Goal: Task Accomplishment & Management: Complete application form

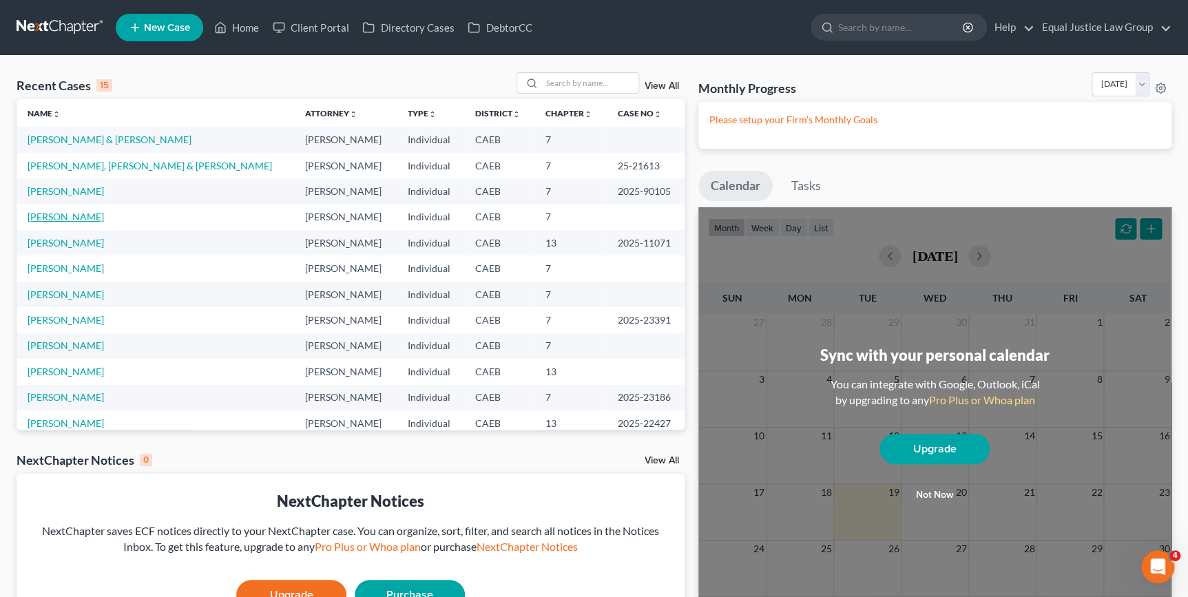
click at [104, 217] on link "[PERSON_NAME]" at bounding box center [66, 217] width 76 height 12
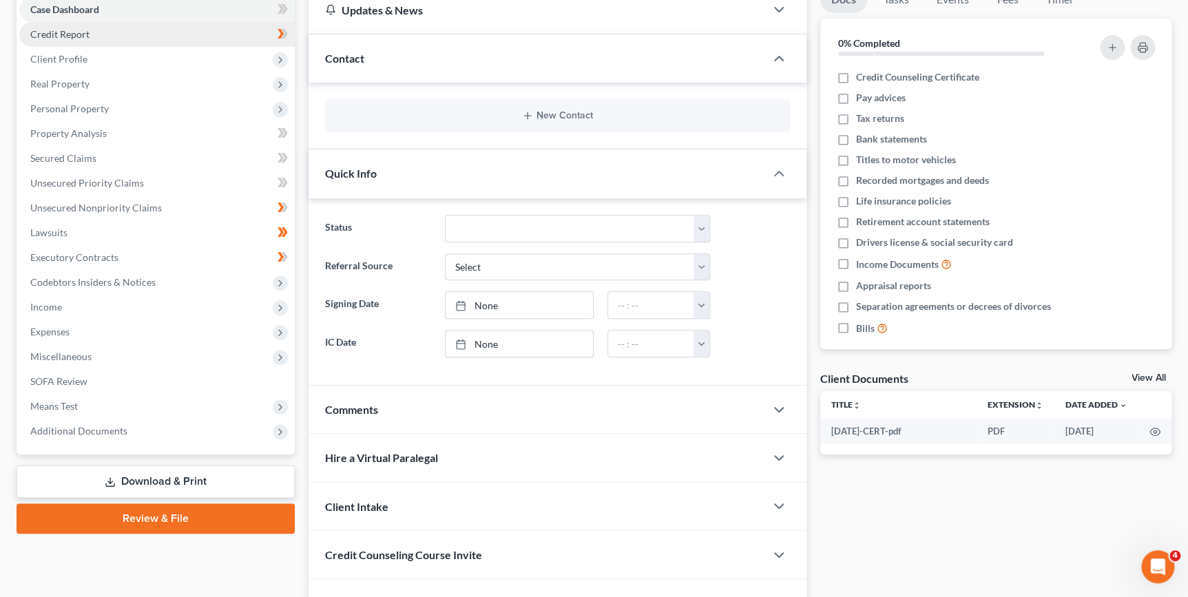
scroll to position [125, 0]
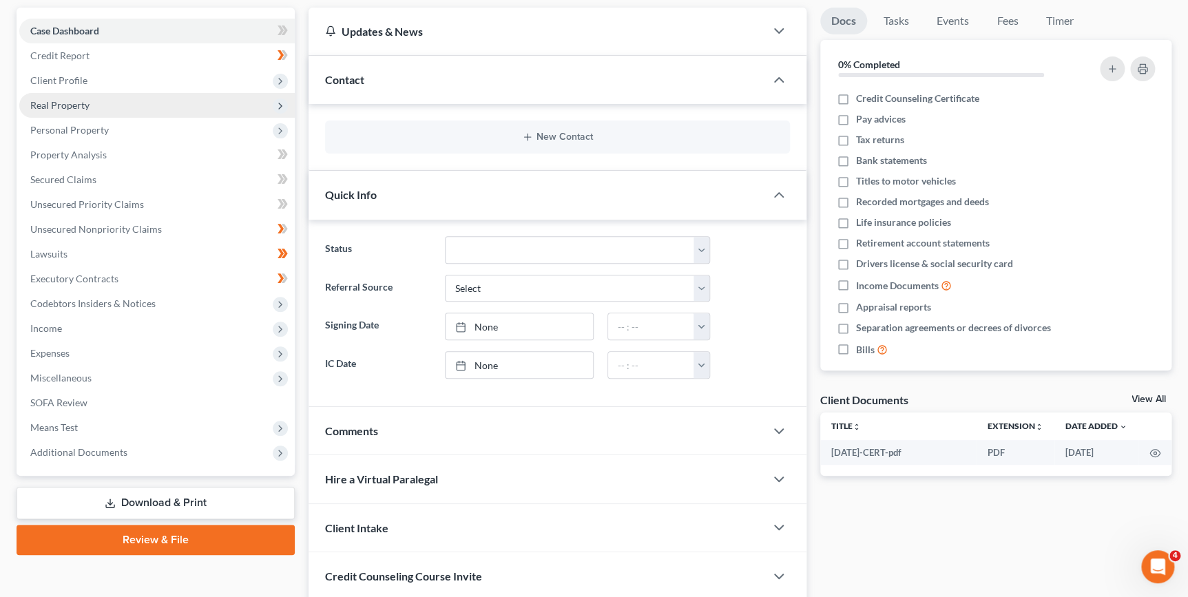
click at [66, 109] on span "Real Property" at bounding box center [59, 105] width 59 height 12
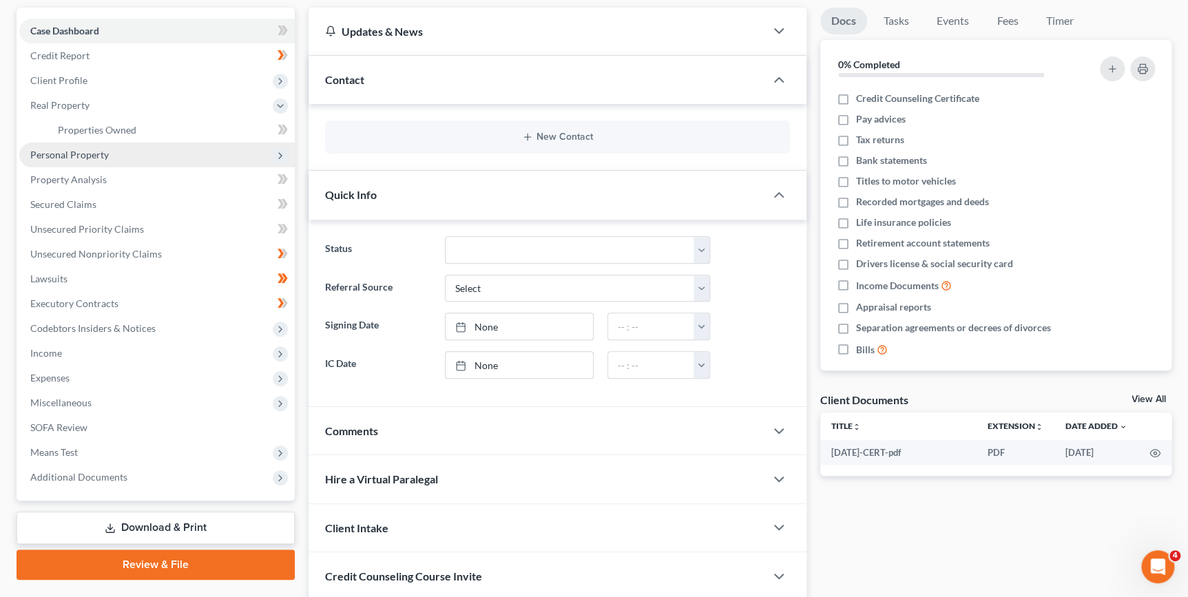
click at [107, 147] on span "Personal Property" at bounding box center [157, 155] width 276 height 25
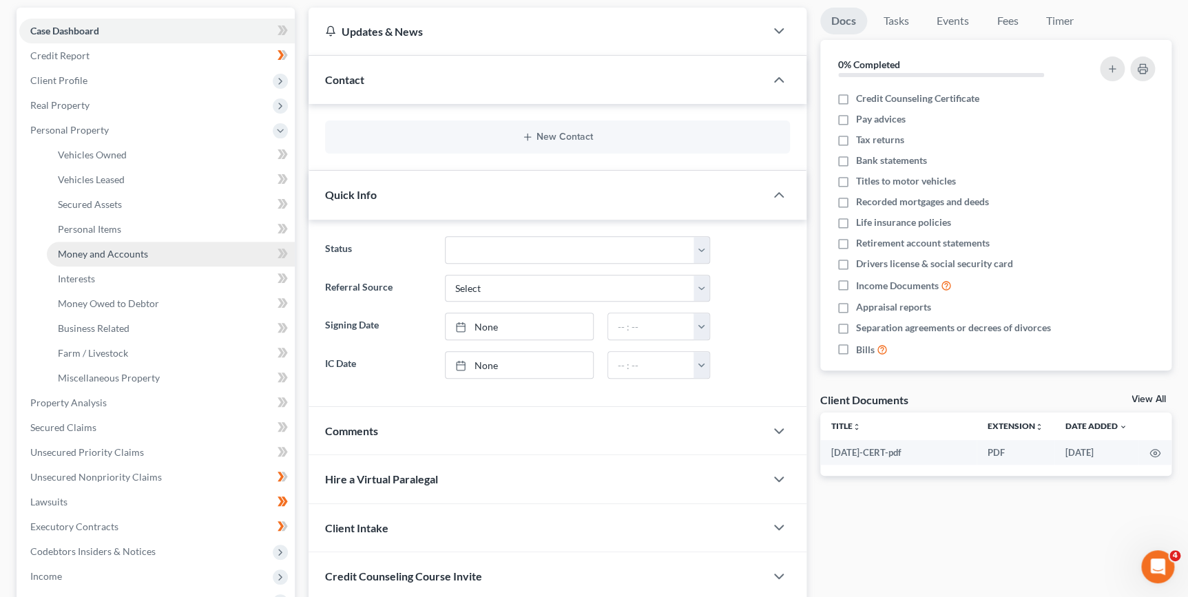
click at [134, 258] on span "Money and Accounts" at bounding box center [103, 254] width 90 height 12
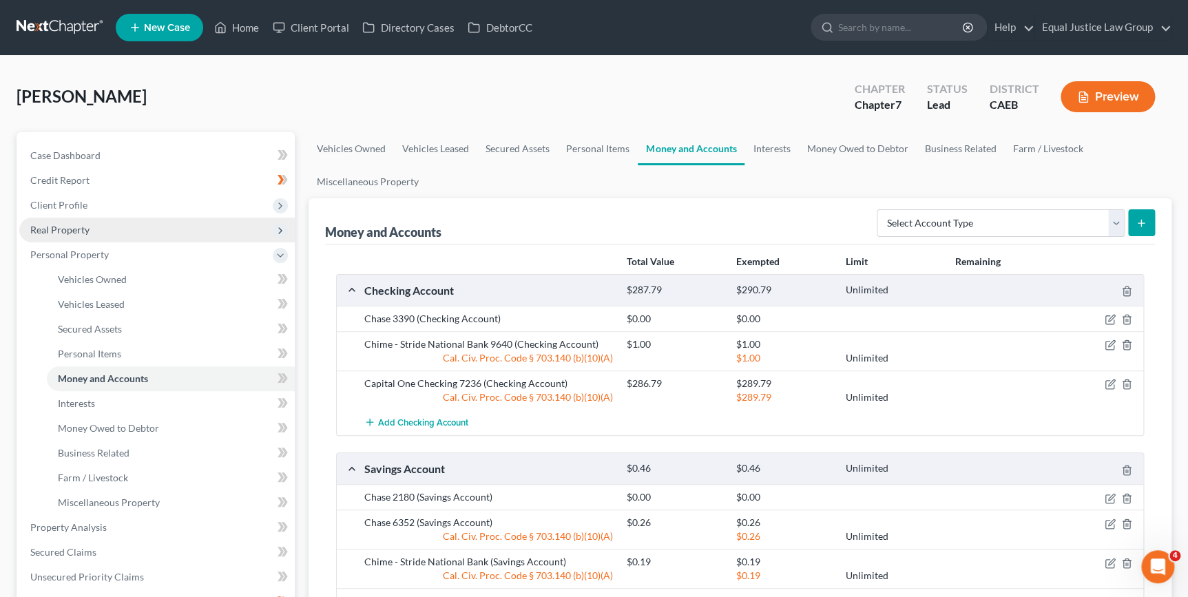
click at [76, 233] on span "Real Property" at bounding box center [59, 230] width 59 height 12
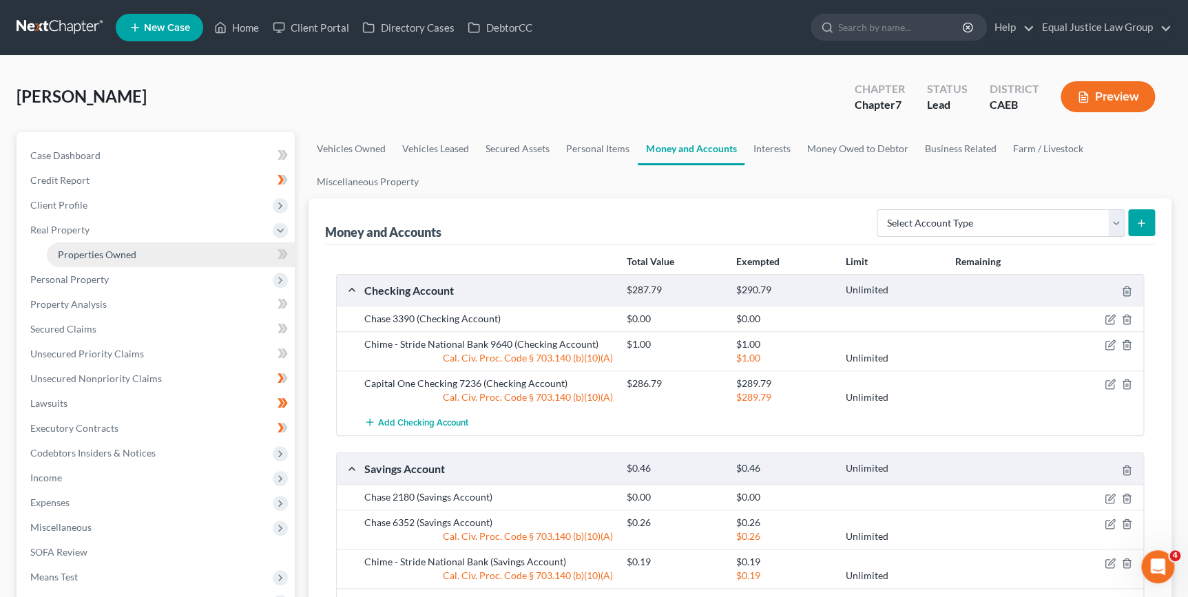
click at [82, 249] on span "Properties Owned" at bounding box center [97, 255] width 79 height 12
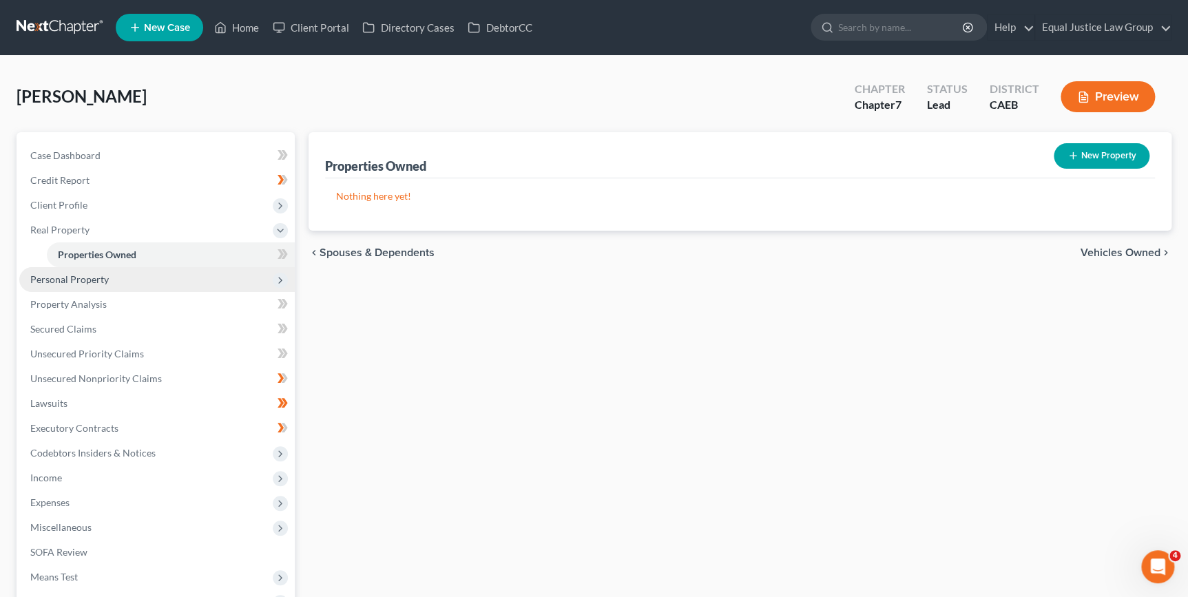
click at [80, 283] on span "Personal Property" at bounding box center [69, 279] width 79 height 12
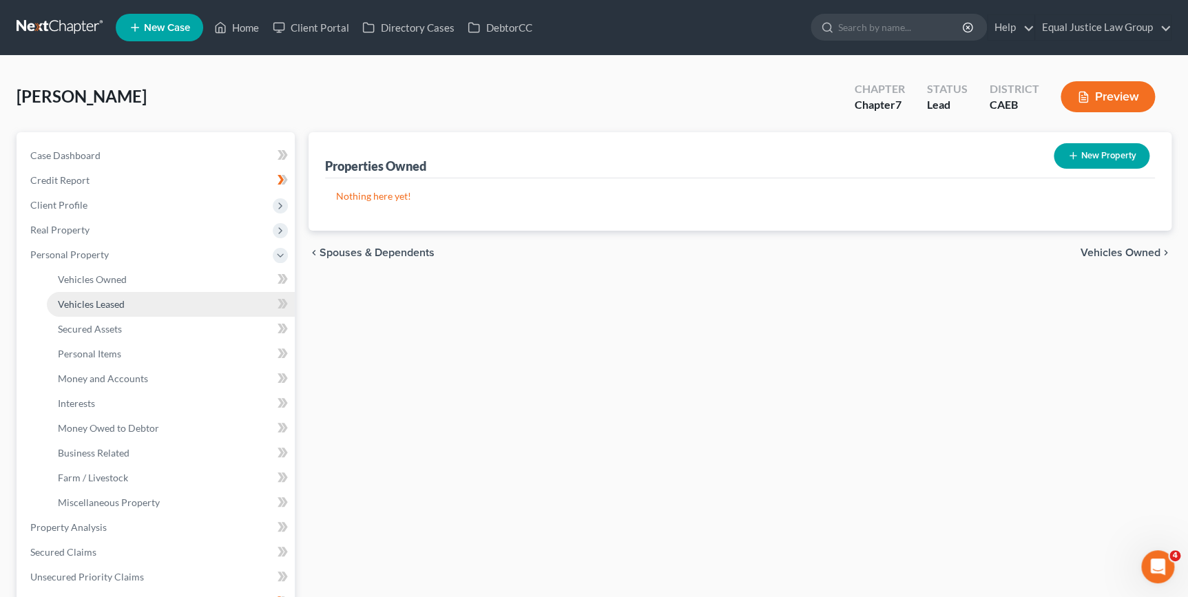
click at [113, 302] on span "Vehicles Leased" at bounding box center [91, 304] width 67 height 12
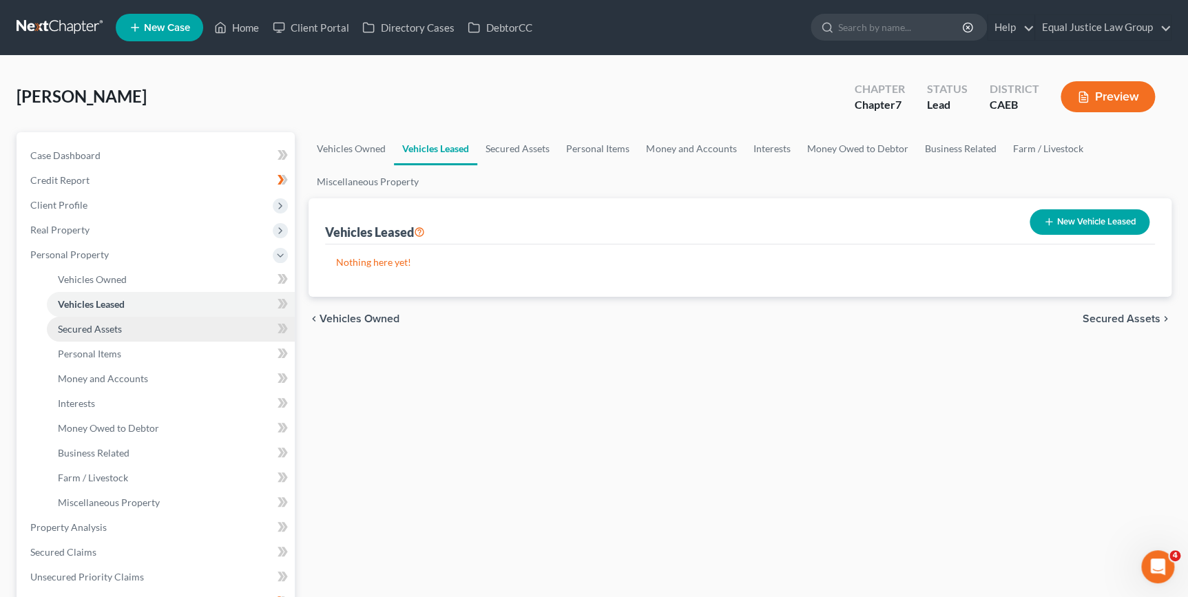
click at [116, 331] on span "Secured Assets" at bounding box center [90, 329] width 64 height 12
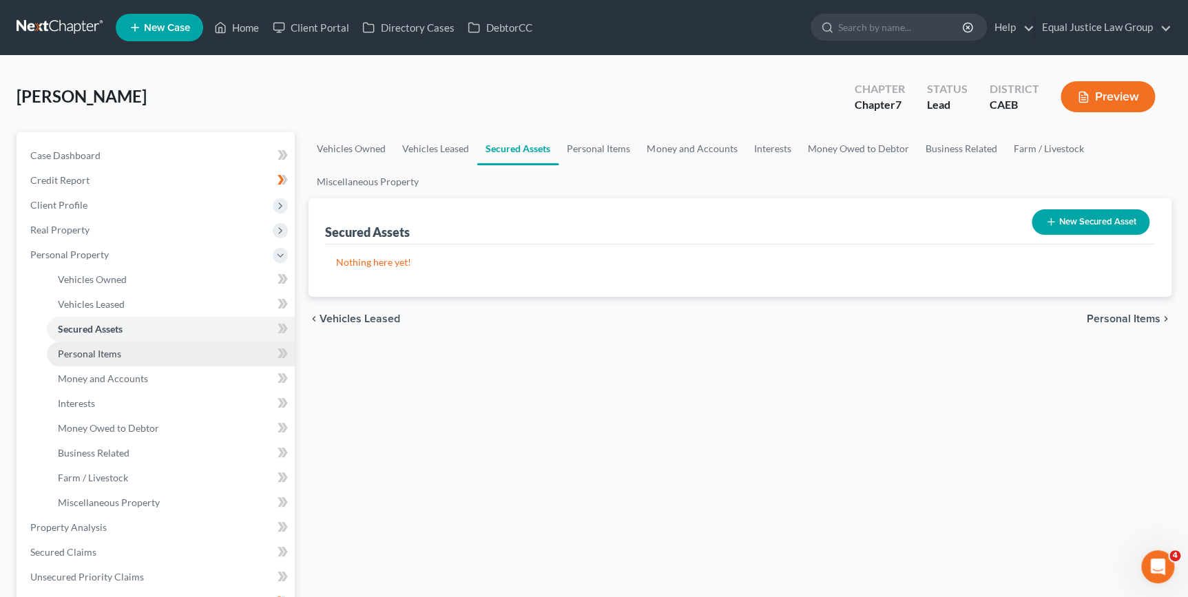
click at [107, 351] on span "Personal Items" at bounding box center [89, 354] width 63 height 12
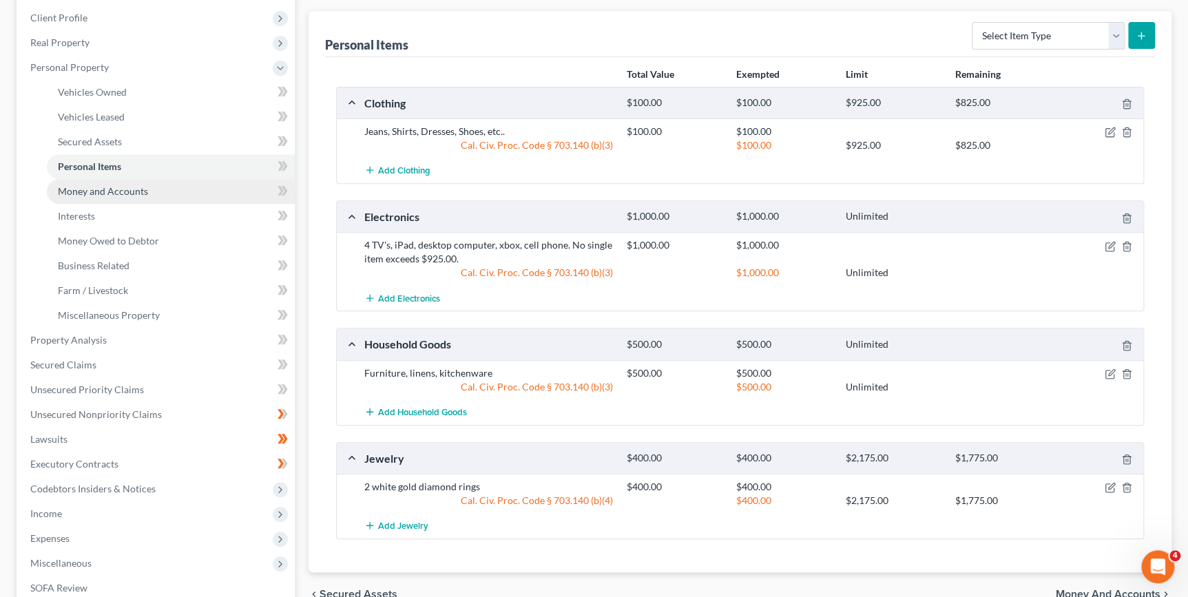
click at [129, 191] on span "Money and Accounts" at bounding box center [103, 191] width 90 height 12
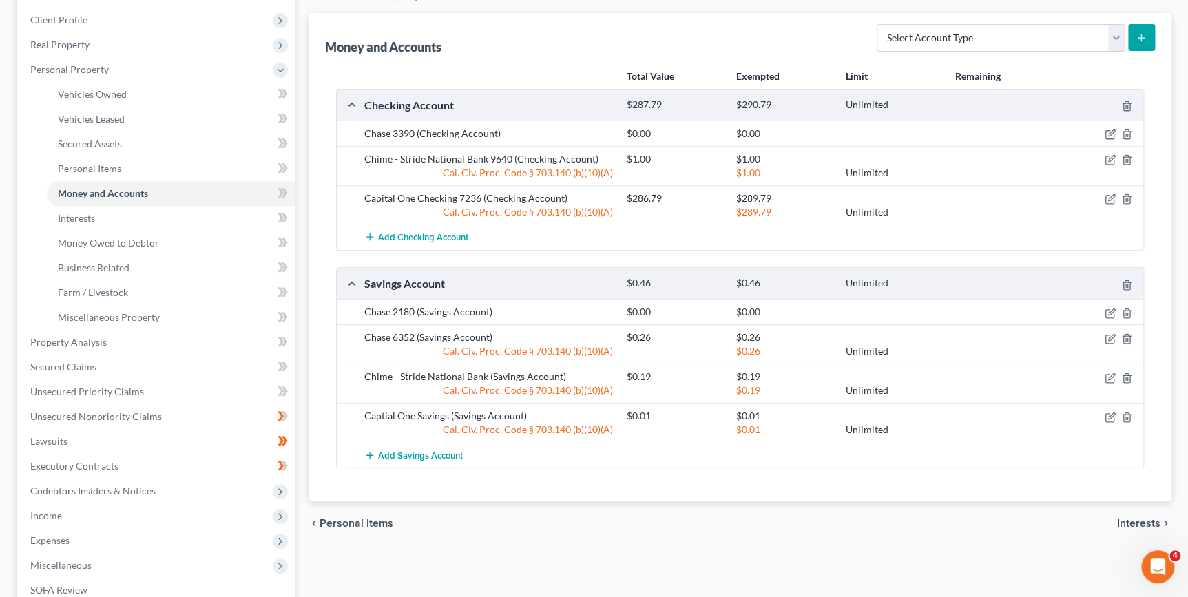
scroll to position [318, 0]
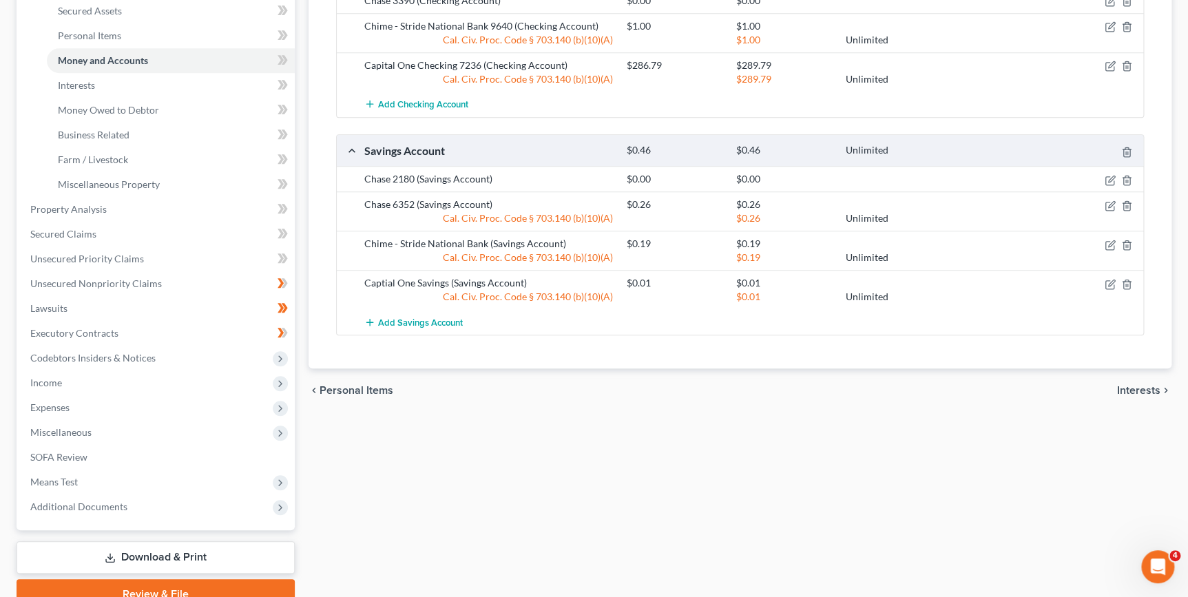
click at [1132, 393] on span "Interests" at bounding box center [1138, 390] width 43 height 11
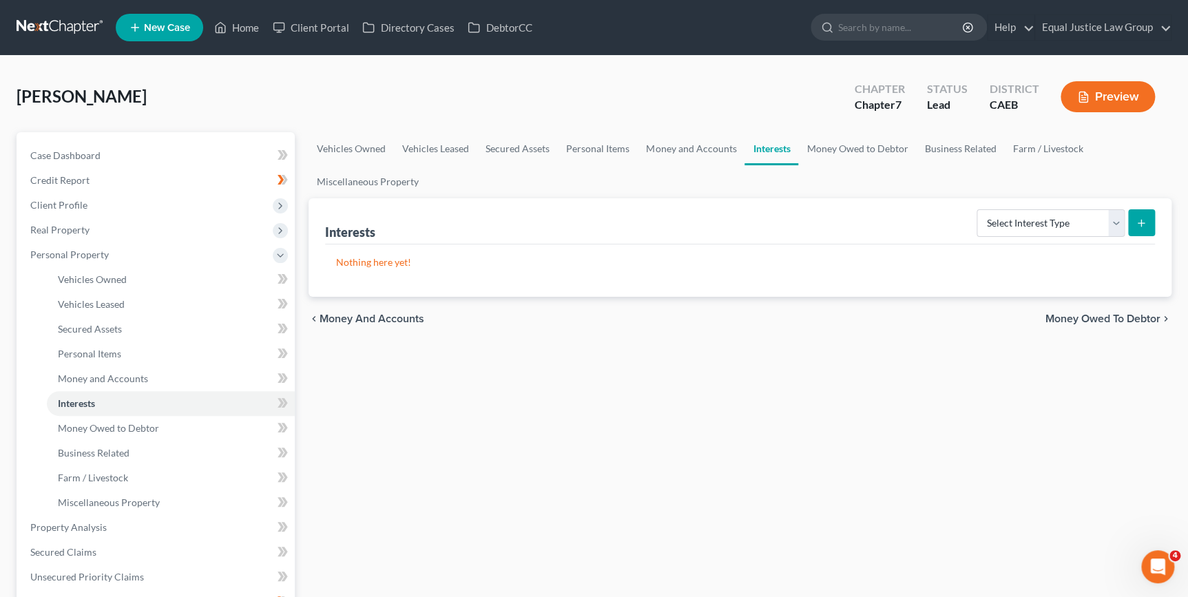
click at [1088, 313] on span "Money Owed to Debtor" at bounding box center [1103, 318] width 115 height 11
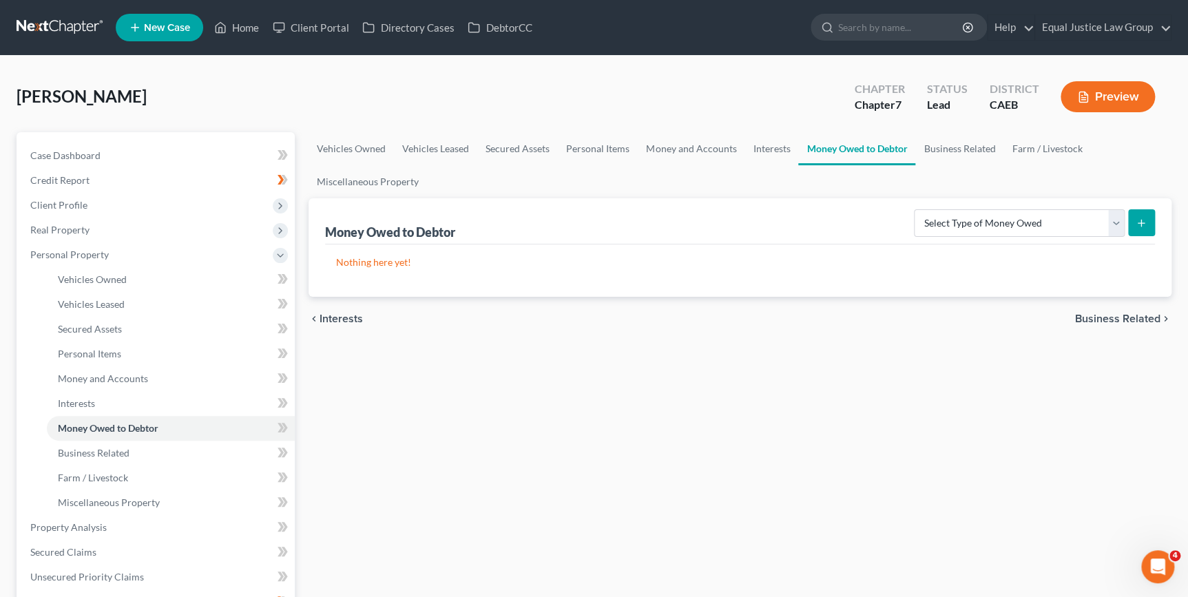
click at [1091, 315] on span "Business Related" at bounding box center [1117, 318] width 85 height 11
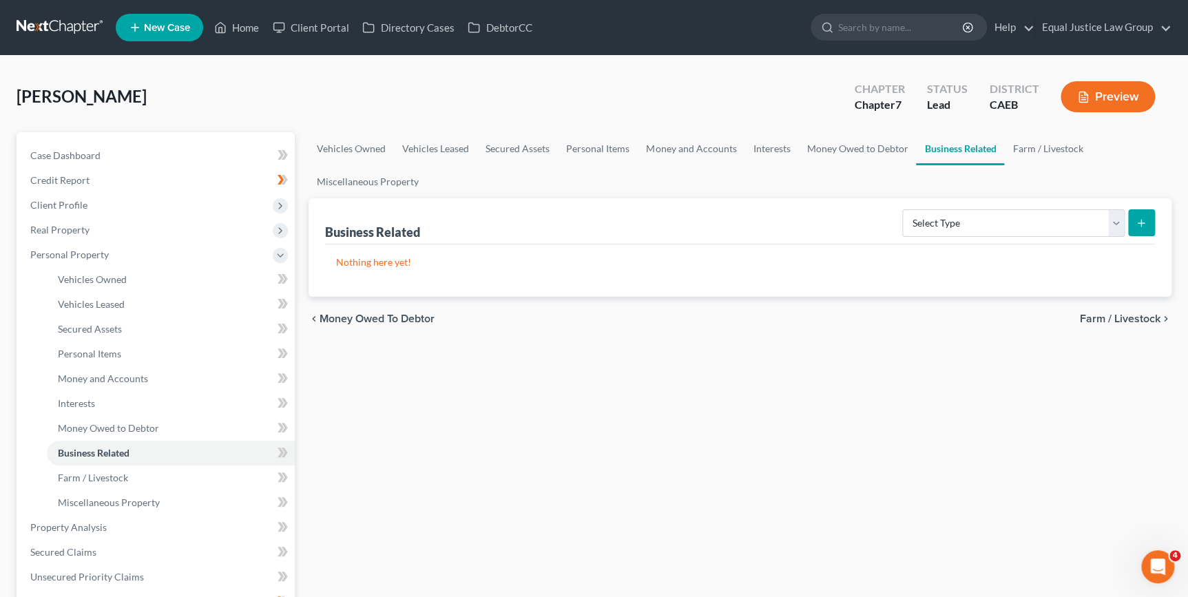
click at [1091, 315] on span "Farm / Livestock" at bounding box center [1120, 318] width 81 height 11
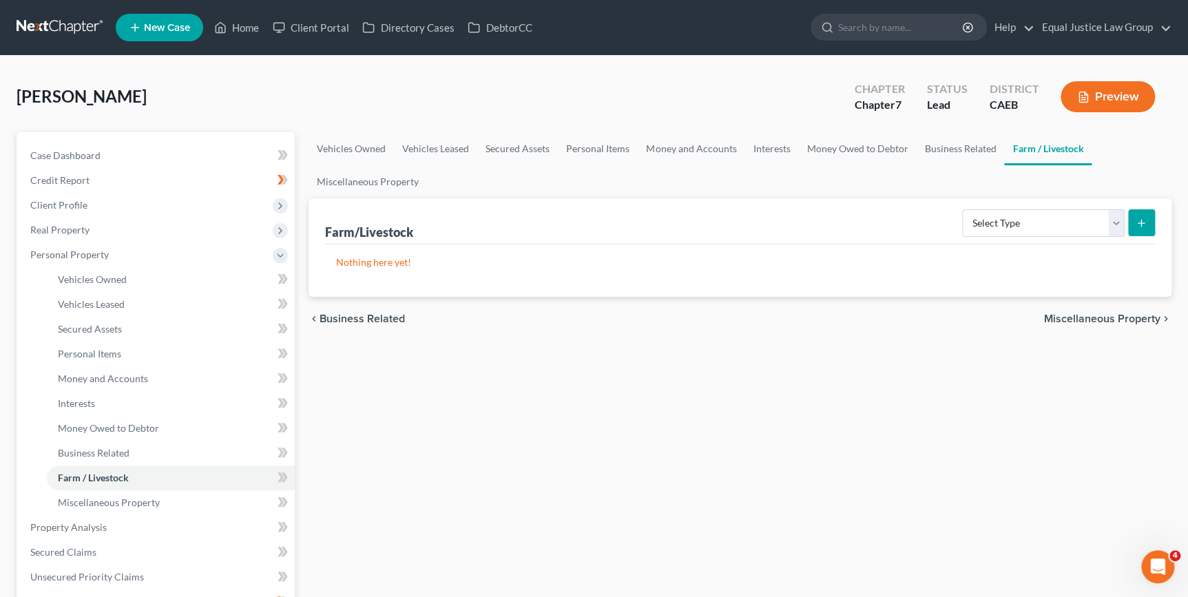
click at [1091, 315] on span "Miscellaneous Property" at bounding box center [1102, 318] width 116 height 11
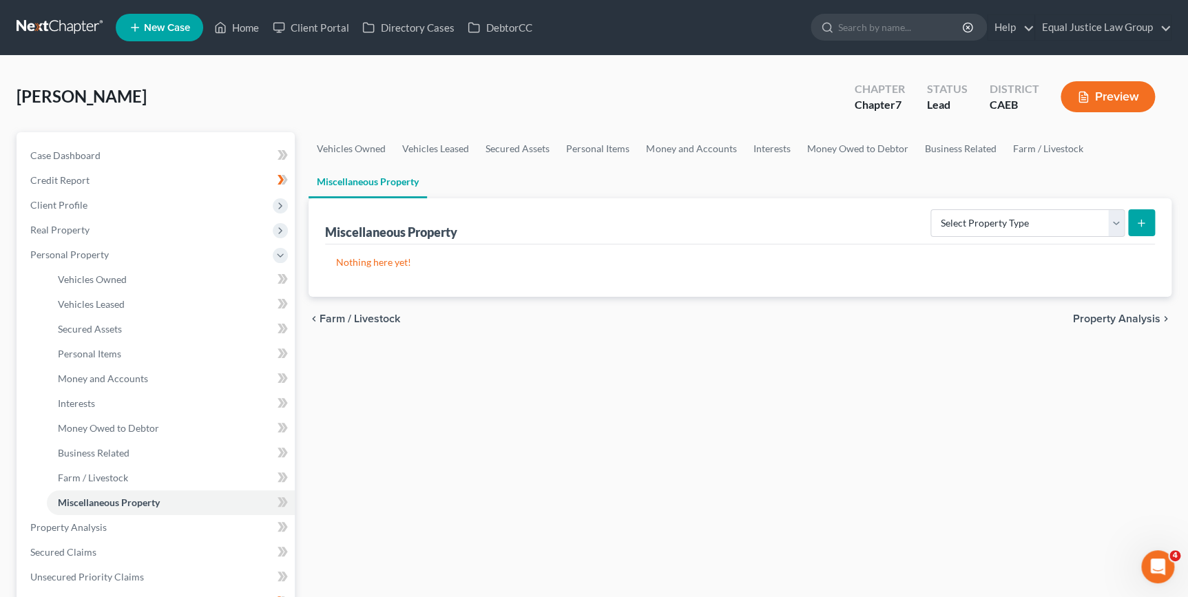
click at [1091, 315] on span "Property Analysis" at bounding box center [1116, 318] width 87 height 11
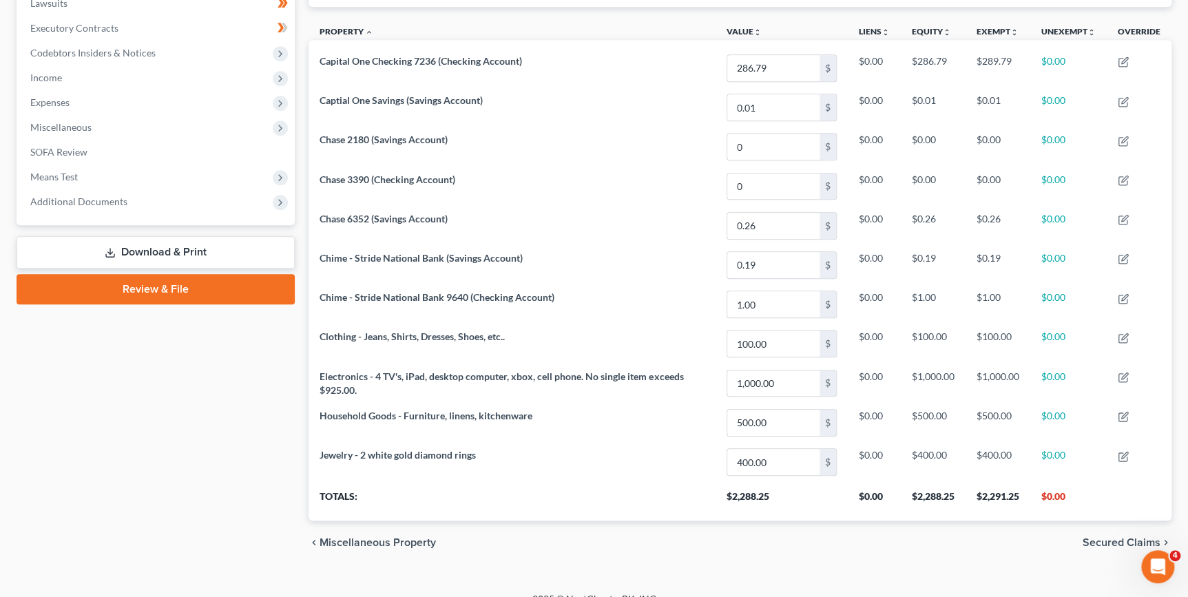
scroll to position [393, 0]
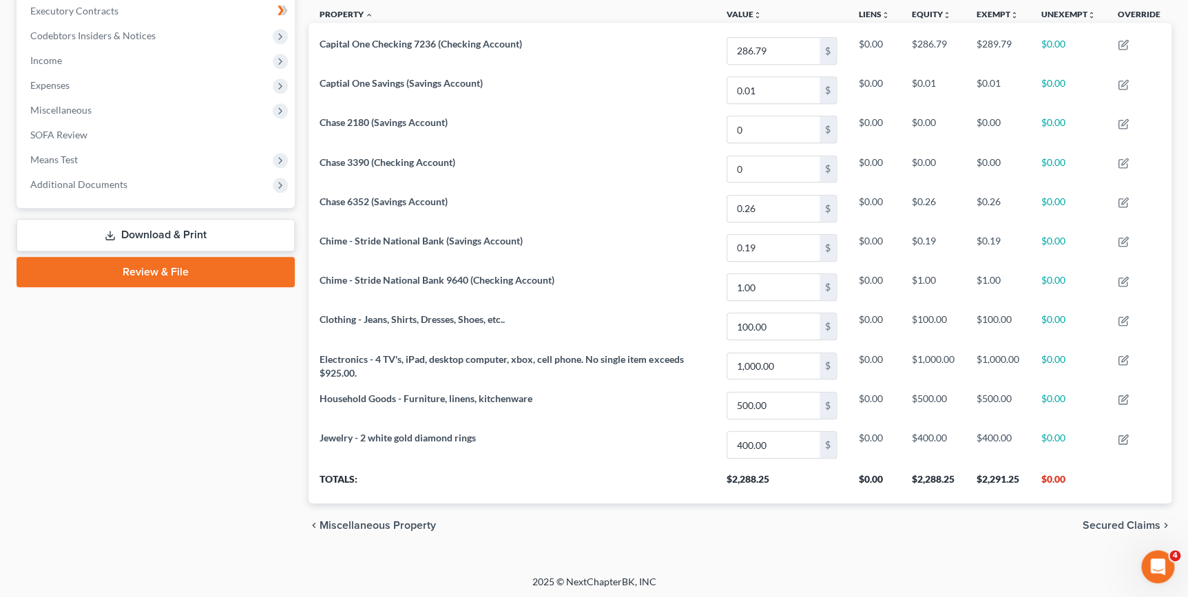
click at [1103, 525] on span "Secured Claims" at bounding box center [1122, 525] width 78 height 11
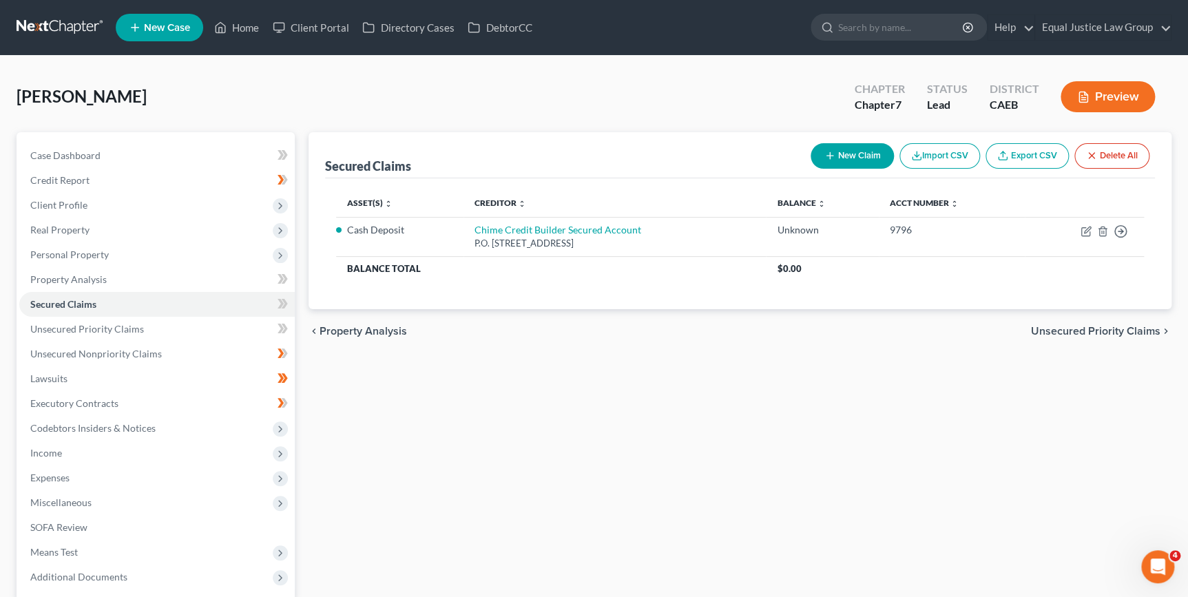
click at [1051, 331] on span "Unsecured Priority Claims" at bounding box center [1095, 331] width 129 height 11
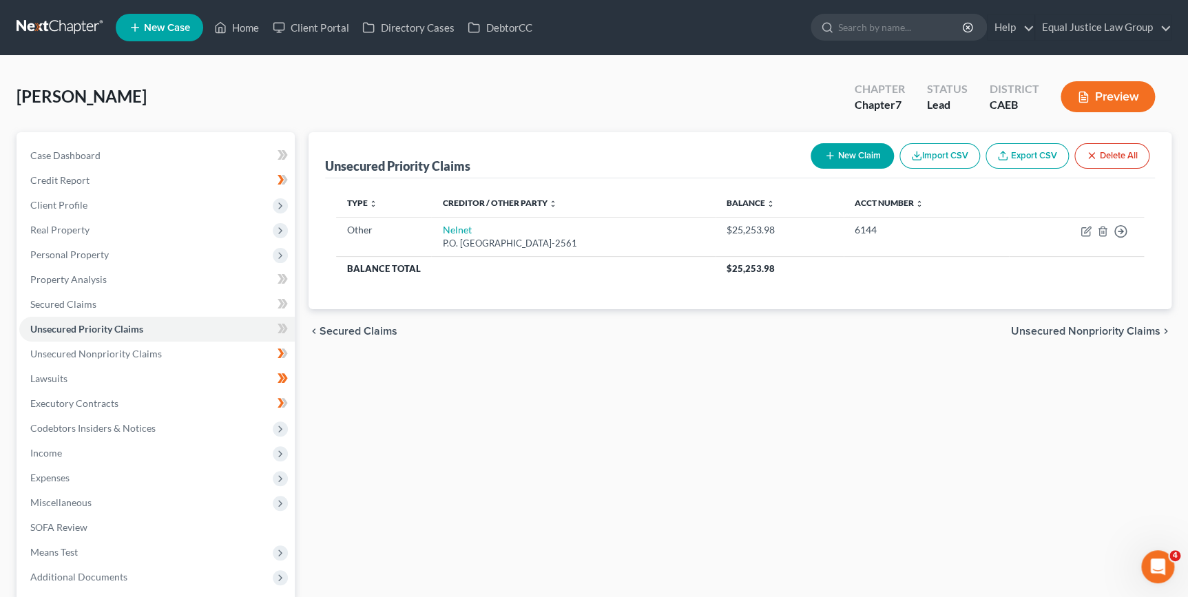
click at [1051, 331] on span "Unsecured Nonpriority Claims" at bounding box center [1085, 331] width 149 height 11
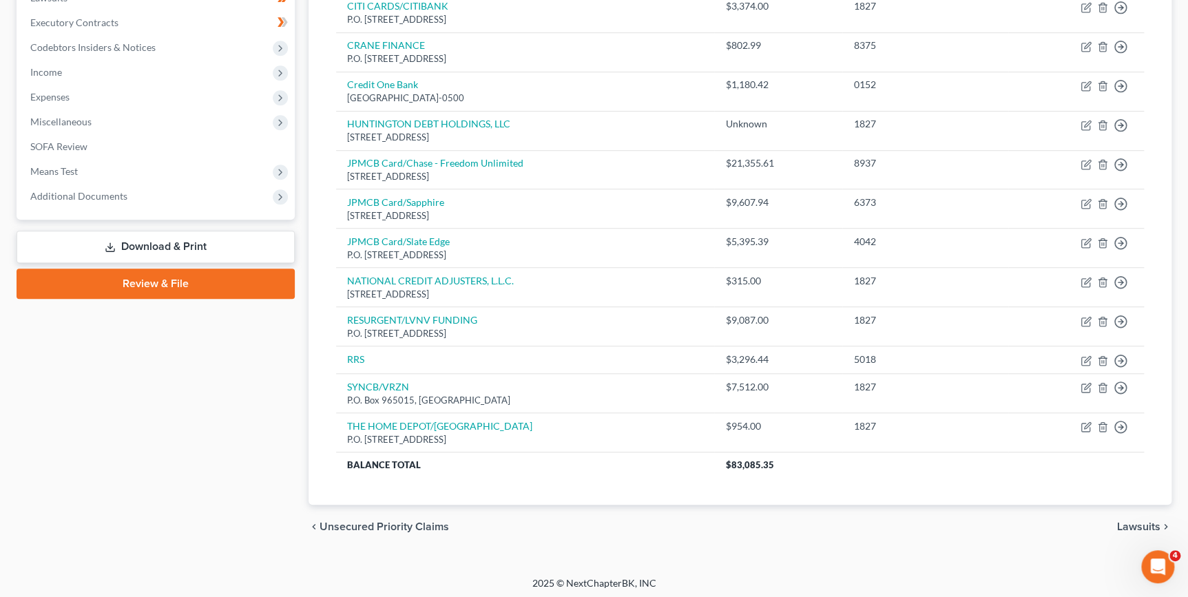
scroll to position [383, 0]
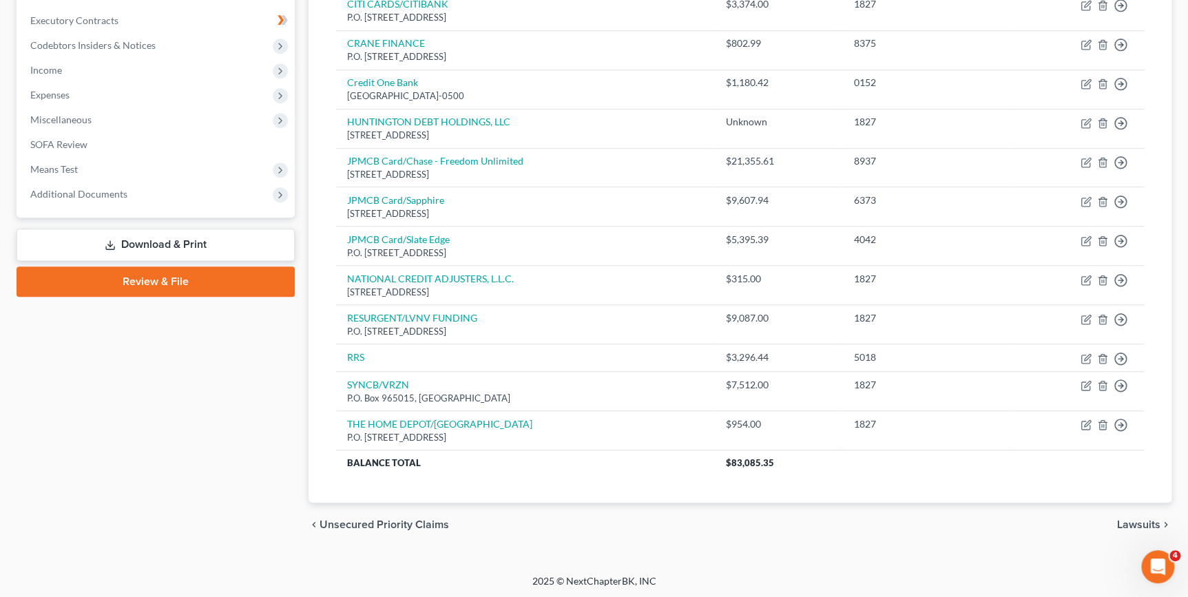
click at [1123, 523] on span "Lawsuits" at bounding box center [1138, 524] width 43 height 11
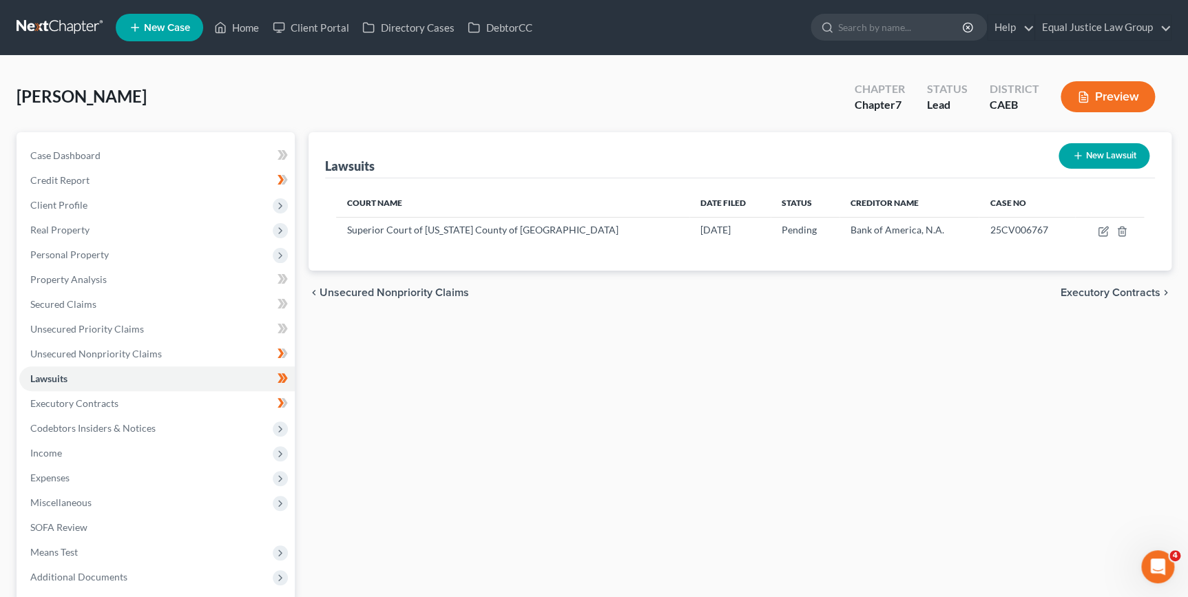
click at [1114, 294] on span "Executory Contracts" at bounding box center [1111, 292] width 100 height 11
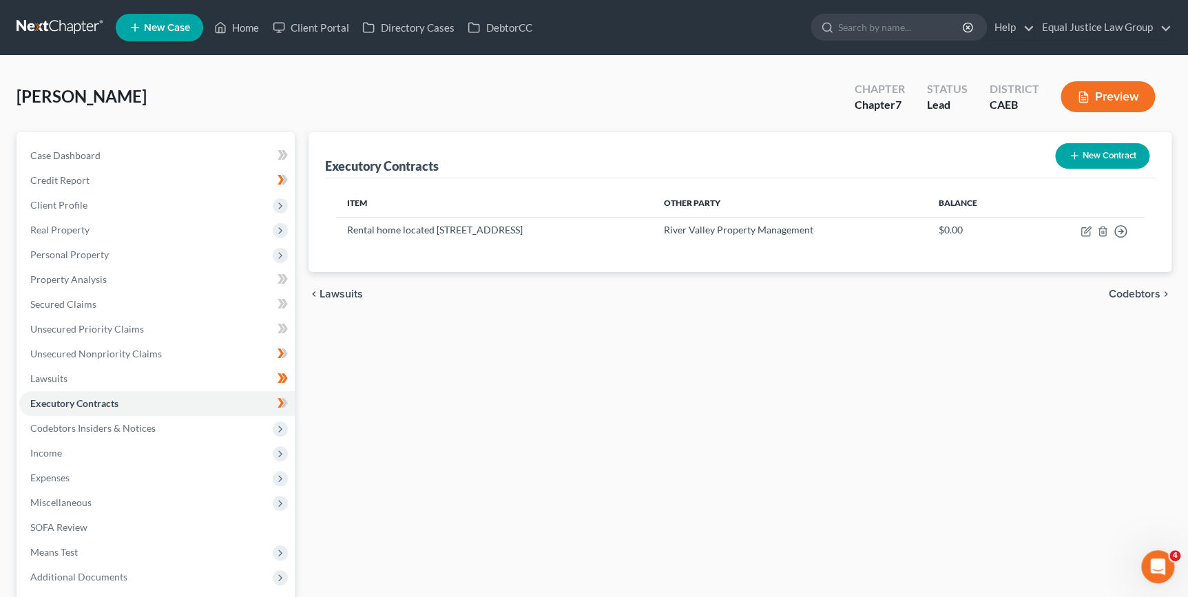
click at [1110, 292] on span "Codebtors" at bounding box center [1135, 294] width 52 height 11
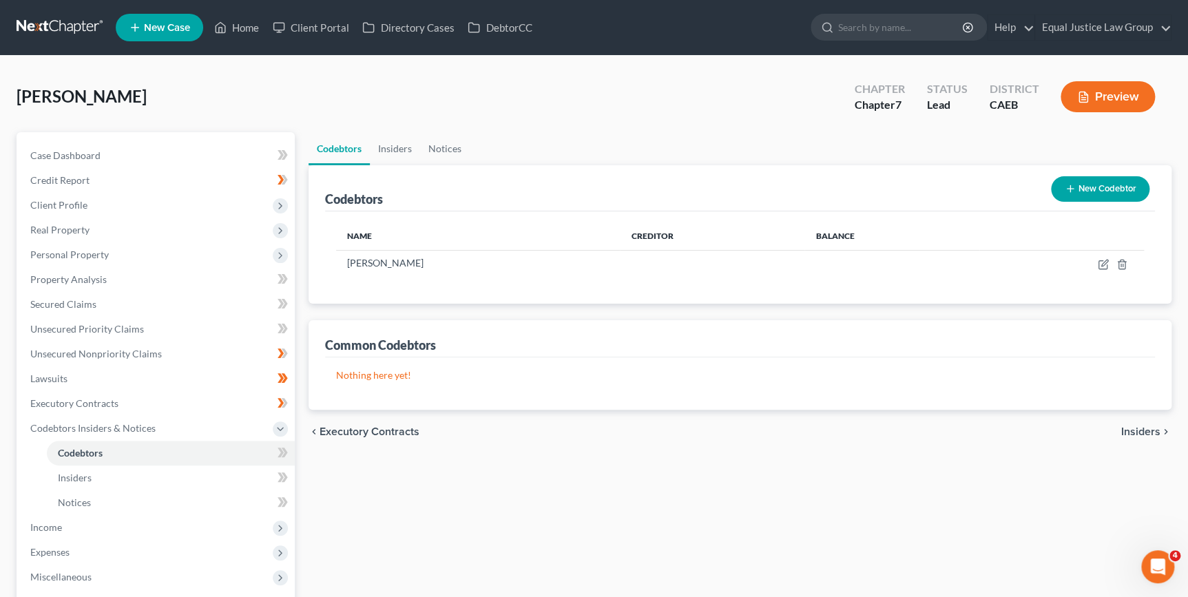
click at [1143, 432] on span "Insiders" at bounding box center [1140, 431] width 39 height 11
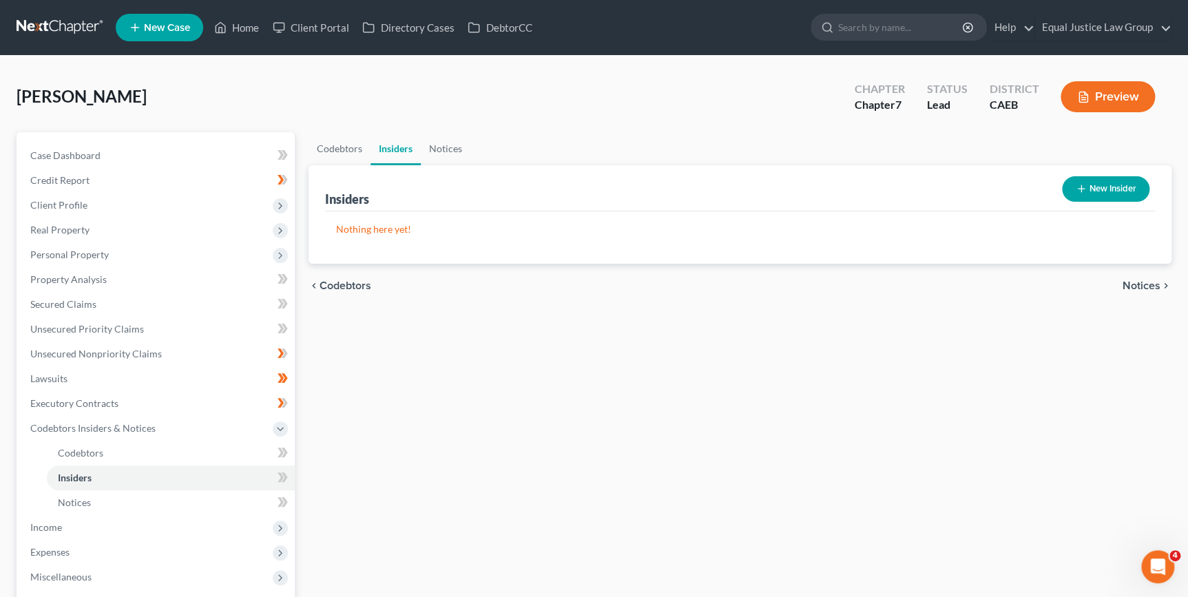
click at [1145, 289] on span "Notices" at bounding box center [1142, 285] width 38 height 11
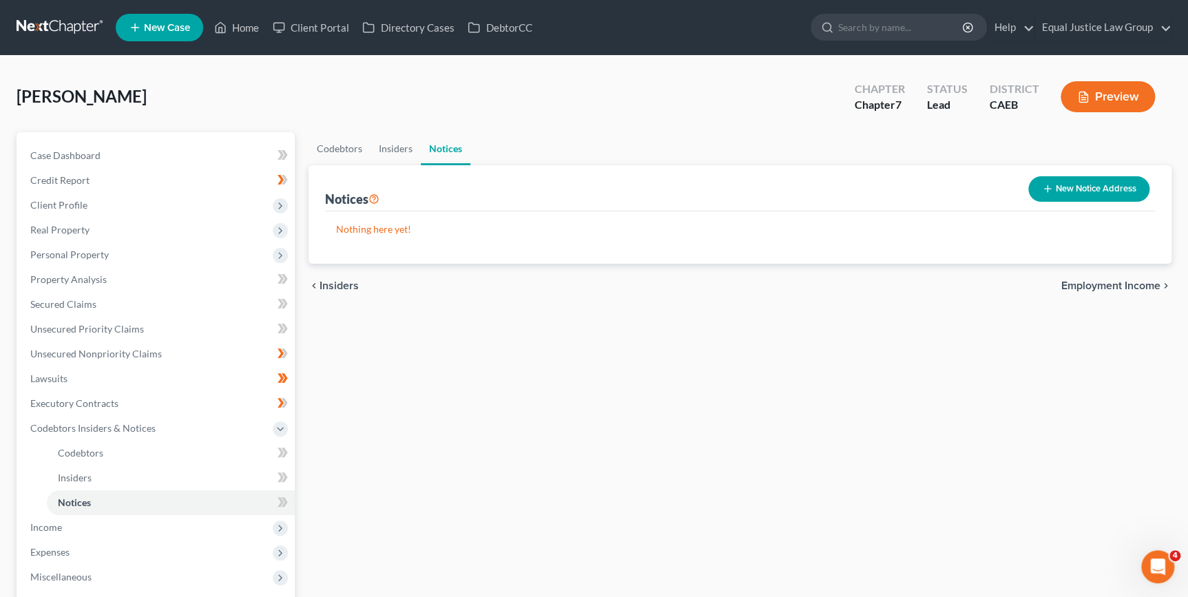
click at [1139, 286] on span "Employment Income" at bounding box center [1110, 285] width 99 height 11
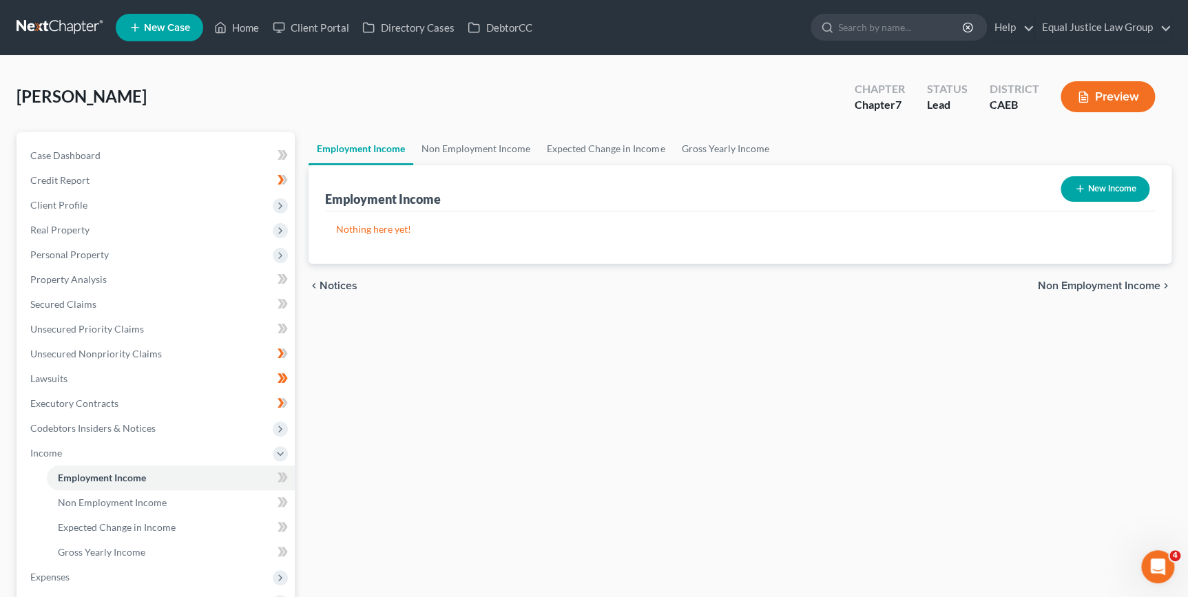
click at [1139, 286] on span "Non Employment Income" at bounding box center [1099, 285] width 123 height 11
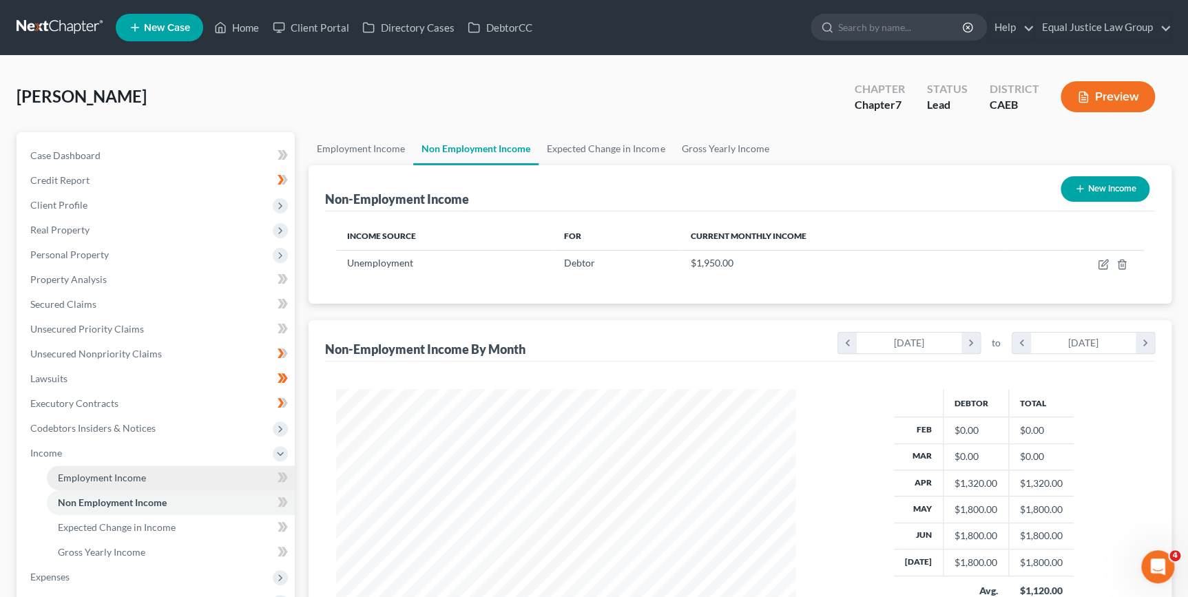
drag, startPoint x: 143, startPoint y: 477, endPoint x: 151, endPoint y: 476, distance: 8.3
click at [143, 477] on span "Employment Income" at bounding box center [102, 478] width 88 height 12
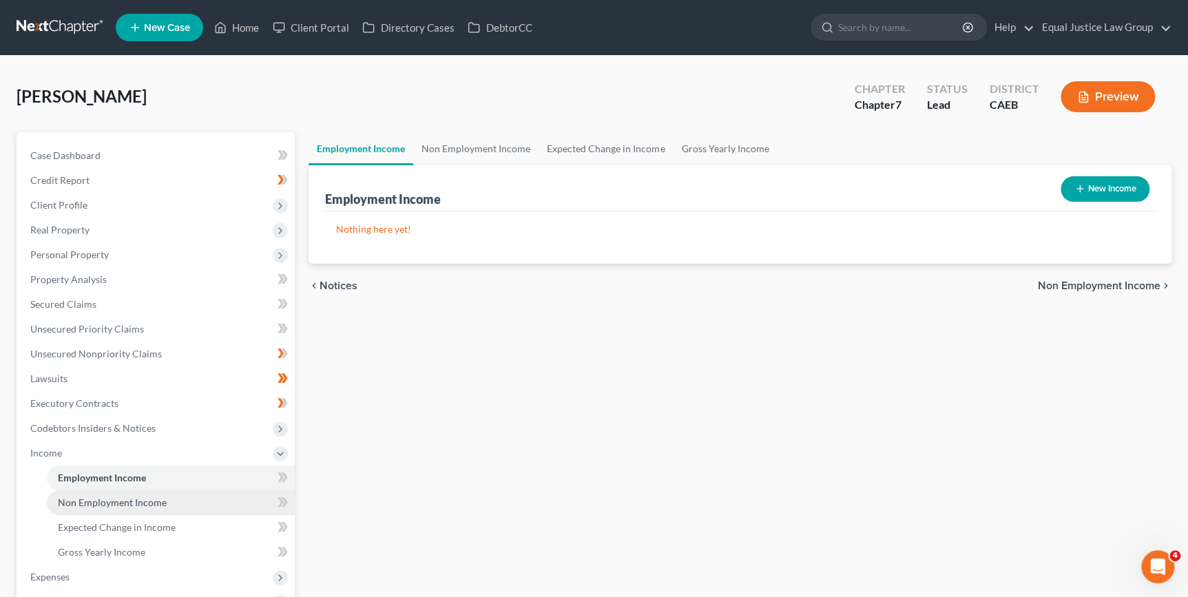
click at [144, 501] on span "Non Employment Income" at bounding box center [112, 503] width 109 height 12
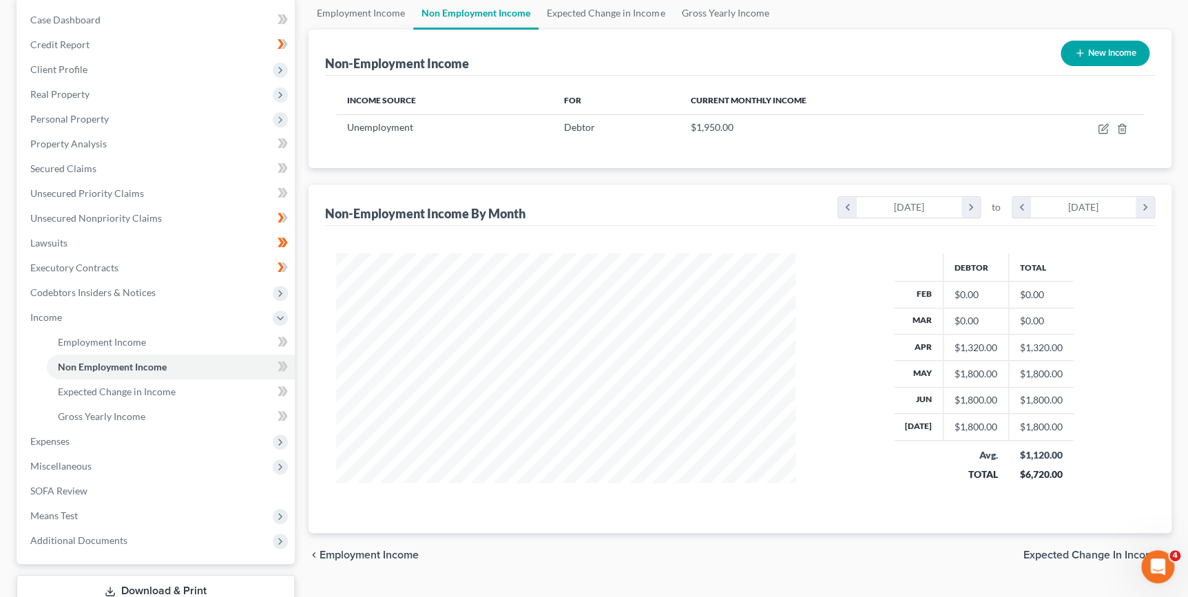
scroll to position [107, 0]
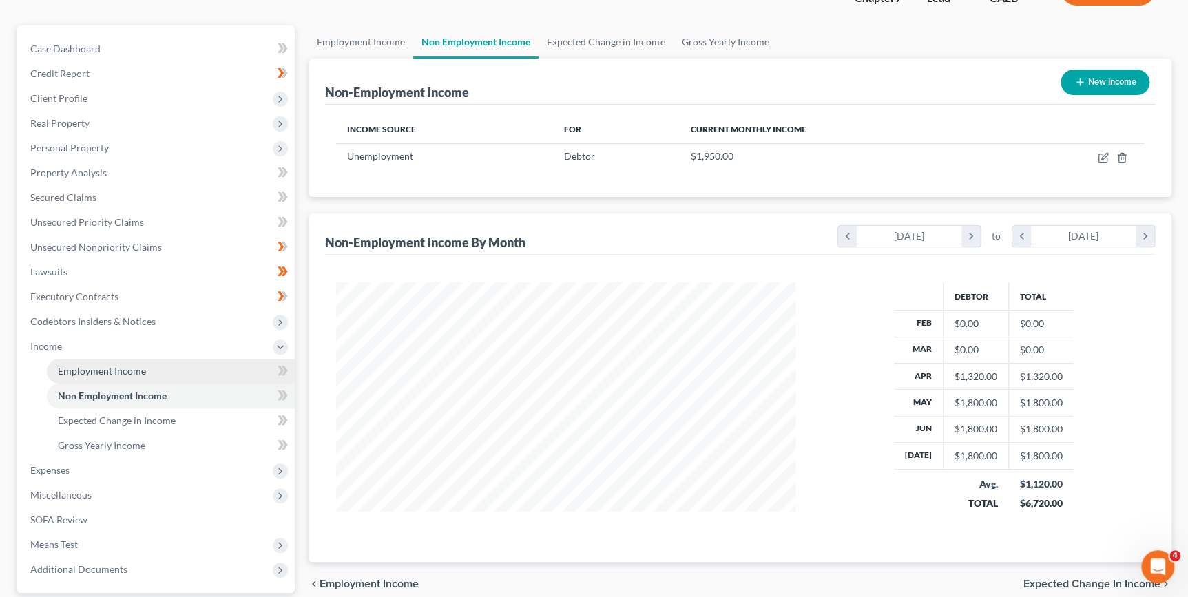
click at [131, 369] on span "Employment Income" at bounding box center [102, 371] width 88 height 12
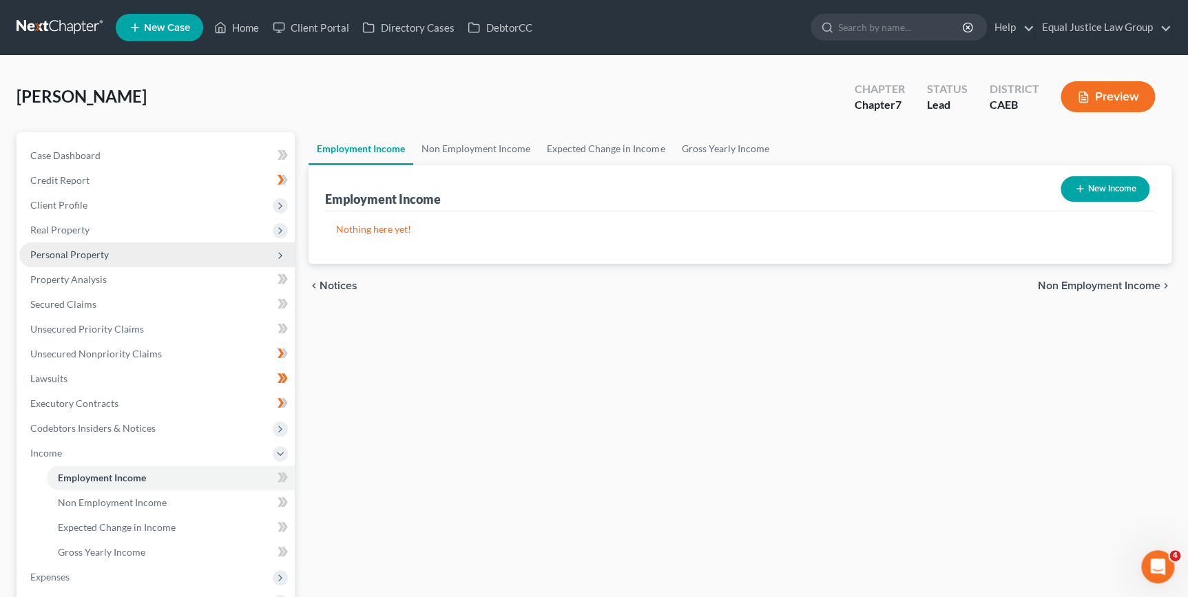
click at [70, 253] on span "Personal Property" at bounding box center [69, 255] width 79 height 12
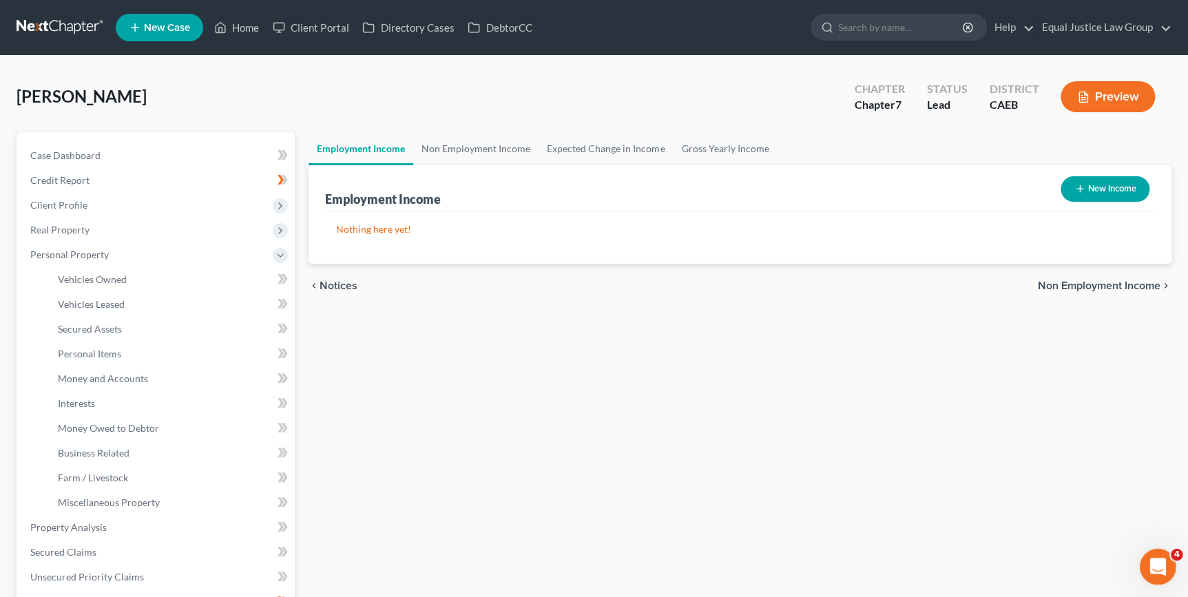
click at [1164, 559] on icon "Open Intercom Messenger" at bounding box center [1156, 565] width 23 height 23
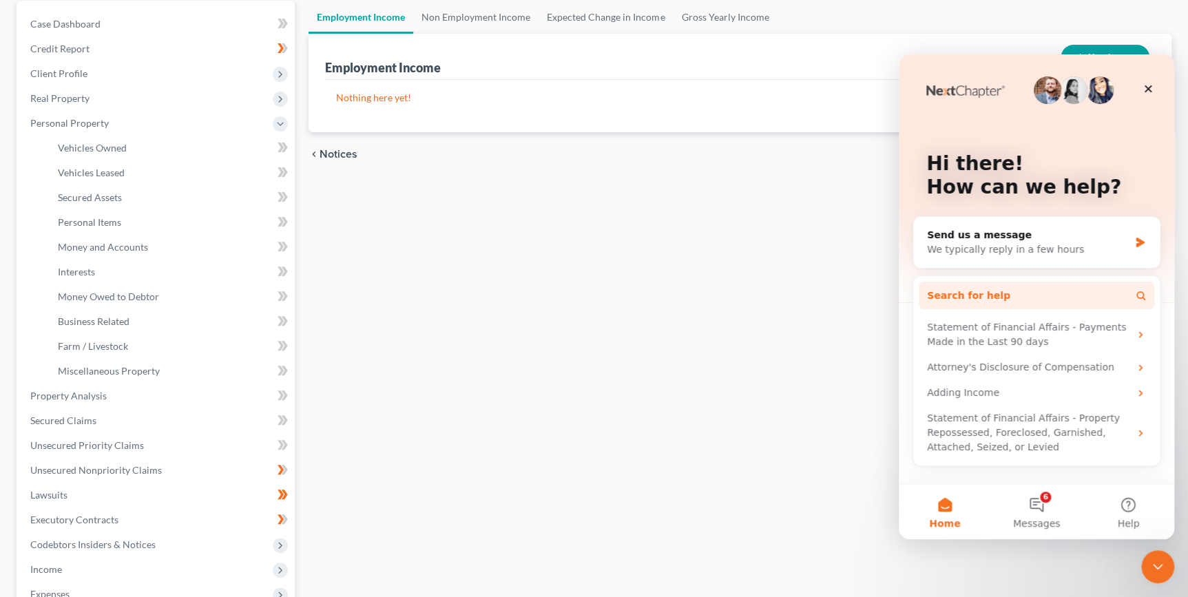
scroll to position [131, 0]
click at [1044, 506] on button "6 Messages" at bounding box center [1036, 511] width 92 height 55
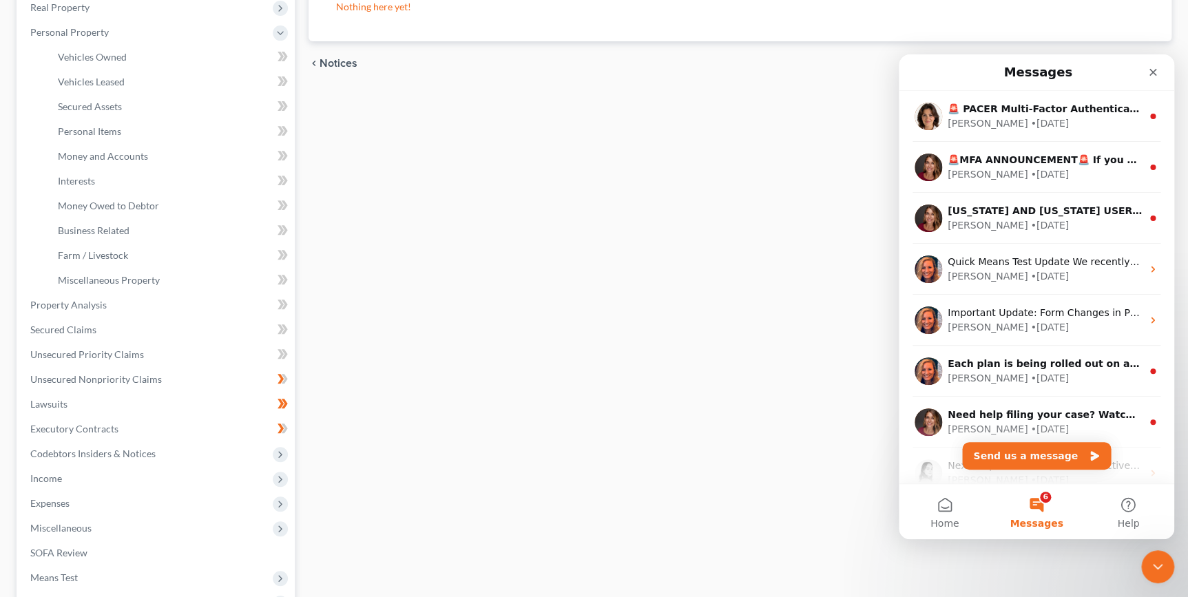
scroll to position [68, 0]
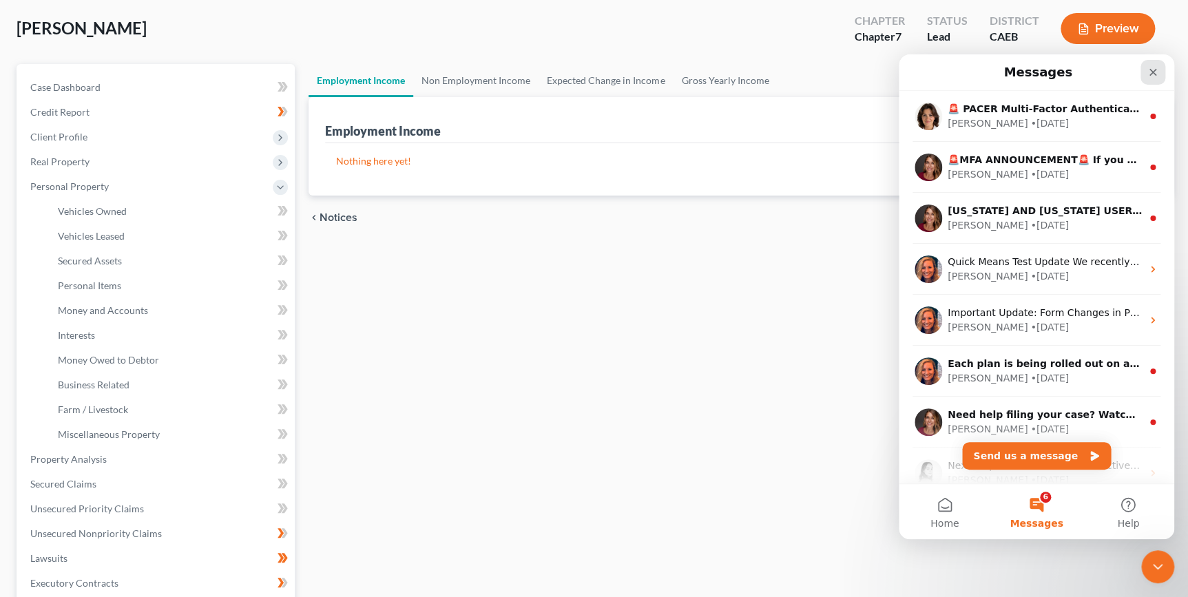
click at [1158, 65] on div "Close" at bounding box center [1153, 72] width 25 height 25
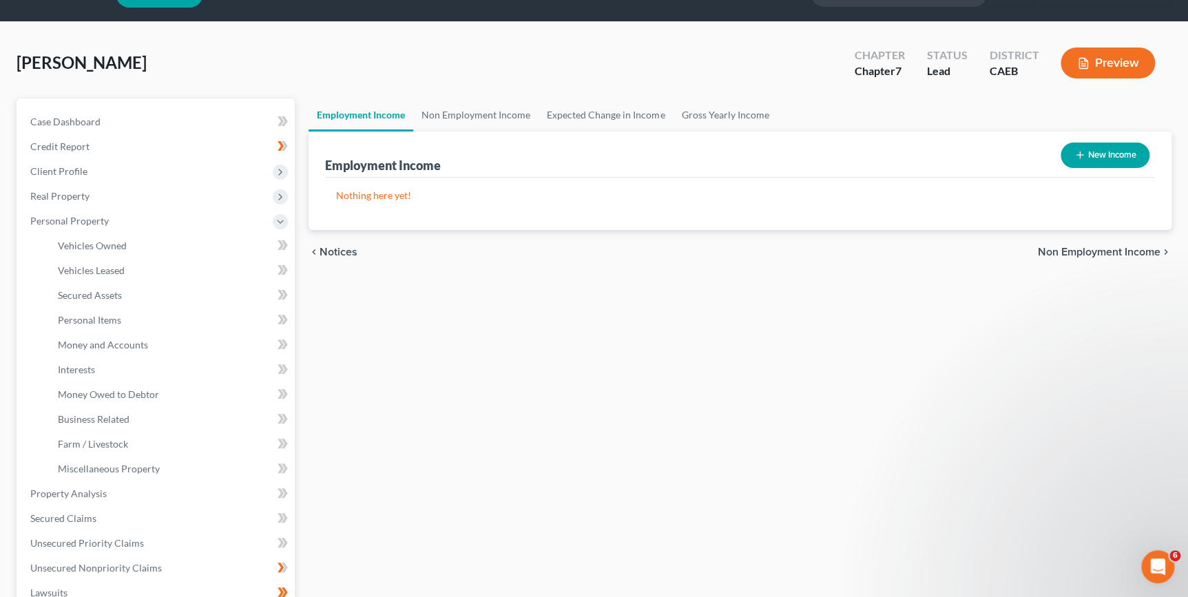
scroll to position [0, 0]
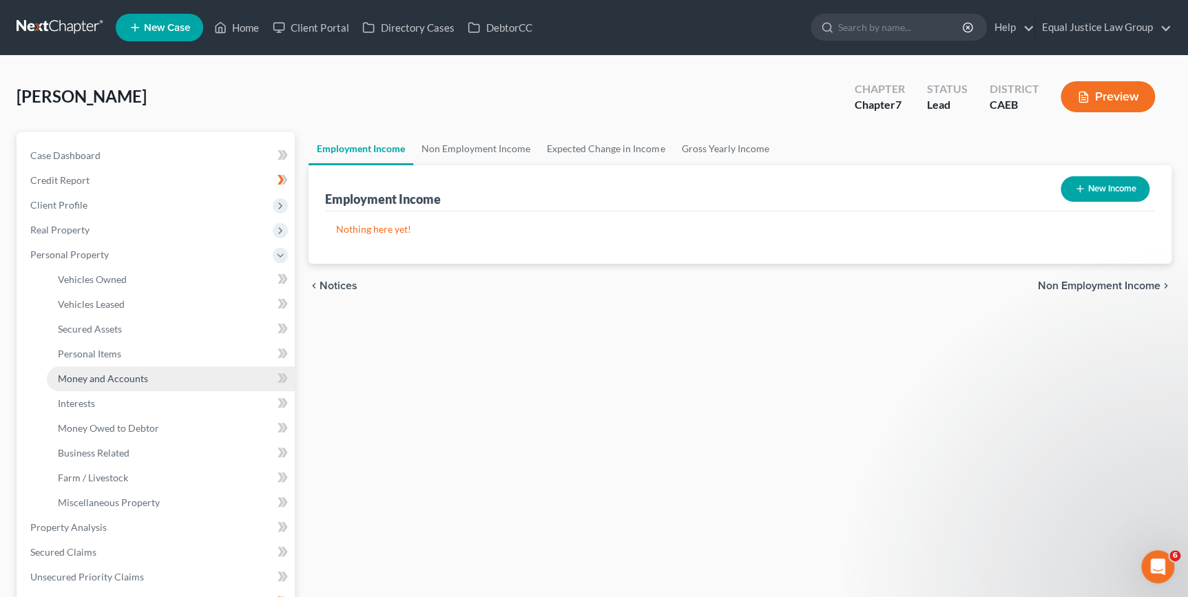
click at [106, 379] on span "Money and Accounts" at bounding box center [103, 379] width 90 height 12
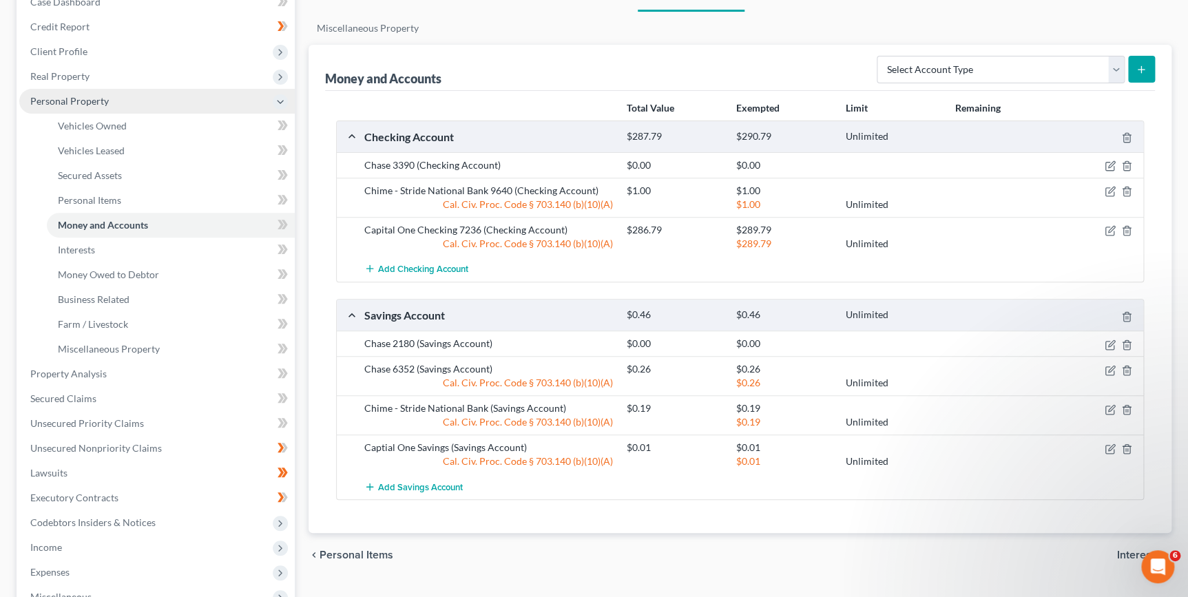
scroll to position [125, 0]
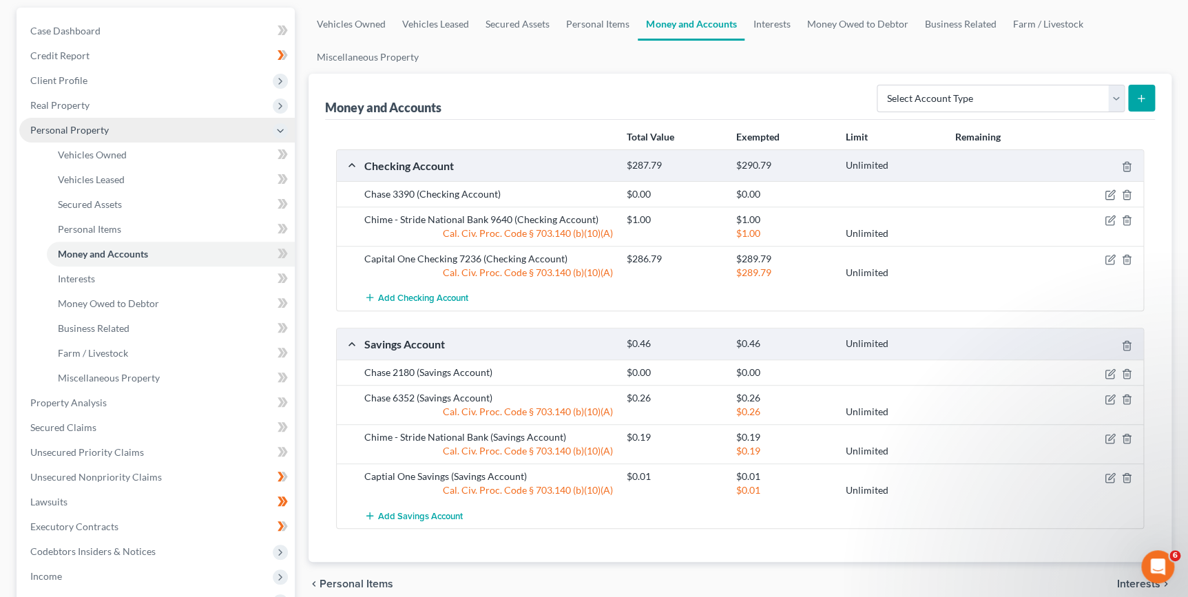
click at [86, 131] on span "Personal Property" at bounding box center [69, 130] width 79 height 12
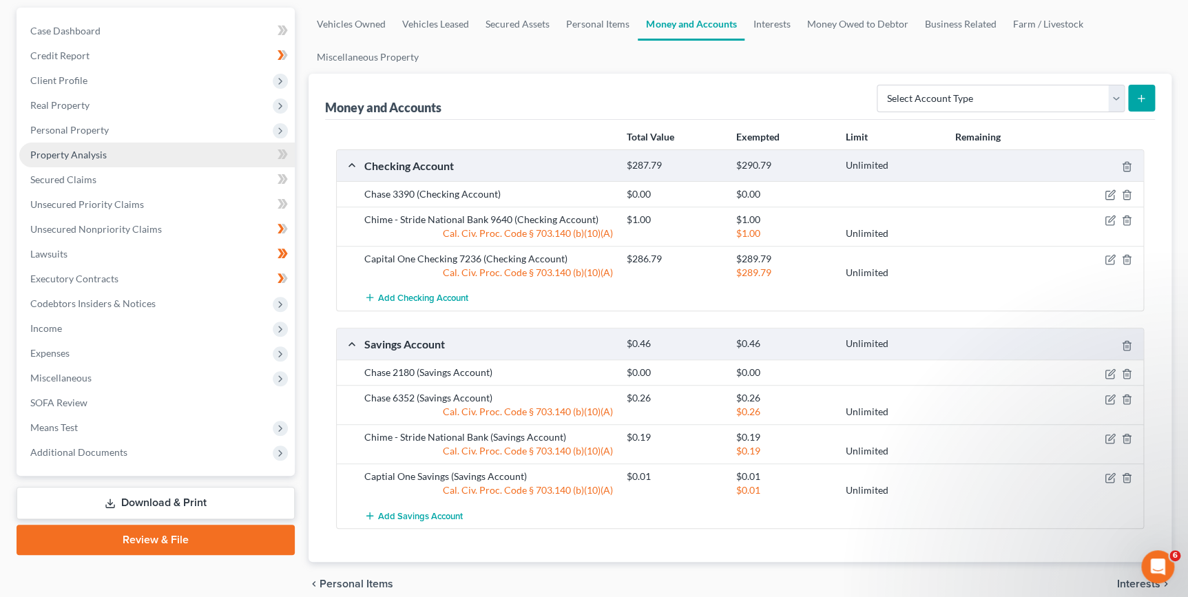
click at [117, 156] on link "Property Analysis" at bounding box center [157, 155] width 276 height 25
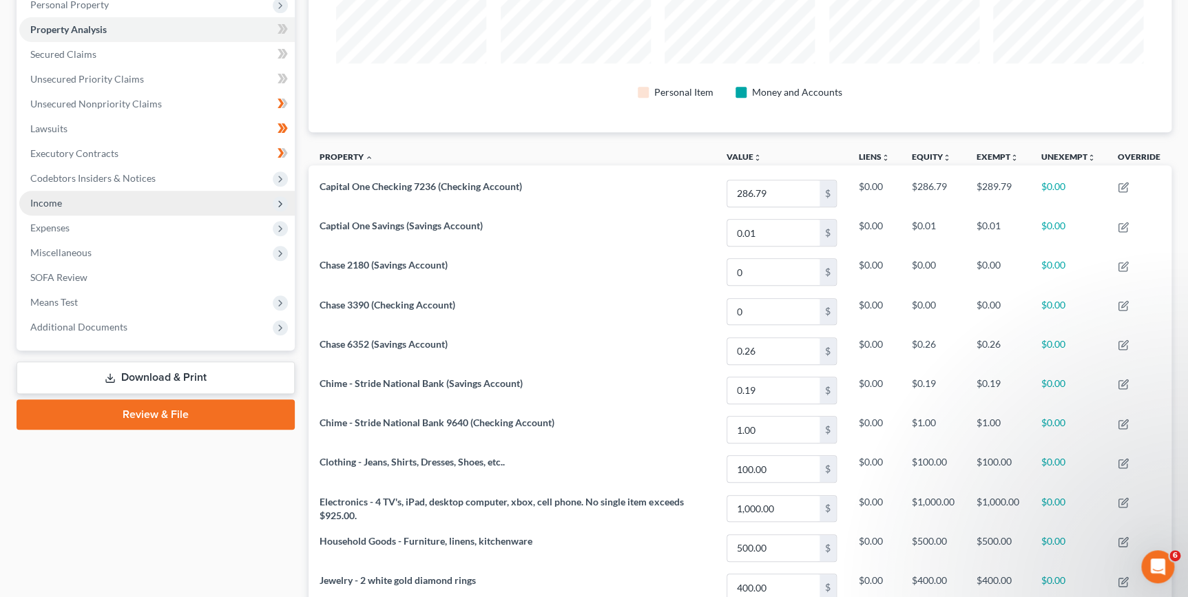
click at [79, 198] on span "Income" at bounding box center [157, 203] width 276 height 25
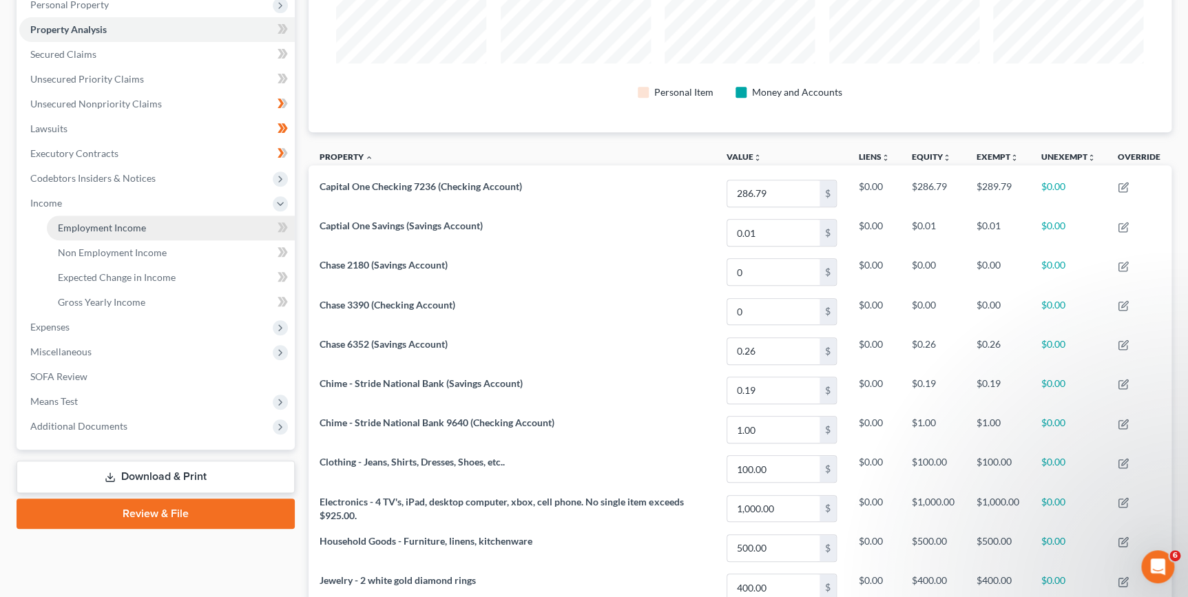
click at [179, 227] on link "Employment Income" at bounding box center [171, 228] width 248 height 25
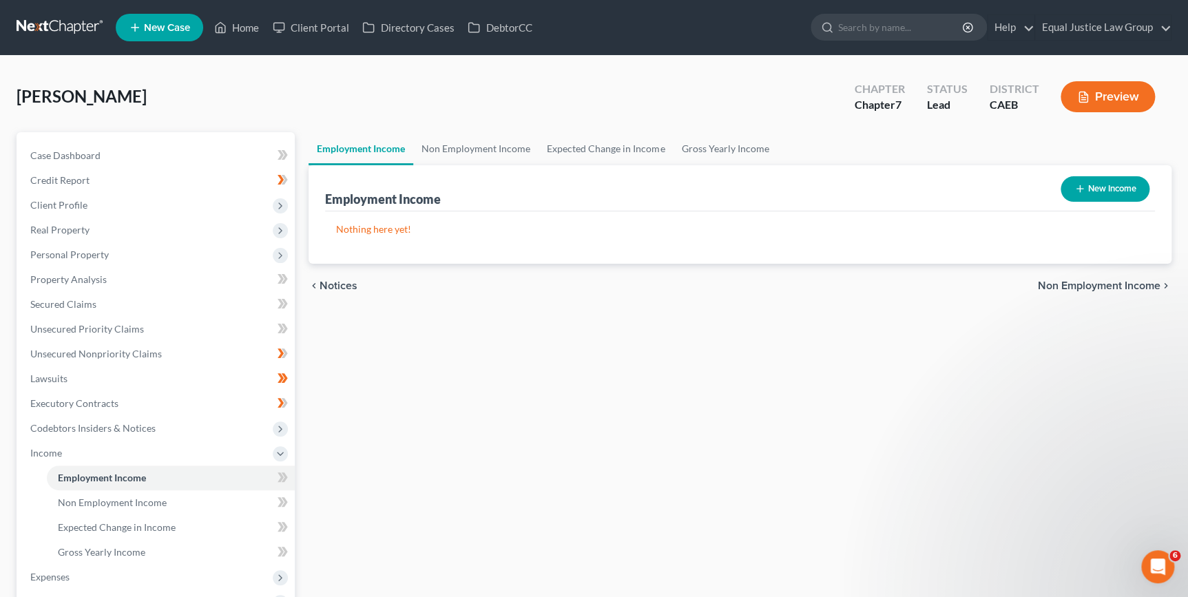
click at [1067, 189] on button "New Income" at bounding box center [1105, 188] width 89 height 25
select select "0"
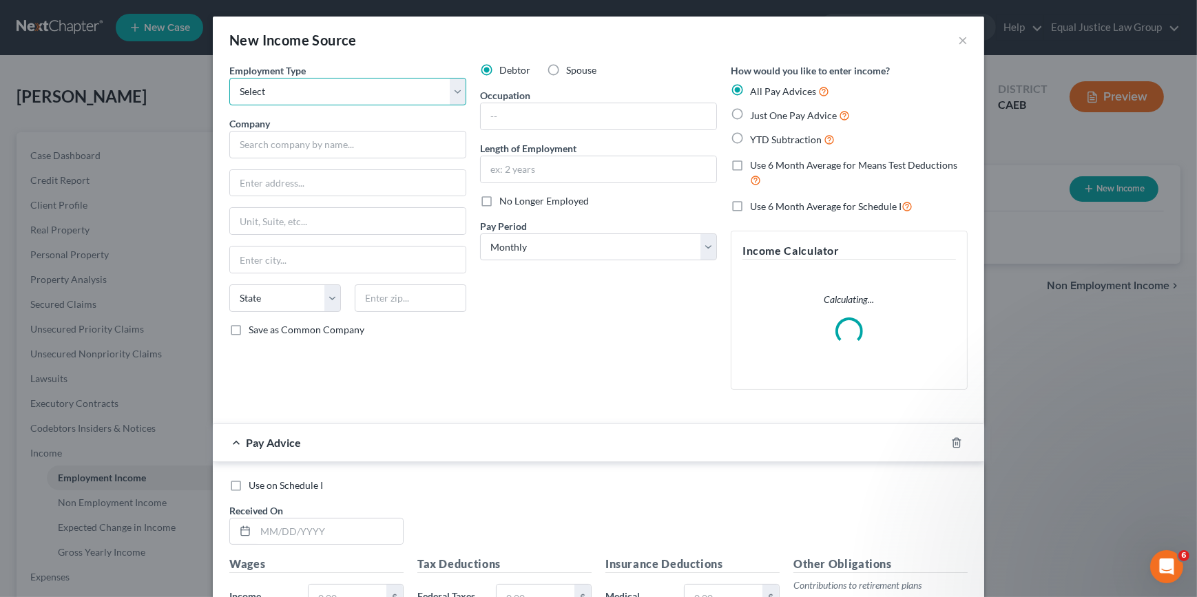
click at [458, 94] on select "Select Full or [DEMOGRAPHIC_DATA] Employment Self Employment" at bounding box center [347, 92] width 237 height 28
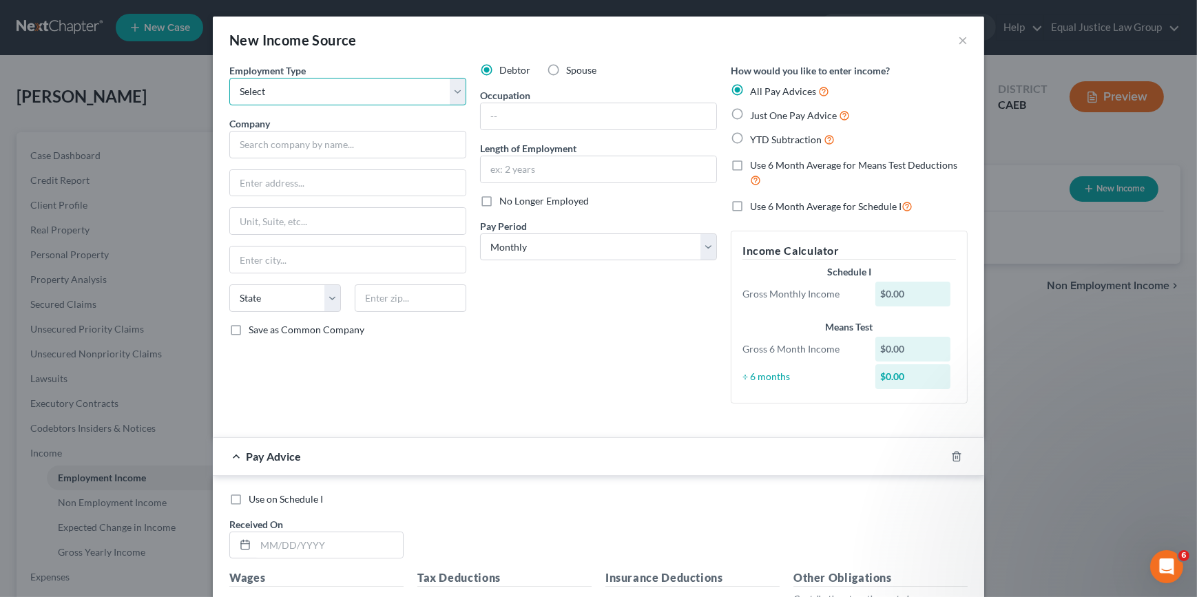
select select "1"
click at [229, 78] on select "Select Full or [DEMOGRAPHIC_DATA] Employment Self Employment" at bounding box center [347, 92] width 237 height 28
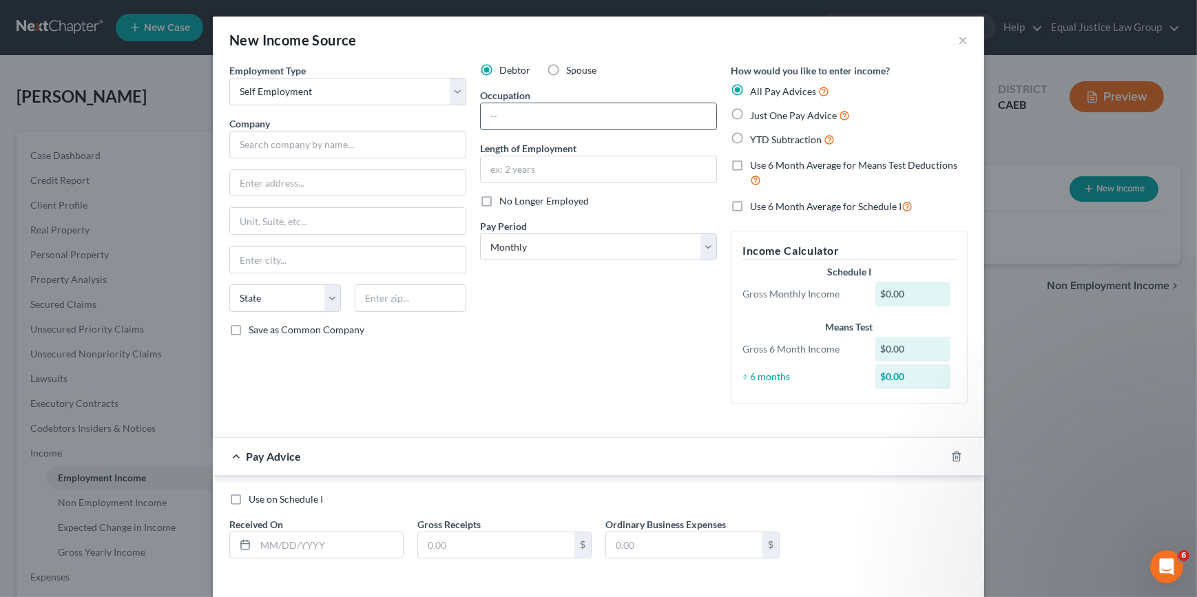
click at [484, 112] on input "text" at bounding box center [599, 116] width 236 height 26
type input "Uber Driver"
click at [331, 145] on input "text" at bounding box center [347, 145] width 237 height 28
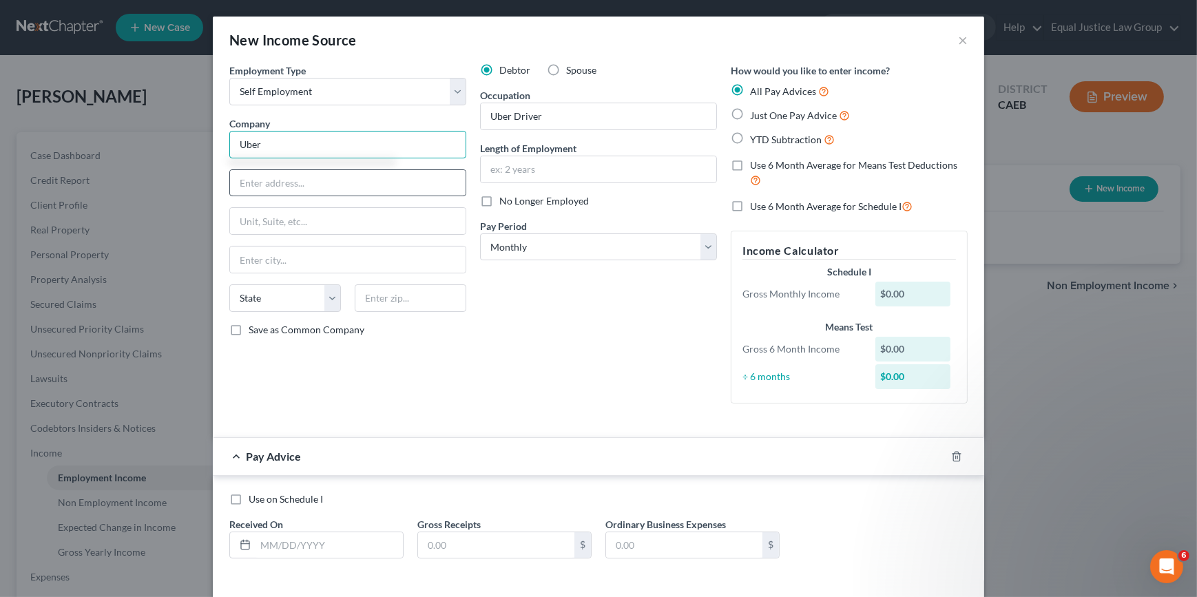
type input "Uber"
click at [299, 184] on input "text" at bounding box center [348, 183] width 236 height 26
drag, startPoint x: 264, startPoint y: 146, endPoint x: 211, endPoint y: 146, distance: 52.3
click at [213, 146] on div "Employment Type * Select Full or [DEMOGRAPHIC_DATA] Employment Self Employment …" at bounding box center [598, 328] width 771 height 531
type input "[PERSON_NAME]"
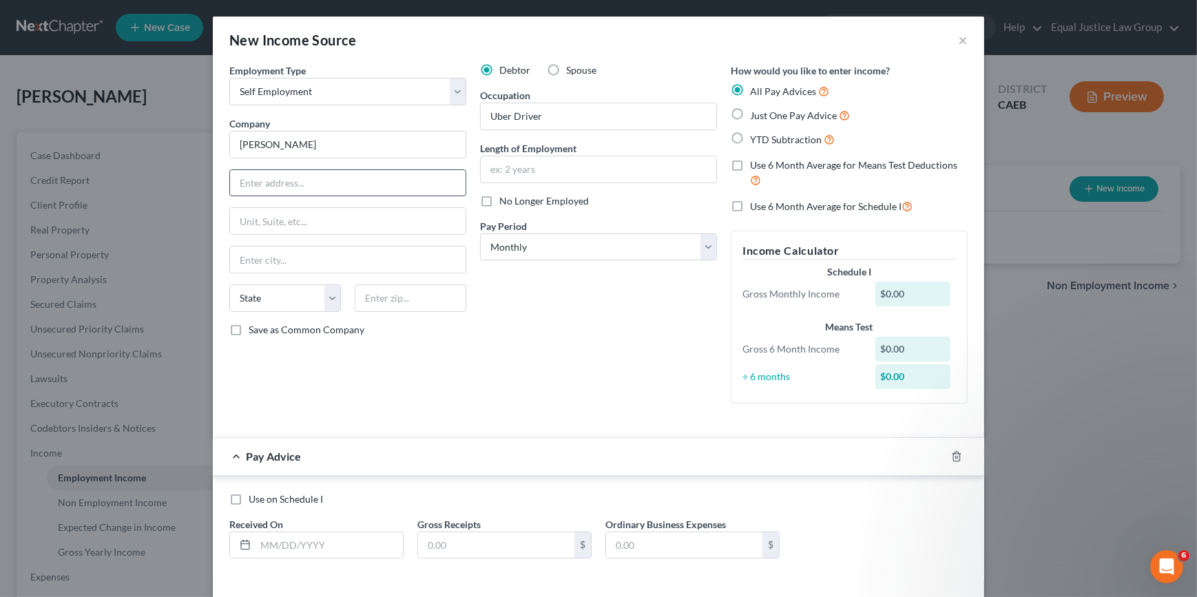
click at [243, 178] on input "text" at bounding box center [348, 183] width 236 height 26
type input "[STREET_ADDRESS]"
type input "[GEOGRAPHIC_DATA]"
click at [323, 301] on select "State [US_STATE] AK AR AZ CA CO CT DE DC [GEOGRAPHIC_DATA] [GEOGRAPHIC_DATA] GU…" at bounding box center [285, 298] width 112 height 28
select select "4"
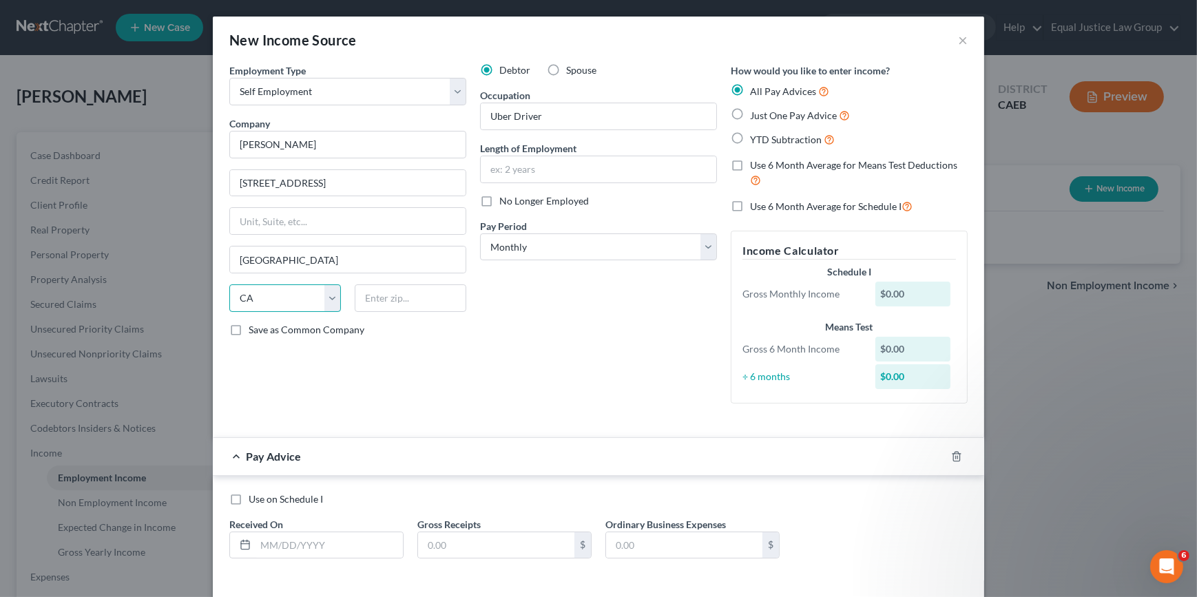
click at [323, 301] on select "State [US_STATE] AK AR AZ CA CO CT DE DC [GEOGRAPHIC_DATA] [GEOGRAPHIC_DATA] GU…" at bounding box center [285, 298] width 112 height 28
click at [365, 298] on input "text" at bounding box center [411, 298] width 112 height 28
type input "95827"
click at [697, 251] on select "Select Monthly Twice Monthly Every Other Week Weekly" at bounding box center [598, 247] width 237 height 28
click at [692, 260] on div "Debtor Spouse Occupation Uber Driver Length of Employment No Longer Employed Pa…" at bounding box center [598, 238] width 251 height 351
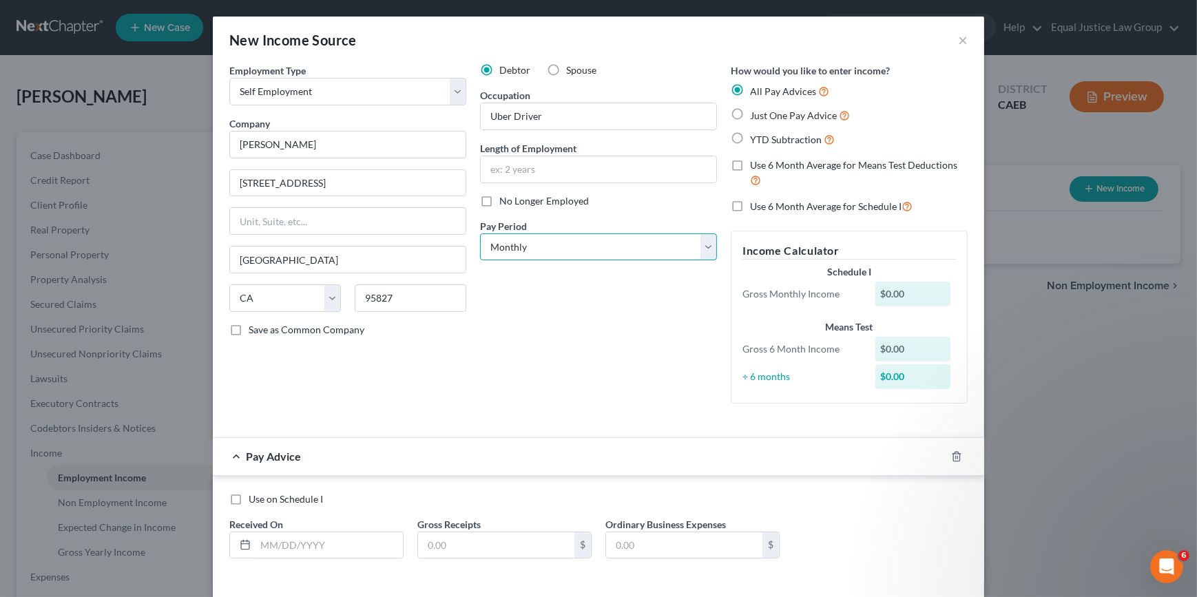
click at [707, 249] on select "Select Monthly Twice Monthly Every Other Week Weekly" at bounding box center [598, 247] width 237 height 28
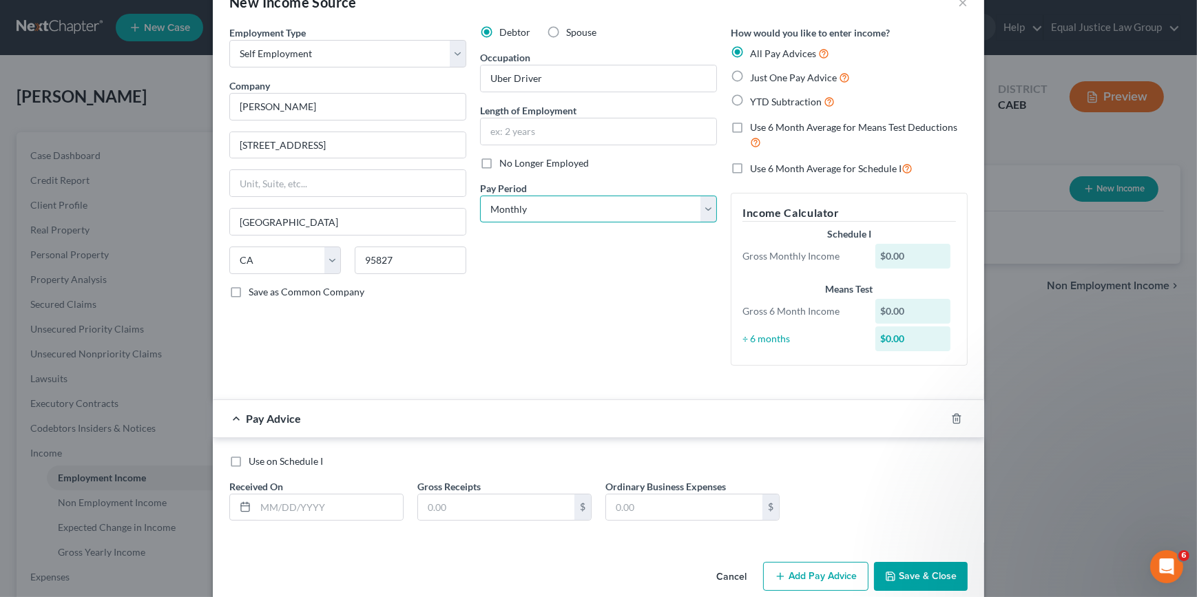
scroll to position [58, 0]
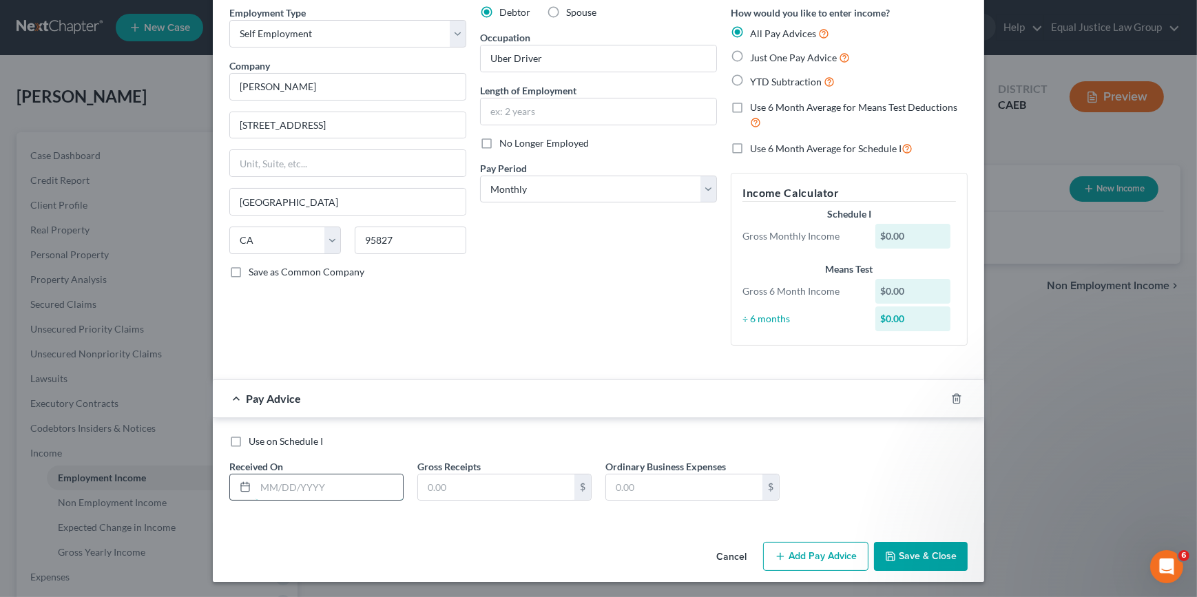
click at [286, 487] on input "text" at bounding box center [329, 488] width 147 height 26
type input "[DATE]"
click at [459, 490] on input "text" at bounding box center [496, 488] width 156 height 26
type input "648.54"
click at [895, 559] on button "Save & Close" at bounding box center [921, 556] width 94 height 29
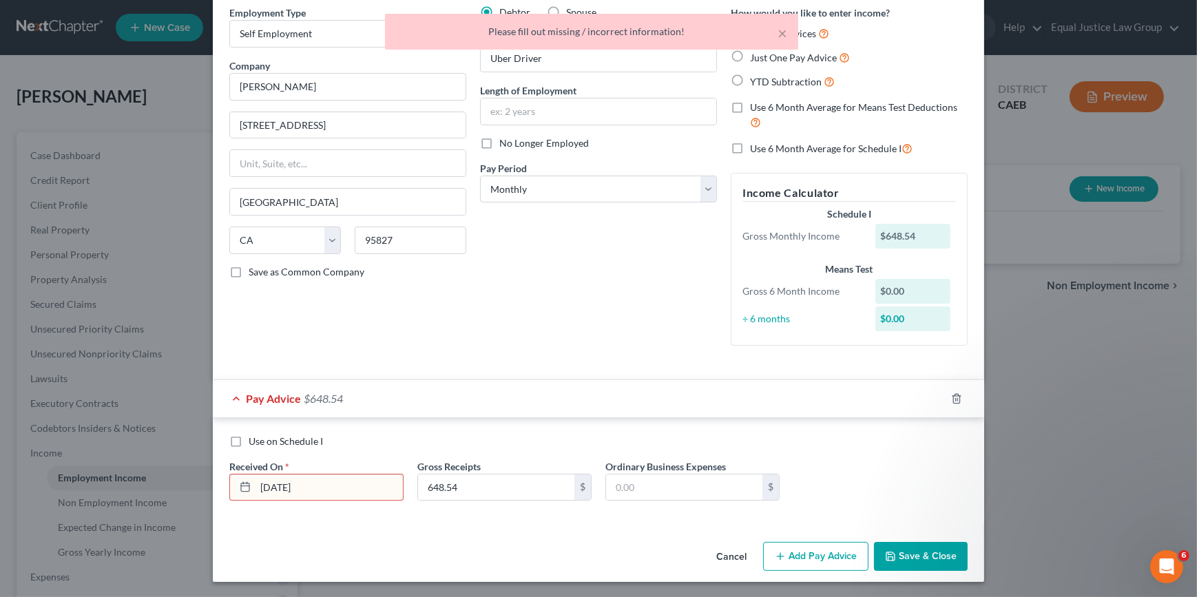
click at [326, 492] on input "[DATE]" at bounding box center [329, 488] width 147 height 26
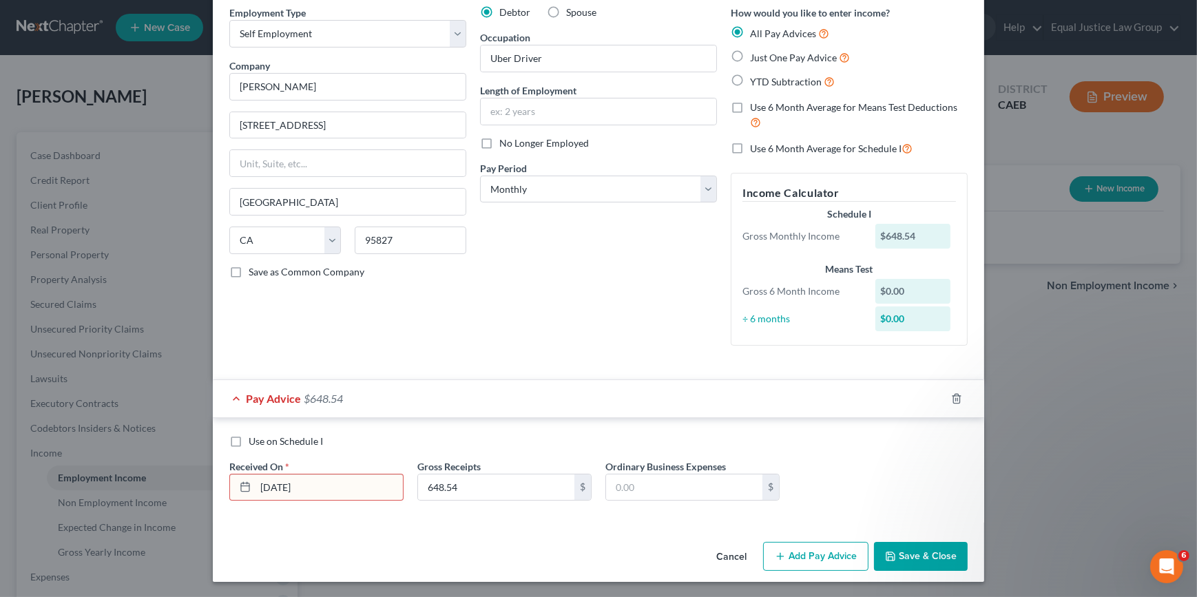
drag, startPoint x: 320, startPoint y: 488, endPoint x: 179, endPoint y: 479, distance: 140.7
click at [179, 479] on div "New Income Source × Employment Type * Select Full or [DEMOGRAPHIC_DATA] Employm…" at bounding box center [598, 298] width 1197 height 597
click at [241, 486] on line at bounding box center [245, 486] width 8 height 0
click at [308, 475] on input "text" at bounding box center [329, 488] width 147 height 26
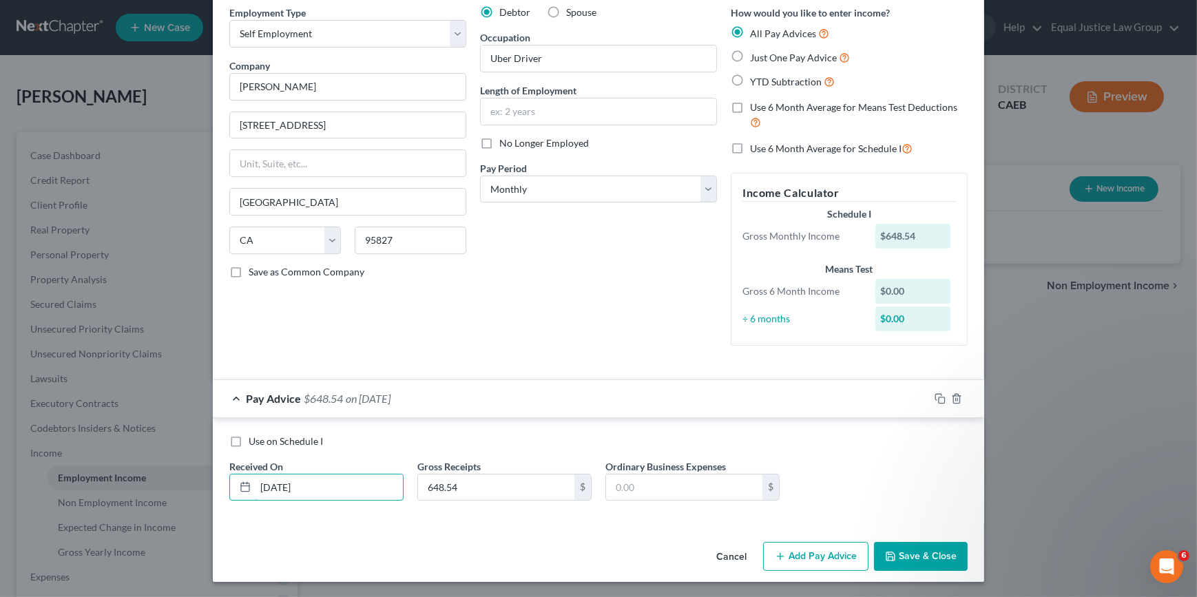
type input "[DATE]"
click at [926, 558] on button "Save & Close" at bounding box center [921, 556] width 94 height 29
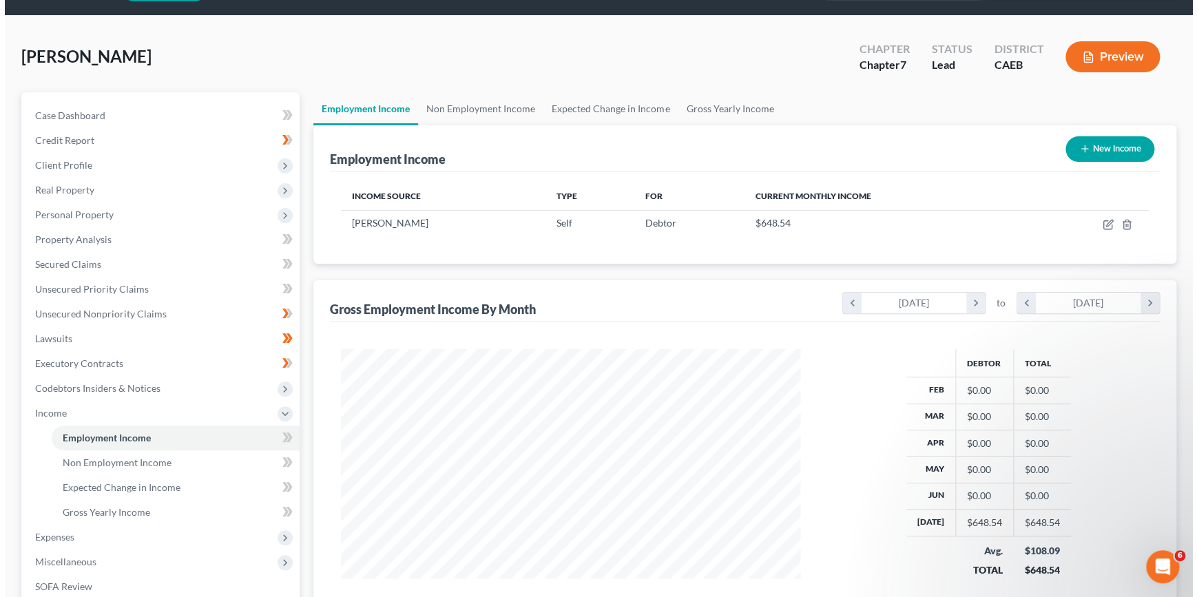
scroll to position [0, 0]
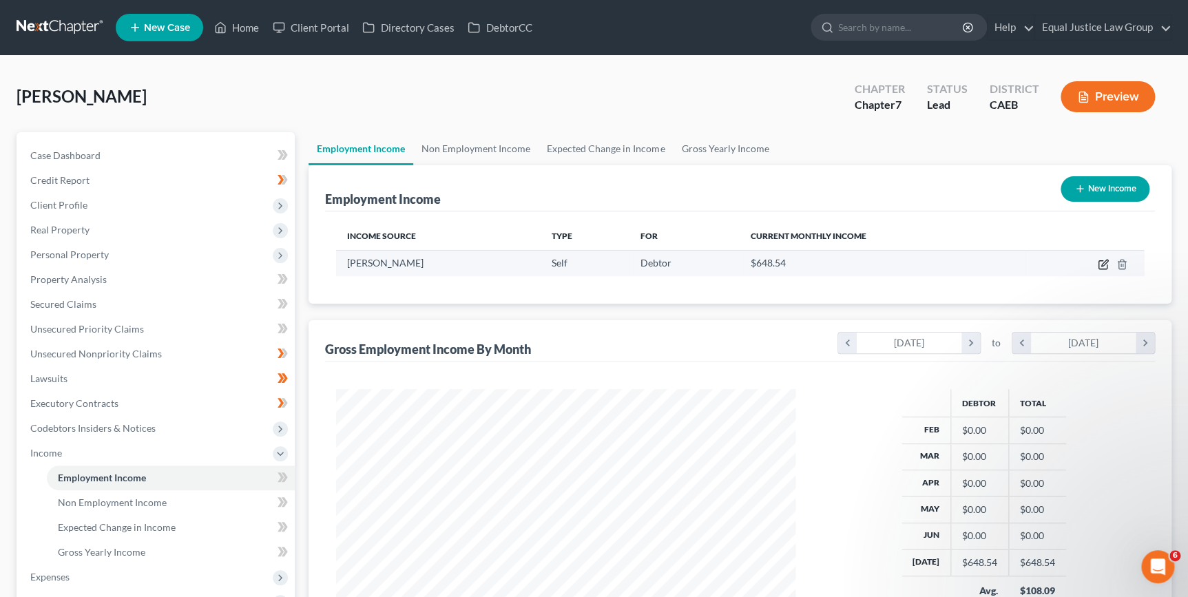
click at [1105, 262] on icon "button" at bounding box center [1104, 263] width 6 height 6
select select "1"
select select "4"
select select "0"
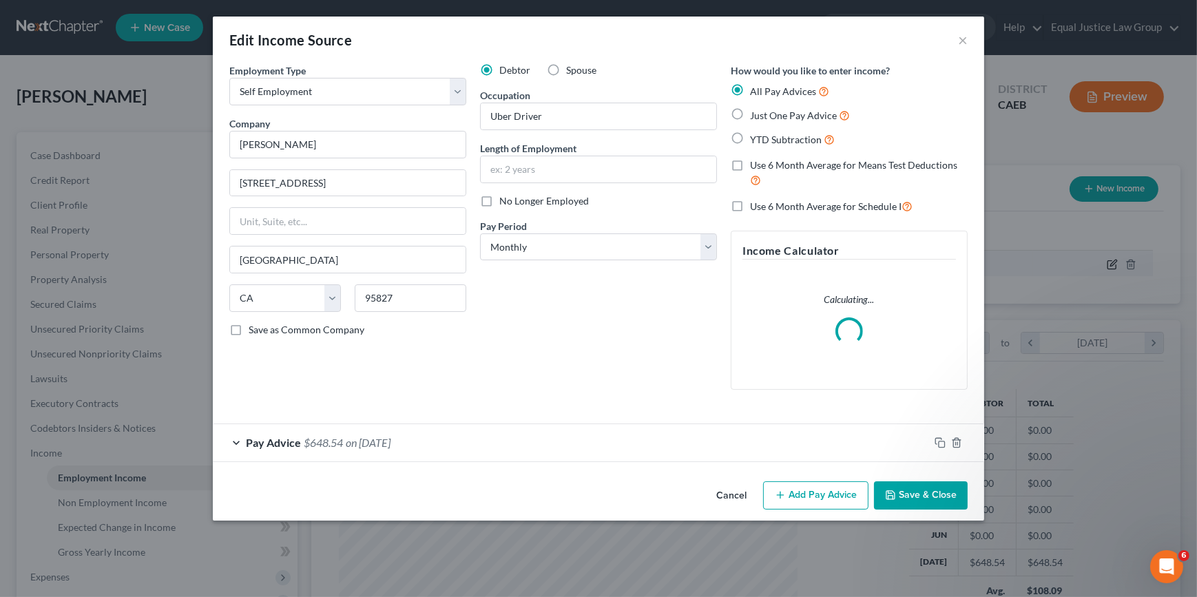
scroll to position [247, 490]
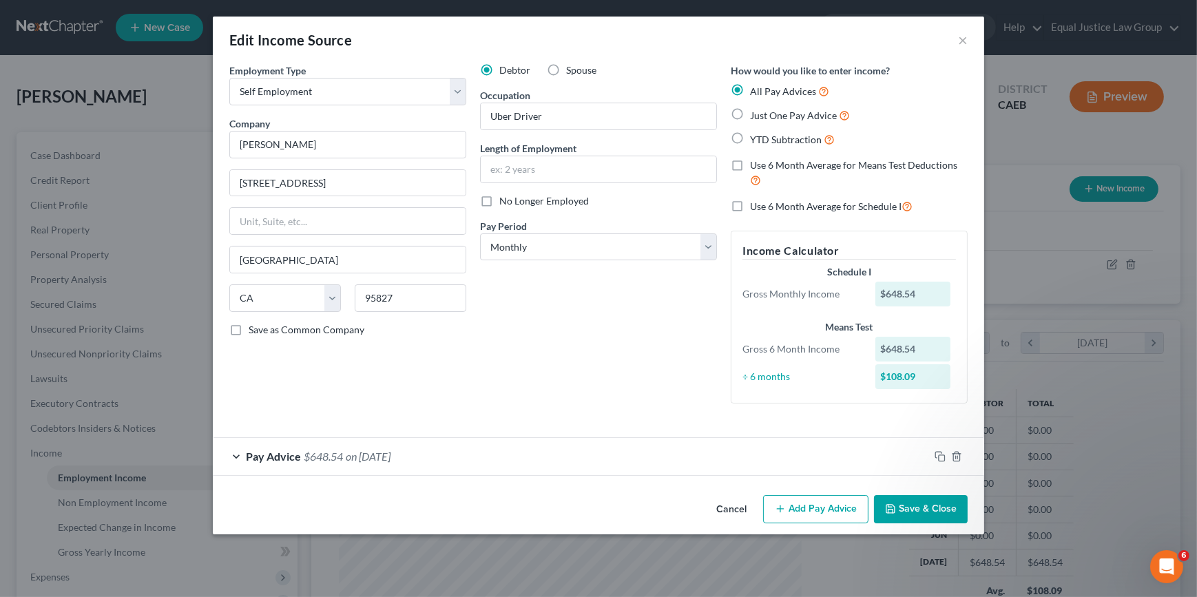
click at [796, 514] on button "Add Pay Advice" at bounding box center [815, 509] width 105 height 29
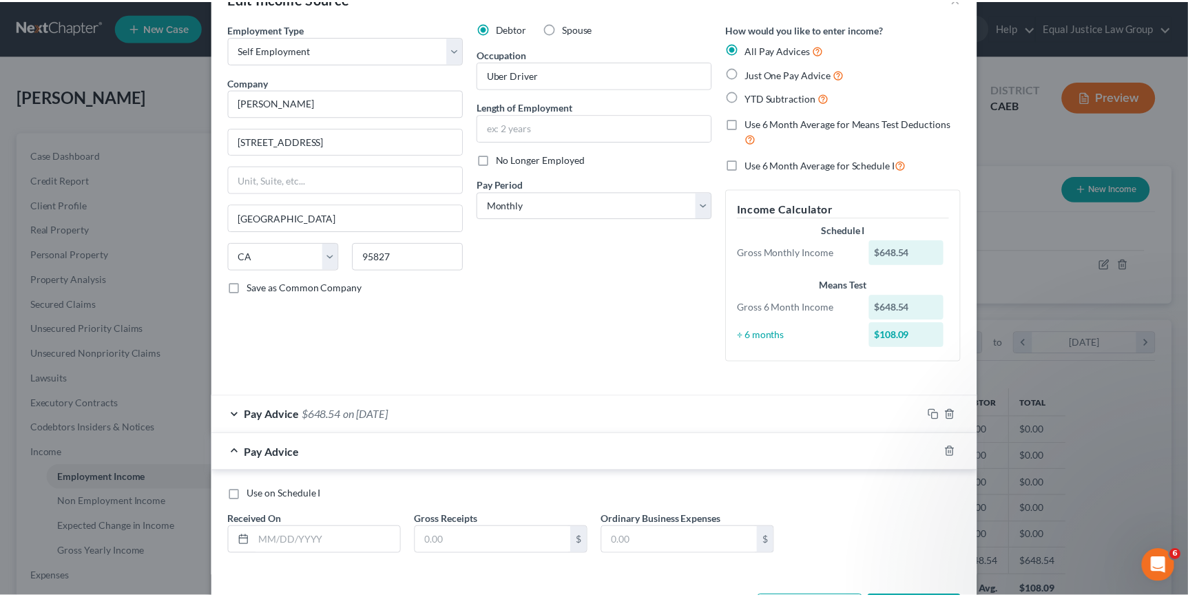
scroll to position [96, 0]
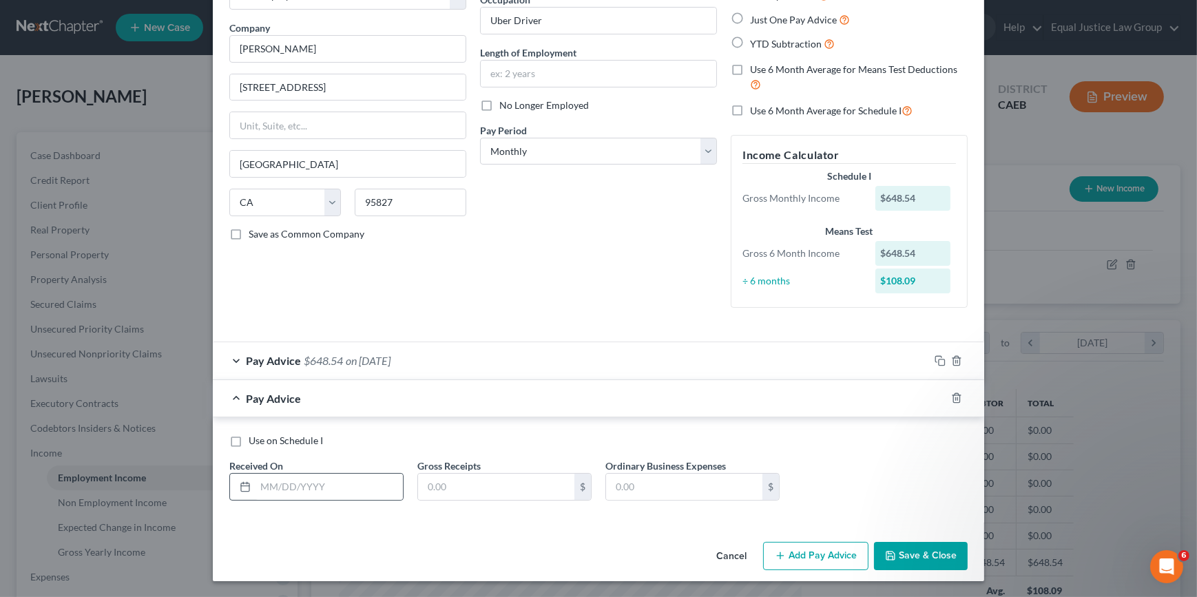
click at [242, 488] on icon at bounding box center [245, 486] width 11 height 11
click at [289, 483] on input "text" at bounding box center [329, 487] width 147 height 26
type input "[DATE]"
click at [434, 488] on input "text" at bounding box center [496, 487] width 156 height 26
type input "316.02"
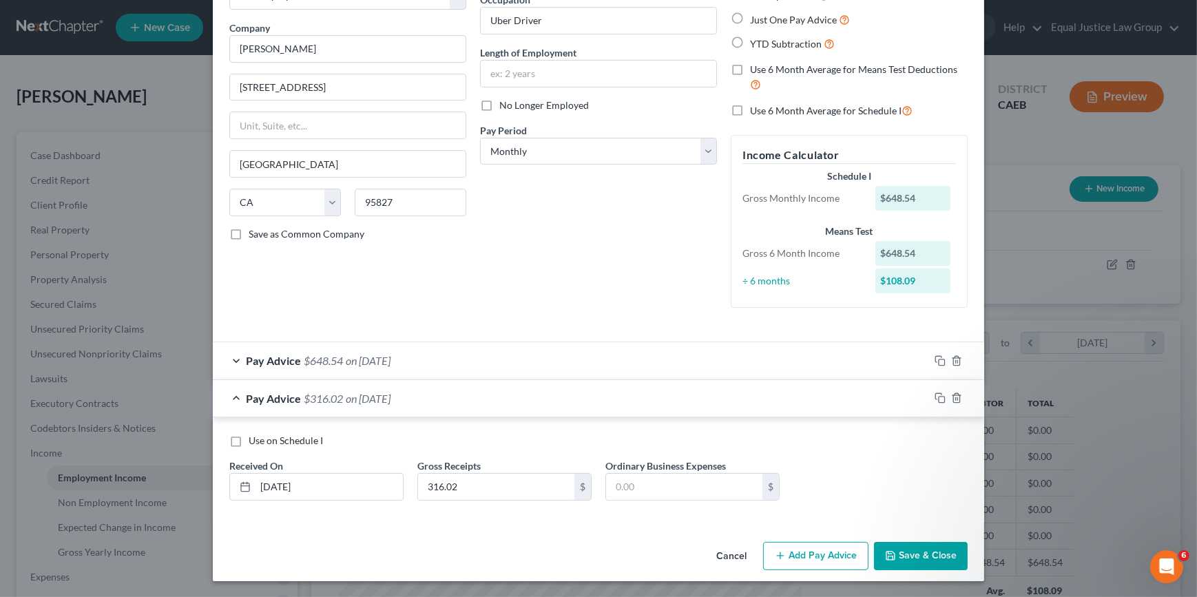
click at [911, 554] on button "Save & Close" at bounding box center [921, 556] width 94 height 29
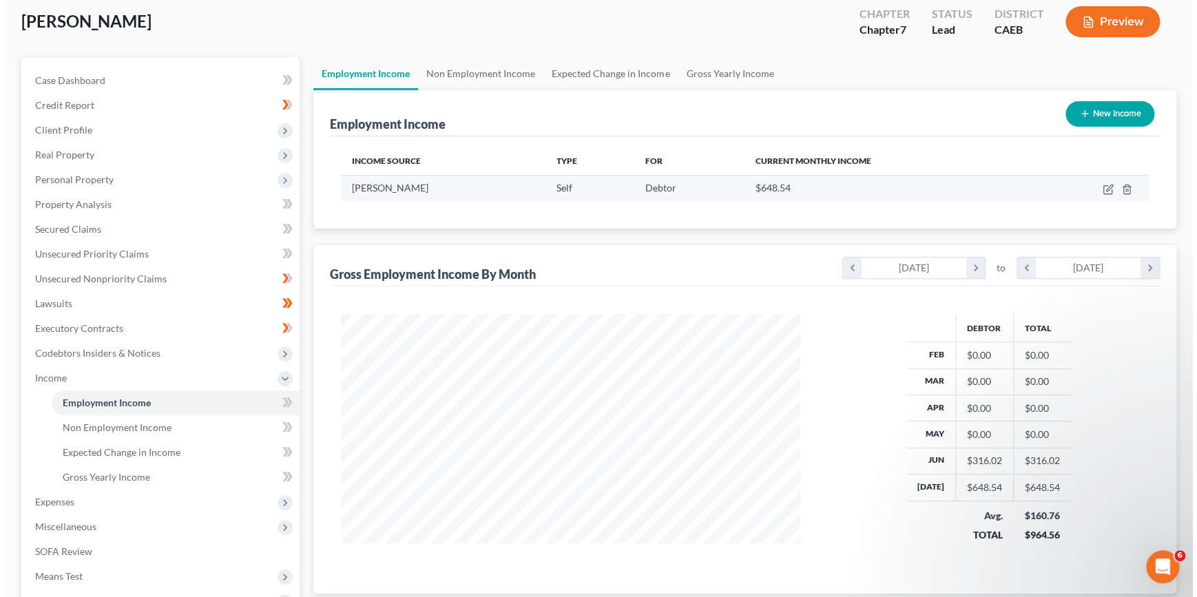
scroll to position [0, 0]
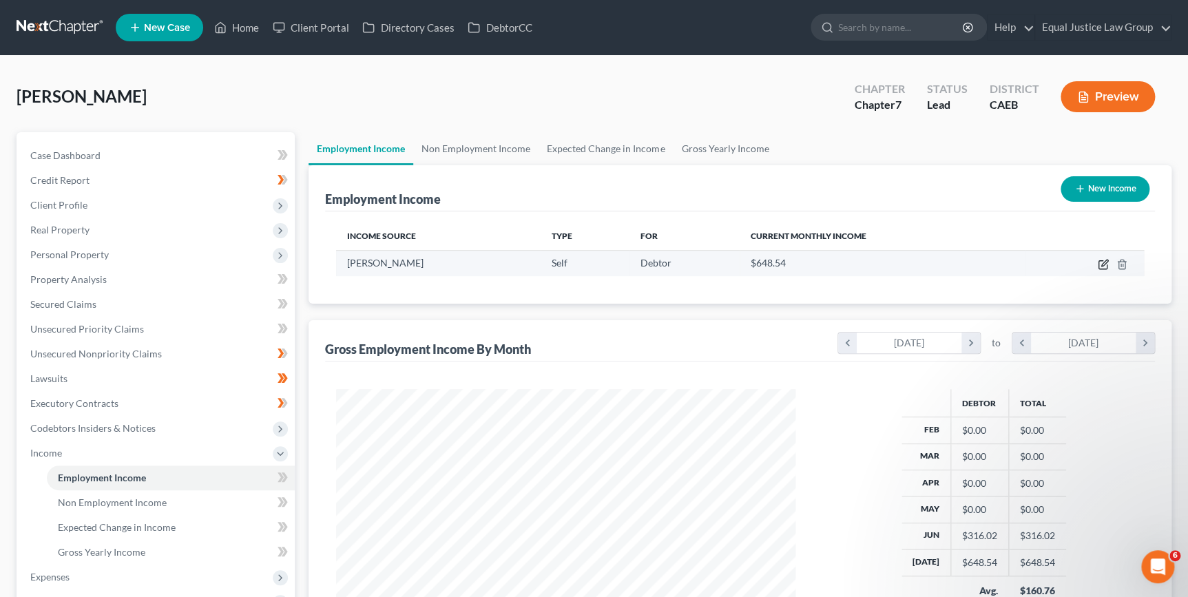
click at [1102, 262] on icon "button" at bounding box center [1103, 264] width 11 height 11
select select "1"
select select "4"
select select "0"
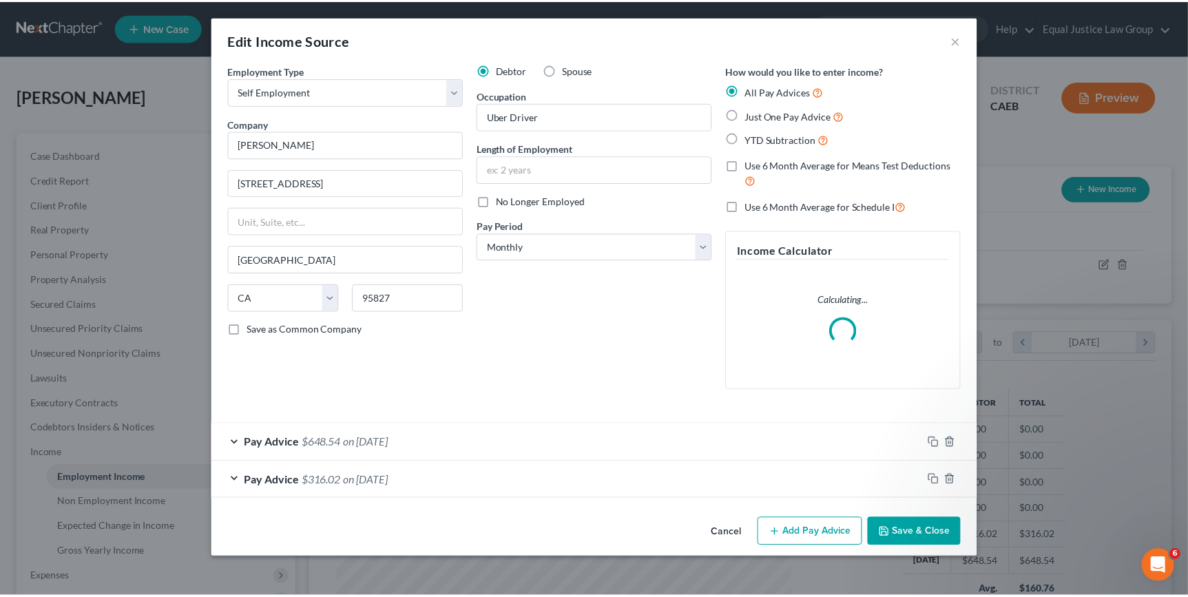
scroll to position [247, 490]
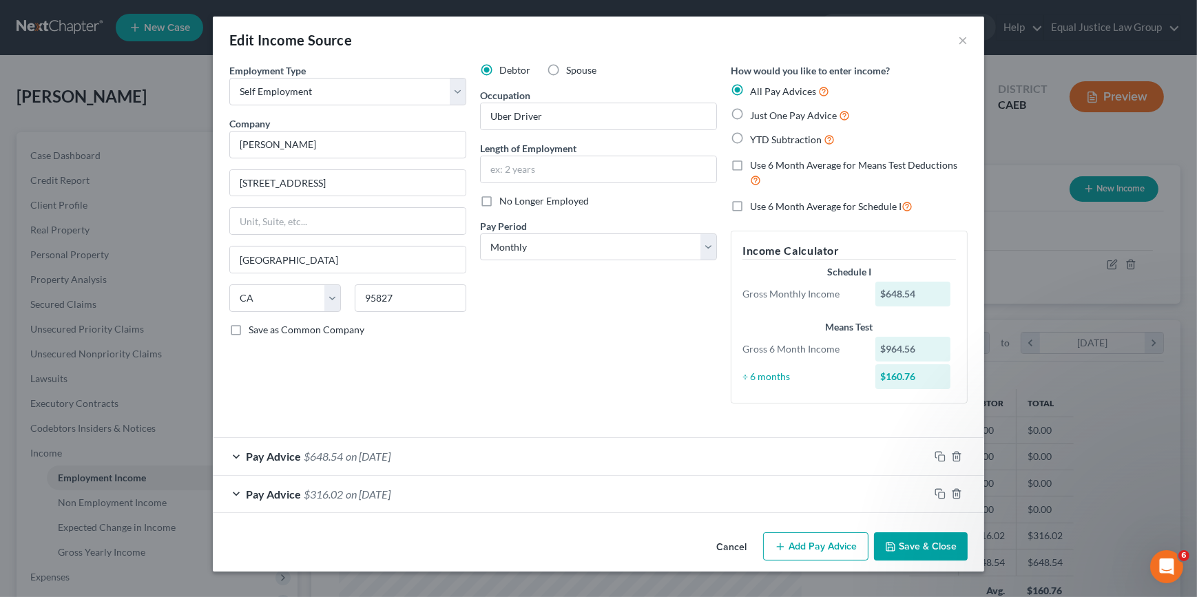
click at [914, 552] on button "Save & Close" at bounding box center [921, 546] width 94 height 29
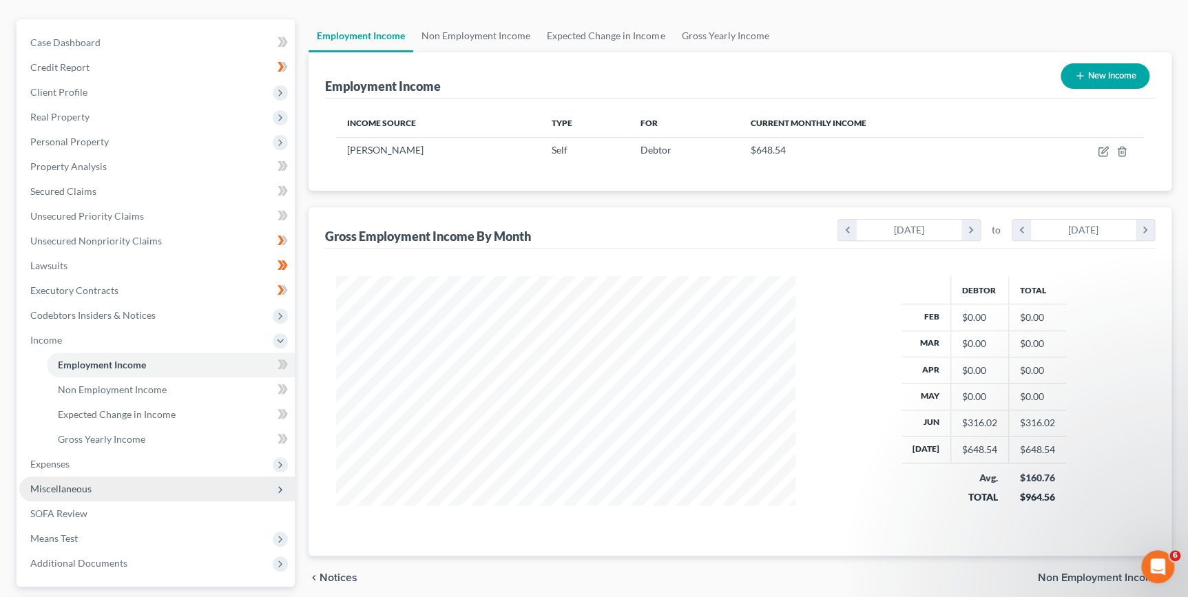
scroll to position [125, 0]
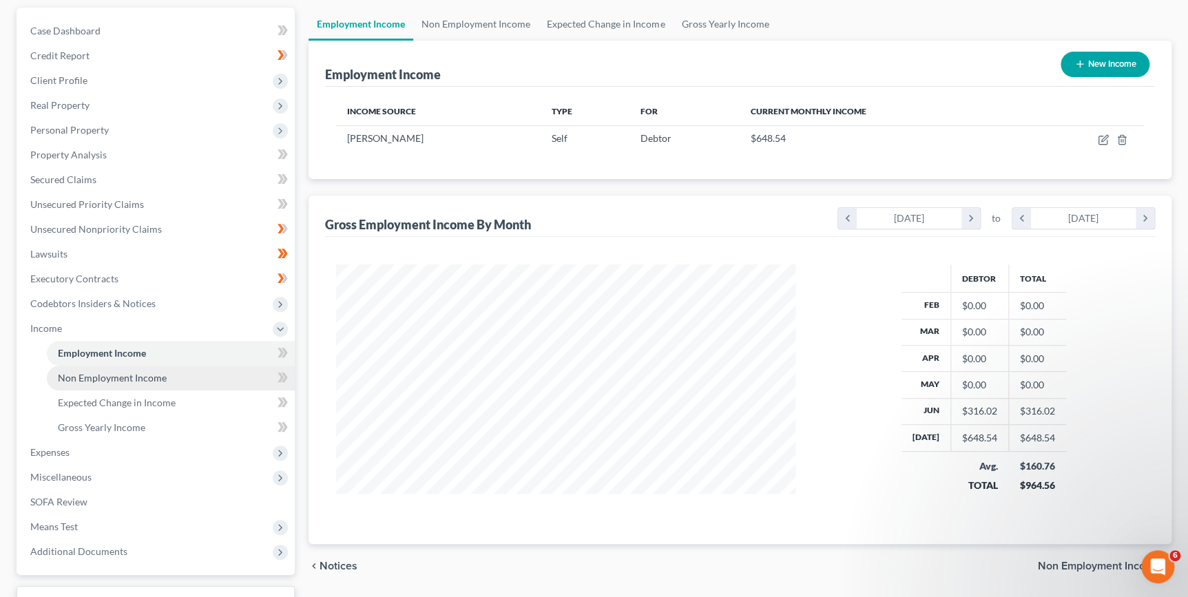
click at [143, 380] on span "Non Employment Income" at bounding box center [112, 378] width 109 height 12
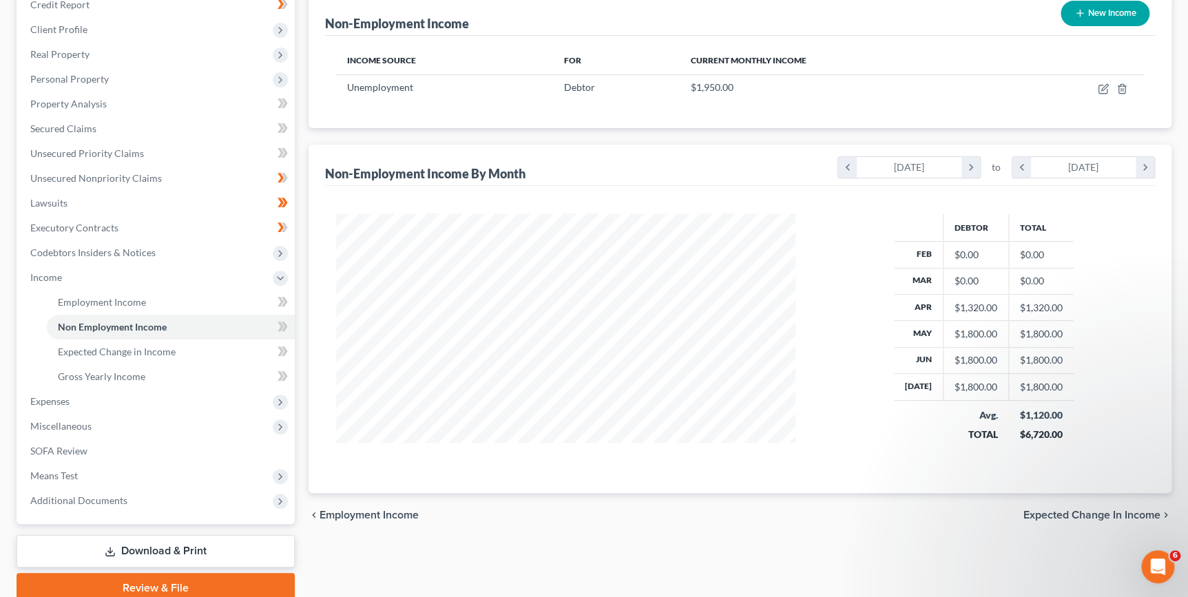
scroll to position [232, 0]
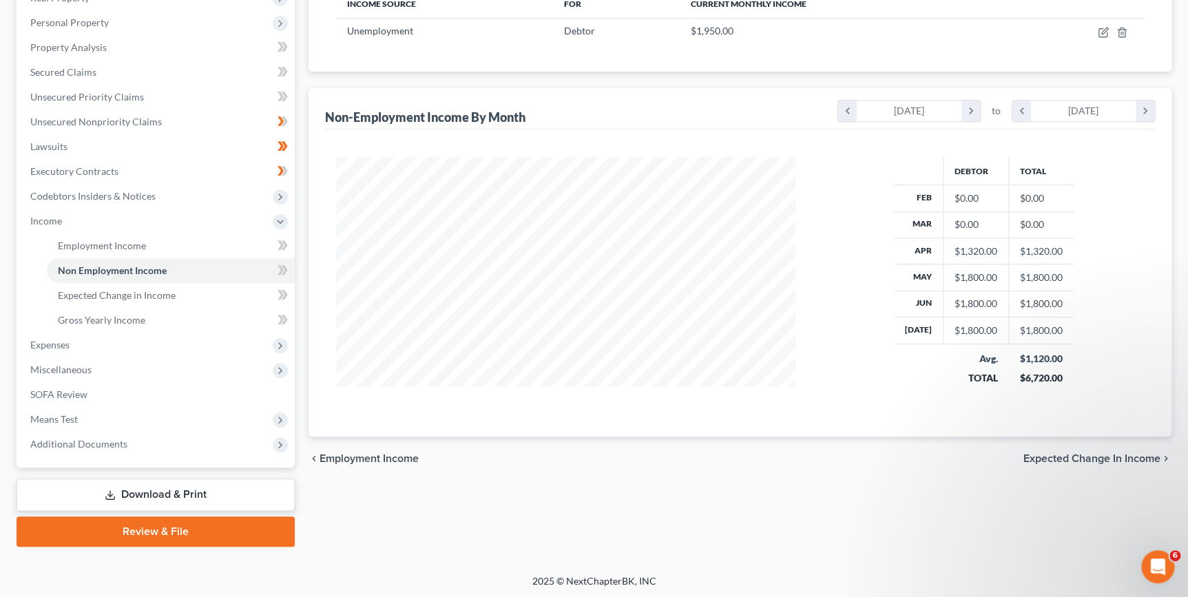
click at [1033, 253] on td "$1,320.00" at bounding box center [1040, 251] width 65 height 26
click at [964, 251] on div "$1,320.00" at bounding box center [976, 252] width 43 height 14
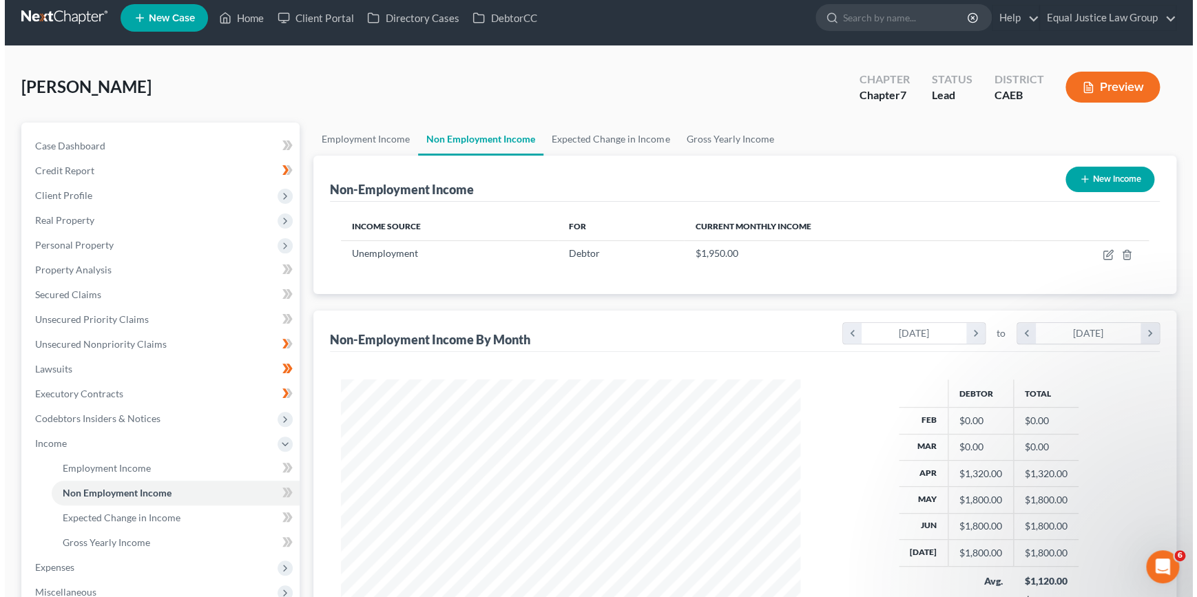
scroll to position [0, 0]
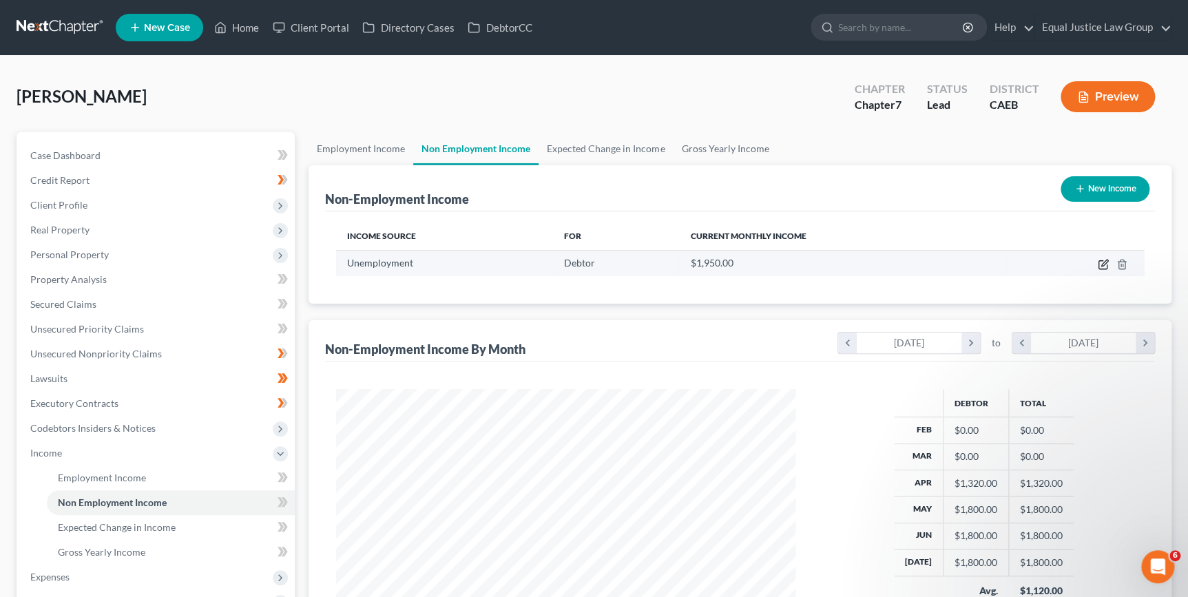
click at [1098, 263] on icon "button" at bounding box center [1103, 264] width 11 height 11
select select "0"
select select "2"
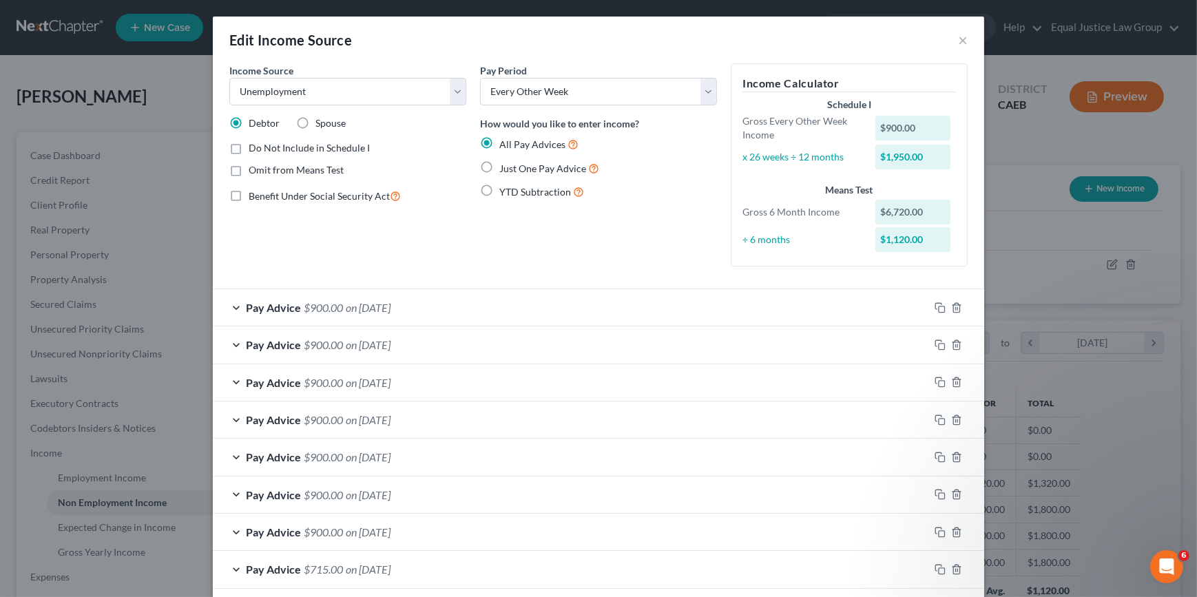
click at [499, 166] on label "Just One Pay Advice" at bounding box center [549, 168] width 100 height 16
click at [505, 166] on input "Just One Pay Advice" at bounding box center [509, 164] width 9 height 9
radio input "true"
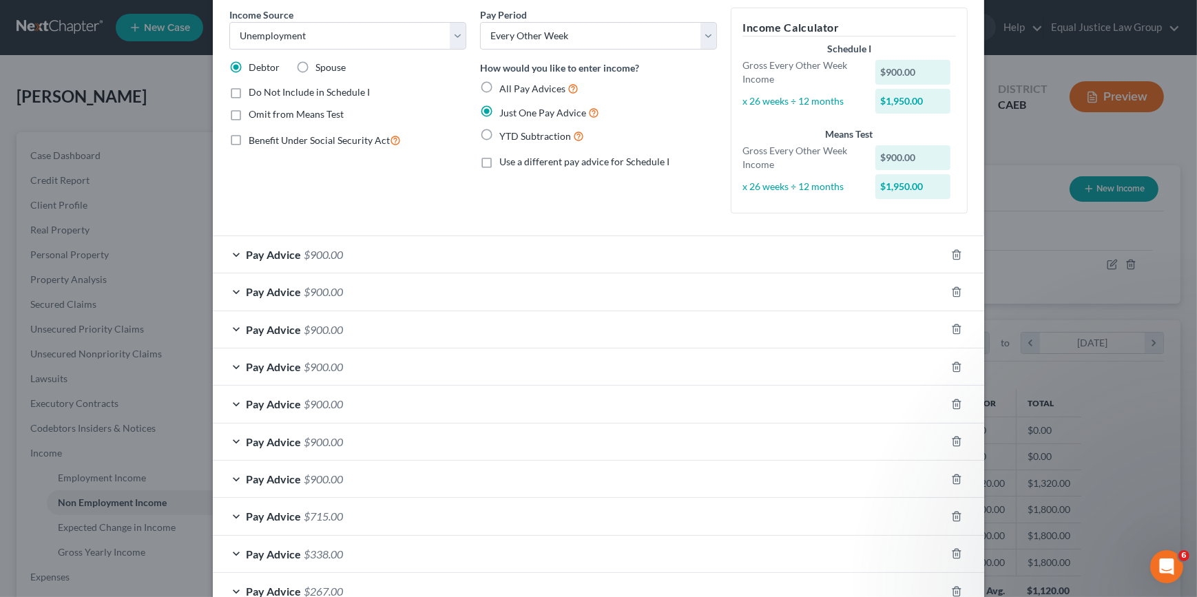
scroll to position [14, 0]
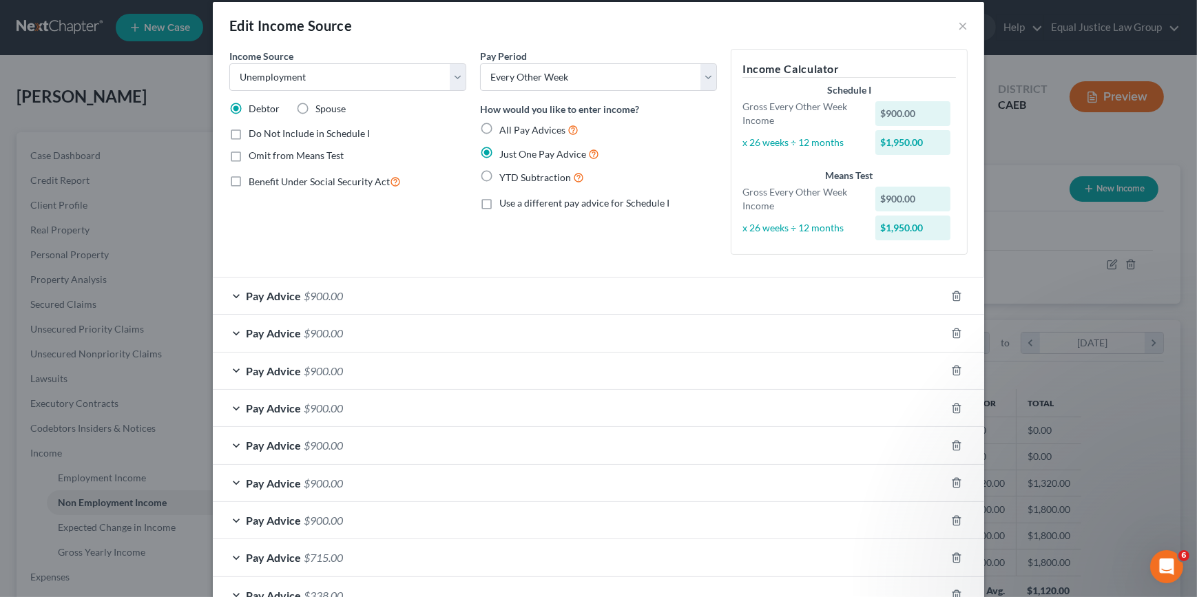
click at [499, 126] on label "All Pay Advices" at bounding box center [538, 130] width 79 height 16
click at [505, 126] on input "All Pay Advices" at bounding box center [509, 126] width 9 height 9
radio input "true"
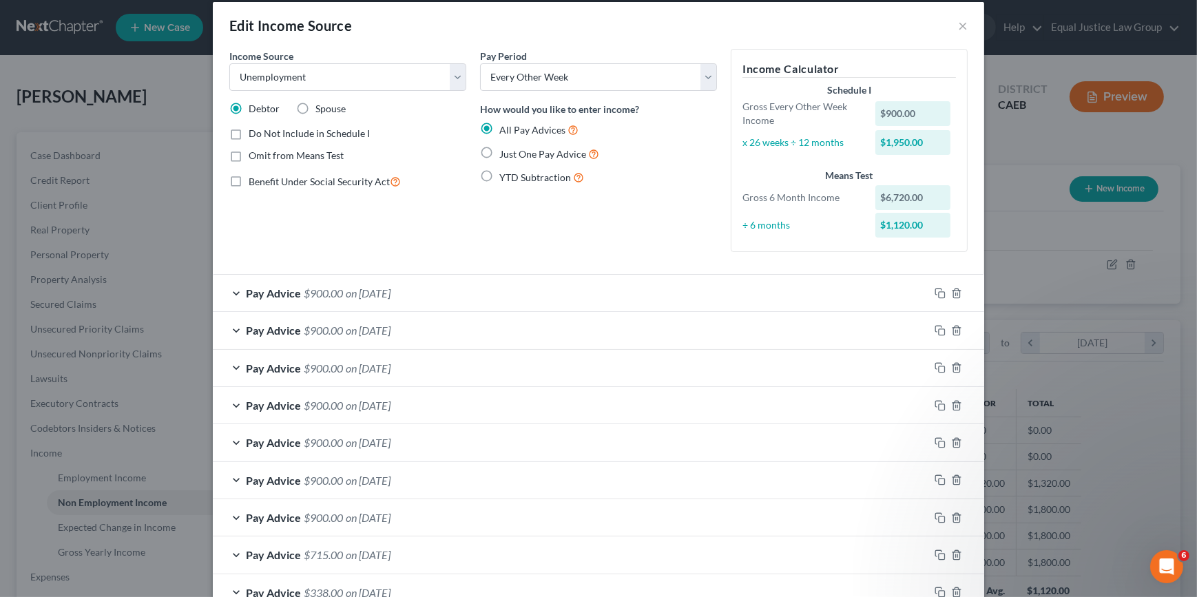
click at [499, 149] on label "Just One Pay Advice" at bounding box center [549, 154] width 100 height 16
click at [505, 149] on input "Just One Pay Advice" at bounding box center [509, 150] width 9 height 9
radio input "true"
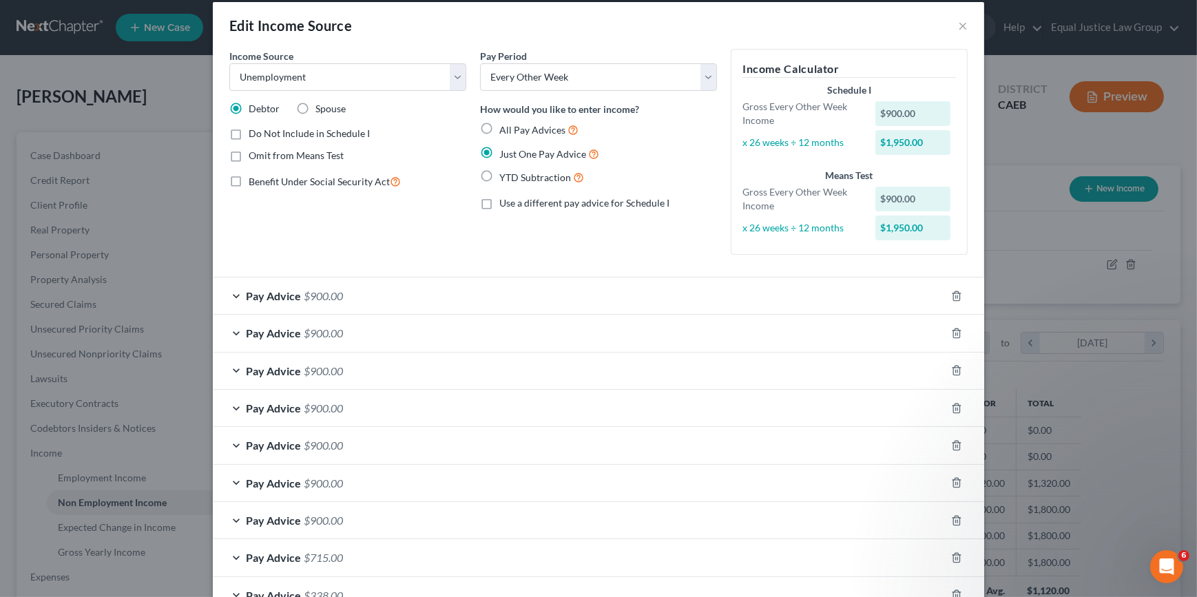
click at [499, 127] on label "All Pay Advices" at bounding box center [538, 130] width 79 height 16
click at [505, 127] on input "All Pay Advices" at bounding box center [509, 126] width 9 height 9
radio input "true"
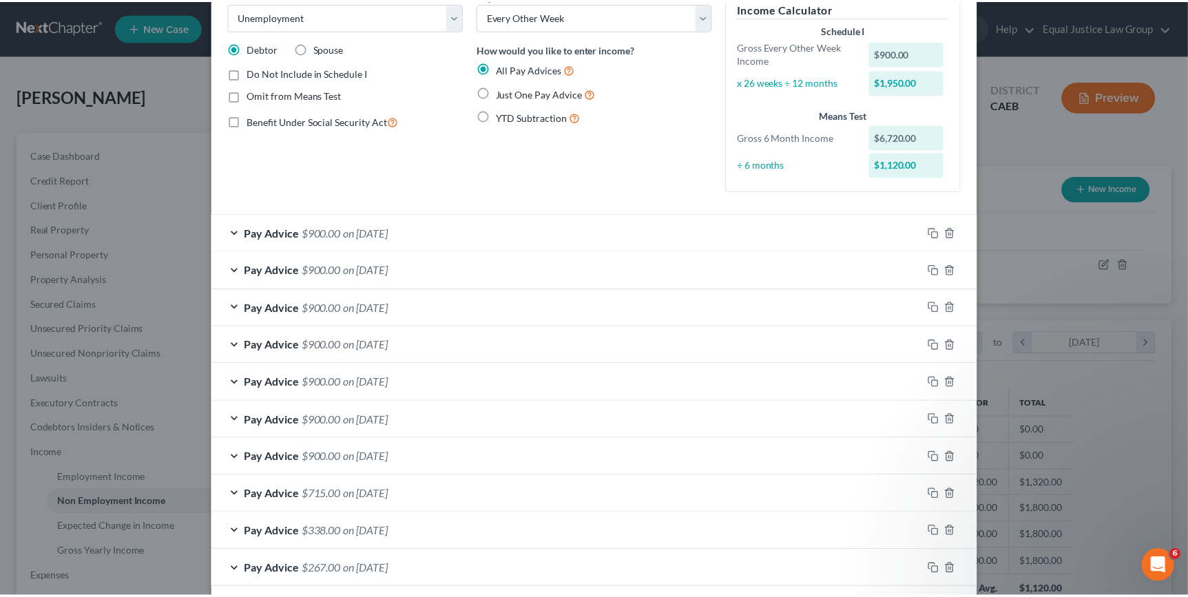
scroll to position [140, 0]
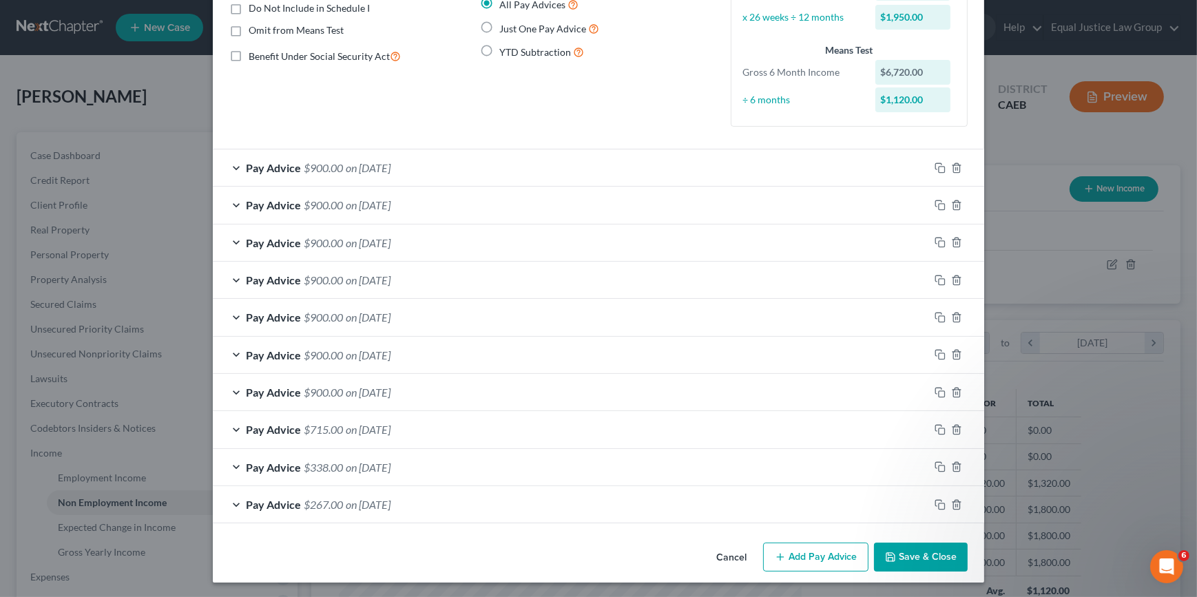
click at [934, 561] on button "Save & Close" at bounding box center [921, 557] width 94 height 29
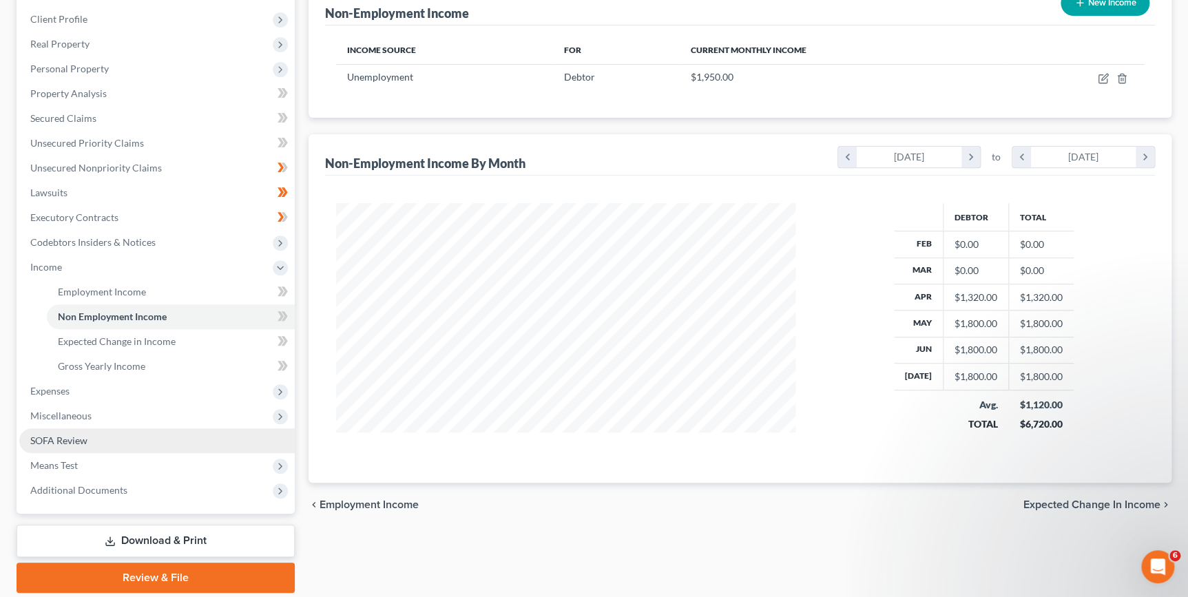
scroll to position [187, 0]
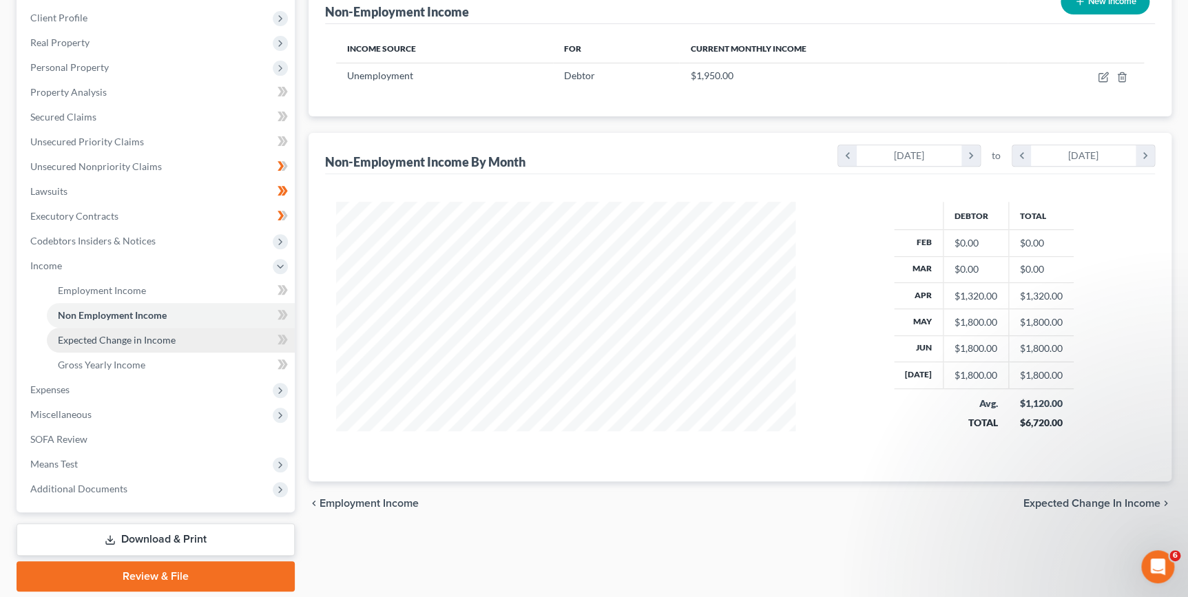
click at [126, 337] on span "Expected Change in Income" at bounding box center [117, 340] width 118 height 12
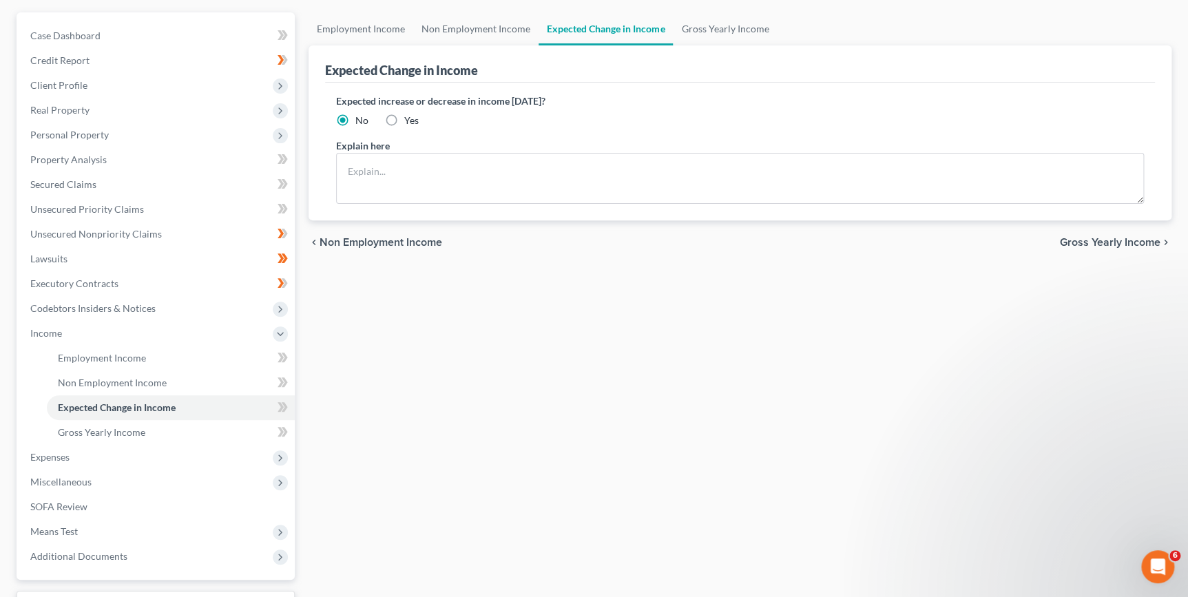
scroll to position [125, 0]
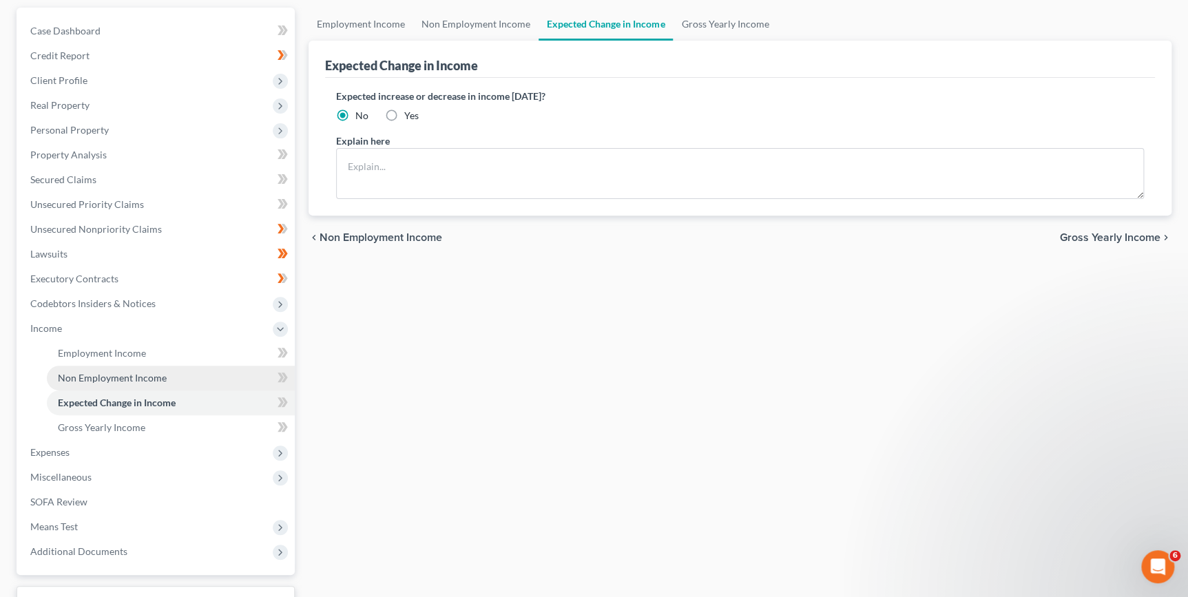
click at [125, 377] on span "Non Employment Income" at bounding box center [112, 378] width 109 height 12
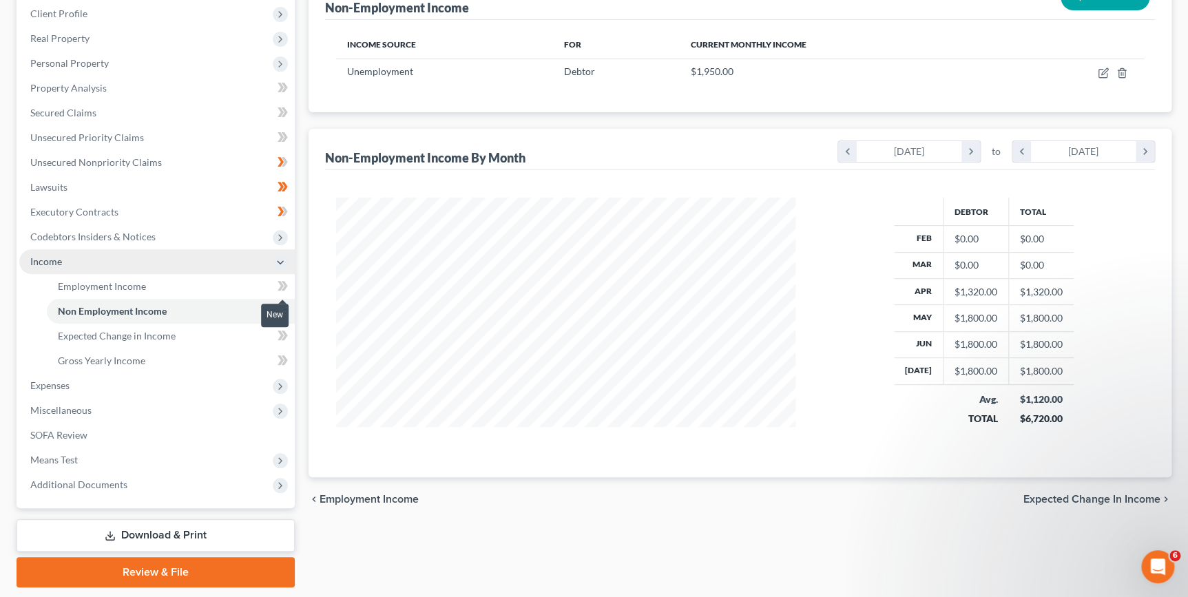
scroll to position [169, 0]
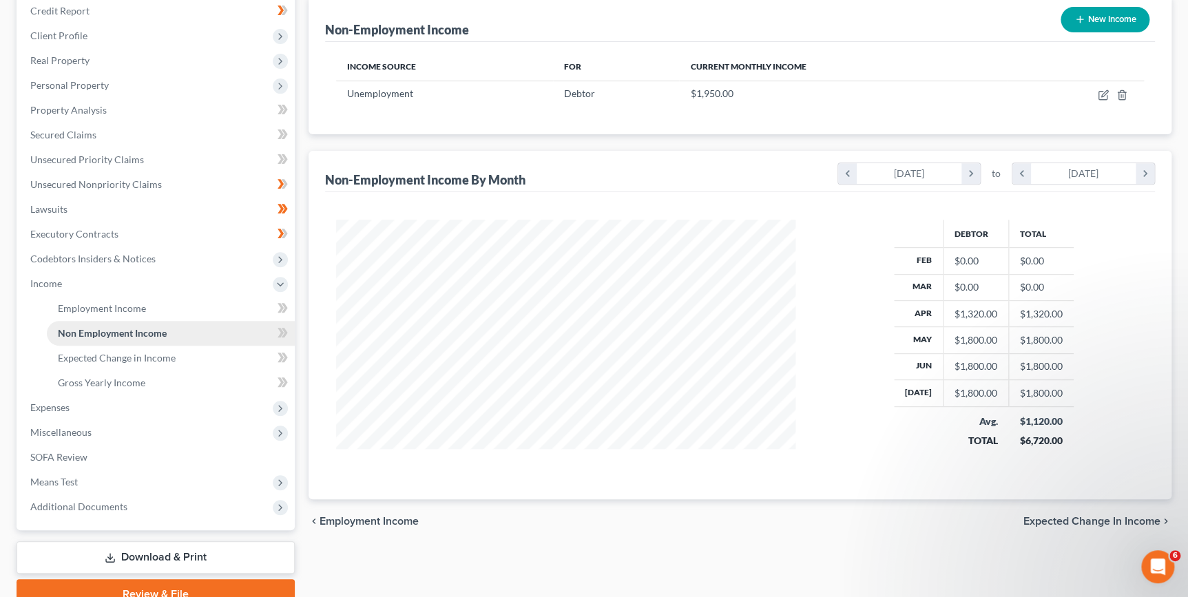
drag, startPoint x: 138, startPoint y: 334, endPoint x: 251, endPoint y: 337, distance: 113.0
click at [138, 334] on span "Non Employment Income" at bounding box center [112, 333] width 109 height 12
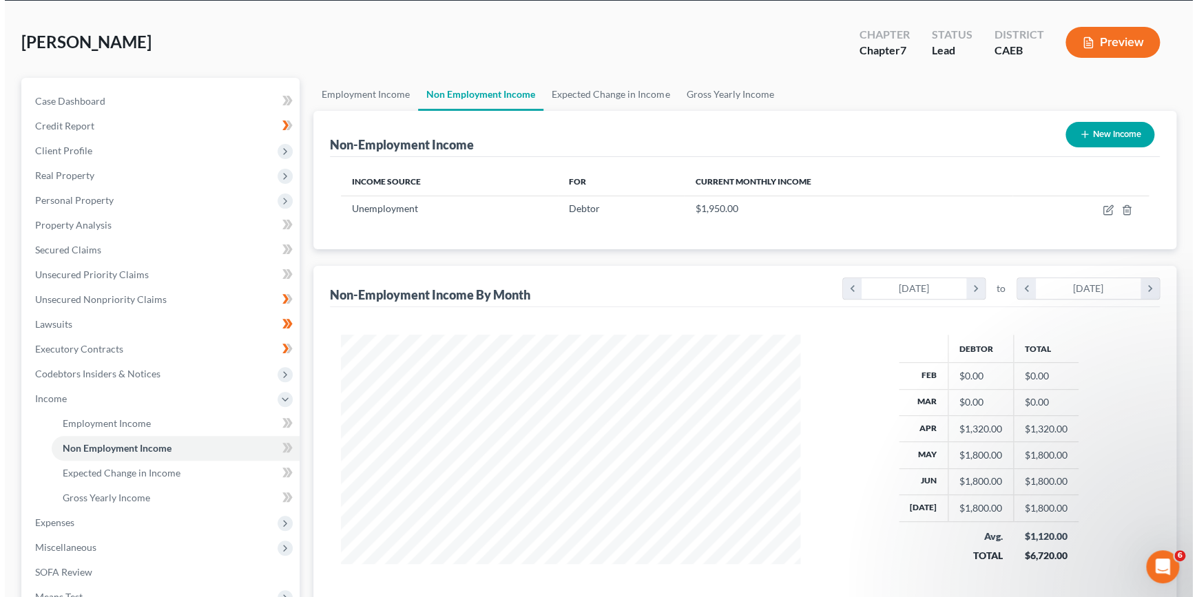
scroll to position [44, 0]
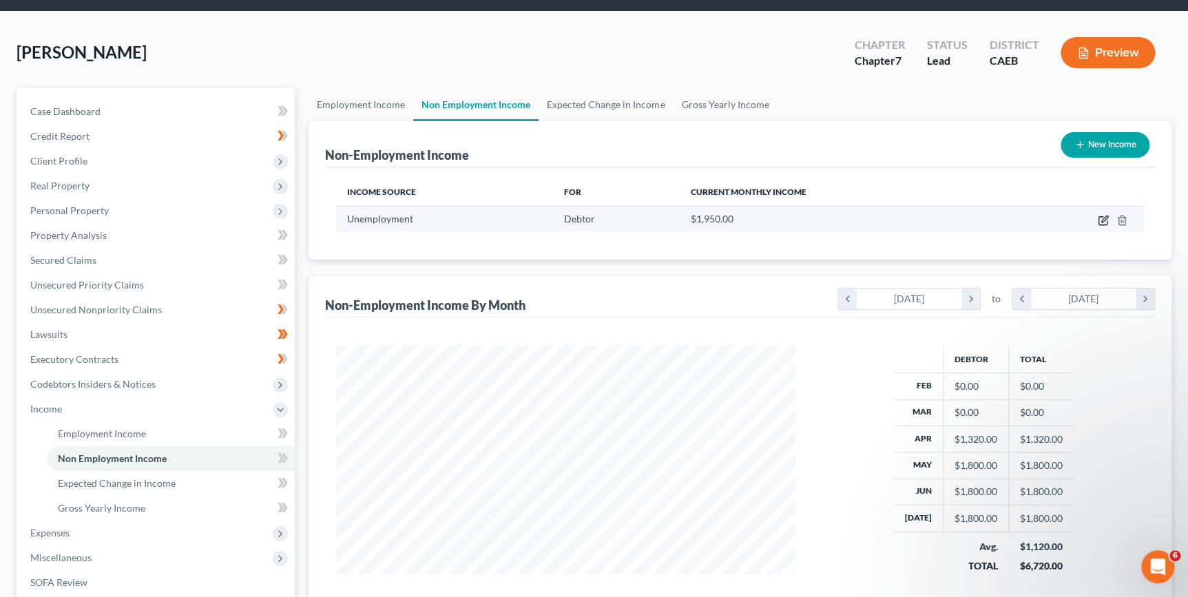
click at [1099, 220] on icon "button" at bounding box center [1103, 221] width 8 height 8
select select "0"
select select "2"
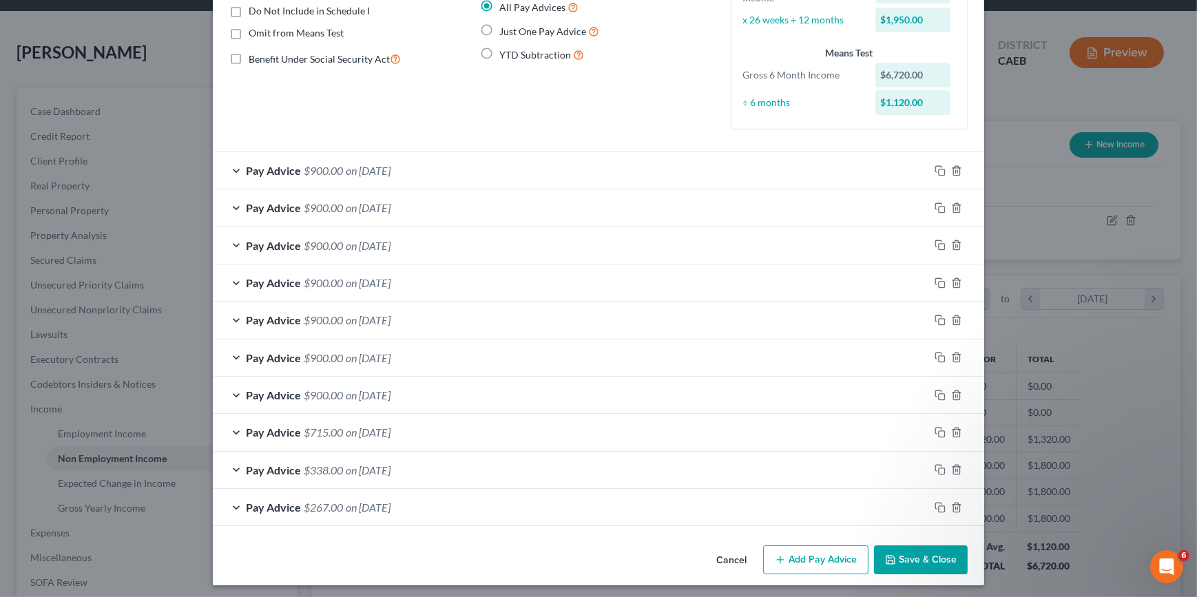
scroll to position [140, 0]
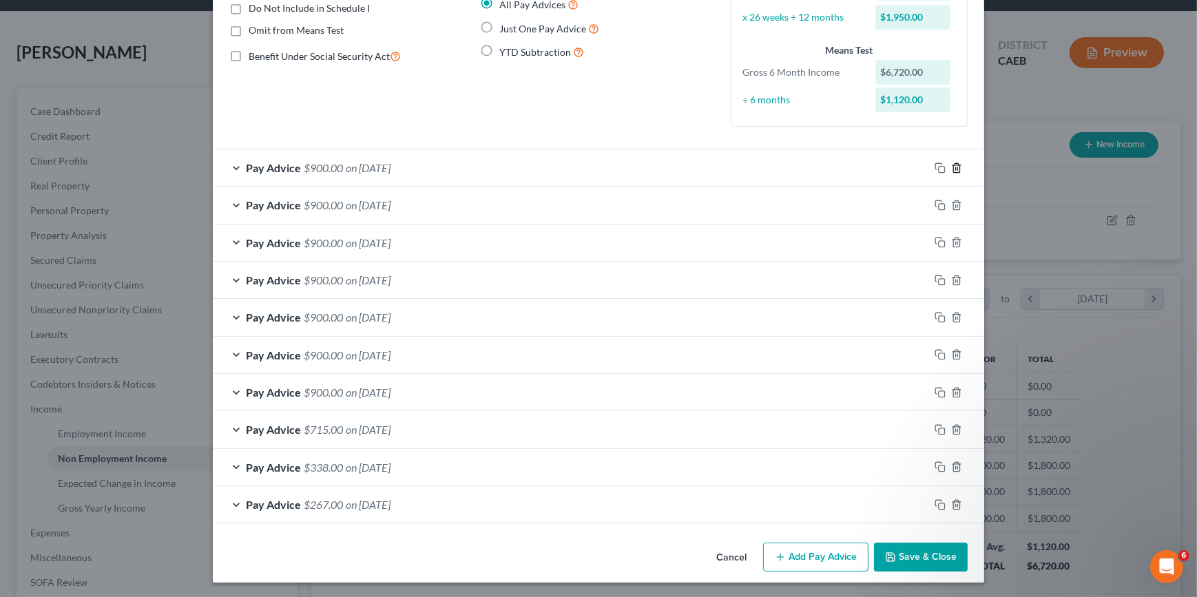
click at [953, 165] on icon "button" at bounding box center [956, 168] width 11 height 11
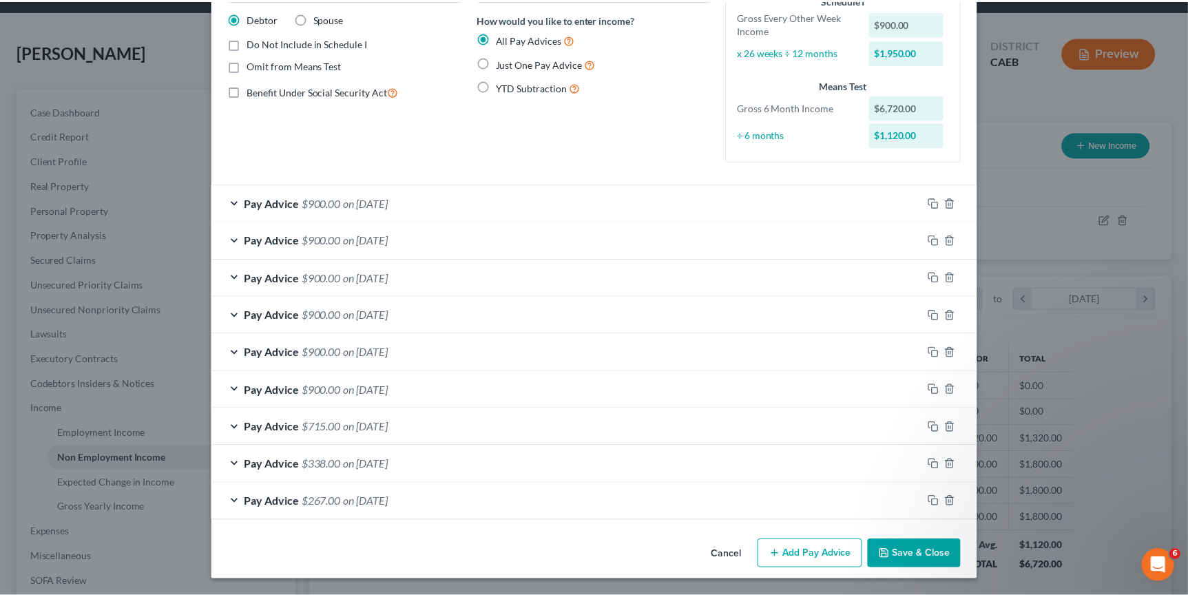
scroll to position [103, 0]
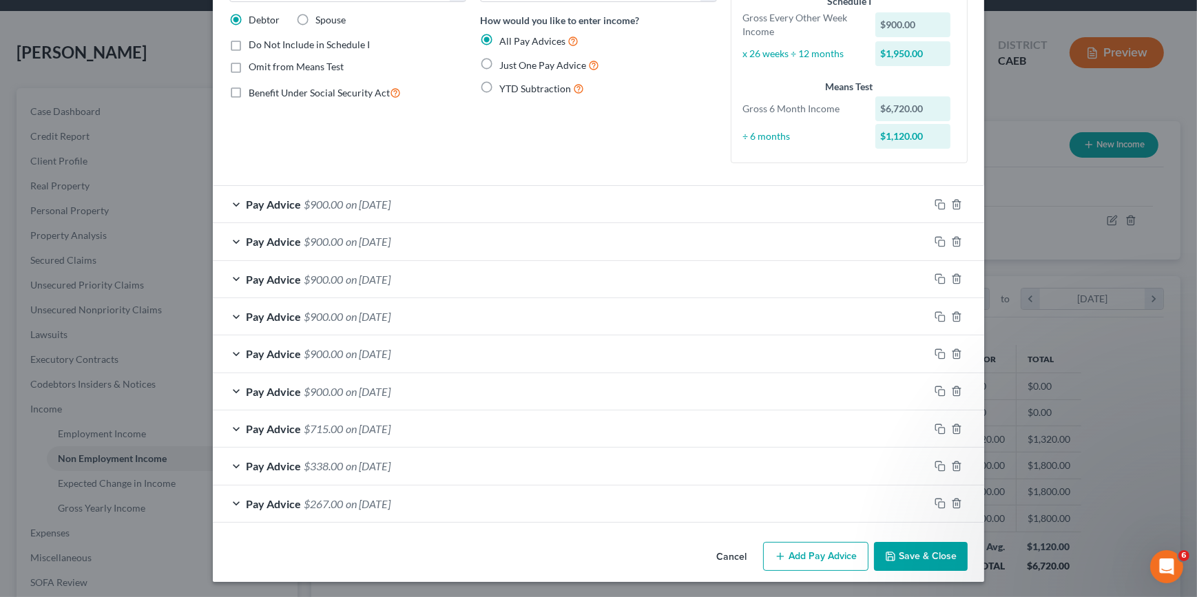
click at [892, 559] on icon "button" at bounding box center [890, 556] width 11 height 11
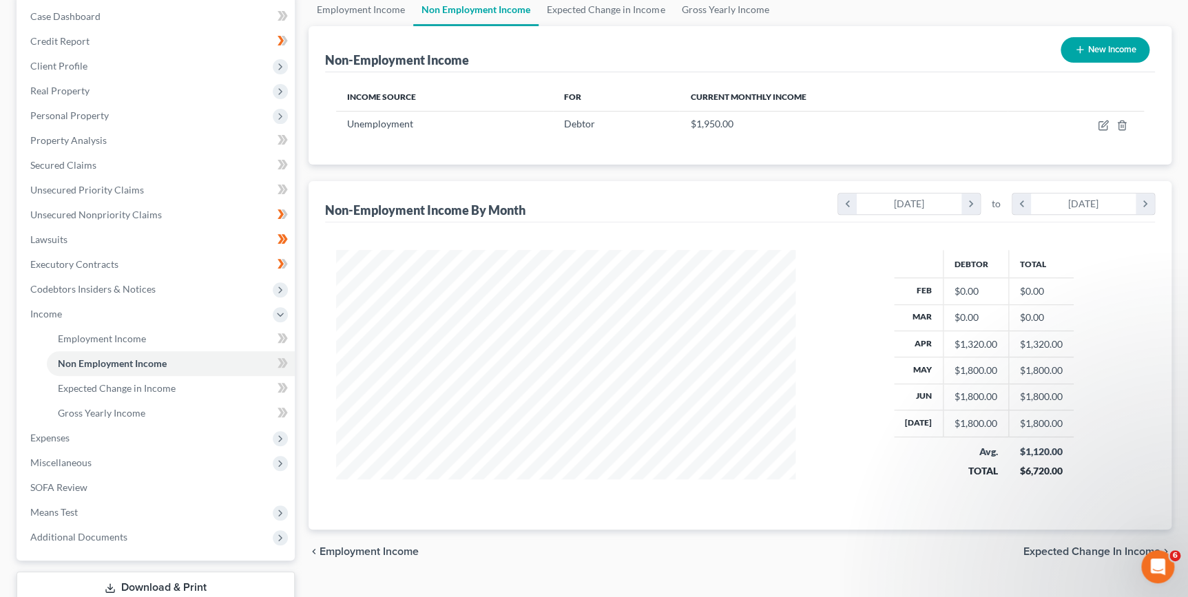
scroll to position [107, 0]
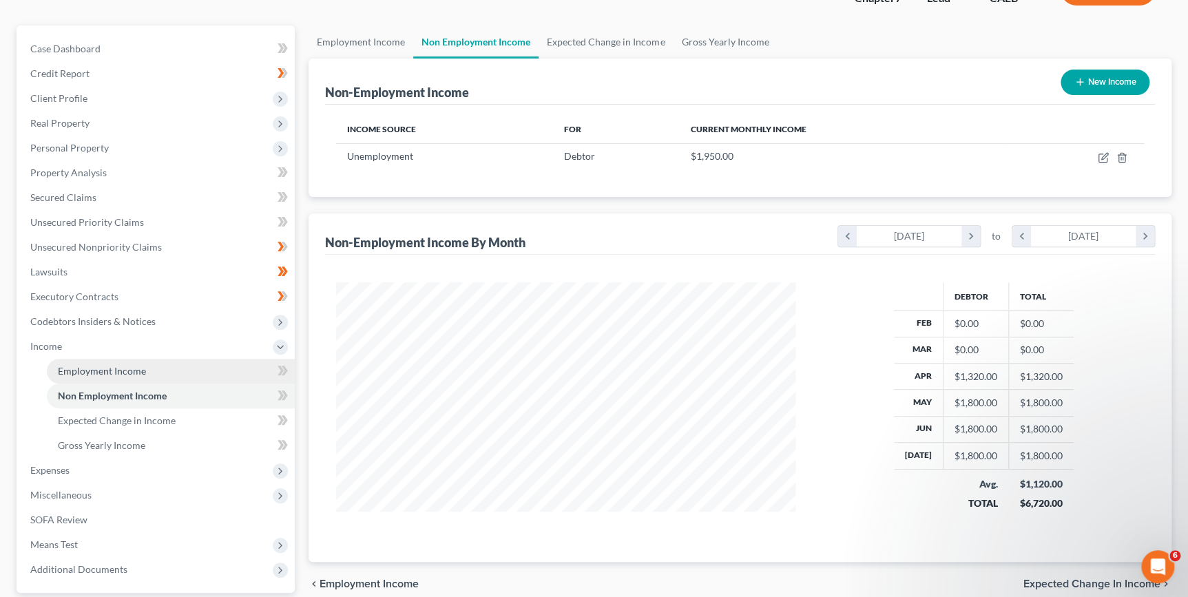
click at [105, 369] on span "Employment Income" at bounding box center [102, 371] width 88 height 12
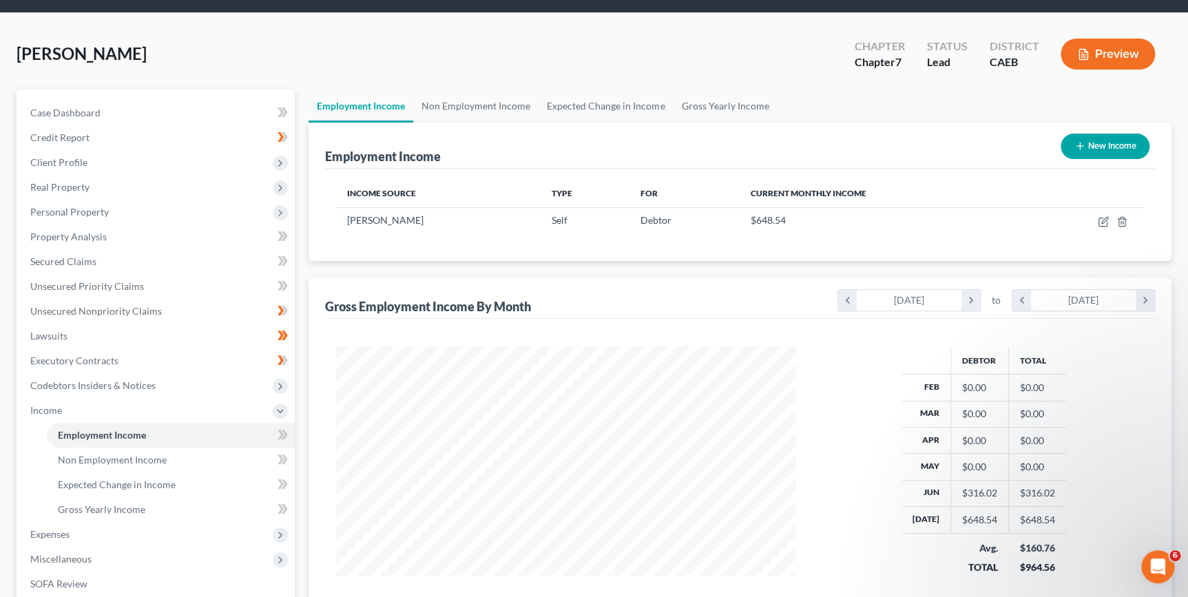
scroll to position [187, 0]
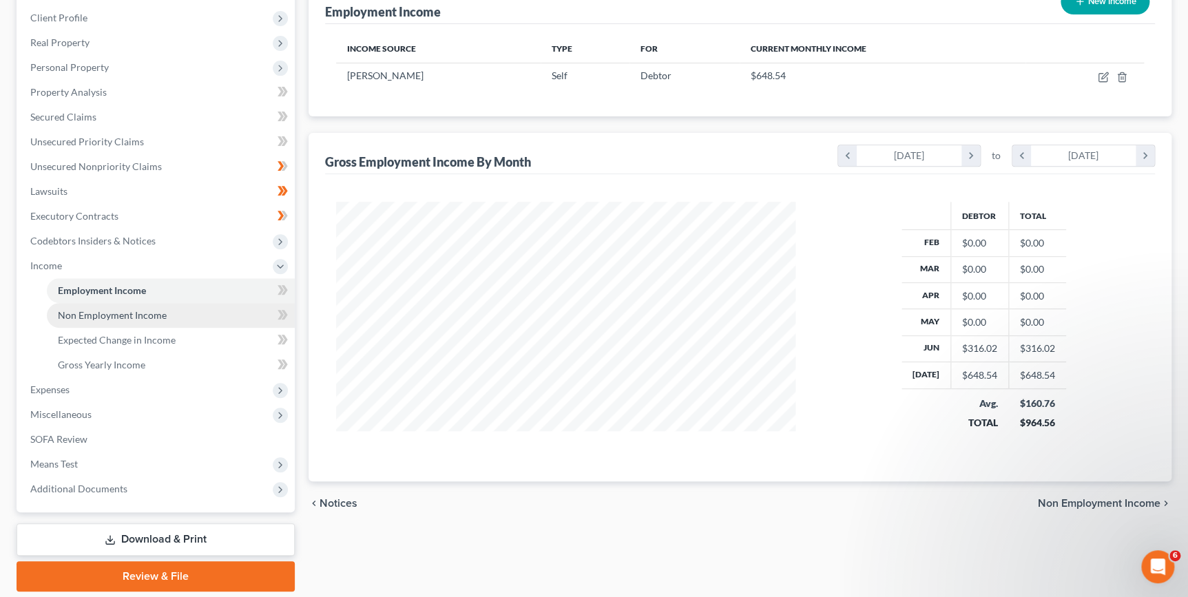
click at [110, 318] on span "Non Employment Income" at bounding box center [112, 315] width 109 height 12
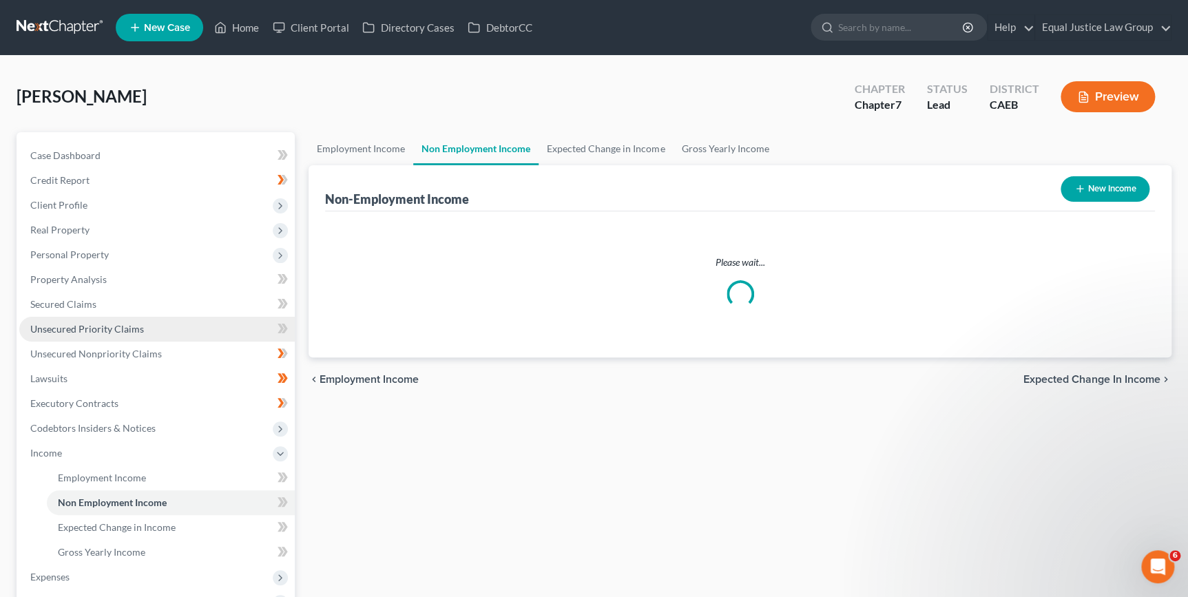
click at [110, 338] on link "Unsecured Priority Claims" at bounding box center [157, 329] width 276 height 25
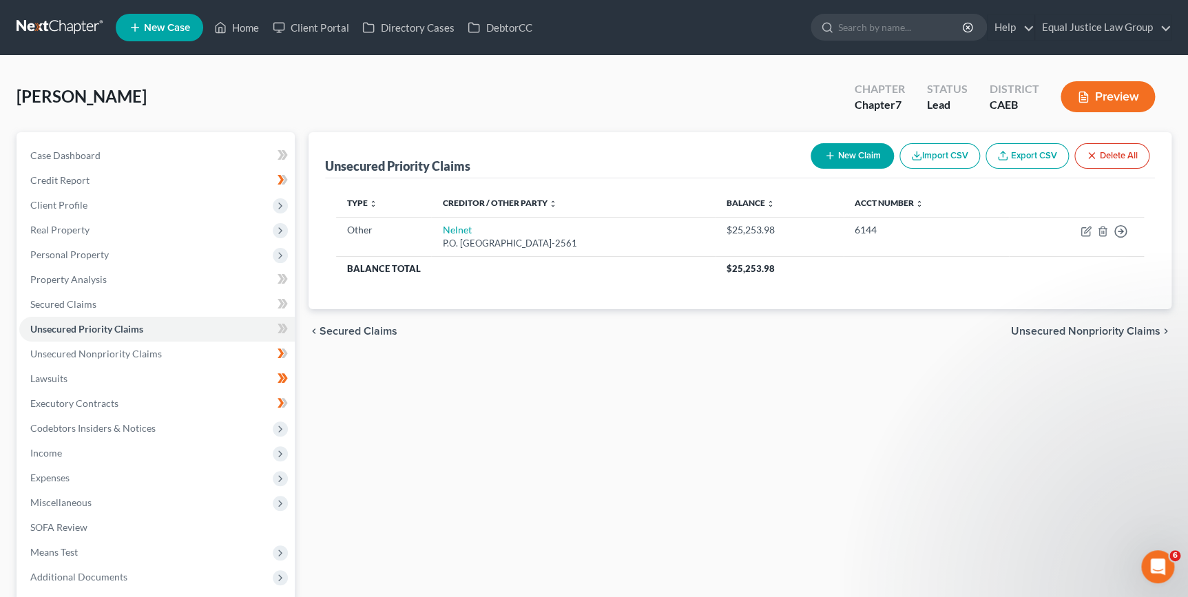
click at [482, 403] on div "Unsecured Priority Claims New Claim Import CSV Export CSV Delete All Type expan…" at bounding box center [740, 406] width 877 height 548
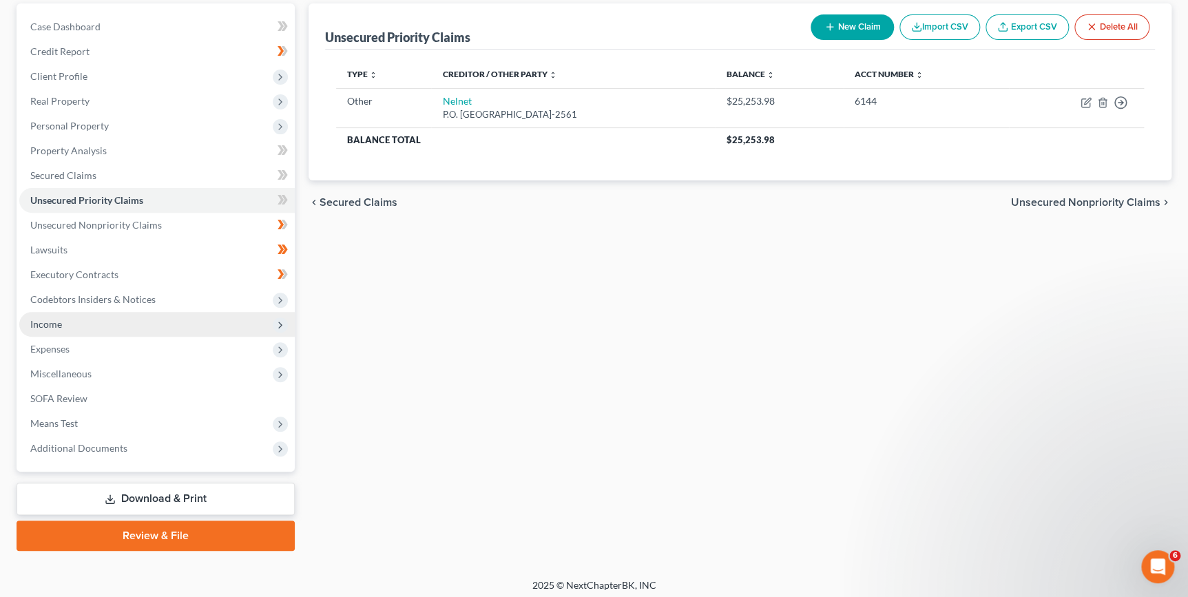
scroll to position [133, 0]
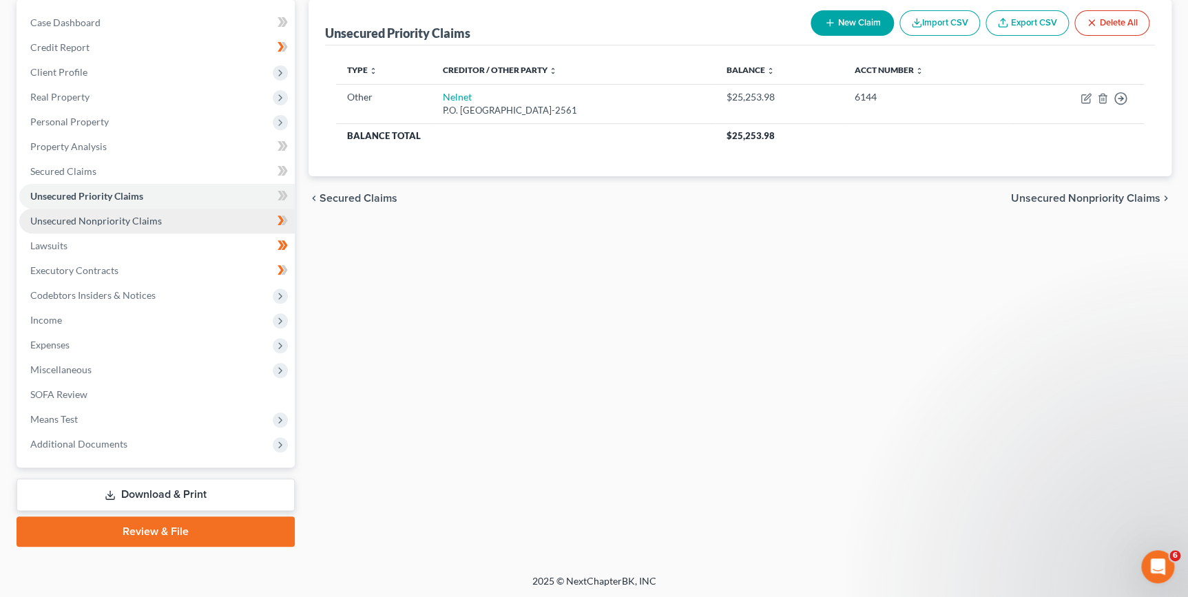
click at [84, 215] on span "Unsecured Nonpriority Claims" at bounding box center [96, 221] width 132 height 12
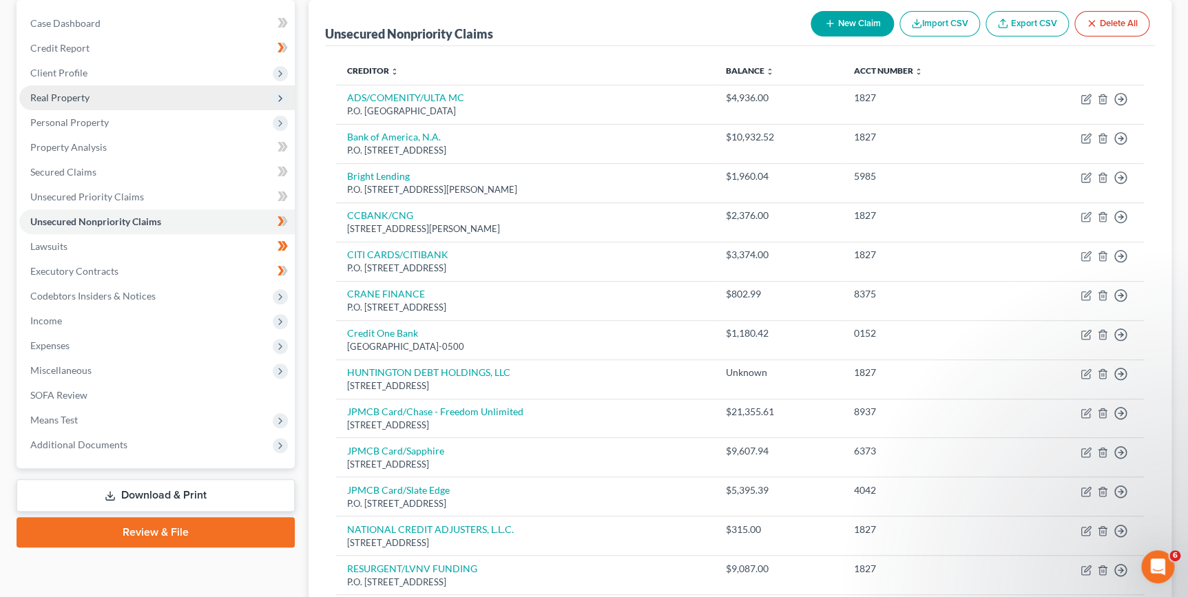
scroll to position [70, 0]
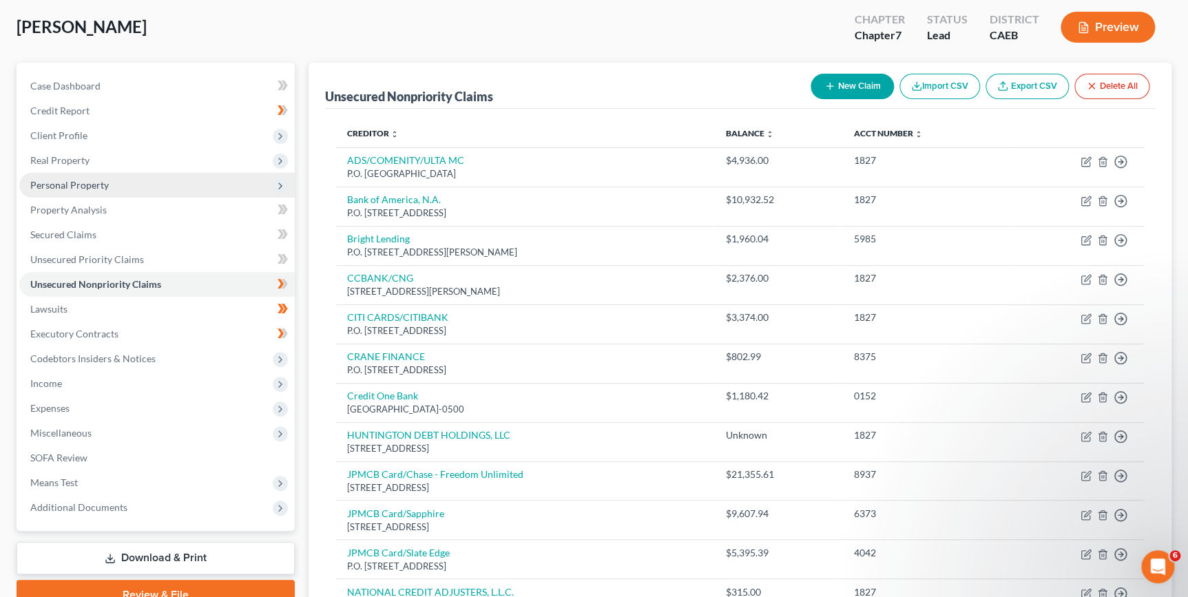
click at [79, 185] on span "Personal Property" at bounding box center [69, 185] width 79 height 12
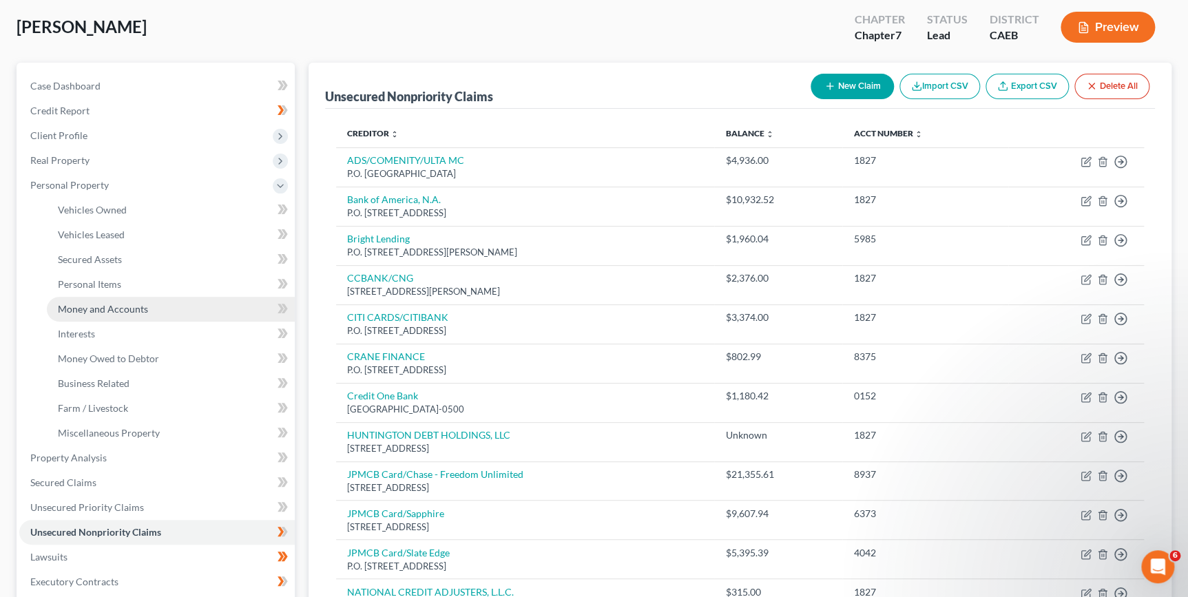
click at [123, 306] on span "Money and Accounts" at bounding box center [103, 309] width 90 height 12
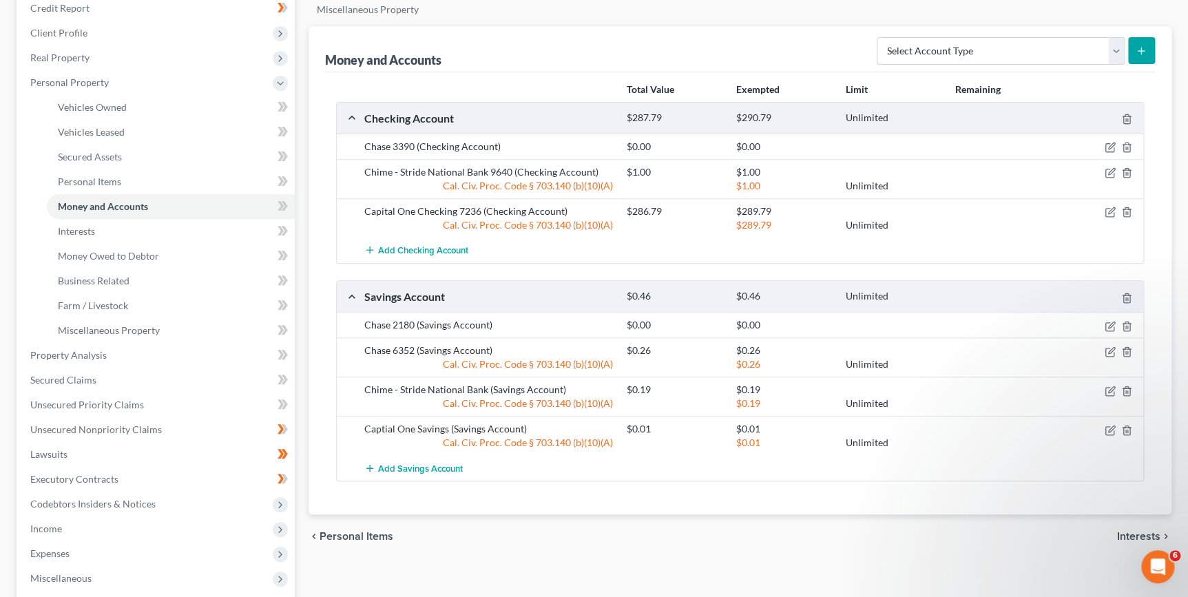
scroll to position [187, 0]
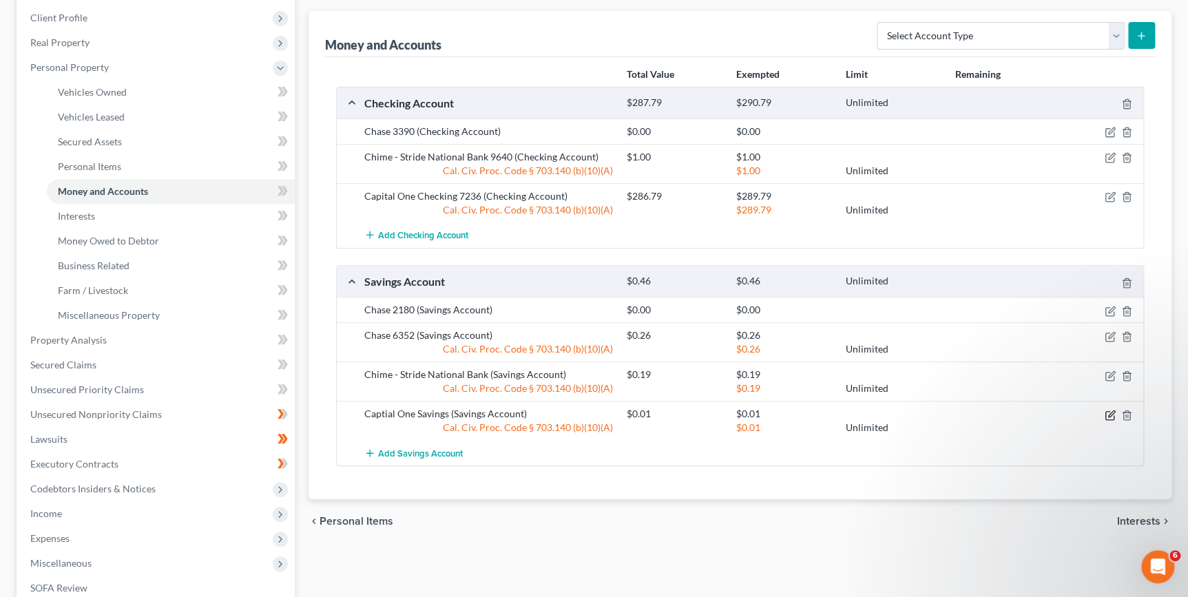
click at [1110, 415] on icon "button" at bounding box center [1110, 415] width 11 height 11
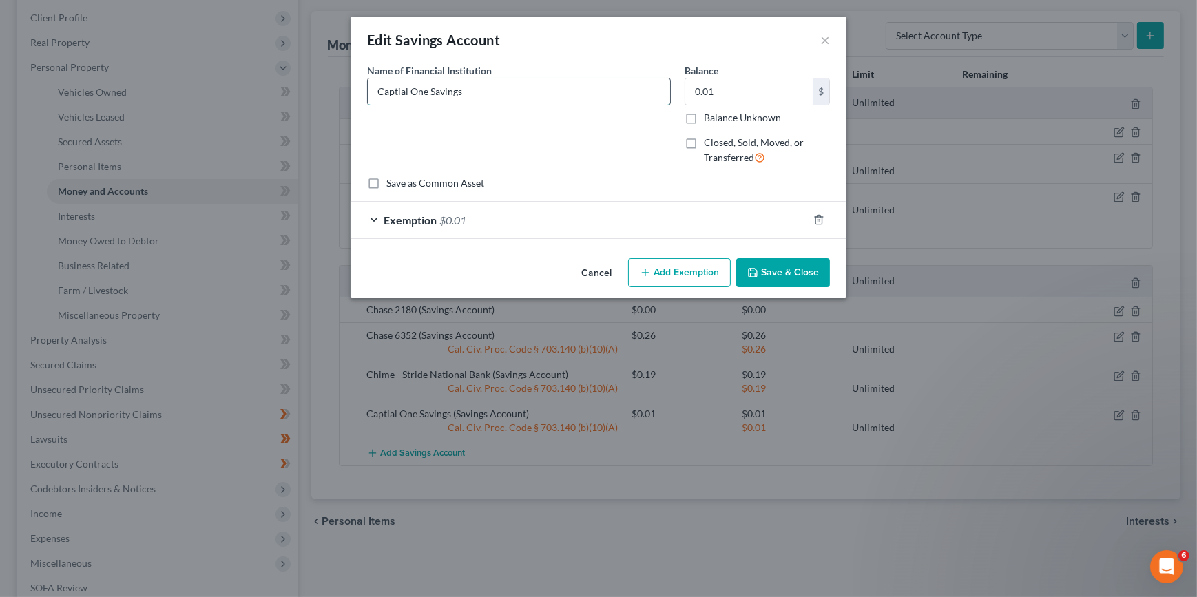
click at [510, 82] on input "Captial One Savings" at bounding box center [519, 92] width 302 height 26
type input "Captial One Savings 7450"
click at [780, 267] on button "Save & Close" at bounding box center [783, 272] width 94 height 29
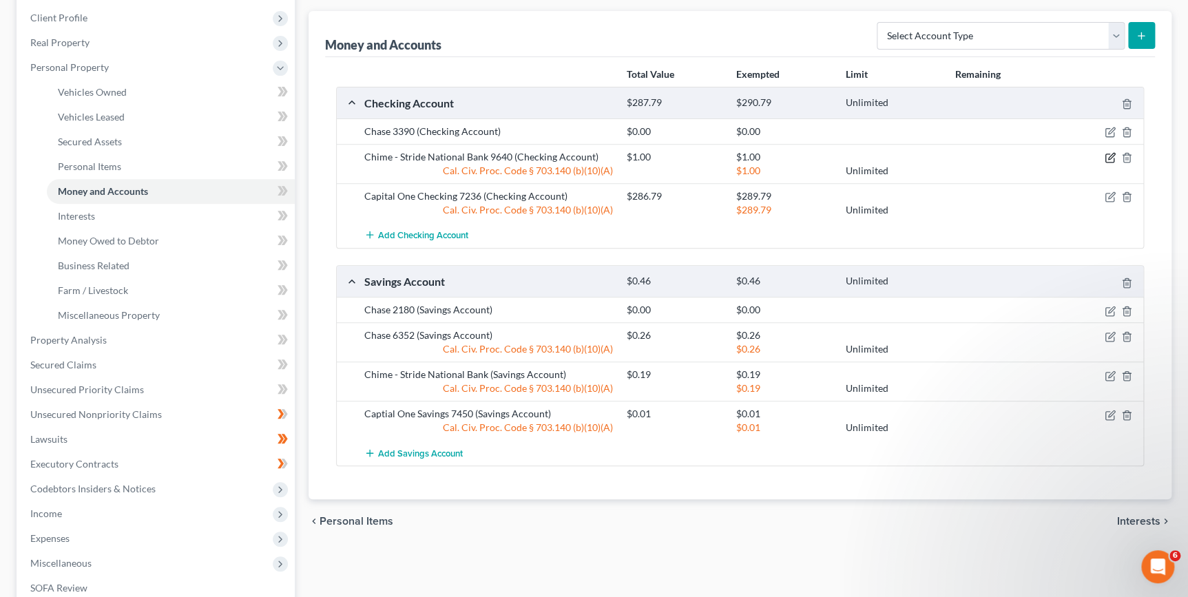
click at [1109, 160] on icon "button" at bounding box center [1109, 158] width 8 height 8
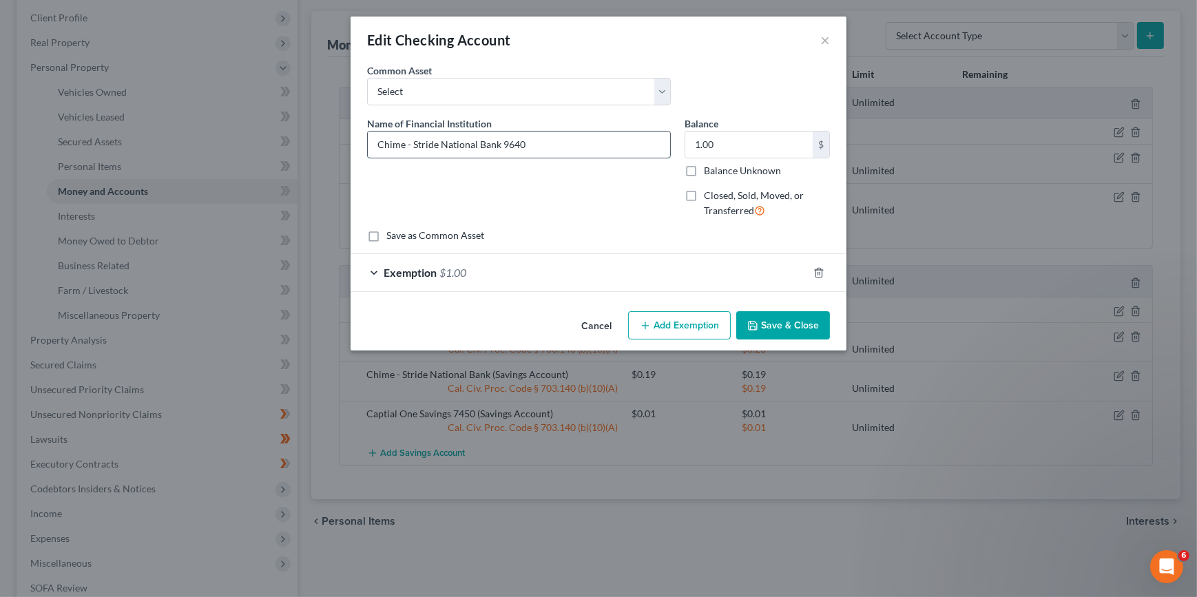
click at [496, 142] on input "Chime - Stride National Bank 9640" at bounding box center [519, 145] width 302 height 26
type input "Chime 9640"
click at [784, 325] on button "Save & Close" at bounding box center [783, 325] width 94 height 29
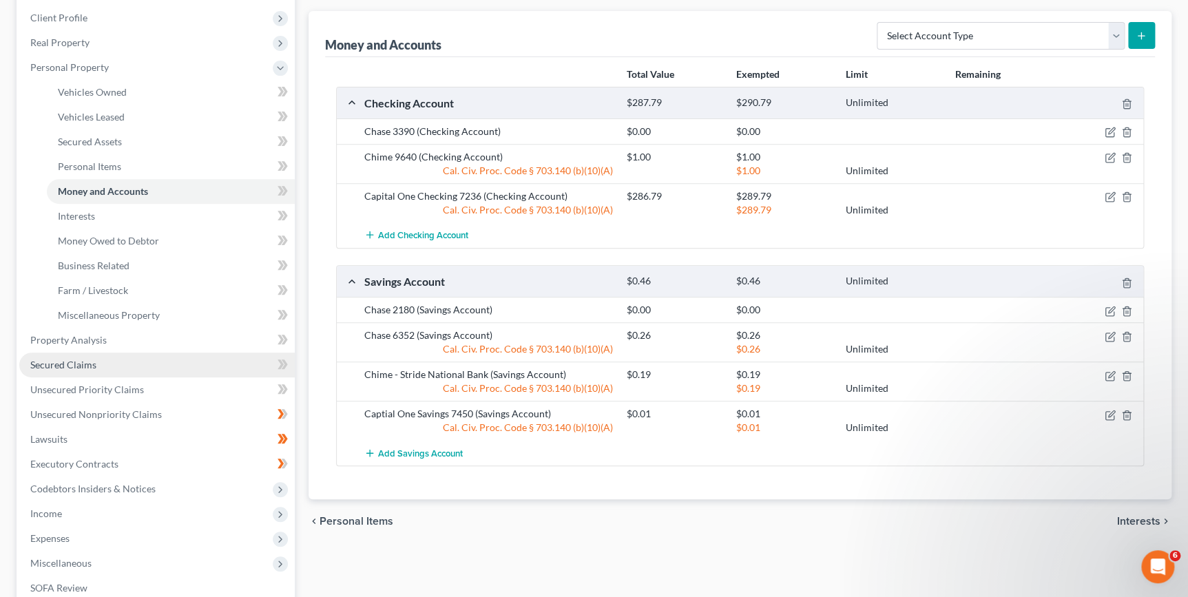
click at [86, 366] on span "Secured Claims" at bounding box center [63, 365] width 66 height 12
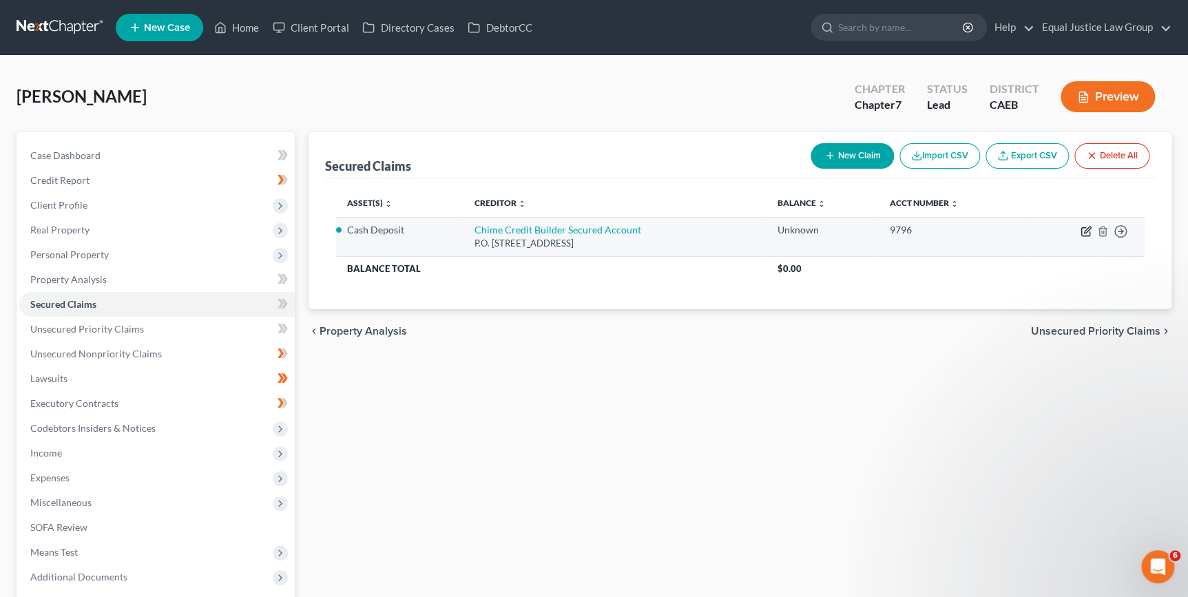
click at [1088, 229] on icon "button" at bounding box center [1087, 230] width 6 height 6
select select "4"
select select "0"
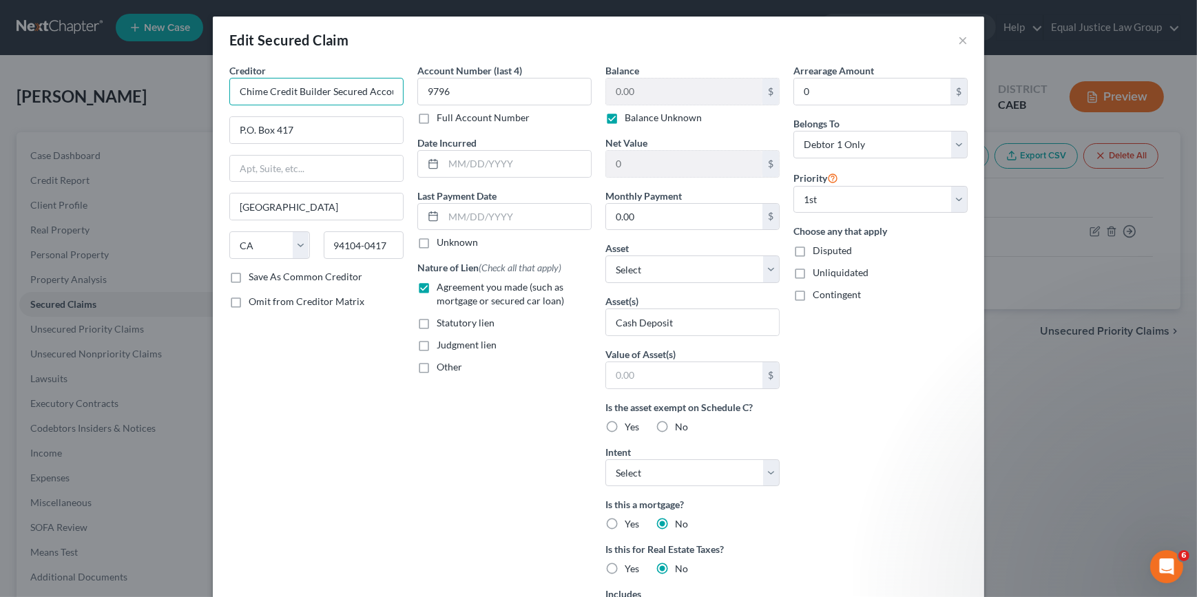
click at [264, 91] on input "Chime Credit Builder Secured Account" at bounding box center [316, 92] width 174 height 28
drag, startPoint x: 293, startPoint y: 92, endPoint x: 267, endPoint y: 91, distance: 26.2
click at [267, 91] on input "Chime My Pay Credit Builder Secured Account" at bounding box center [316, 92] width 174 height 28
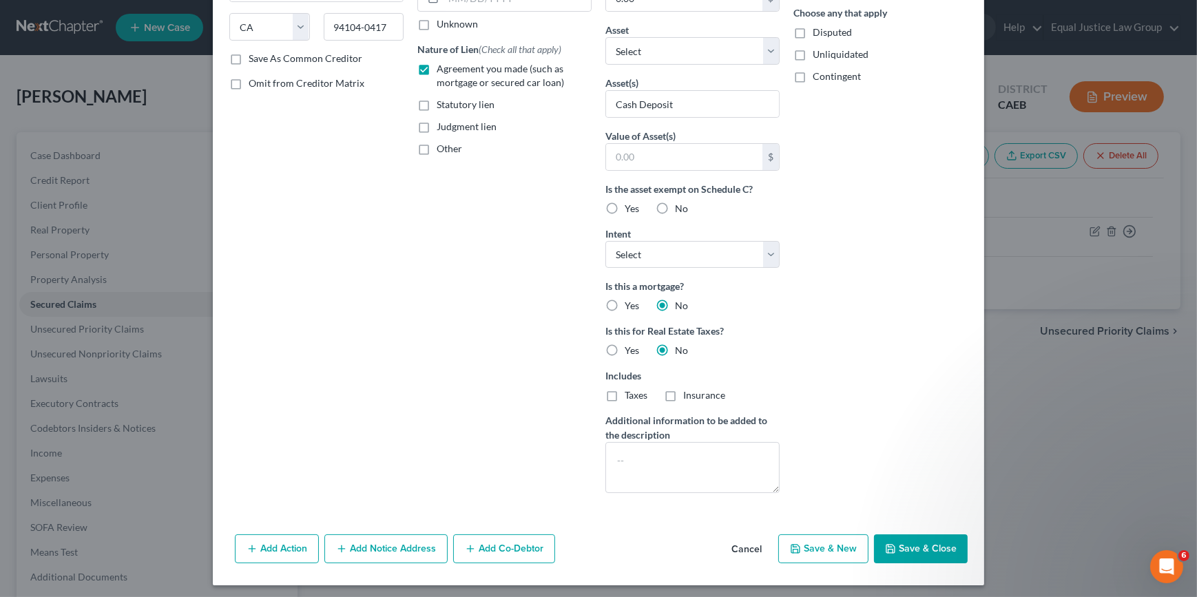
scroll to position [221, 0]
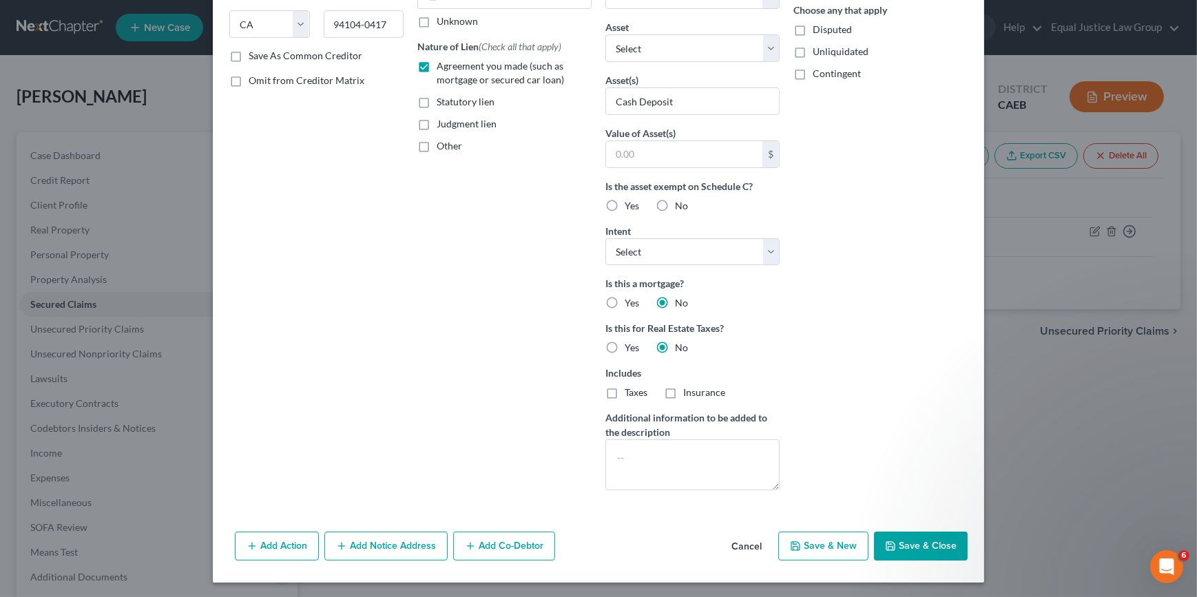
type input "Chime Credit Builder Secured Account"
click at [900, 548] on button "Save & Close" at bounding box center [921, 546] width 94 height 29
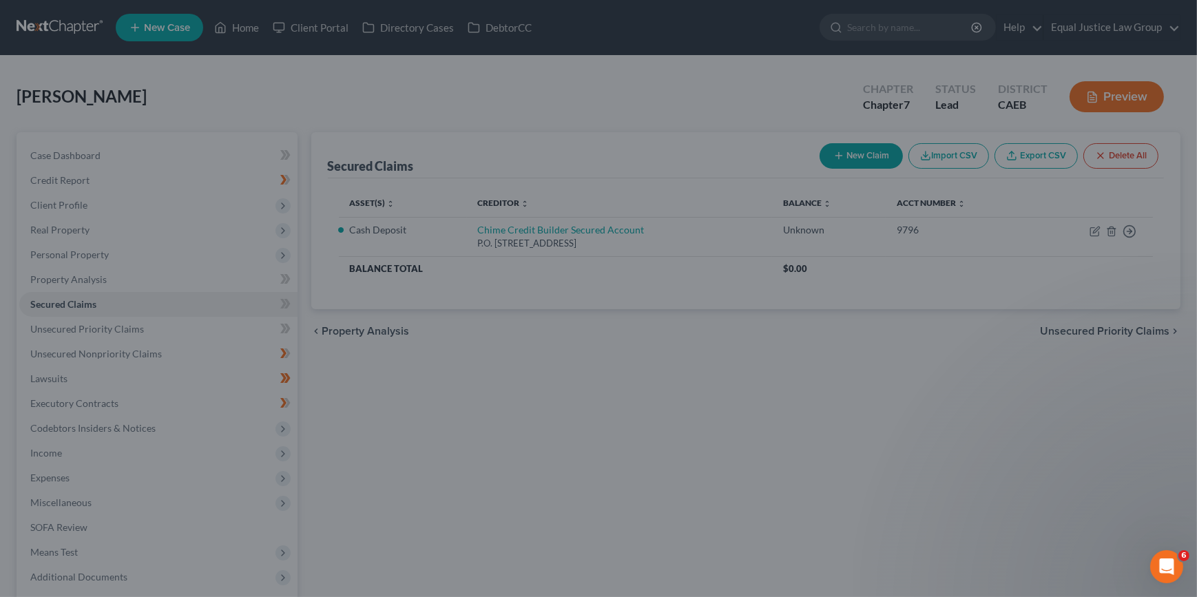
scroll to position [71, 0]
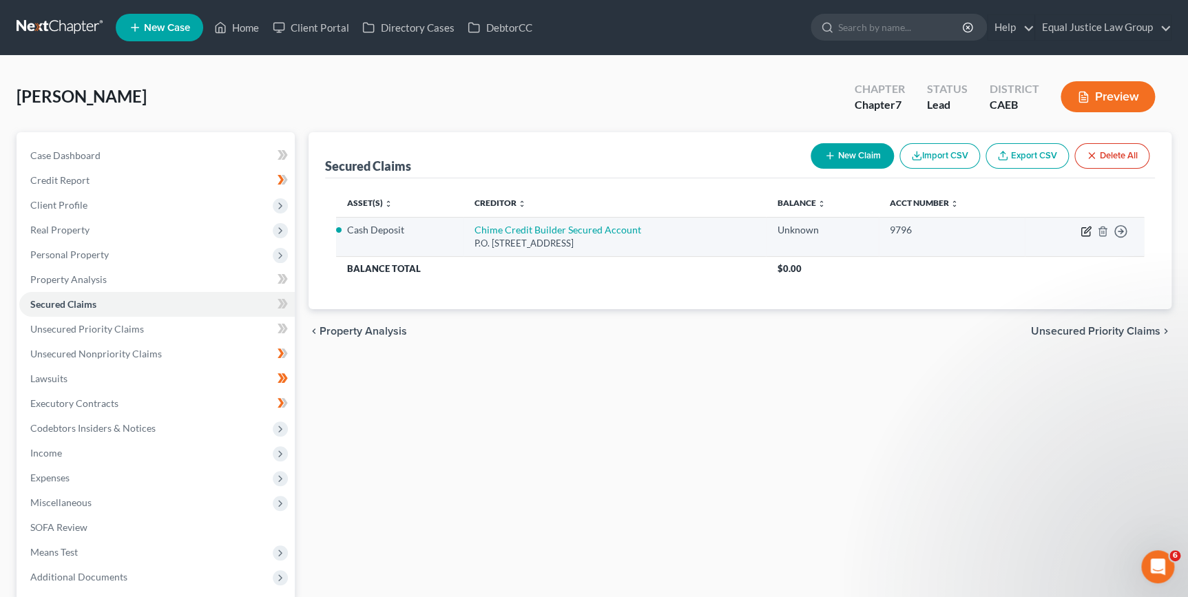
click at [1084, 232] on icon "button" at bounding box center [1087, 230] width 6 height 6
select select "4"
select select "0"
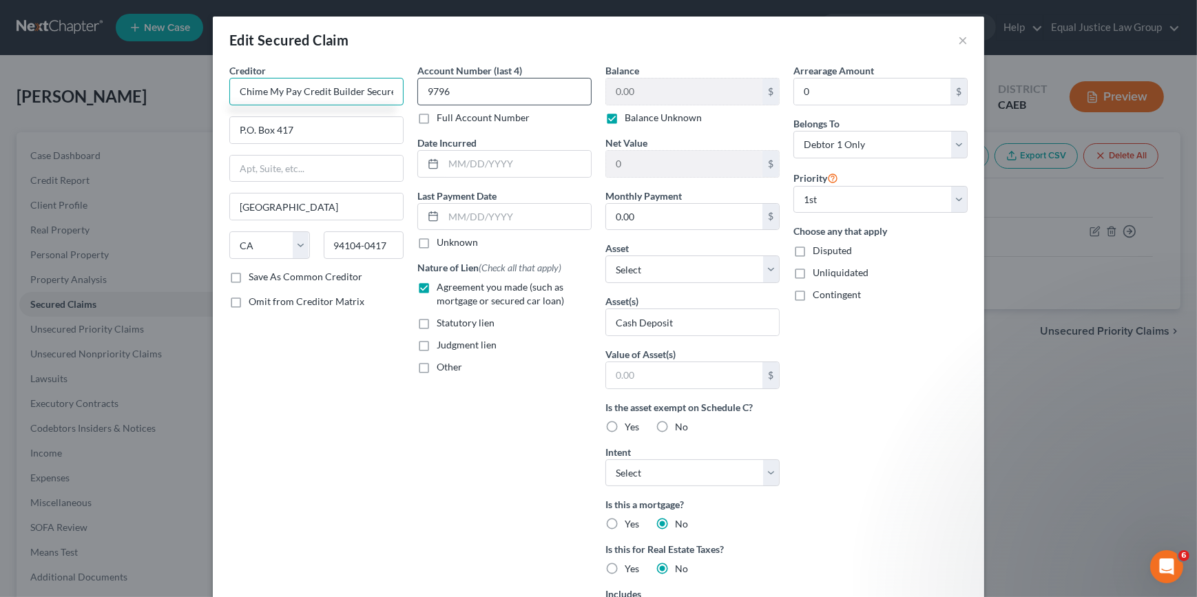
type input "Chime My Pay Credit Builder Secured Account"
click at [452, 95] on input "9796" at bounding box center [504, 92] width 174 height 28
type input "9"
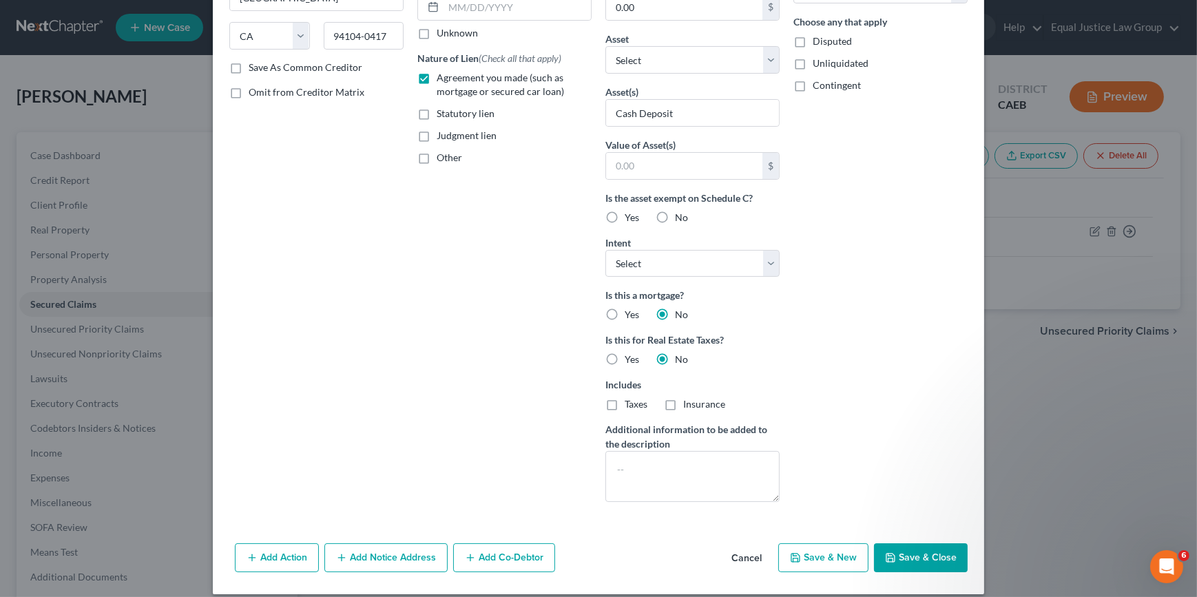
scroll to position [221, 0]
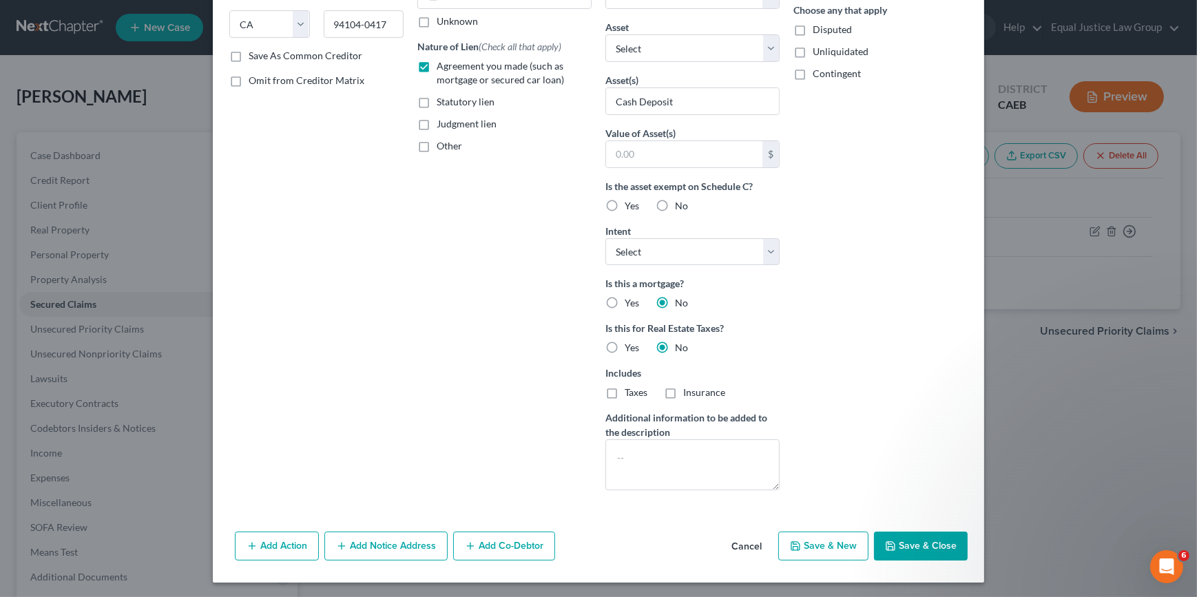
type input "40MP"
drag, startPoint x: 879, startPoint y: 544, endPoint x: 869, endPoint y: 540, distance: 11.1
click at [879, 541] on button "Save & Close" at bounding box center [921, 546] width 94 height 29
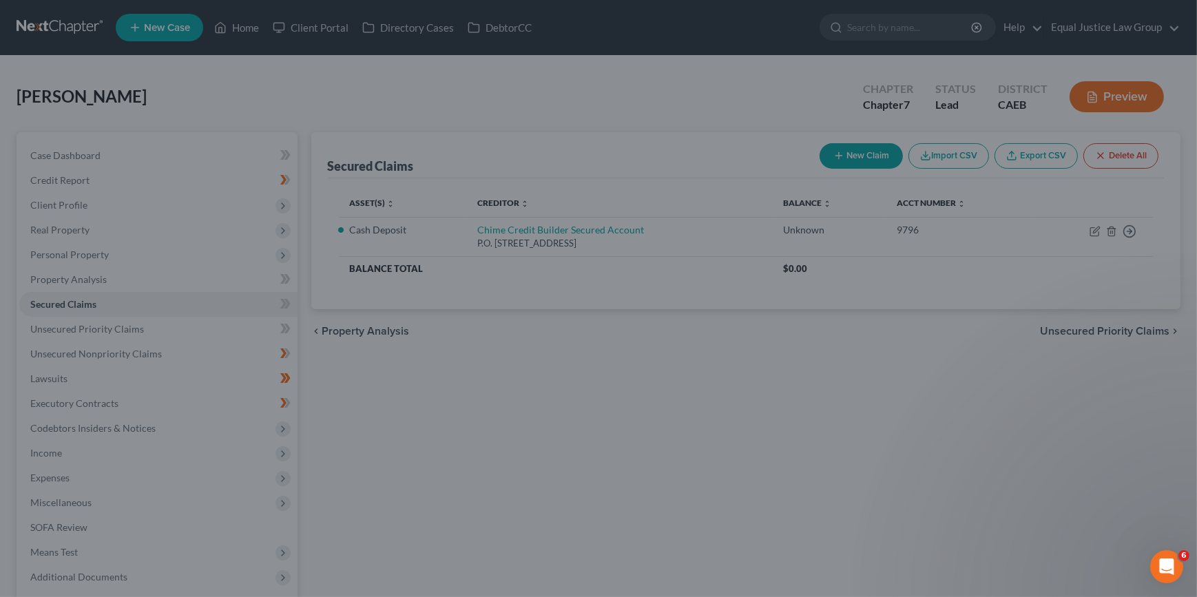
scroll to position [71, 0]
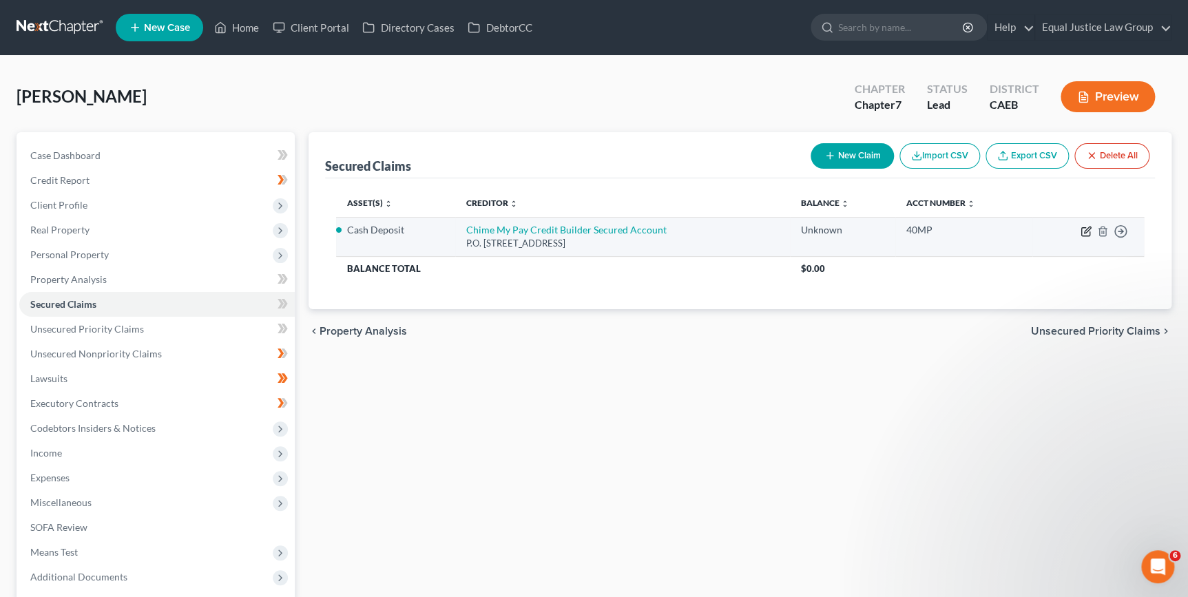
click at [1083, 232] on icon "button" at bounding box center [1086, 231] width 11 height 11
select select "4"
select select "0"
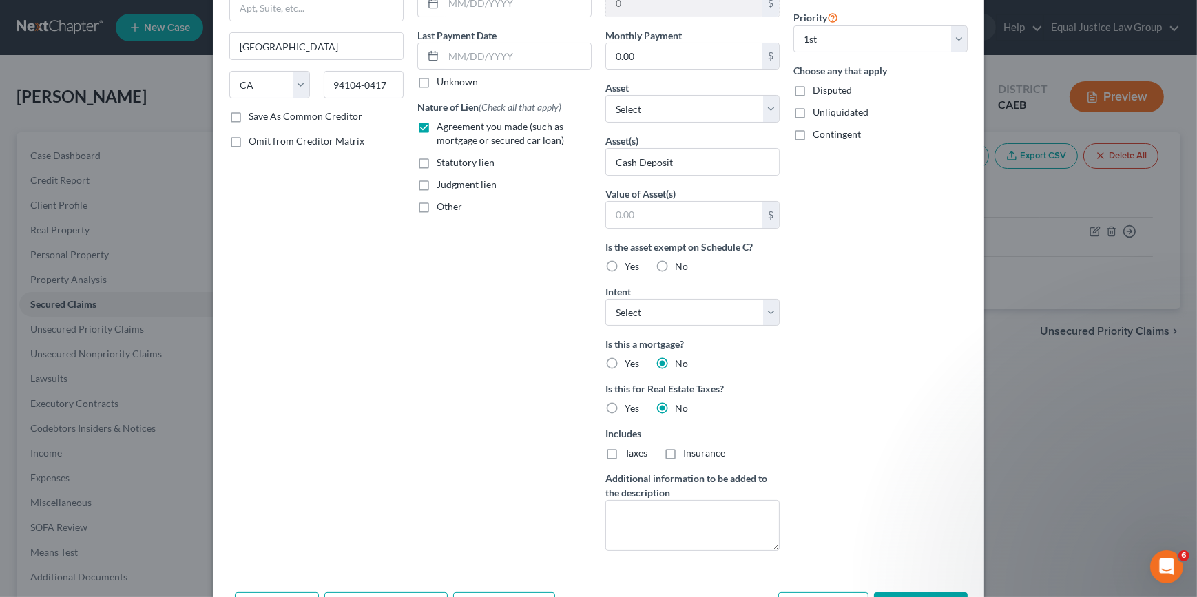
scroll to position [221, 0]
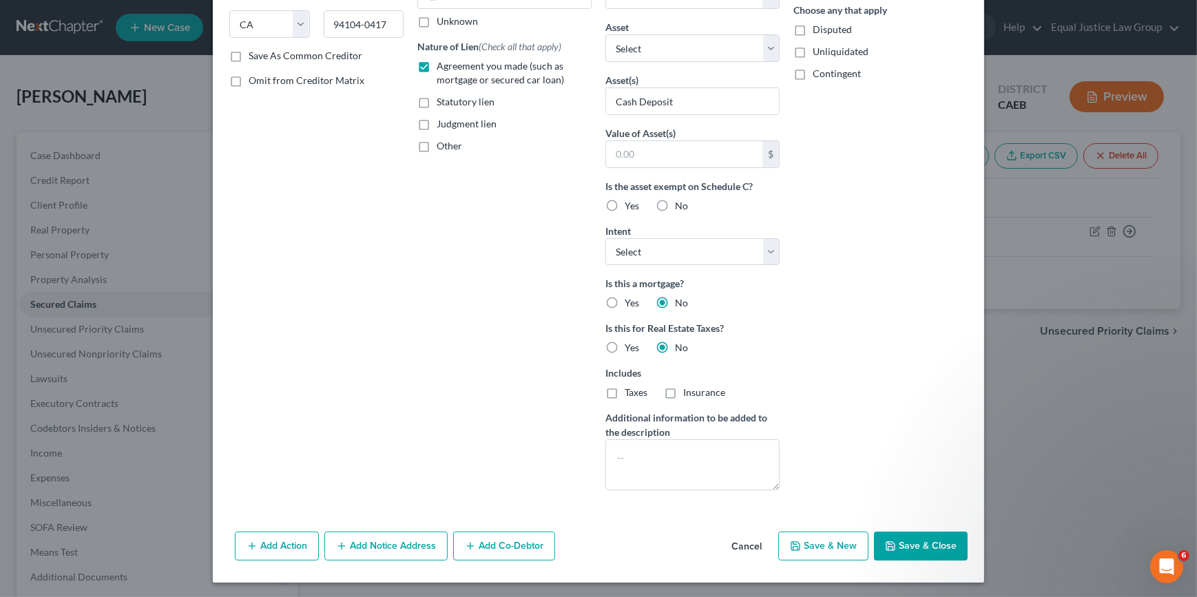
click at [924, 551] on button "Save & Close" at bounding box center [921, 546] width 94 height 29
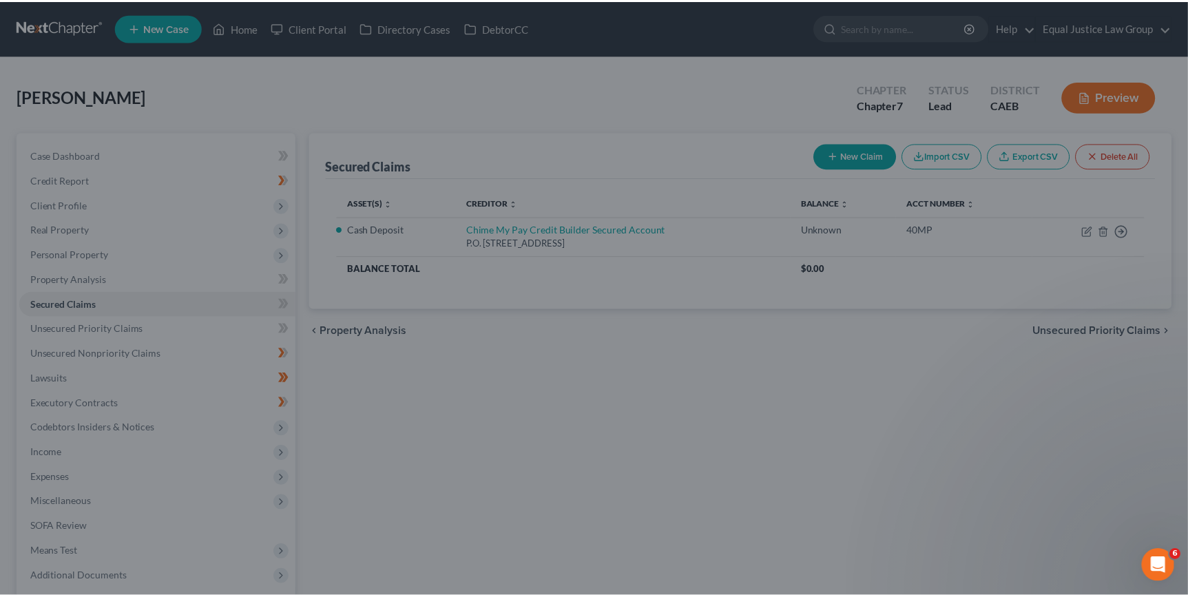
scroll to position [71, 0]
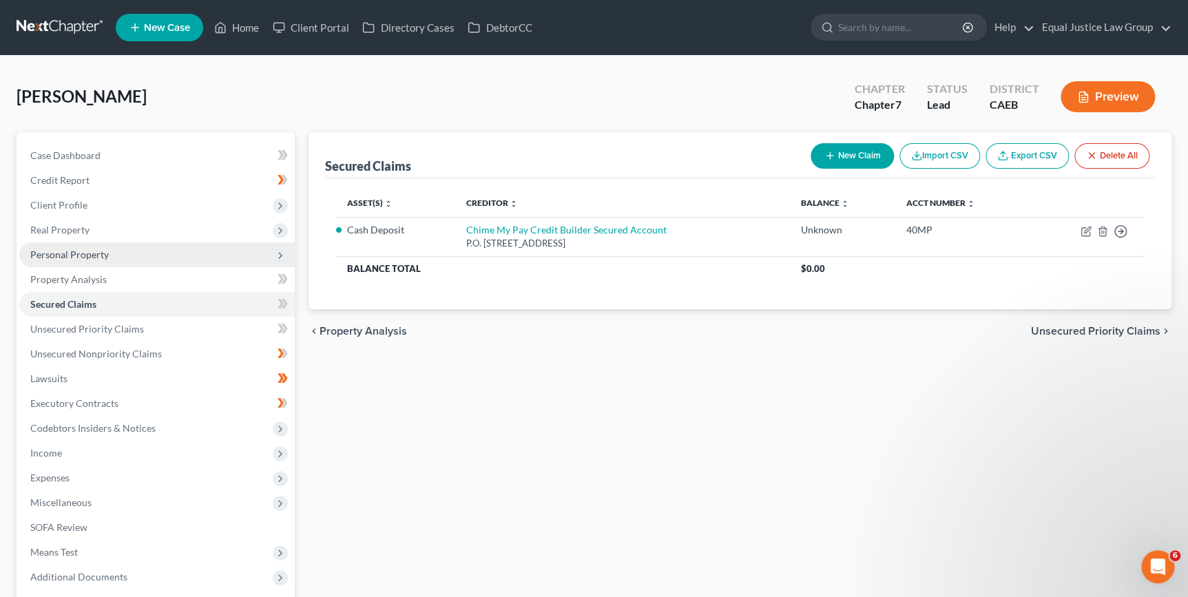
click at [69, 255] on span "Personal Property" at bounding box center [69, 255] width 79 height 12
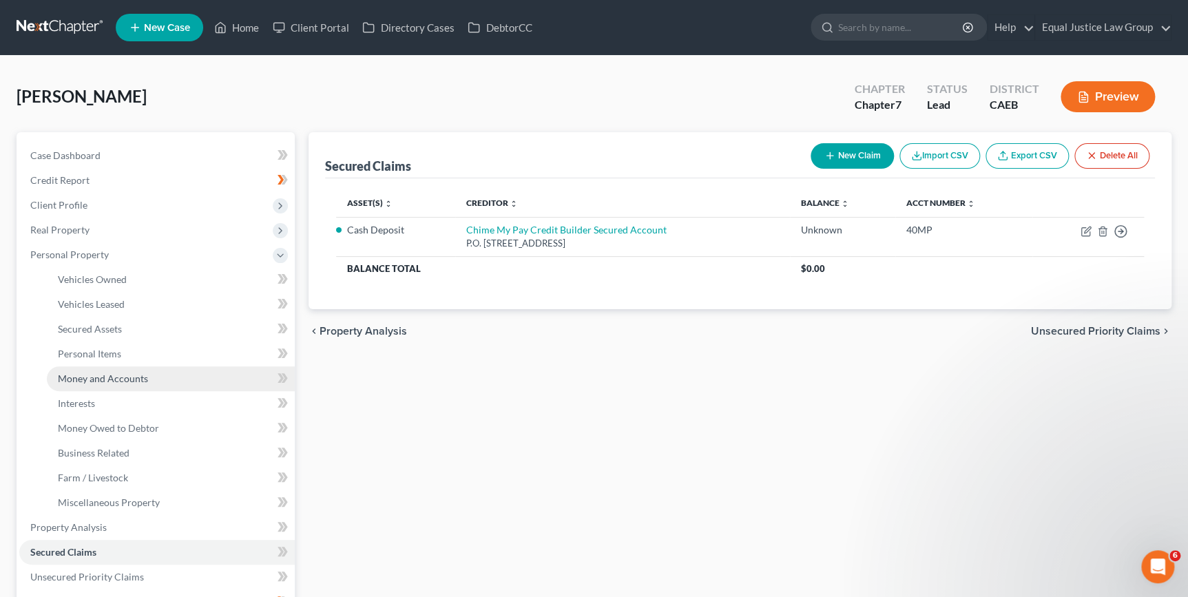
click at [135, 377] on span "Money and Accounts" at bounding box center [103, 379] width 90 height 12
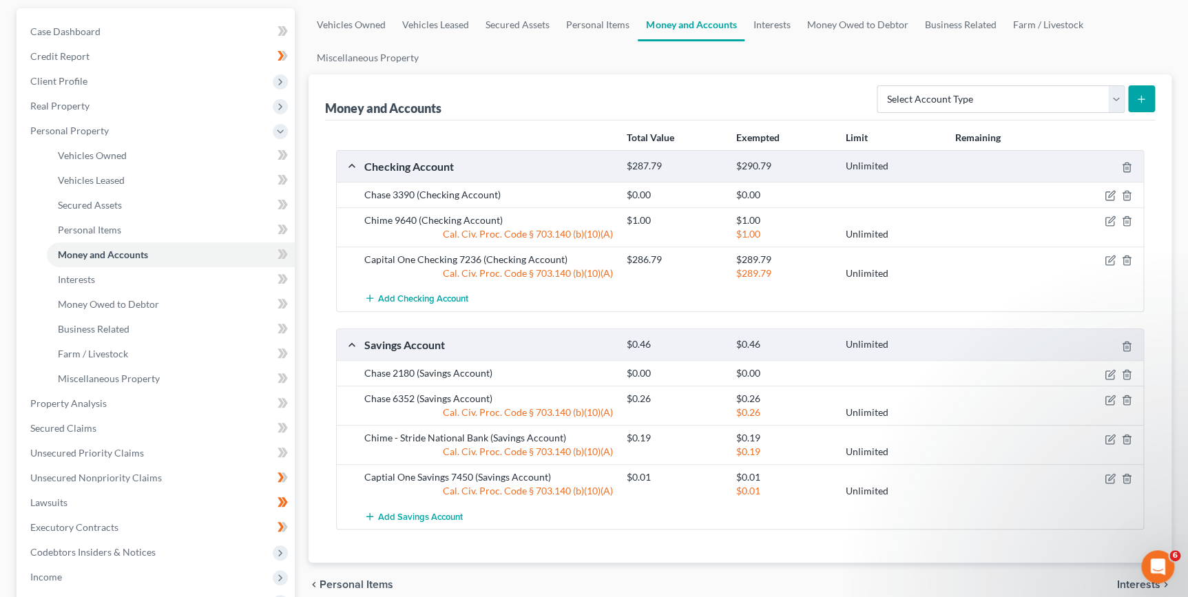
scroll to position [125, 0]
drag, startPoint x: 1109, startPoint y: 436, endPoint x: 1094, endPoint y: 435, distance: 14.5
click at [1108, 436] on icon "button" at bounding box center [1111, 437] width 6 height 6
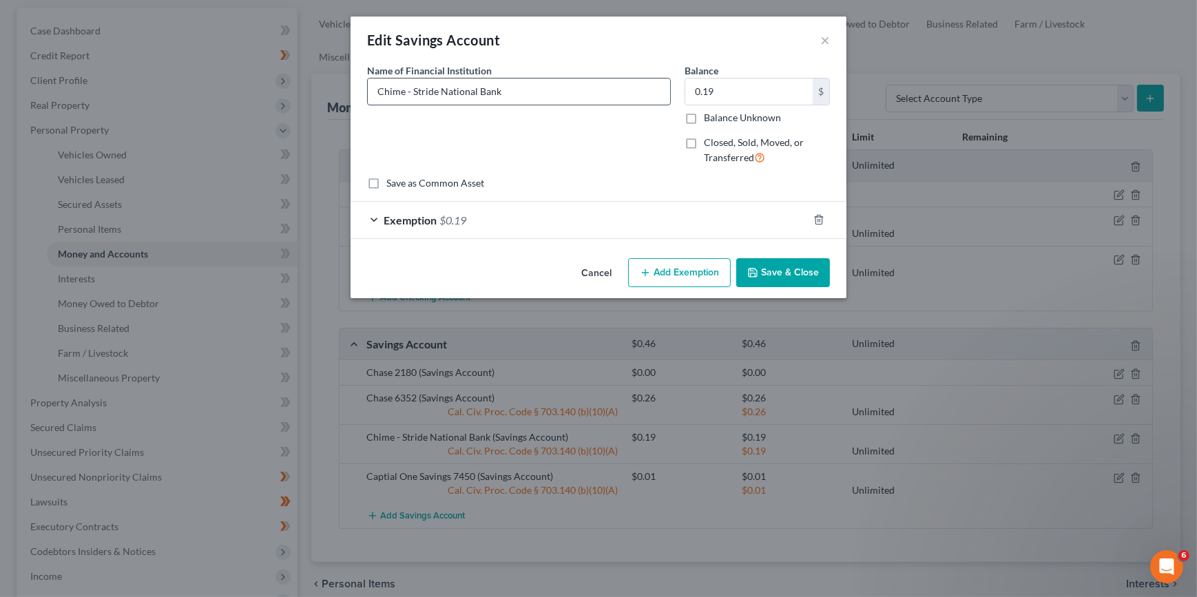
drag, startPoint x: 504, startPoint y: 93, endPoint x: 406, endPoint y: 98, distance: 98.0
click at [405, 99] on input "Chime - Stride National Bank" at bounding box center [519, 92] width 302 height 26
type input "Chime 1158"
click at [806, 270] on button "Save & Close" at bounding box center [783, 272] width 94 height 29
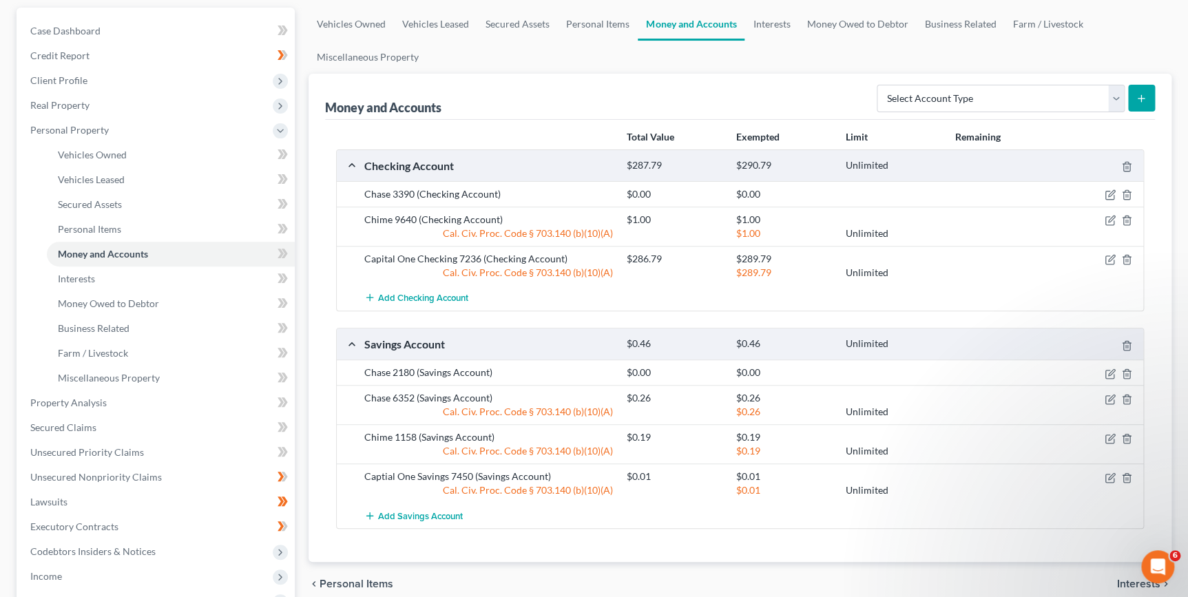
drag, startPoint x: 1143, startPoint y: 99, endPoint x: 1142, endPoint y: 107, distance: 7.6
click at [1143, 99] on icon "submit" at bounding box center [1141, 98] width 11 height 11
click at [1116, 97] on select "Select Account Type Brokerage Cash on Hand Certificates of Deposit Checking Acc…" at bounding box center [1001, 99] width 248 height 28
select select "checking"
click at [880, 85] on select "Select Account Type Brokerage Cash on Hand Certificates of Deposit Checking Acc…" at bounding box center [1001, 99] width 248 height 28
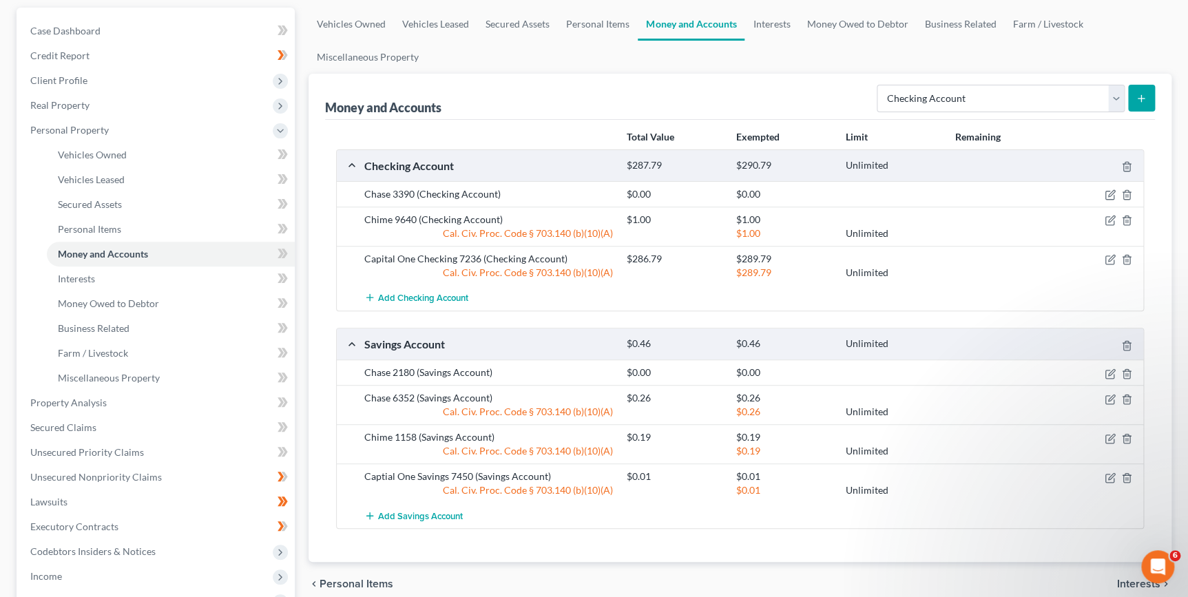
click at [1147, 98] on button "submit" at bounding box center [1141, 98] width 27 height 27
click at [439, 300] on span "Add Checking Account" at bounding box center [423, 298] width 90 height 11
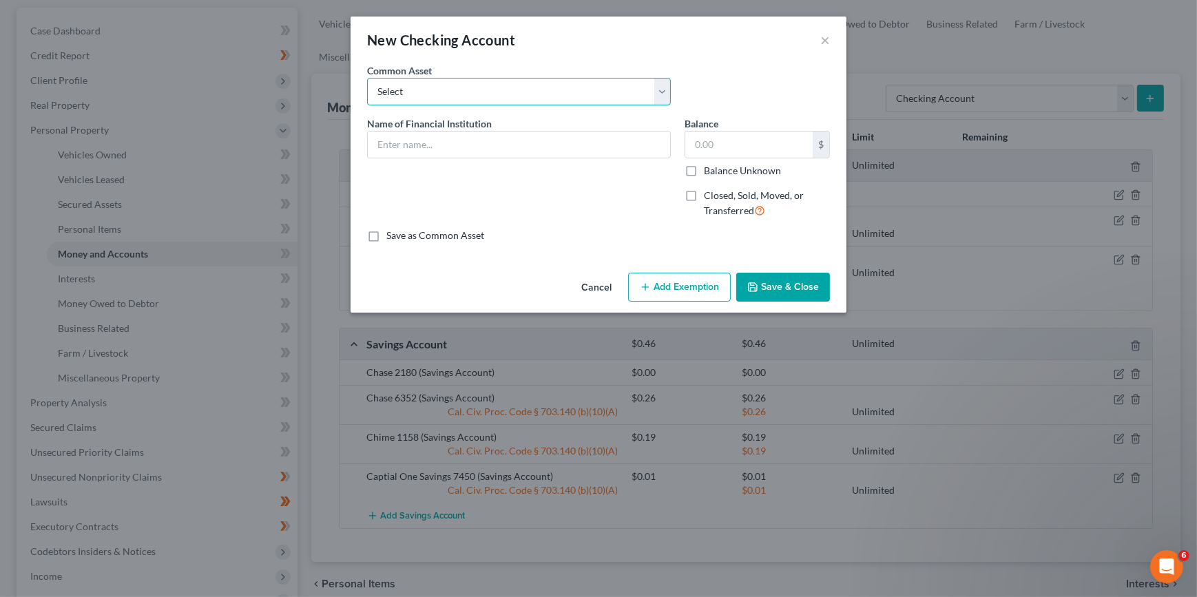
click at [407, 102] on select "Select EL DORADO SAVINGS BANK Chase Pacific Service Credit Union #148 Golden On…" at bounding box center [519, 92] width 304 height 28
click at [411, 87] on select "Select EL DORADO SAVINGS BANK Chase Pacific Service Credit Union #148 Golden On…" at bounding box center [519, 92] width 304 height 28
drag, startPoint x: 432, startPoint y: 137, endPoint x: 431, endPoint y: 129, distance: 7.6
click at [432, 139] on input "text" at bounding box center [519, 145] width 302 height 26
type input "[PERSON_NAME] 8154"
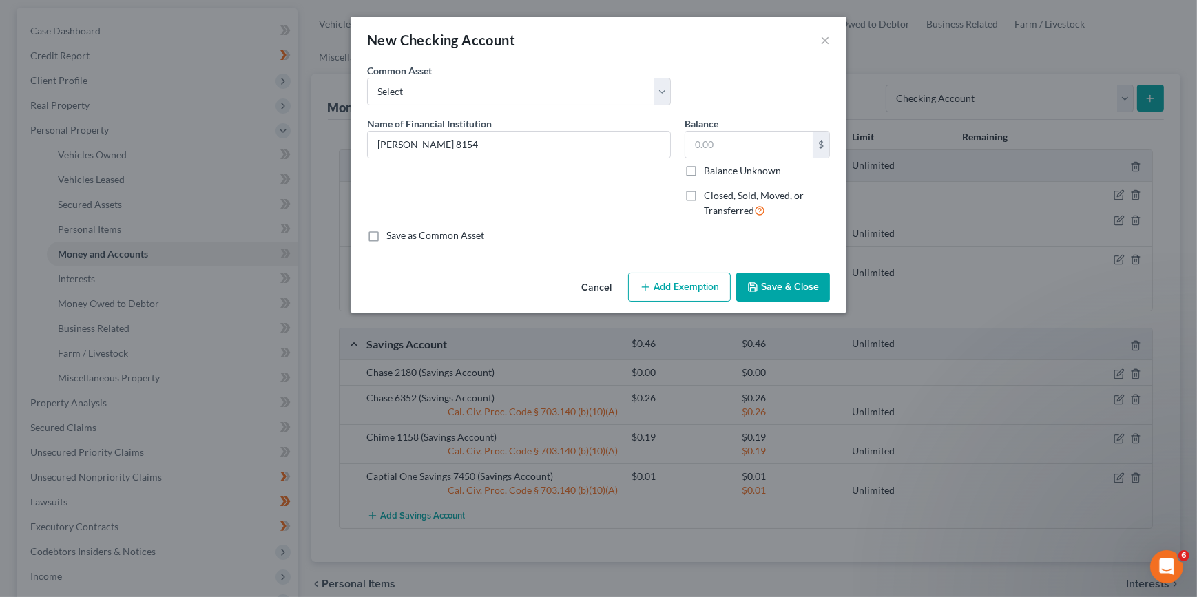
click at [781, 289] on button "Save & Close" at bounding box center [783, 287] width 94 height 29
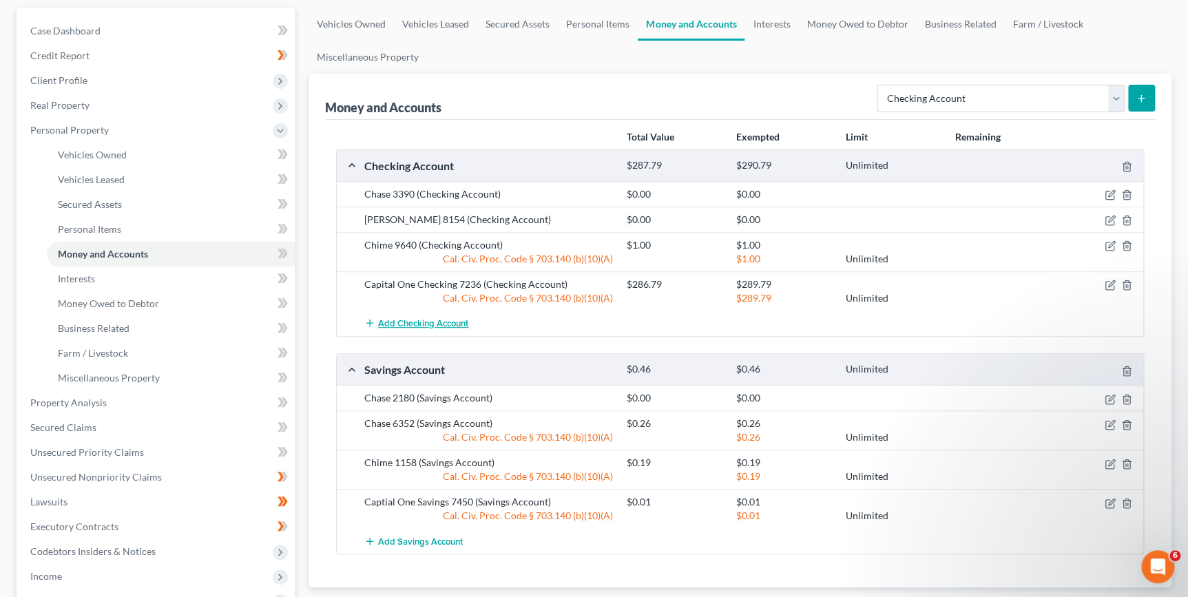
click at [449, 322] on span "Add Checking Account" at bounding box center [423, 323] width 90 height 11
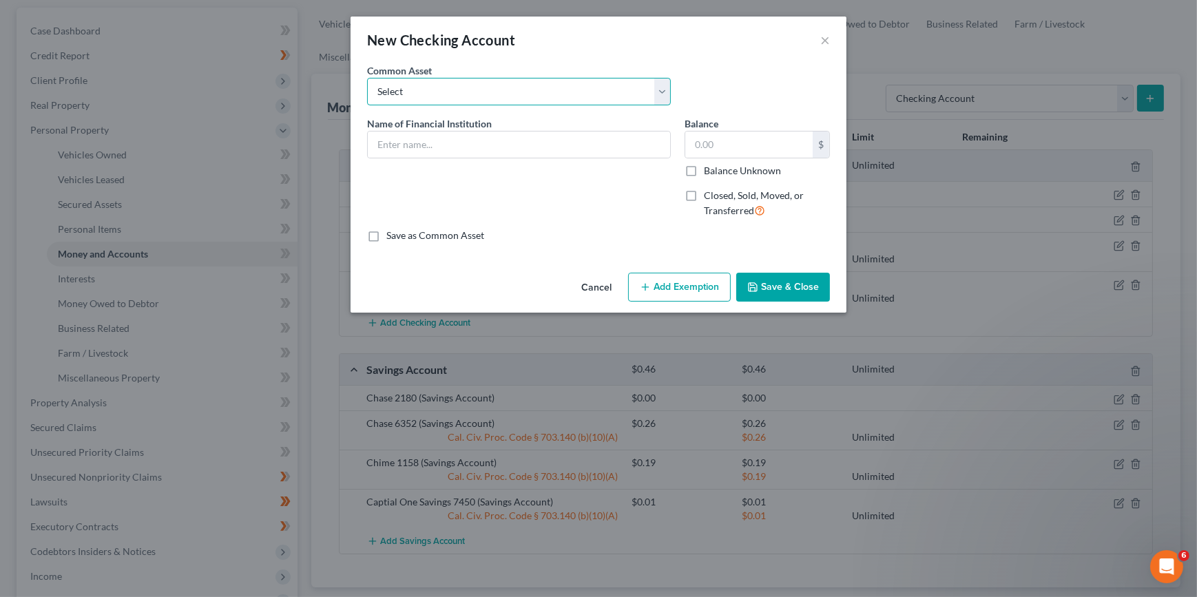
click at [452, 98] on select "Select EL DORADO SAVINGS BANK Chase Pacific Service Credit Union #148 Golden On…" at bounding box center [519, 92] width 304 height 28
click at [432, 92] on select "Select EL DORADO SAVINGS BANK Chase Pacific Service Credit Union #148 Golden On…" at bounding box center [519, 92] width 304 height 28
click at [421, 148] on input "text" at bounding box center [519, 145] width 302 height 26
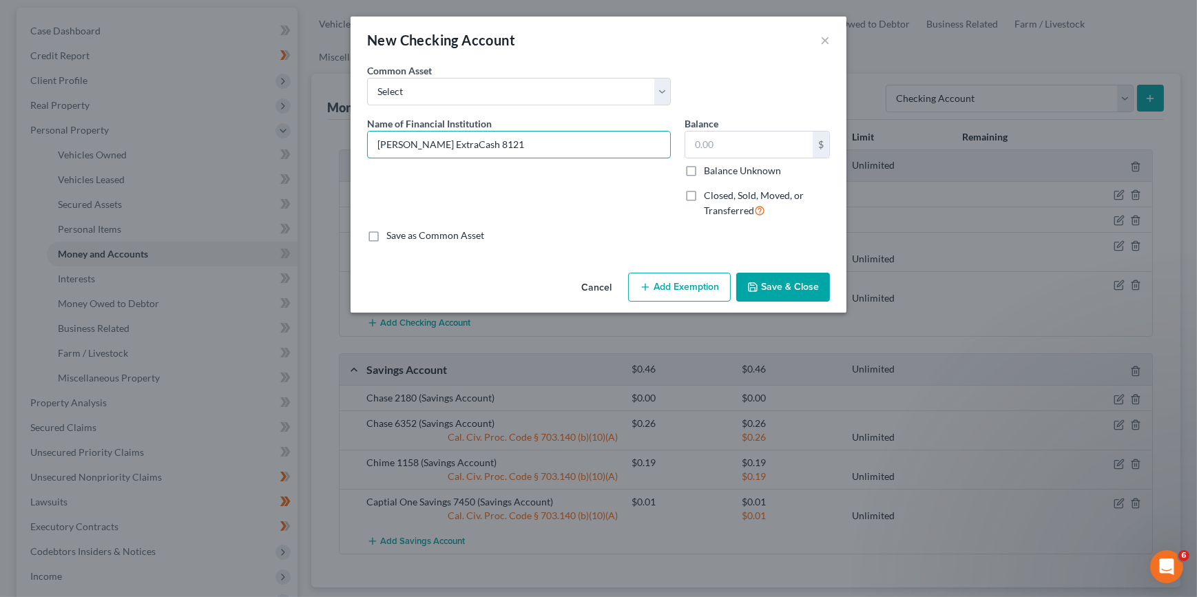
type input "[PERSON_NAME] ExtraCash 8121"
click at [787, 291] on button "Save & Close" at bounding box center [783, 287] width 94 height 29
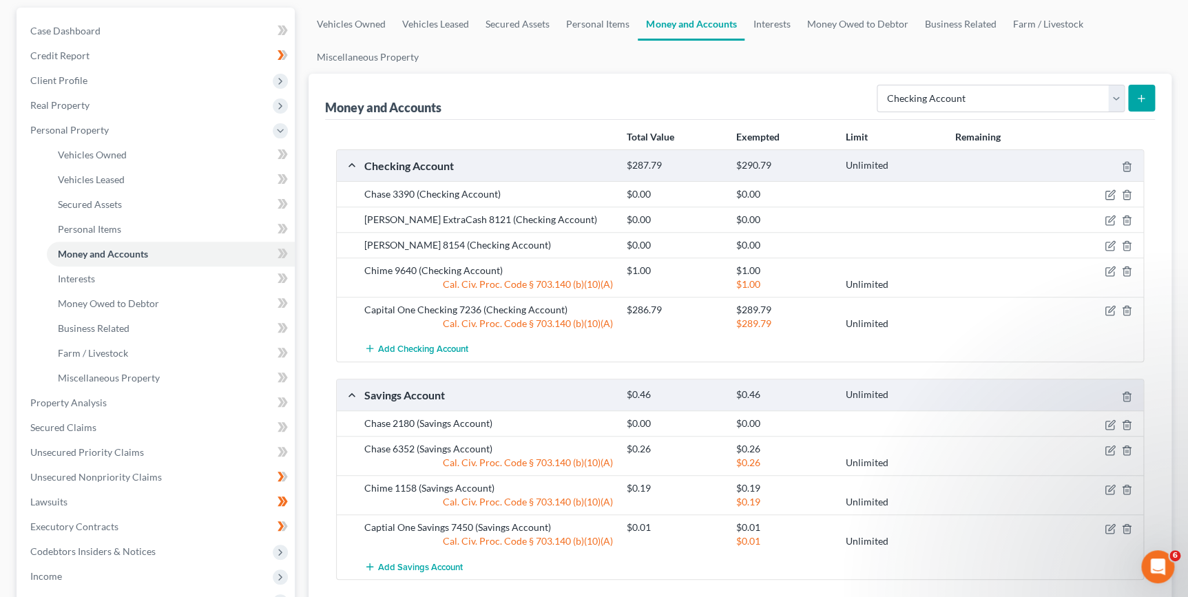
click at [1141, 99] on line "submit" at bounding box center [1141, 98] width 0 height 6
click at [418, 345] on span "Add Checking Account" at bounding box center [423, 349] width 90 height 11
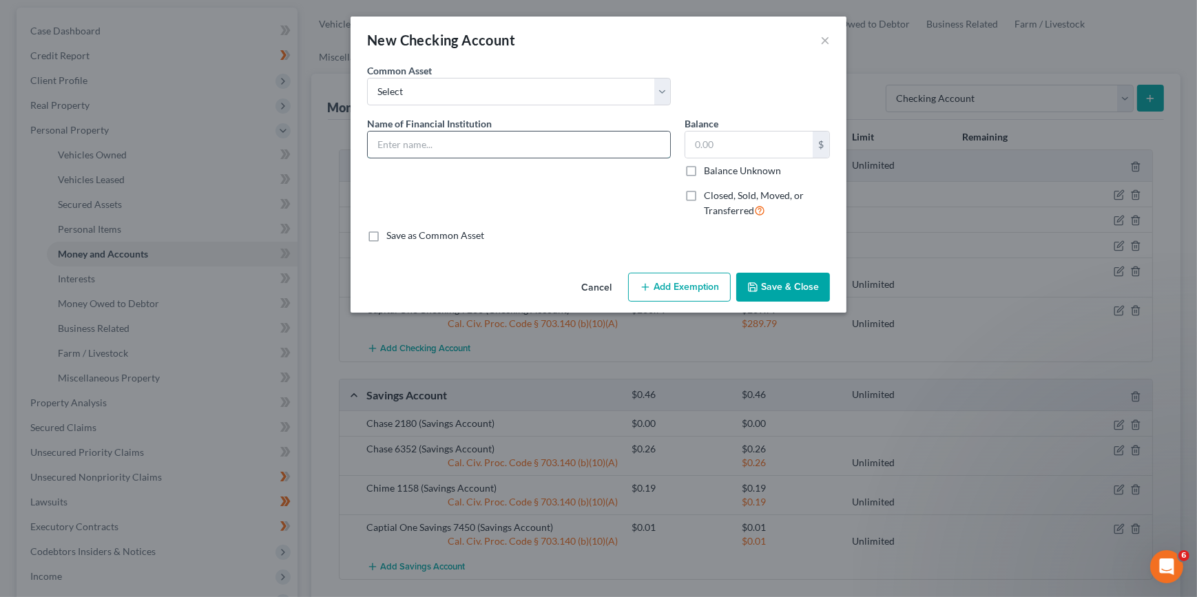
click at [410, 144] on input "text" at bounding box center [519, 145] width 302 height 26
type input "OnePay debit 6071"
click at [782, 287] on button "Save & Close" at bounding box center [783, 287] width 94 height 29
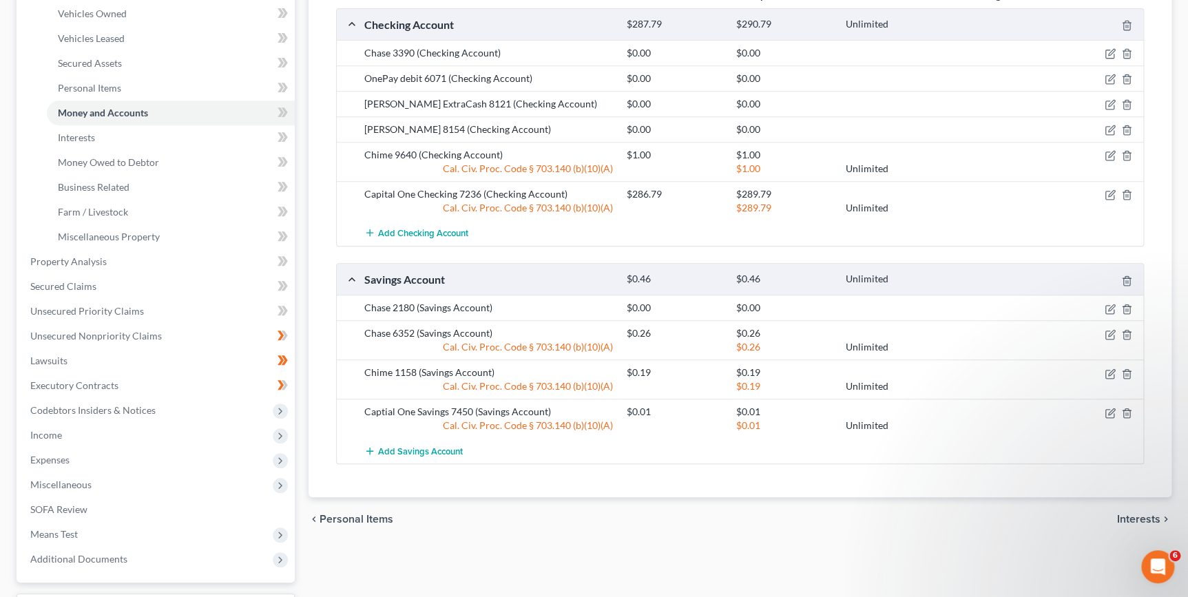
scroll to position [313, 0]
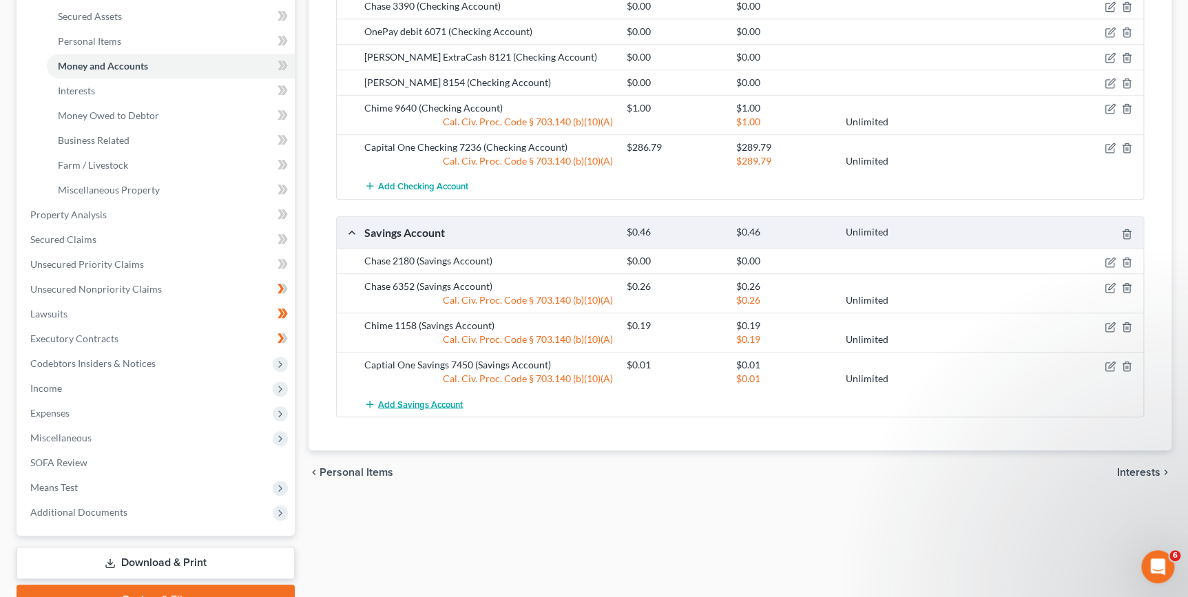
click at [438, 406] on span "Add Savings Account" at bounding box center [420, 404] width 85 height 11
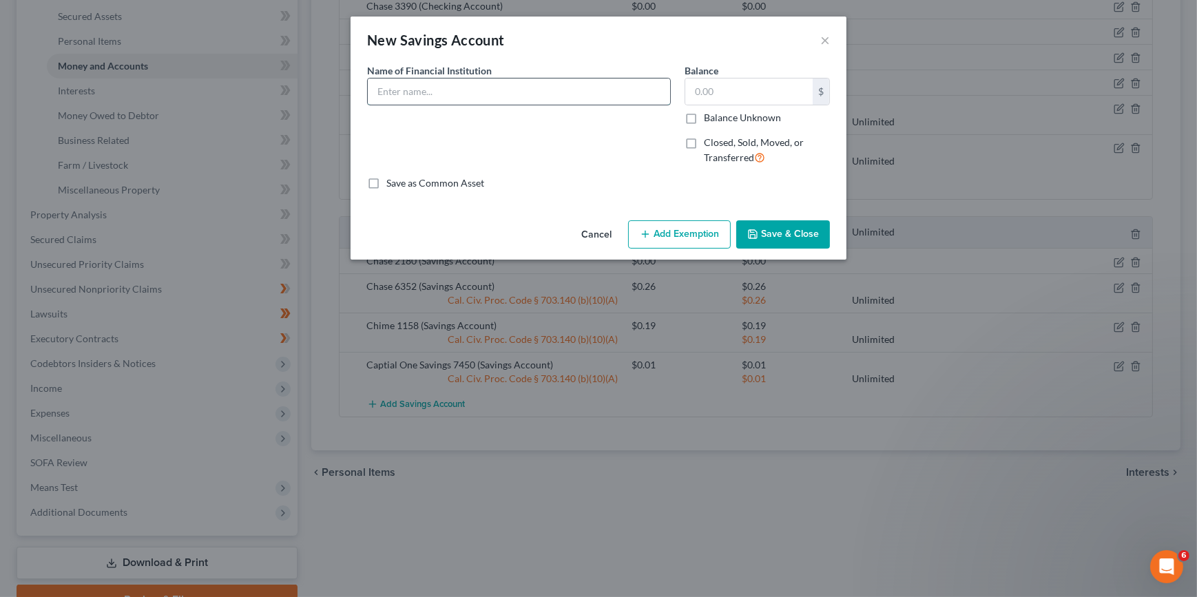
click at [448, 96] on input "text" at bounding box center [519, 92] width 302 height 26
type input "OnePay Savings 6072"
click at [769, 239] on button "Save & Close" at bounding box center [783, 234] width 94 height 29
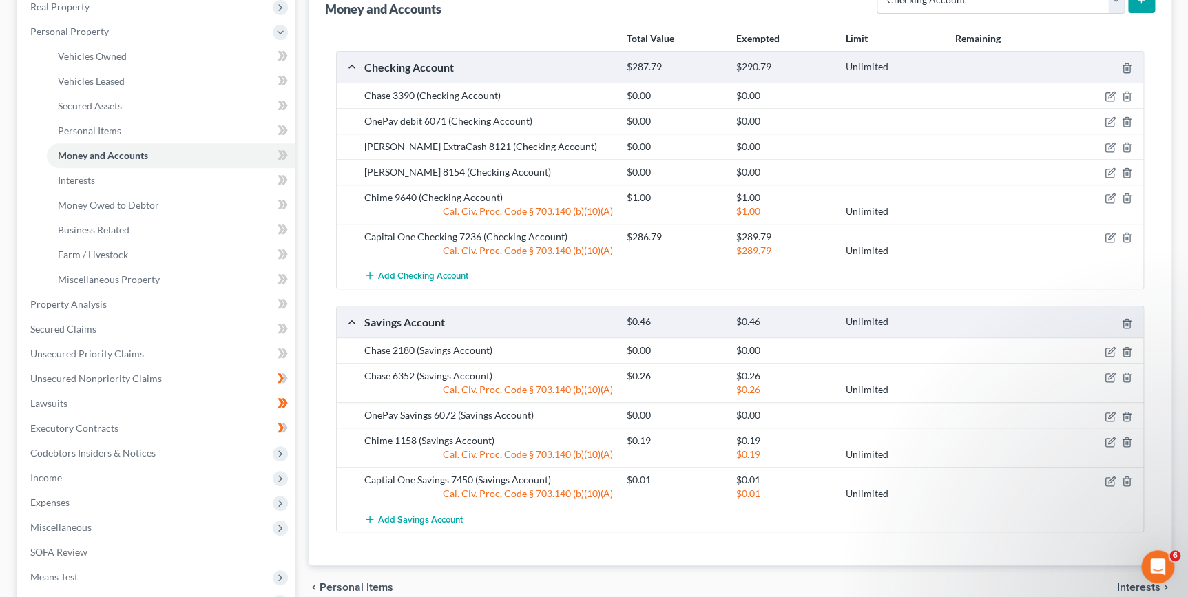
scroll to position [6, 0]
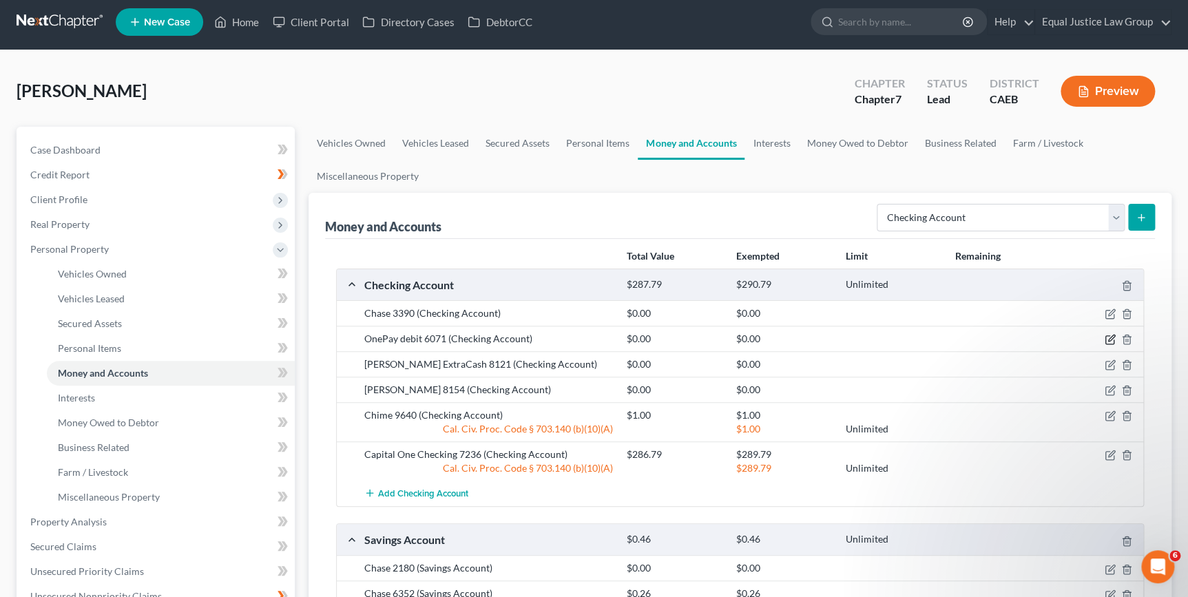
drag, startPoint x: 1105, startPoint y: 339, endPoint x: 1062, endPoint y: 338, distance: 43.4
click at [1105, 339] on icon "button" at bounding box center [1109, 340] width 8 height 8
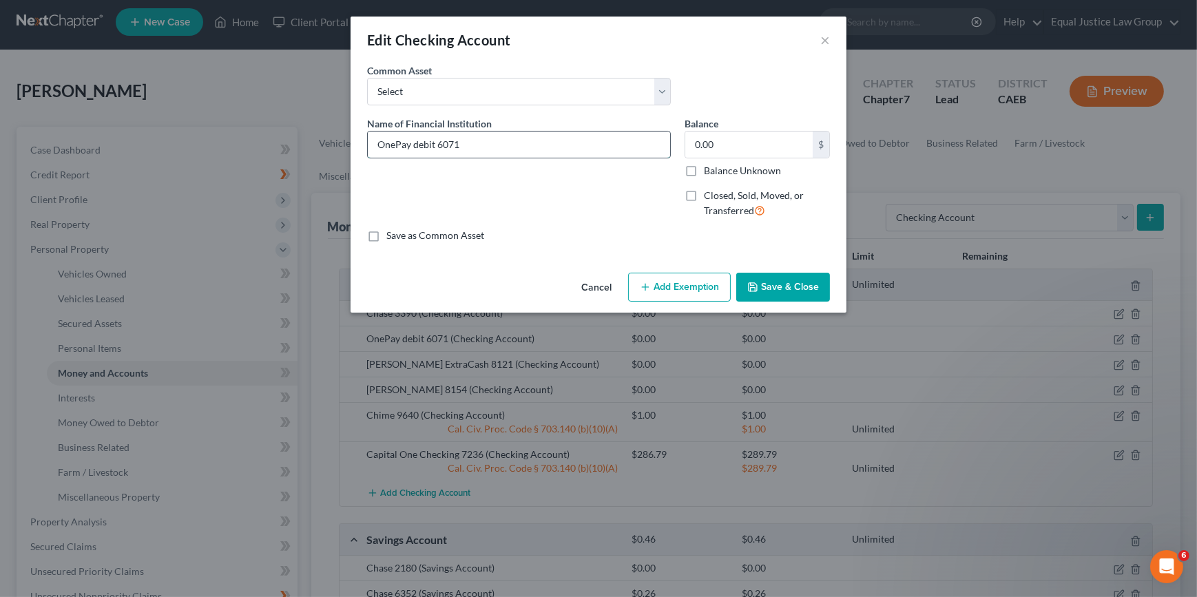
click at [377, 145] on input "OnePay debit 6071" at bounding box center [519, 145] width 302 height 26
type input "Coastal Community Bank OnePay debit 6071"
click at [784, 288] on button "Save & Close" at bounding box center [783, 287] width 94 height 29
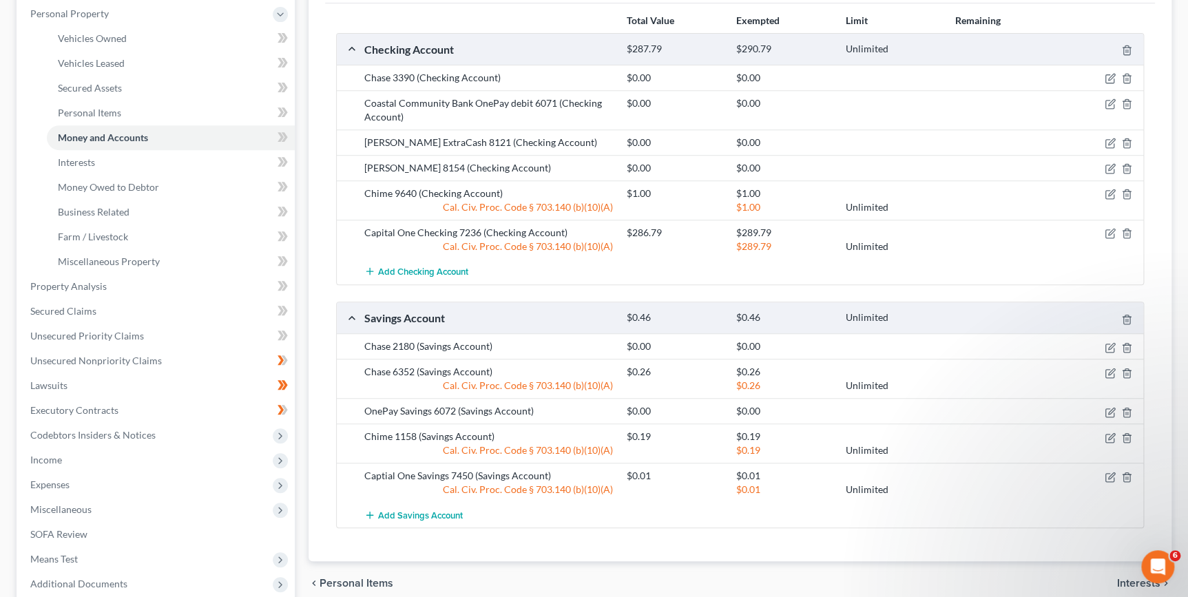
scroll to position [250, 0]
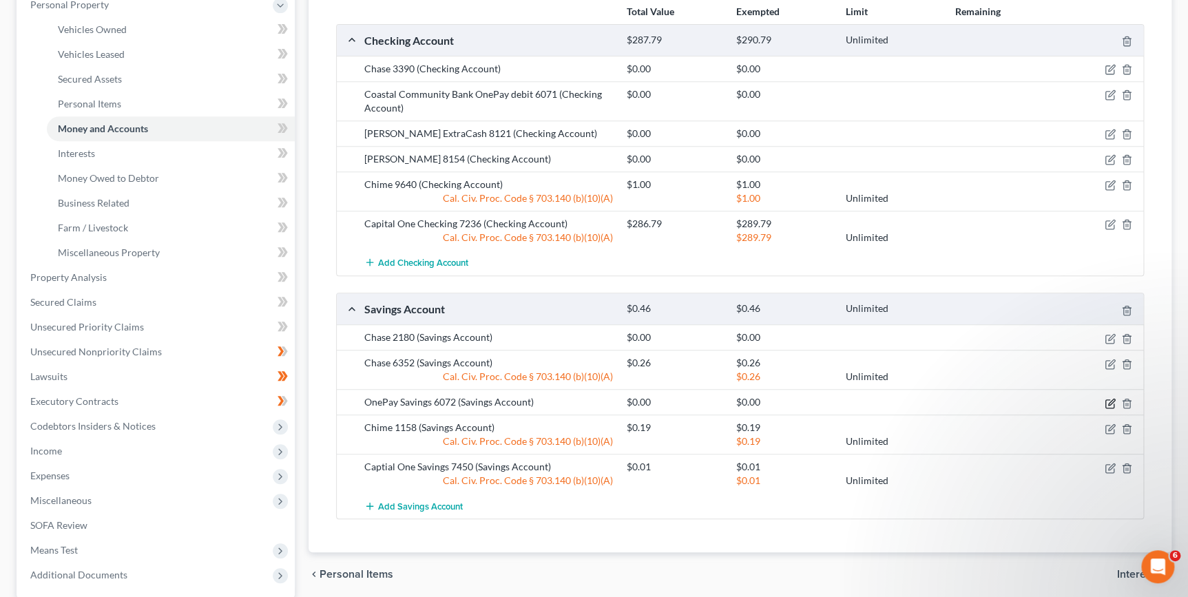
click at [1109, 401] on icon "button" at bounding box center [1111, 402] width 6 height 6
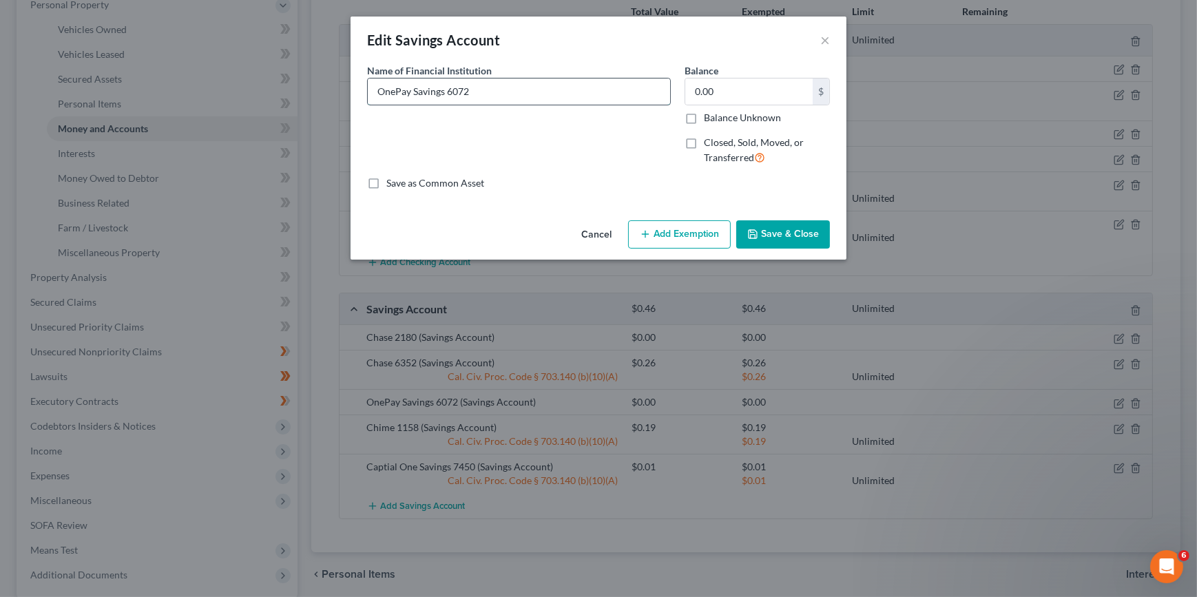
click at [376, 90] on input "OnePay Savings 6072" at bounding box center [519, 92] width 302 height 26
type input "Coastal Community Bank OnePay Savings 6072"
click at [758, 234] on icon "button" at bounding box center [752, 234] width 11 height 11
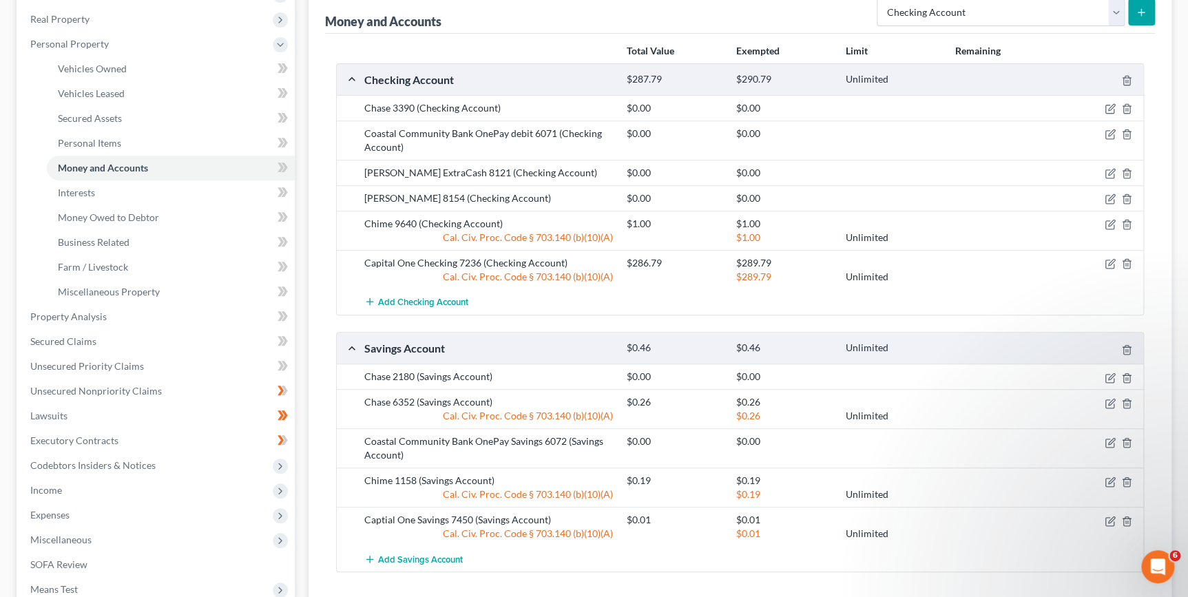
scroll to position [193, 0]
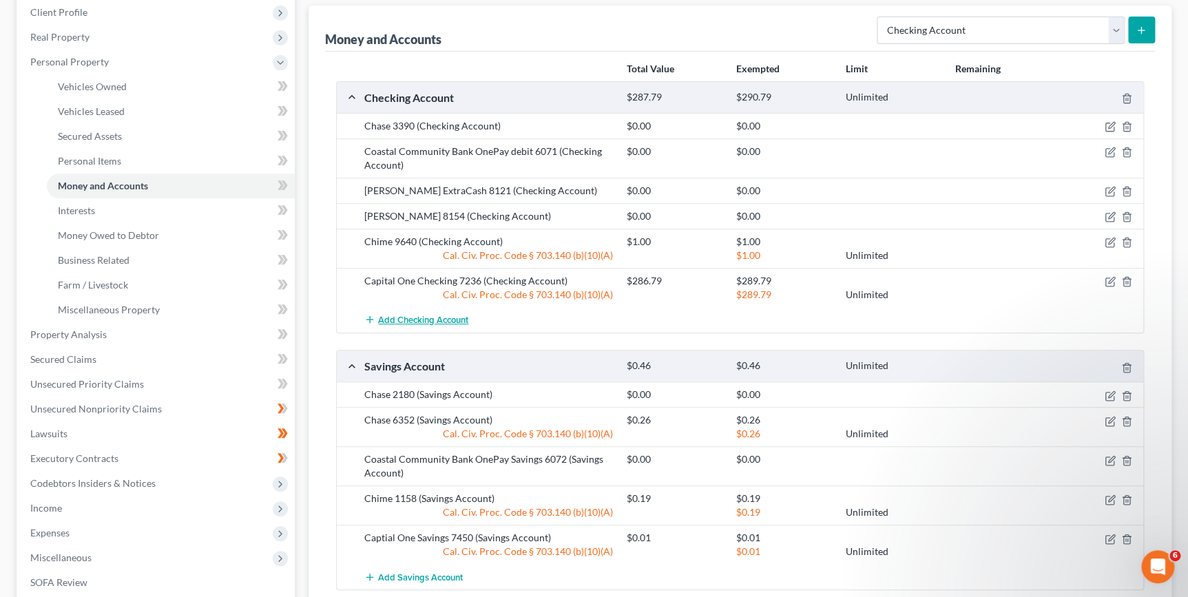
click at [423, 322] on span "Add Checking Account" at bounding box center [423, 320] width 90 height 11
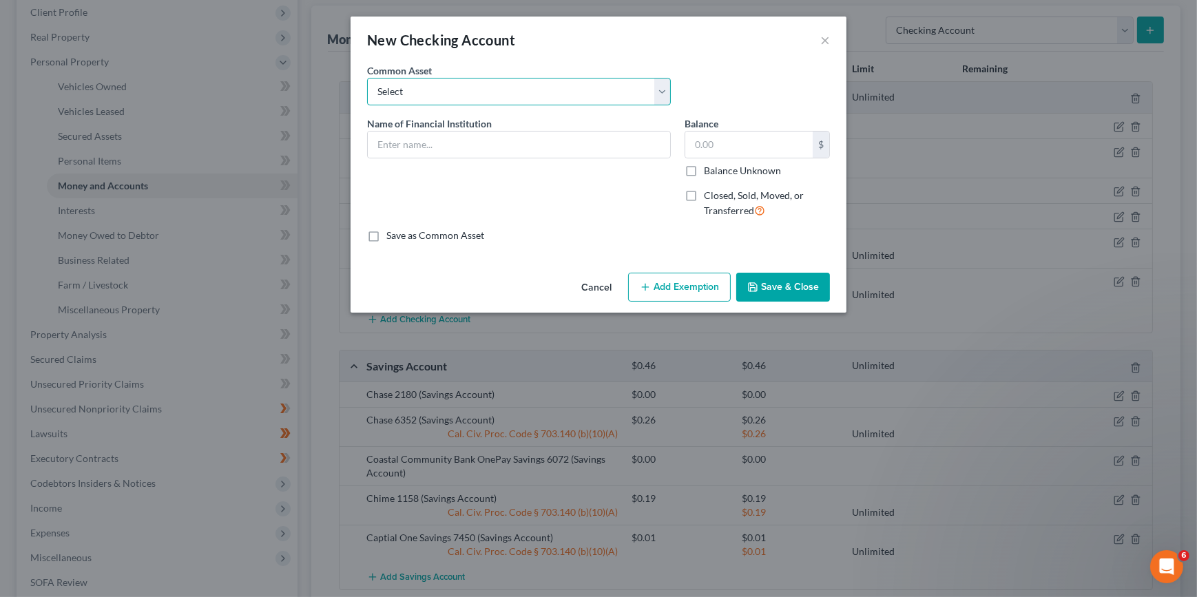
click at [415, 93] on select "Select EL DORADO SAVINGS BANK Chase Pacific Service Credit Union #148 Golden On…" at bounding box center [519, 92] width 304 height 28
click at [399, 152] on input "text" at bounding box center [519, 145] width 302 height 26
click at [598, 146] on input "Coastal Community Bank Credit Builder Deposit" at bounding box center [519, 145] width 302 height 26
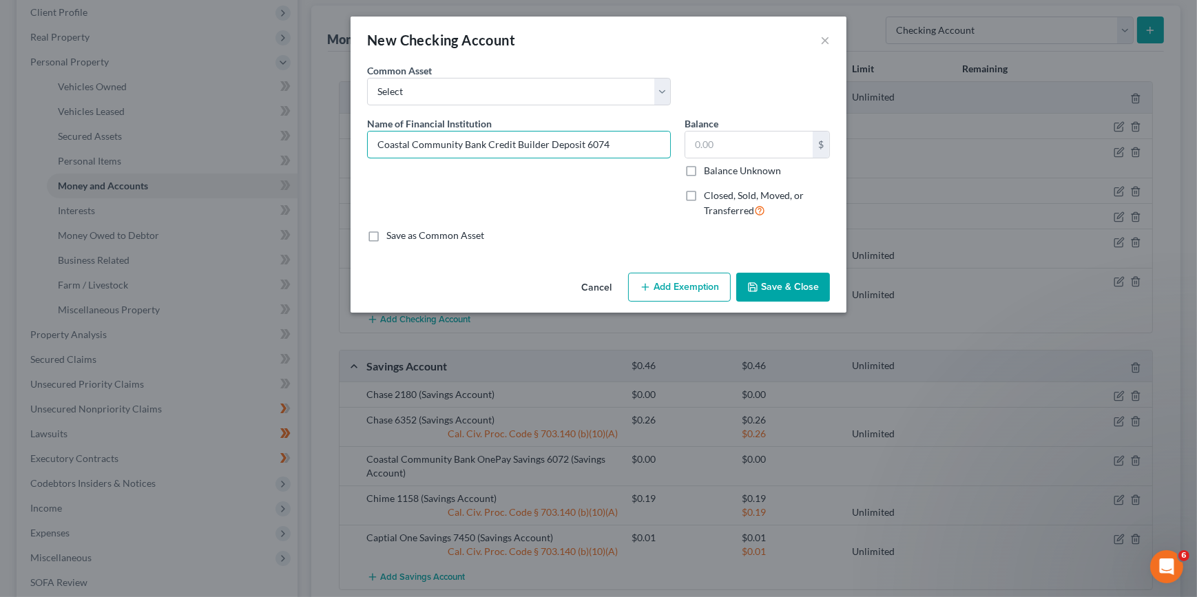
type input "Coastal Community Bank Credit Builder Deposit 6074"
click at [765, 289] on button "Save & Close" at bounding box center [783, 287] width 94 height 29
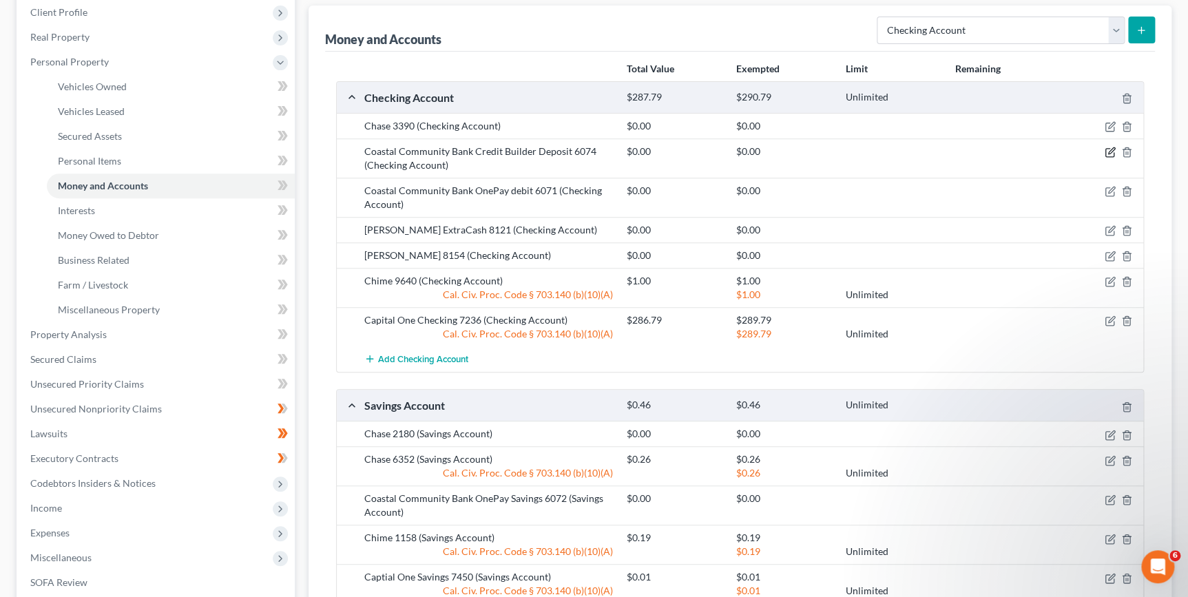
click at [1109, 153] on icon "button" at bounding box center [1110, 152] width 11 height 11
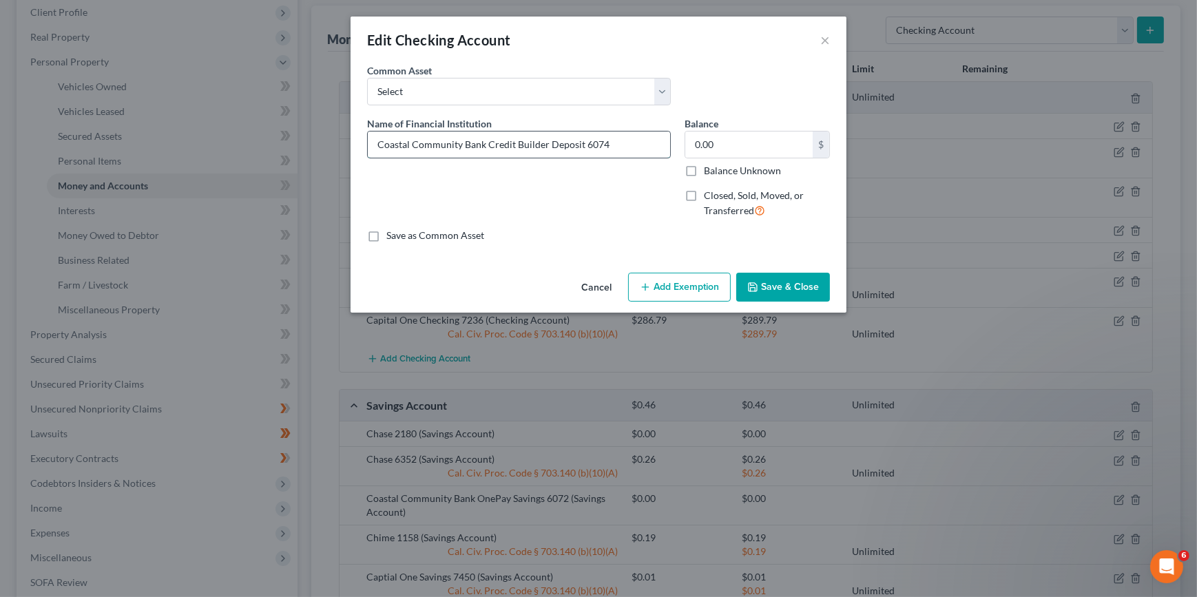
click at [488, 146] on input "Coastal Community Bank Credit Builder Deposit 6074" at bounding box center [519, 145] width 302 height 26
type input "Coastal Community Bank OnePay Credit Builder Deposit 6074"
drag, startPoint x: 794, startPoint y: 284, endPoint x: 799, endPoint y: 295, distance: 12.7
click at [793, 284] on button "Save & Close" at bounding box center [783, 287] width 94 height 29
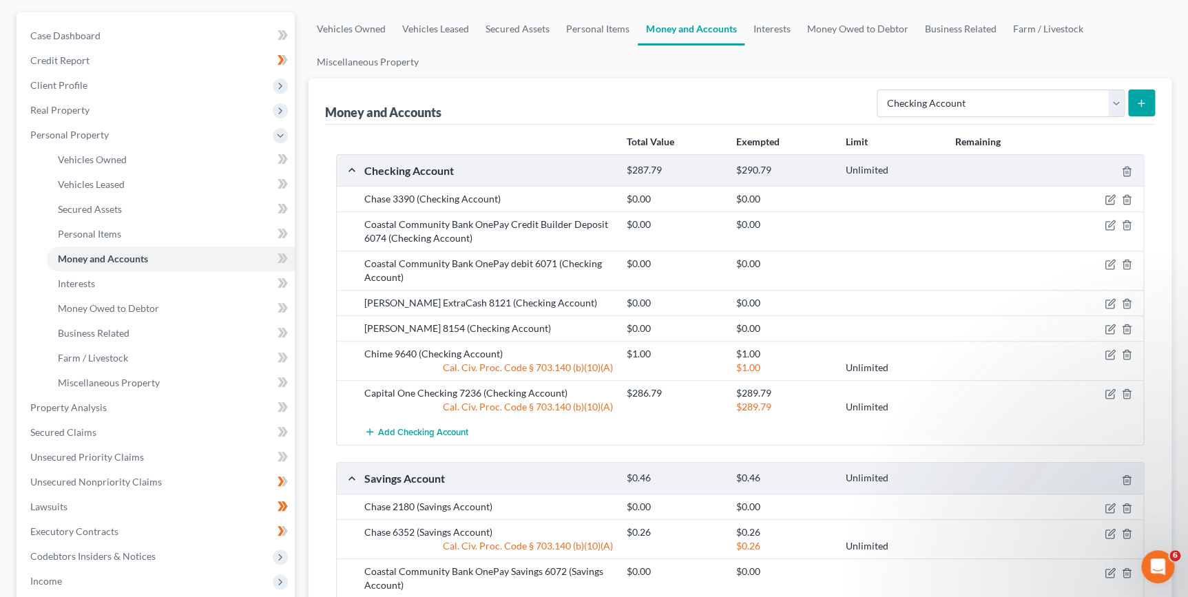
scroll to position [125, 0]
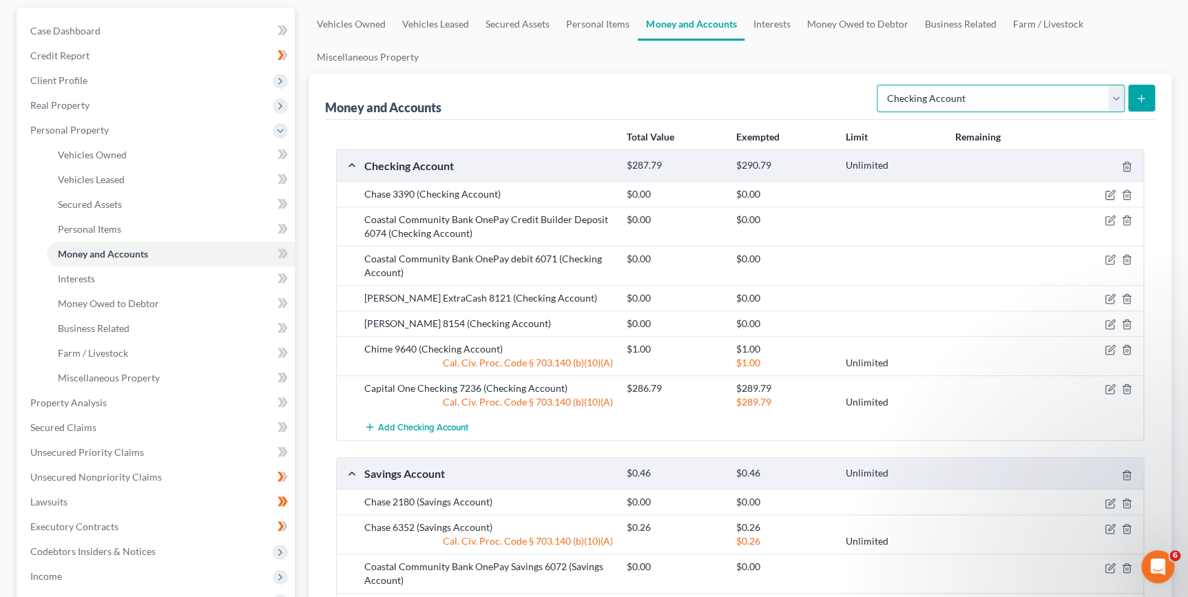
click at [1120, 102] on select "Select Account Type Brokerage Cash on Hand Certificates of Deposit Checking Acc…" at bounding box center [1001, 99] width 248 height 28
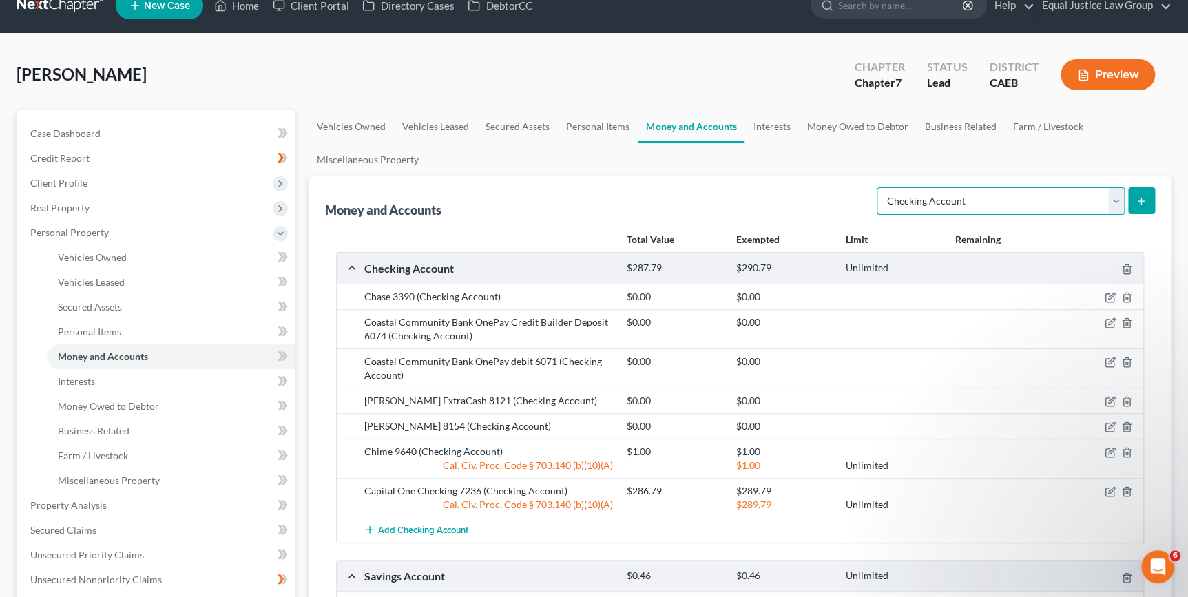
scroll to position [0, 0]
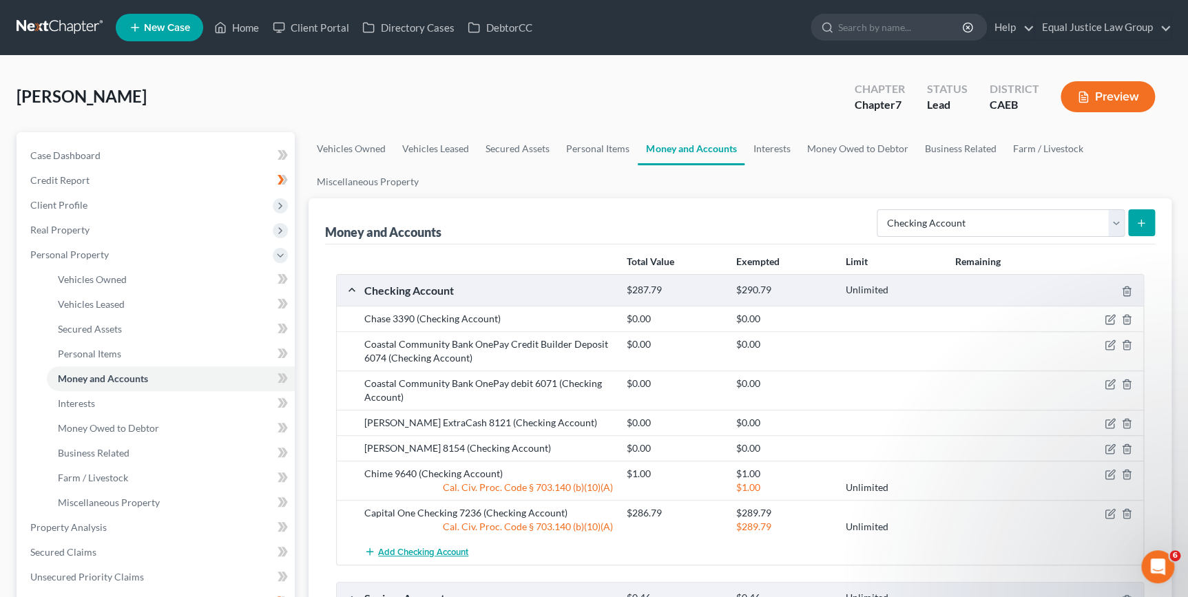
click at [413, 554] on span "Add Checking Account" at bounding box center [423, 552] width 90 height 11
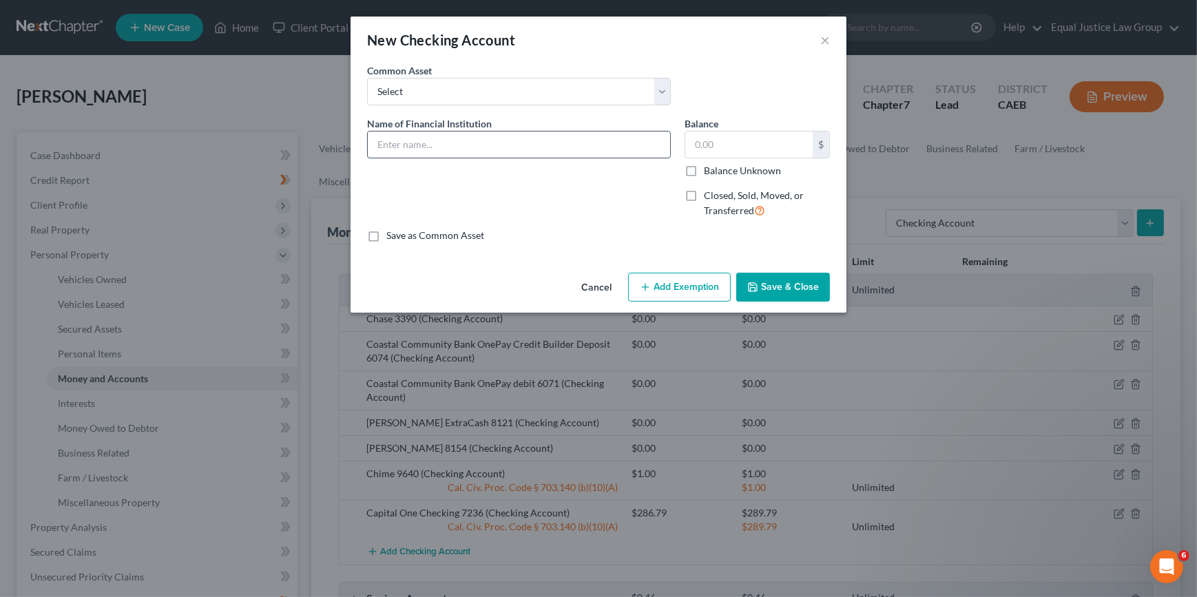
click at [418, 145] on input "text" at bounding box center [519, 145] width 302 height 26
click at [452, 141] on input "PayPal Debit" at bounding box center [519, 145] width 302 height 26
type input "PayPal Debit"
click at [785, 287] on button "Save & Close" at bounding box center [783, 287] width 94 height 29
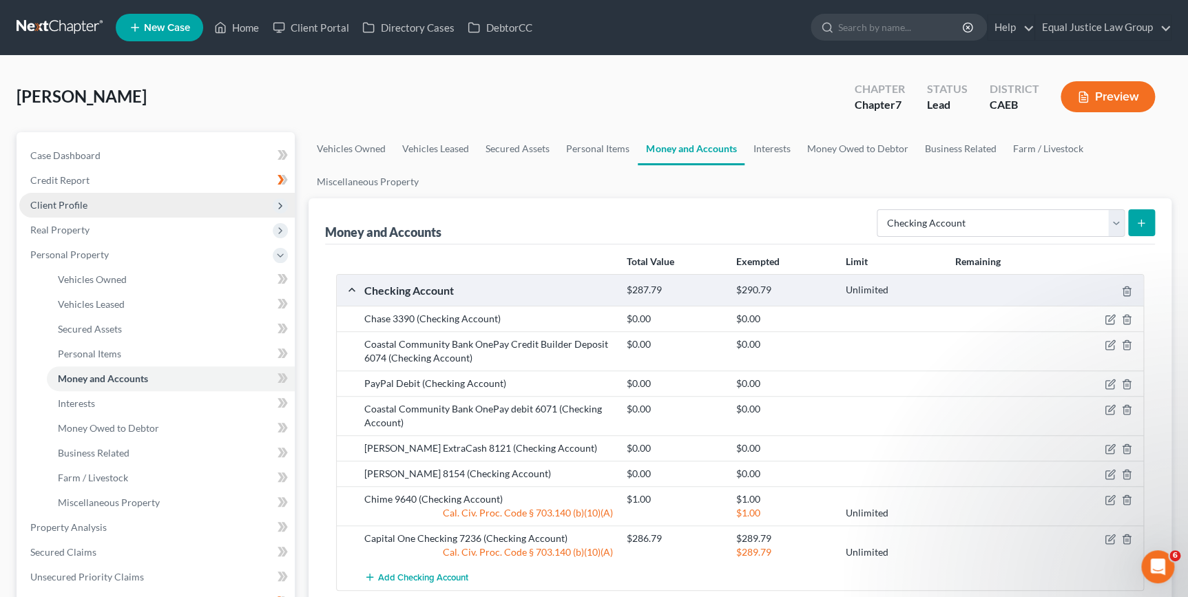
click at [72, 199] on span "Client Profile" at bounding box center [58, 205] width 57 height 12
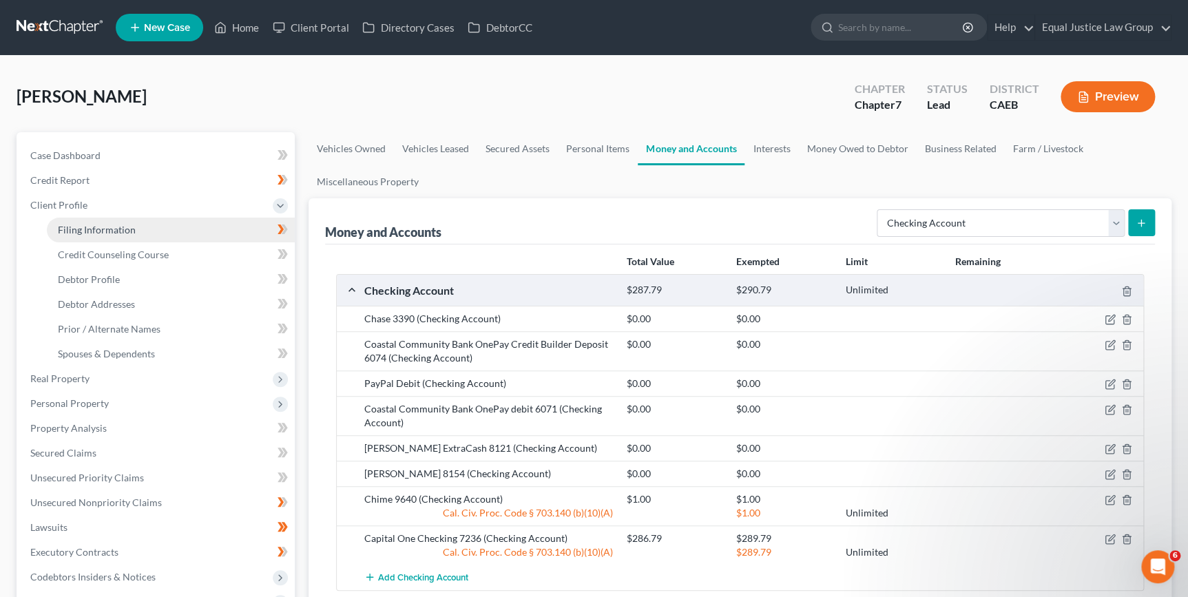
click at [96, 226] on span "Filing Information" at bounding box center [97, 230] width 78 height 12
select select "1"
select select "0"
select select "4"
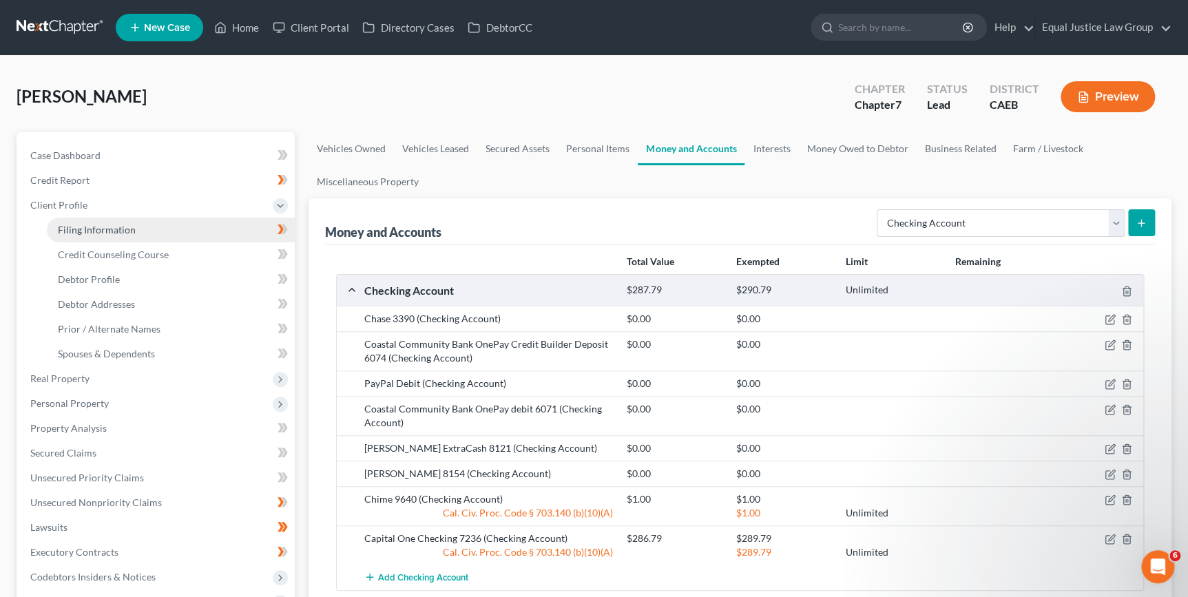
select select "0"
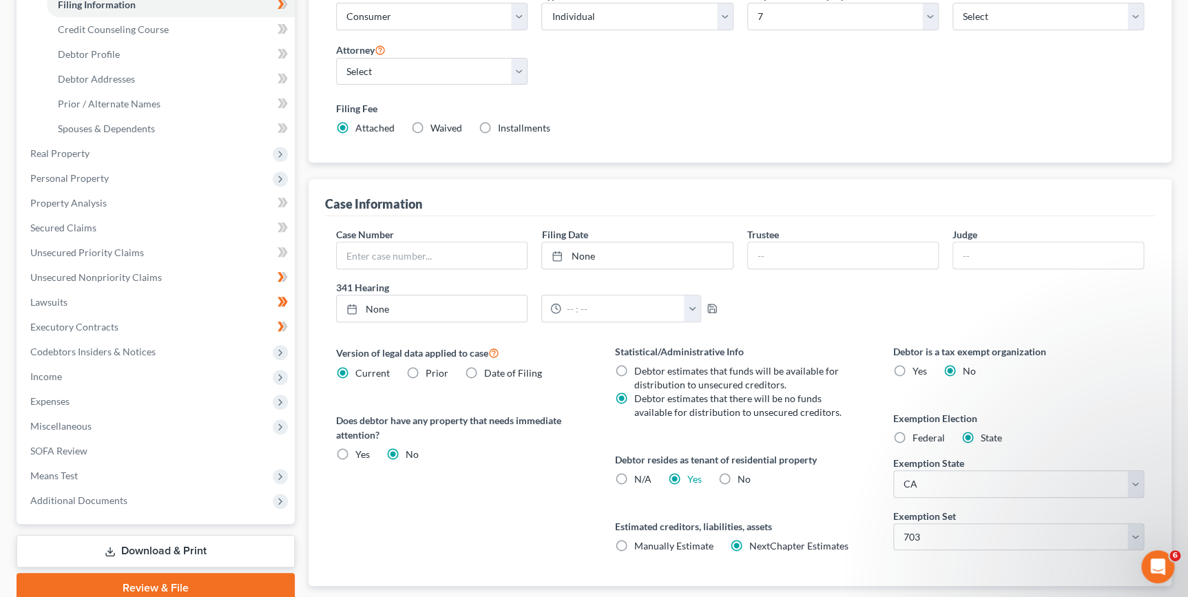
scroll to position [250, 0]
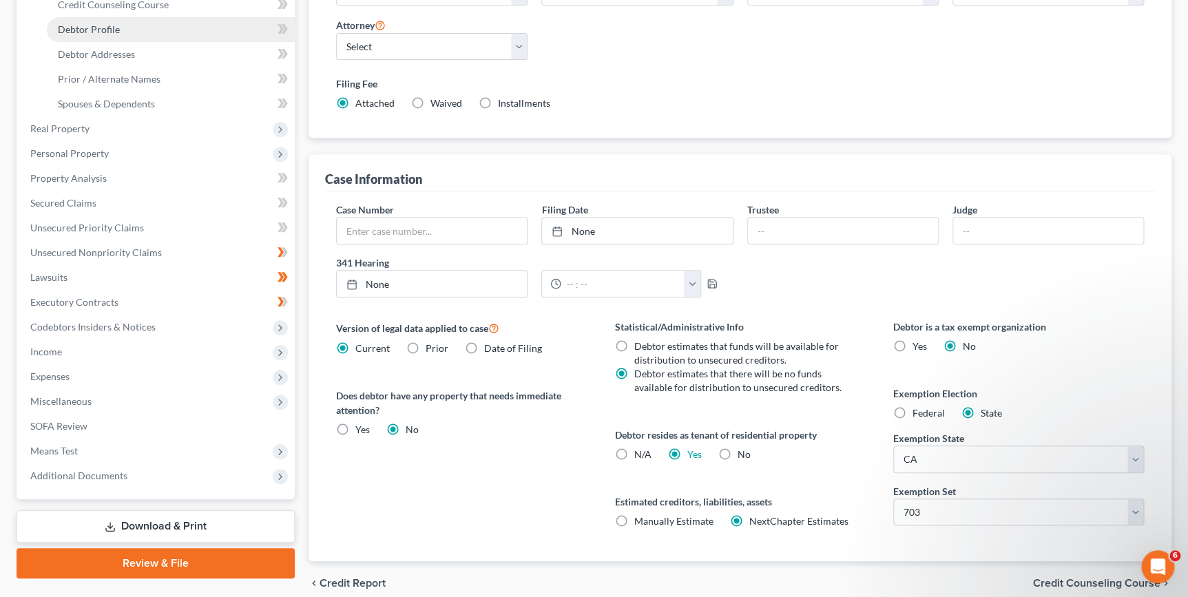
click at [98, 23] on span "Debtor Profile" at bounding box center [89, 29] width 62 height 12
select select "1"
select select "3"
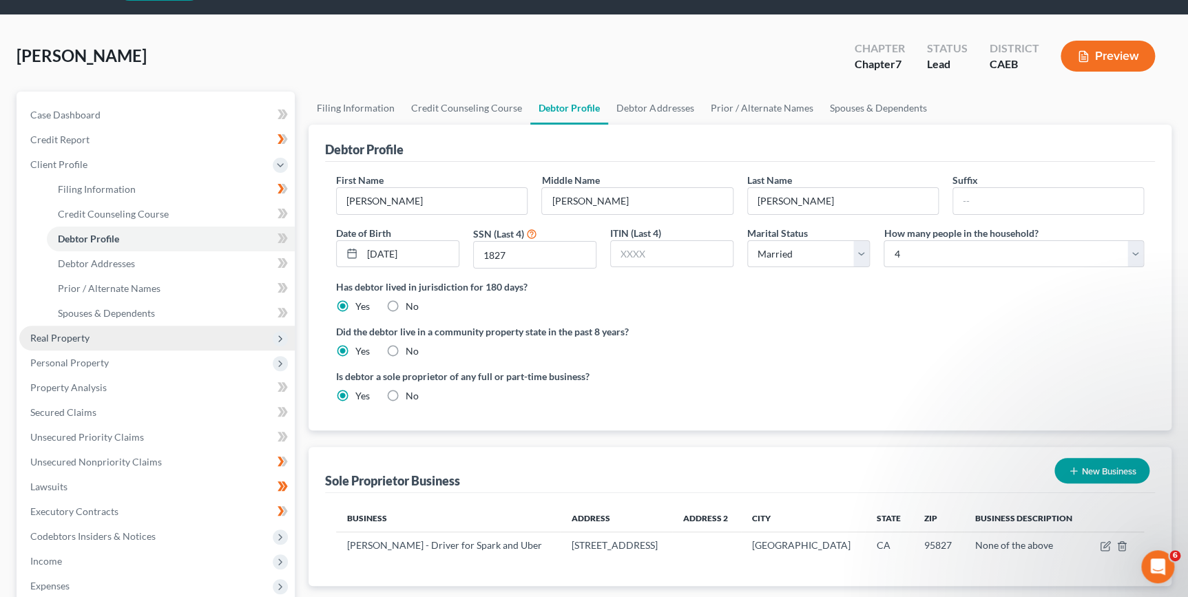
scroll to position [62, 0]
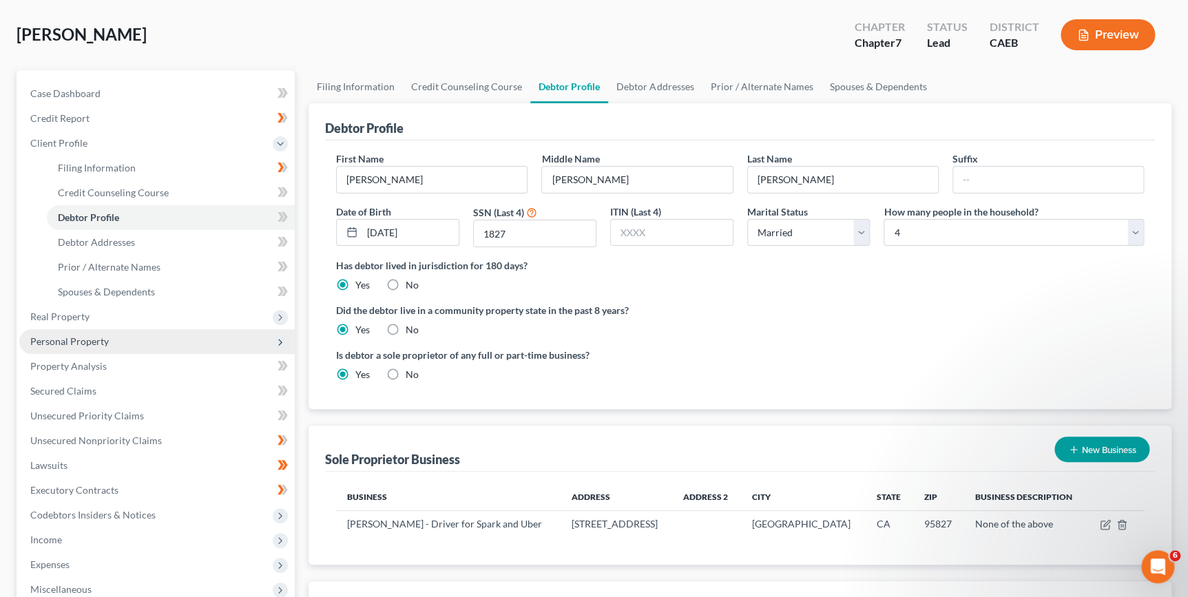
click at [110, 342] on span "Personal Property" at bounding box center [157, 341] width 276 height 25
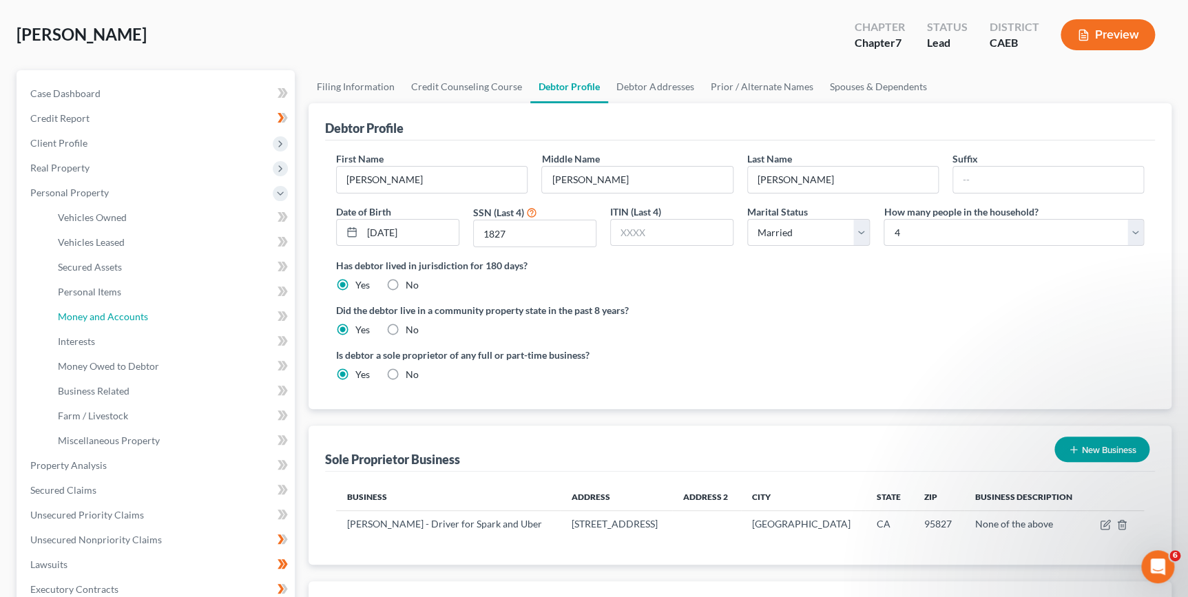
drag, startPoint x: 104, startPoint y: 317, endPoint x: 326, endPoint y: 324, distance: 222.6
click at [105, 317] on span "Money and Accounts" at bounding box center [103, 317] width 90 height 12
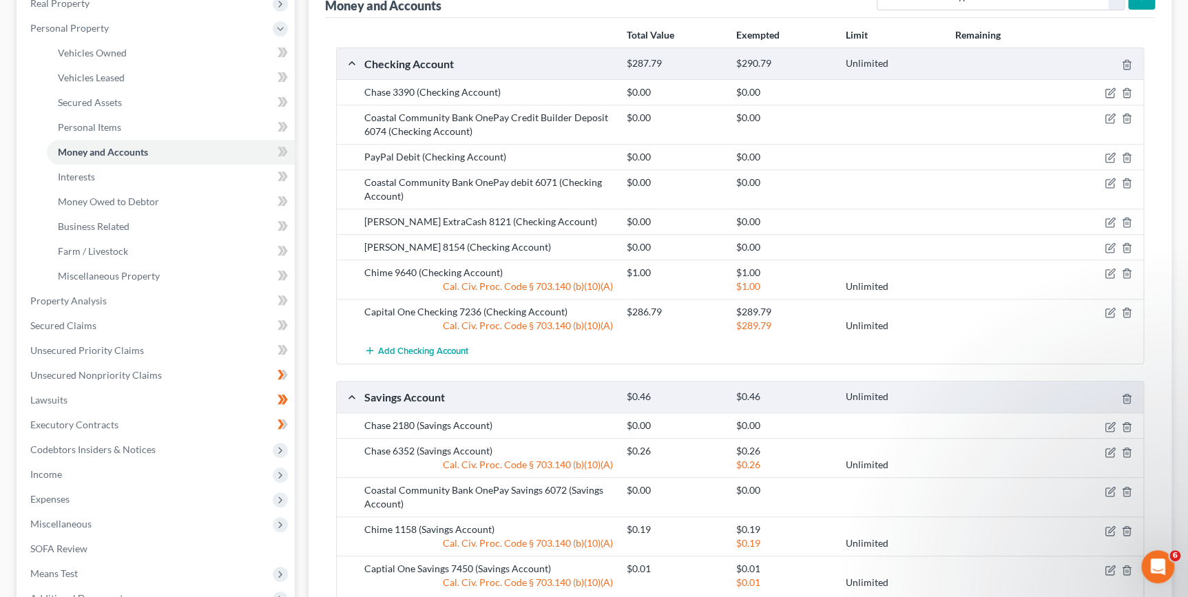
scroll to position [250, 0]
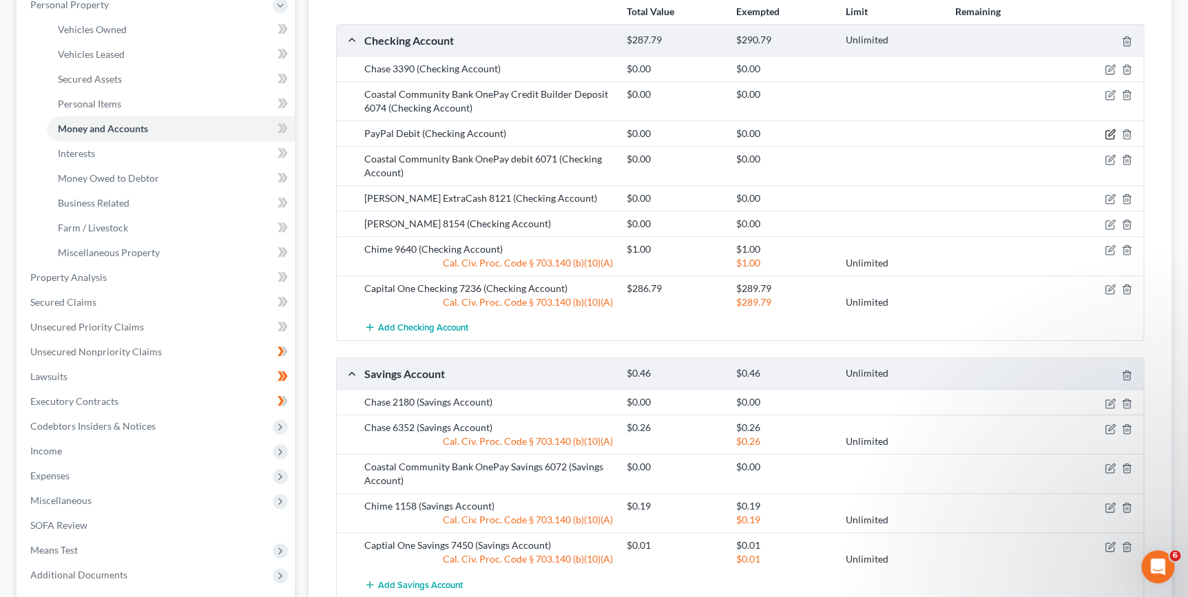
click at [1110, 132] on icon "button" at bounding box center [1110, 134] width 11 height 11
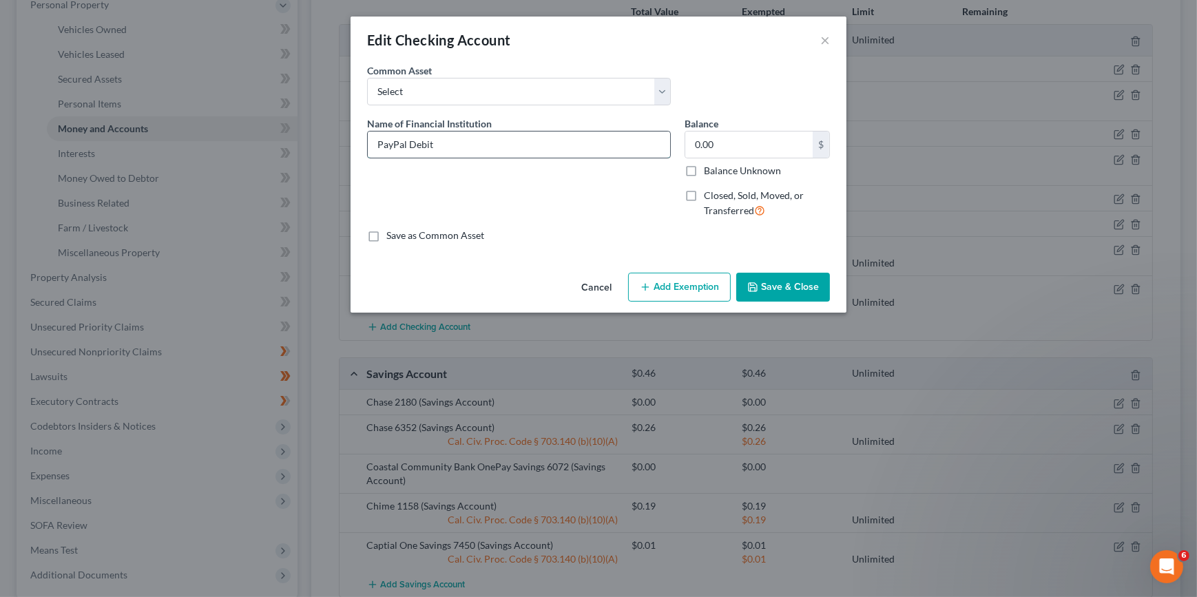
click at [450, 144] on input "PayPal Debit" at bounding box center [519, 145] width 302 height 26
type input "PayPal Debit 1827"
click at [789, 282] on button "Save & Close" at bounding box center [783, 287] width 94 height 29
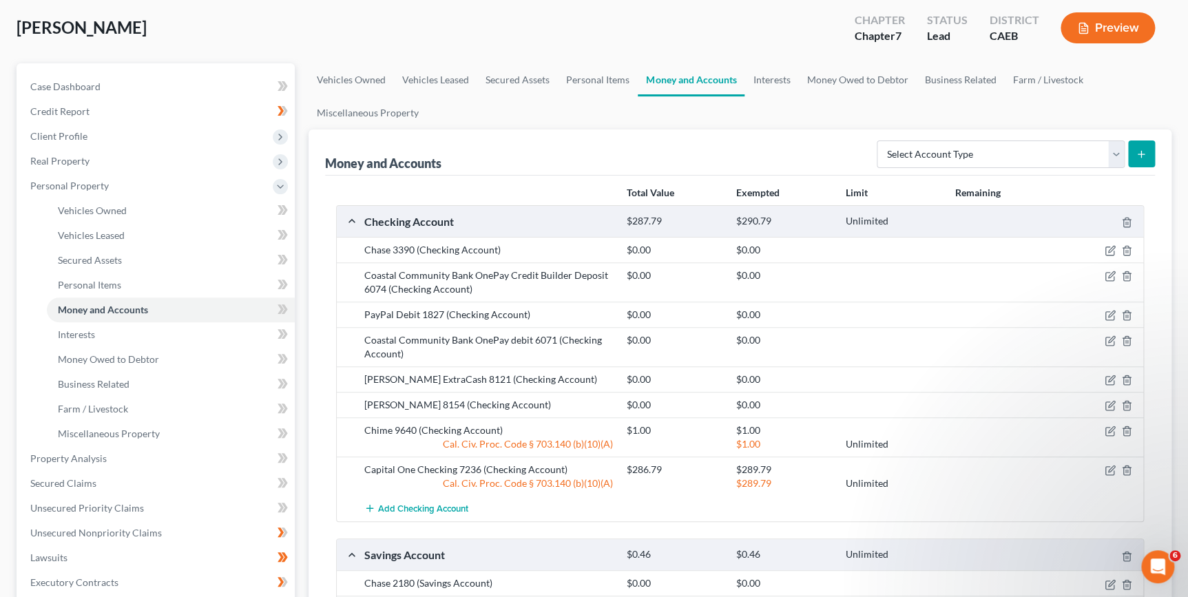
scroll to position [68, 0]
drag, startPoint x: 1113, startPoint y: 341, endPoint x: 1054, endPoint y: 331, distance: 60.1
click at [1111, 341] on icon "button" at bounding box center [1110, 341] width 11 height 11
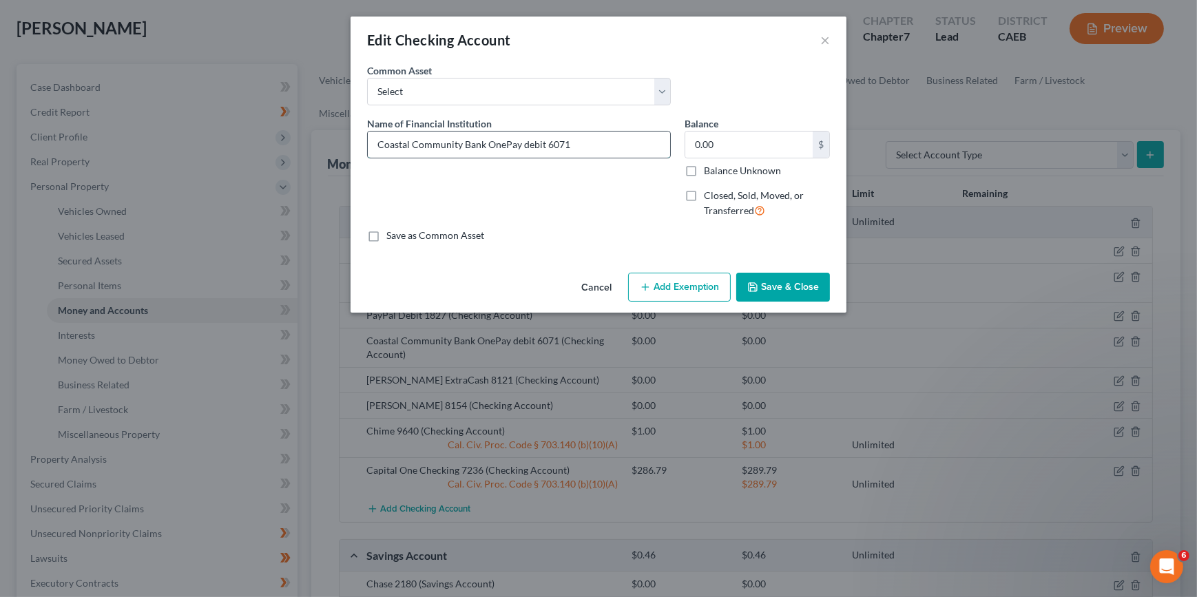
click at [526, 145] on input "Coastal Community Bank OnePay debit 6071" at bounding box center [519, 145] width 302 height 26
type input "Coastal Community Bank OnePay Debit 6071"
click at [762, 293] on button "Save & Close" at bounding box center [783, 287] width 94 height 29
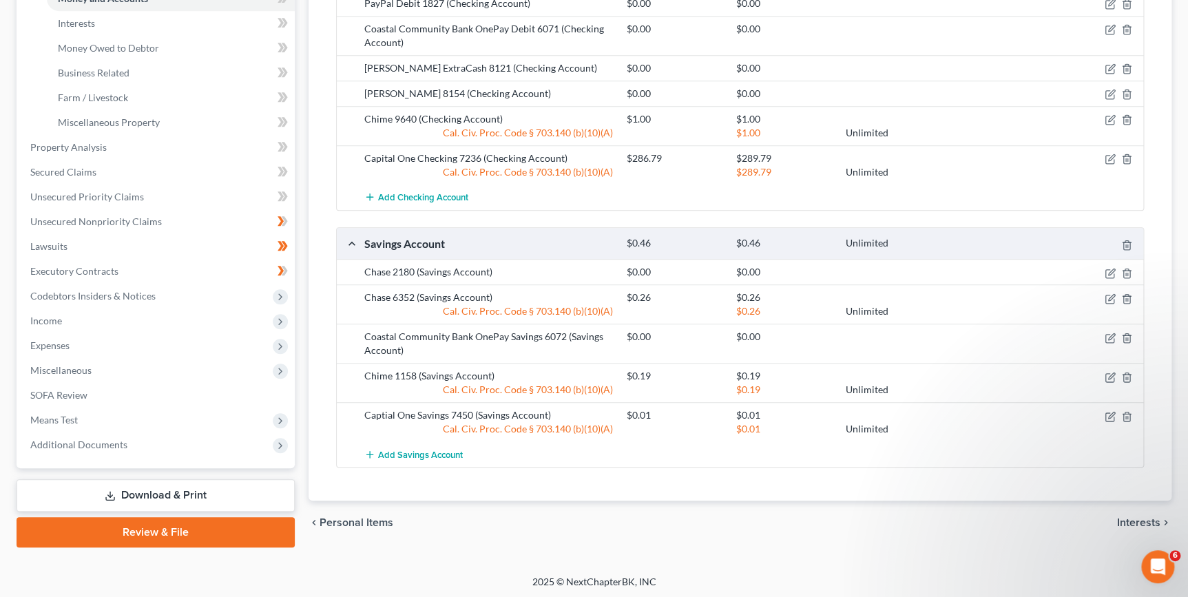
scroll to position [381, 0]
click at [1109, 335] on icon "button" at bounding box center [1111, 336] width 6 height 6
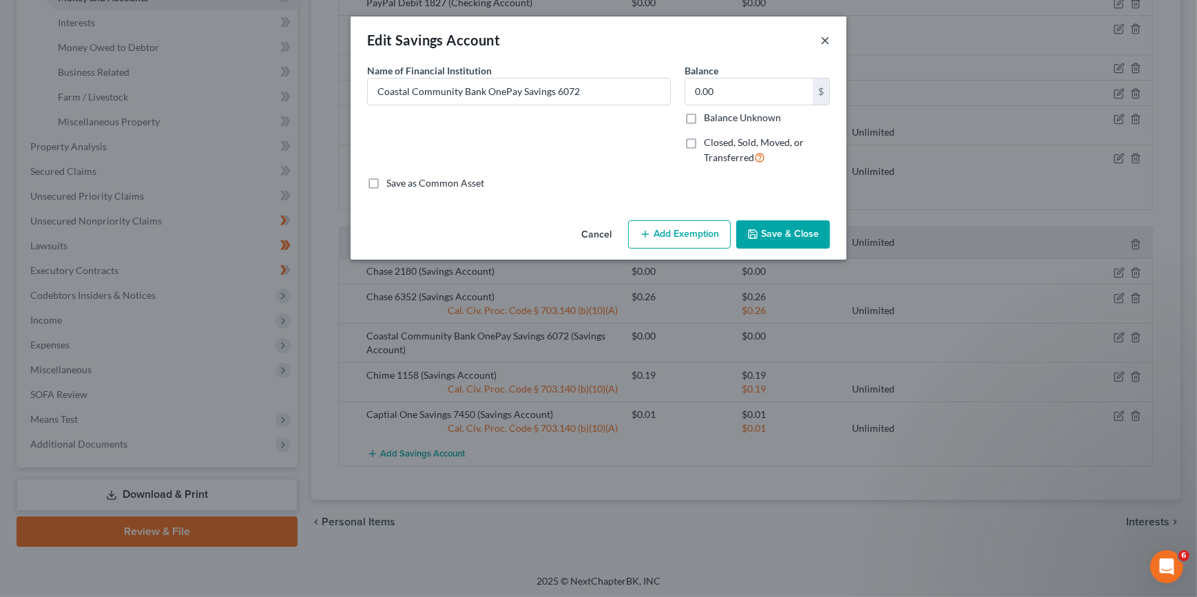
click at [825, 40] on button "×" at bounding box center [825, 40] width 10 height 17
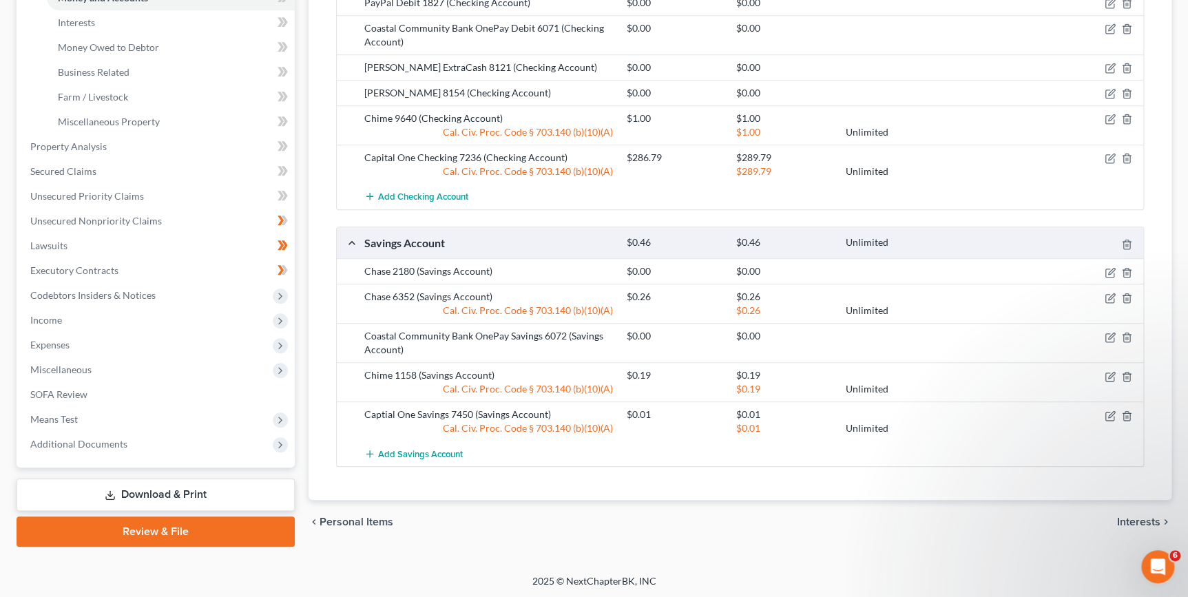
click at [1132, 517] on span "Interests" at bounding box center [1138, 522] width 43 height 11
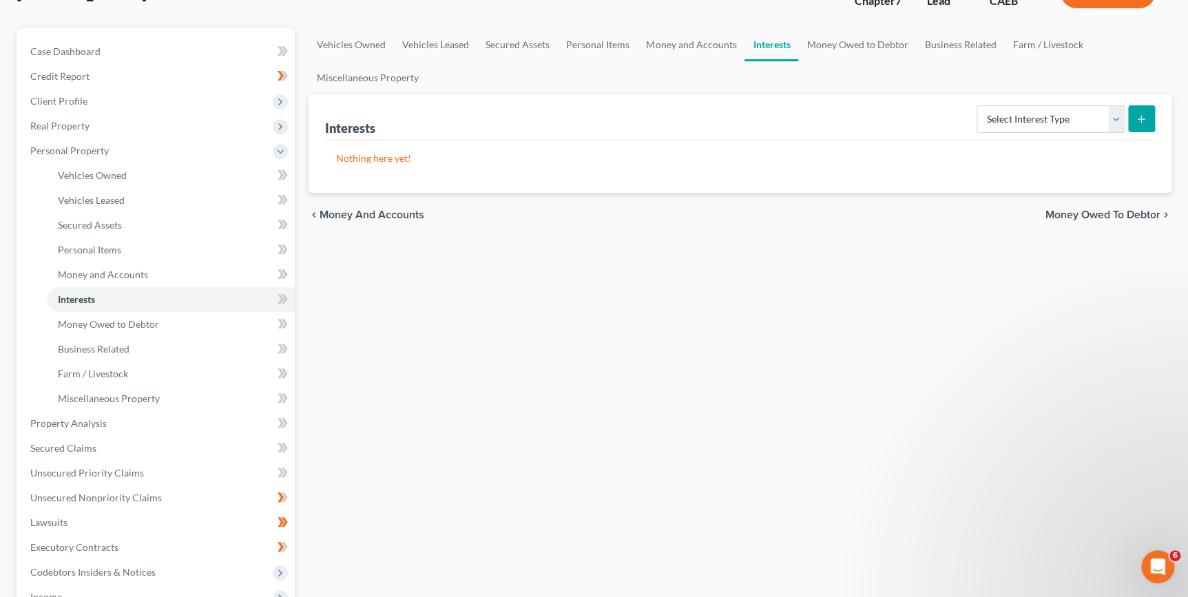
scroll to position [187, 0]
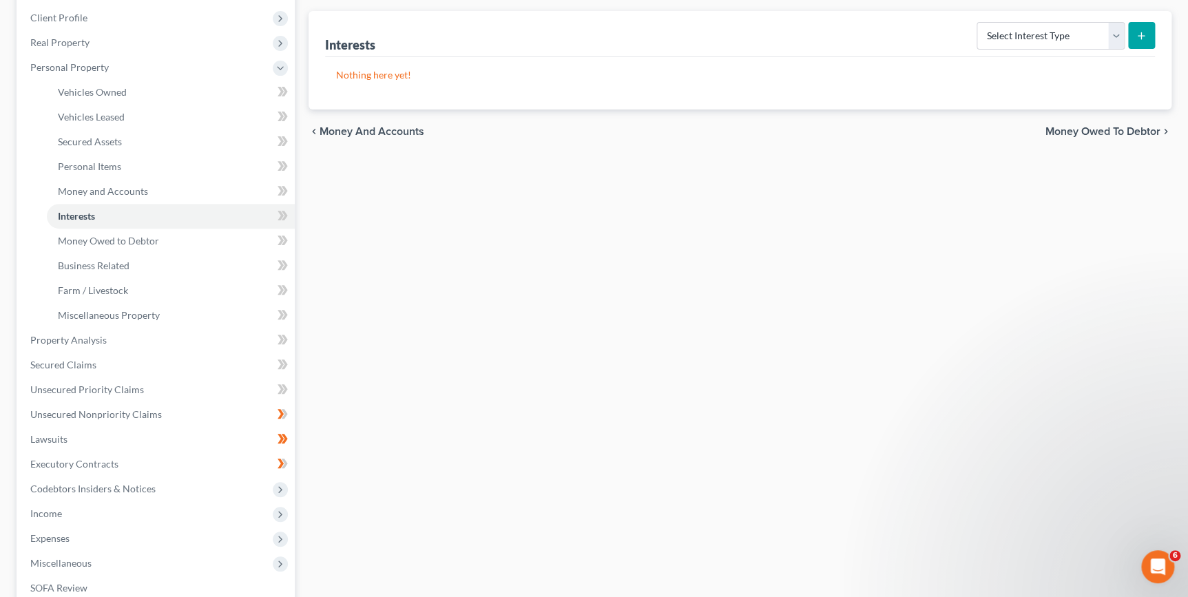
click at [1098, 136] on div "chevron_left Money and Accounts Money Owed to Debtor chevron_right" at bounding box center [740, 132] width 863 height 44
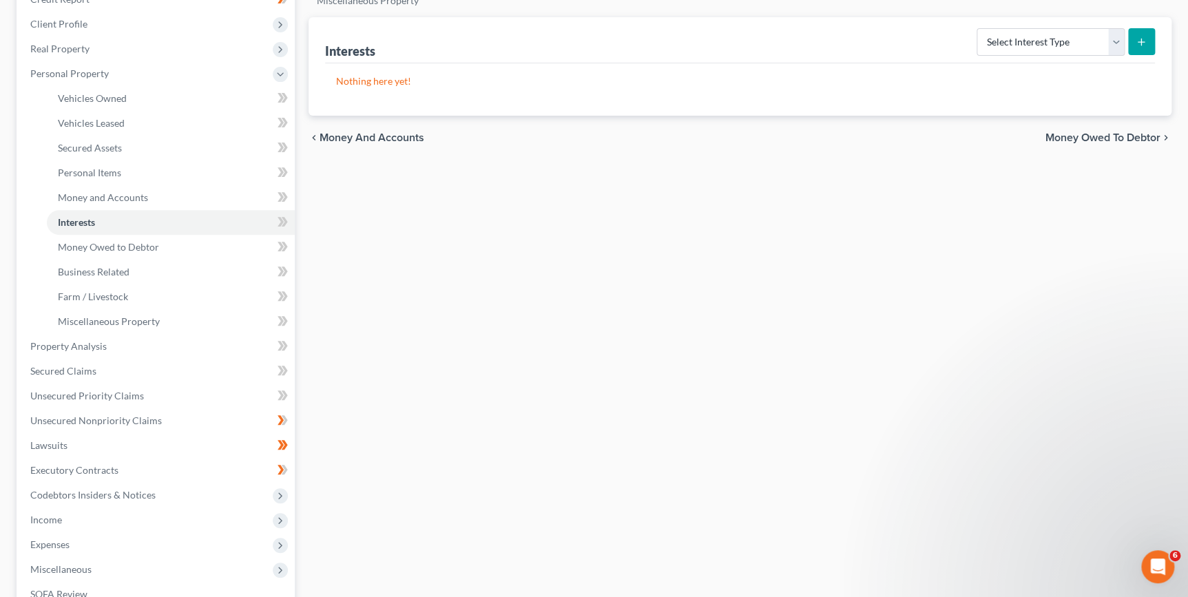
scroll to position [62, 0]
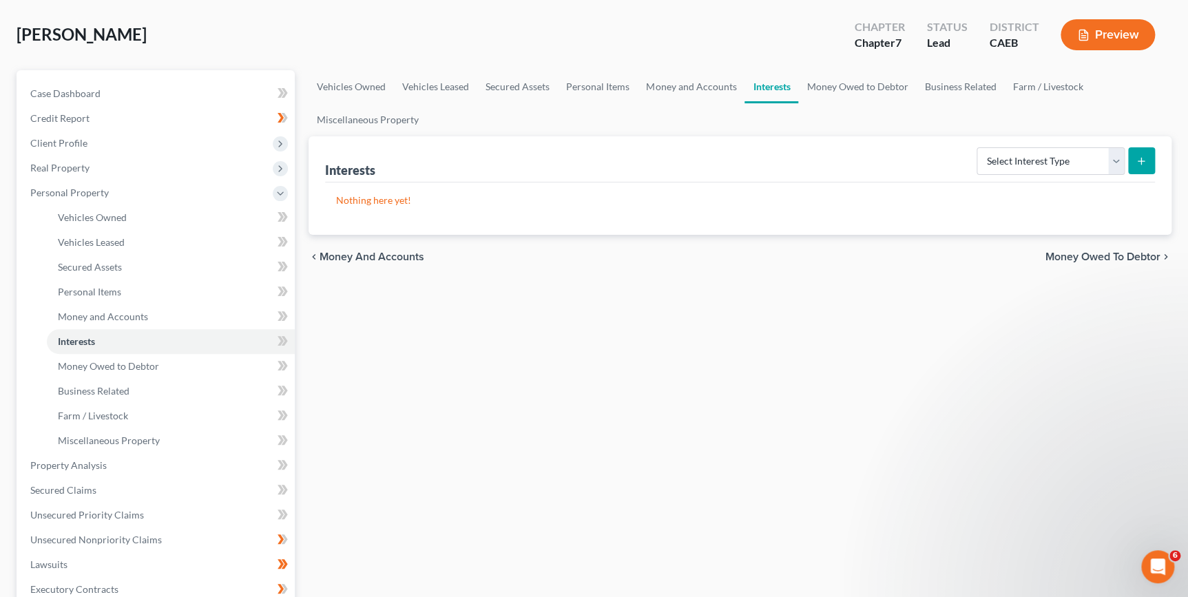
click at [1066, 251] on span "Money Owed to Debtor" at bounding box center [1103, 256] width 115 height 11
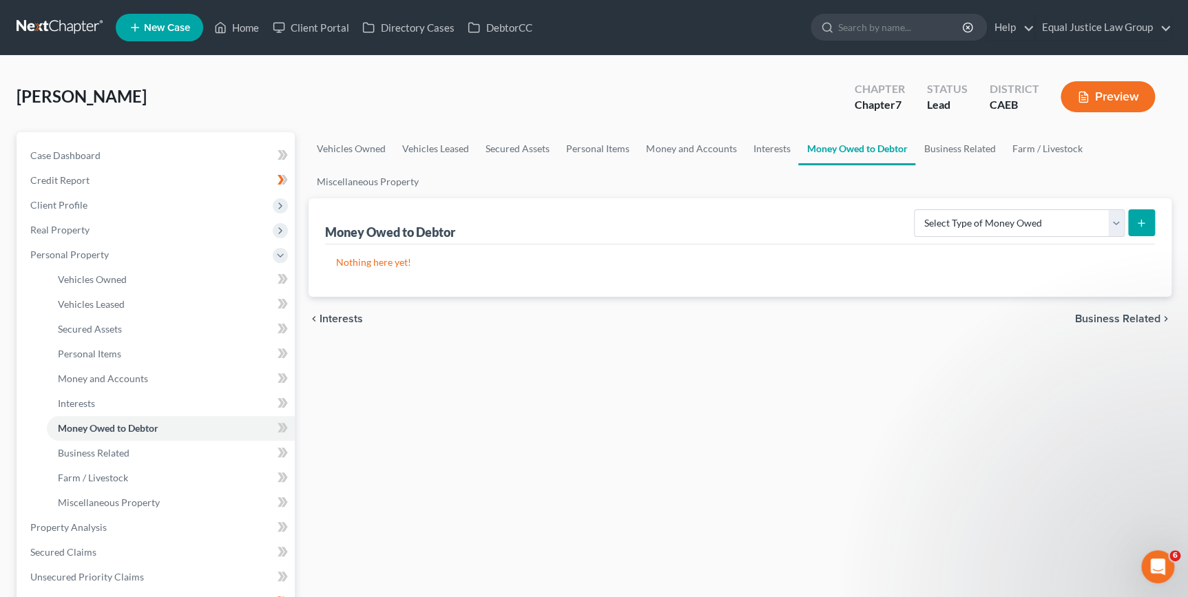
click at [1096, 317] on span "Business Related" at bounding box center [1117, 318] width 85 height 11
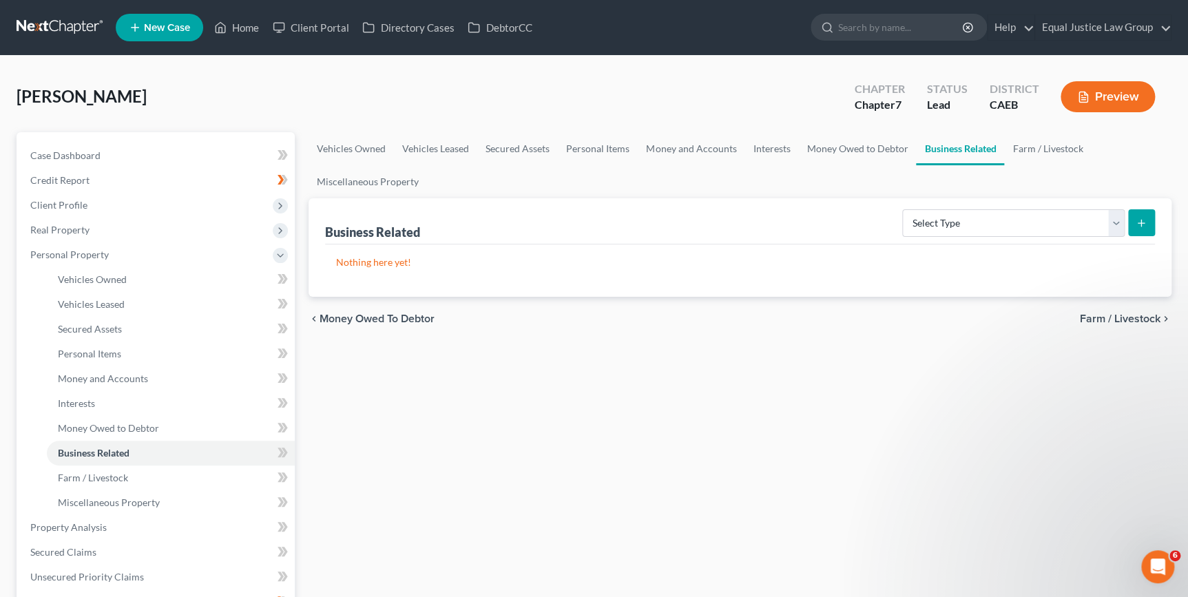
click at [1100, 317] on span "Farm / Livestock" at bounding box center [1120, 318] width 81 height 11
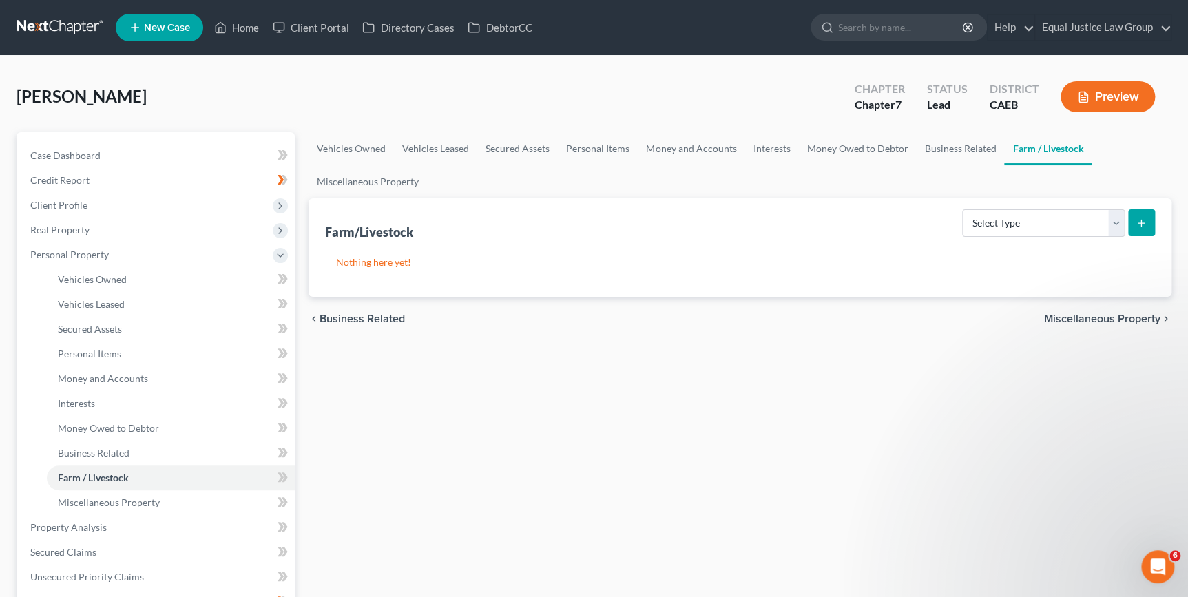
click at [1092, 319] on span "Miscellaneous Property" at bounding box center [1102, 318] width 116 height 11
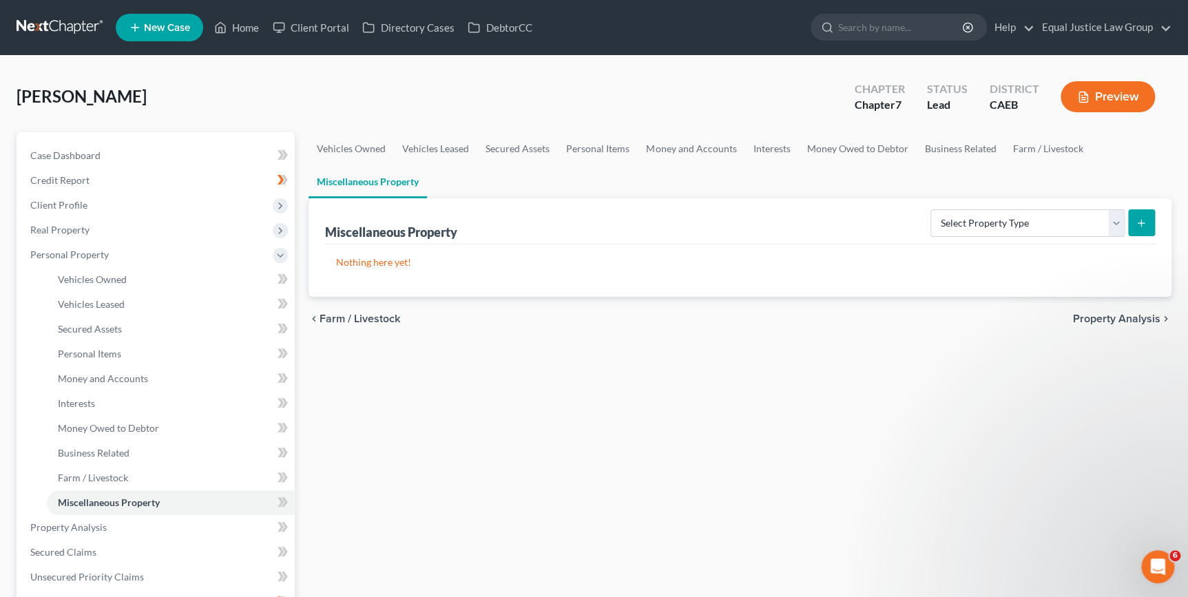
click at [1092, 319] on span "Property Analysis" at bounding box center [1116, 318] width 87 height 11
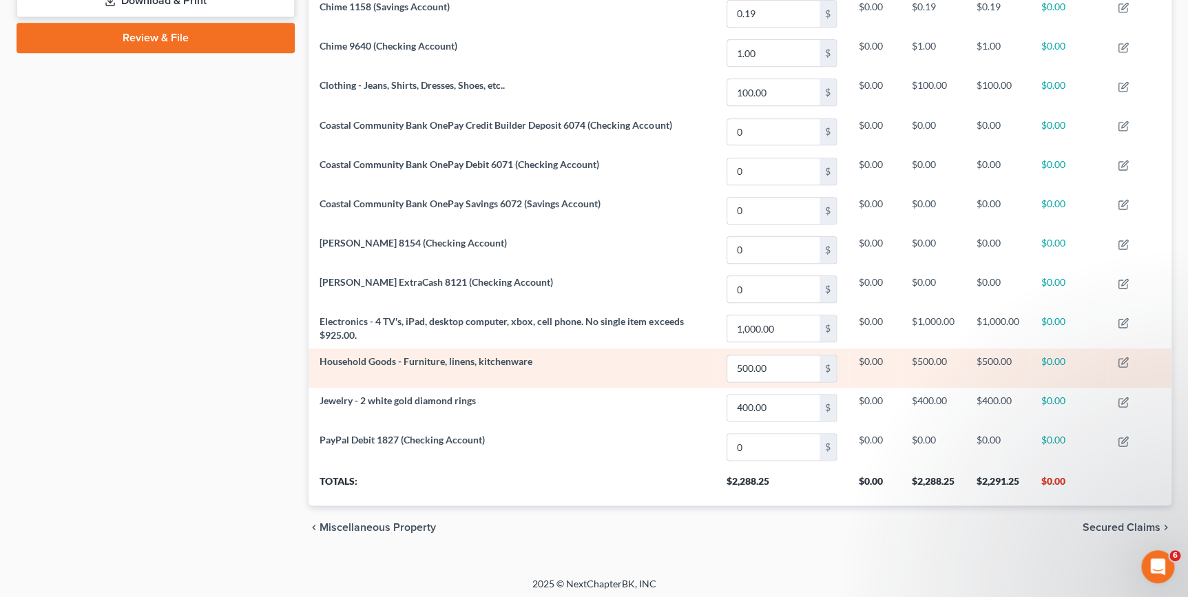
scroll to position [627, 0]
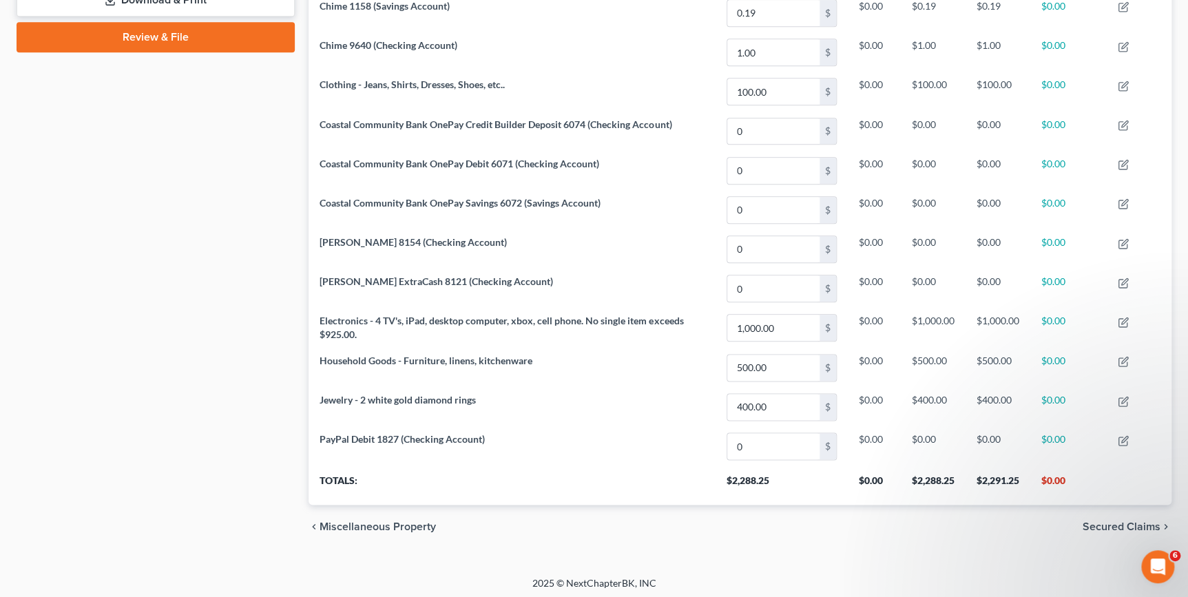
click at [1111, 529] on div "chevron_left Miscellaneous Property Secured Claims chevron_right" at bounding box center [740, 527] width 863 height 44
click at [1107, 521] on span "Secured Claims" at bounding box center [1122, 526] width 78 height 11
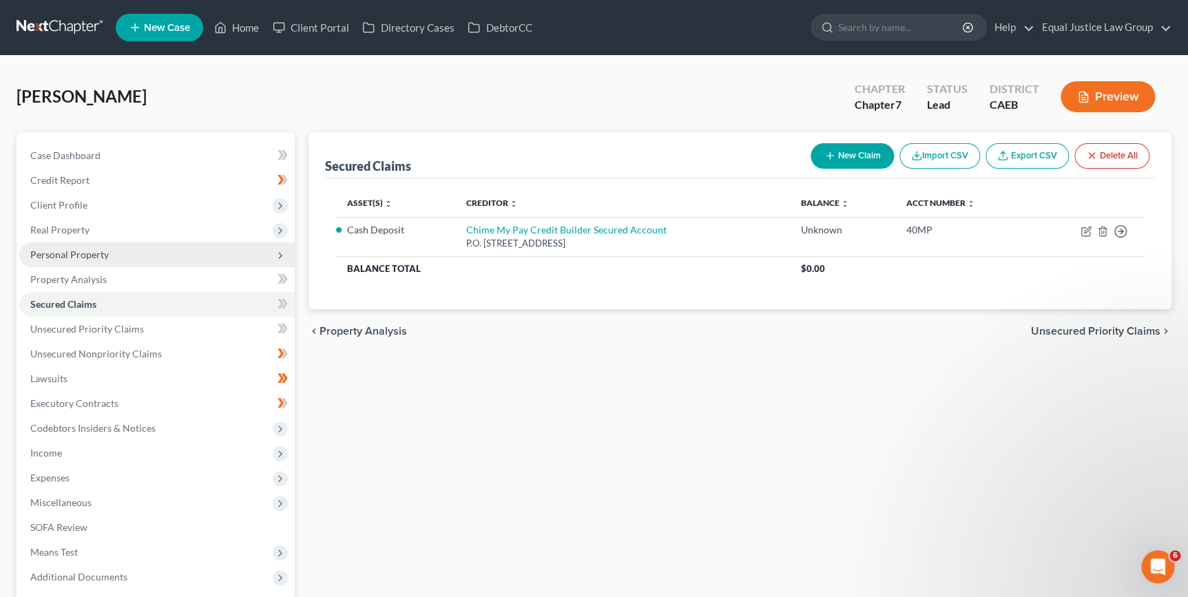
click at [85, 251] on span "Personal Property" at bounding box center [69, 255] width 79 height 12
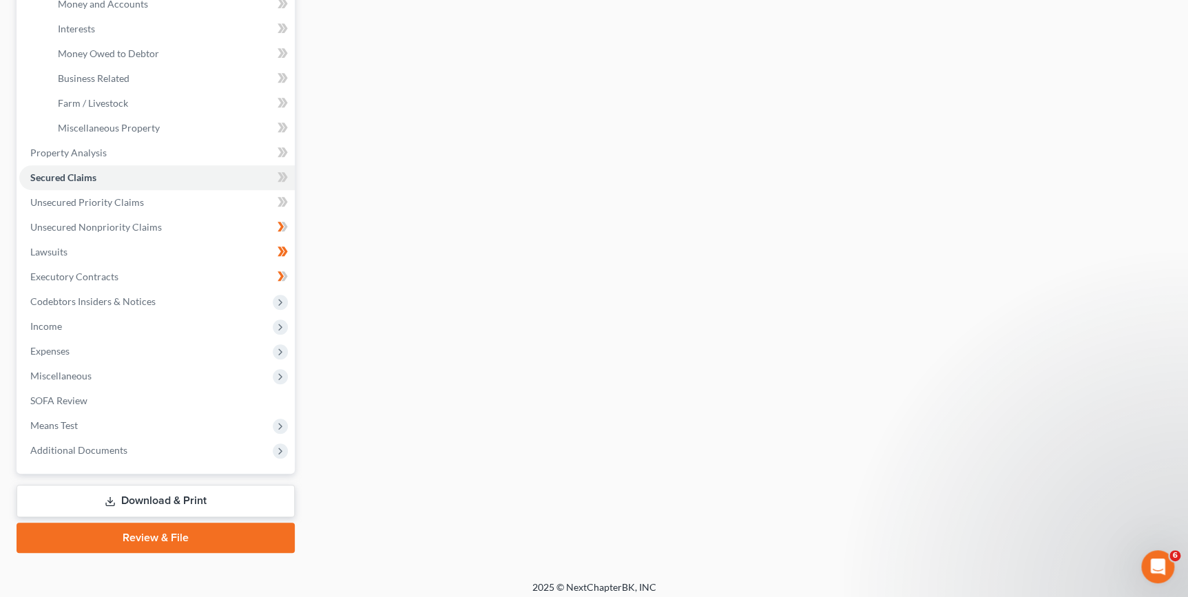
scroll to position [381, 0]
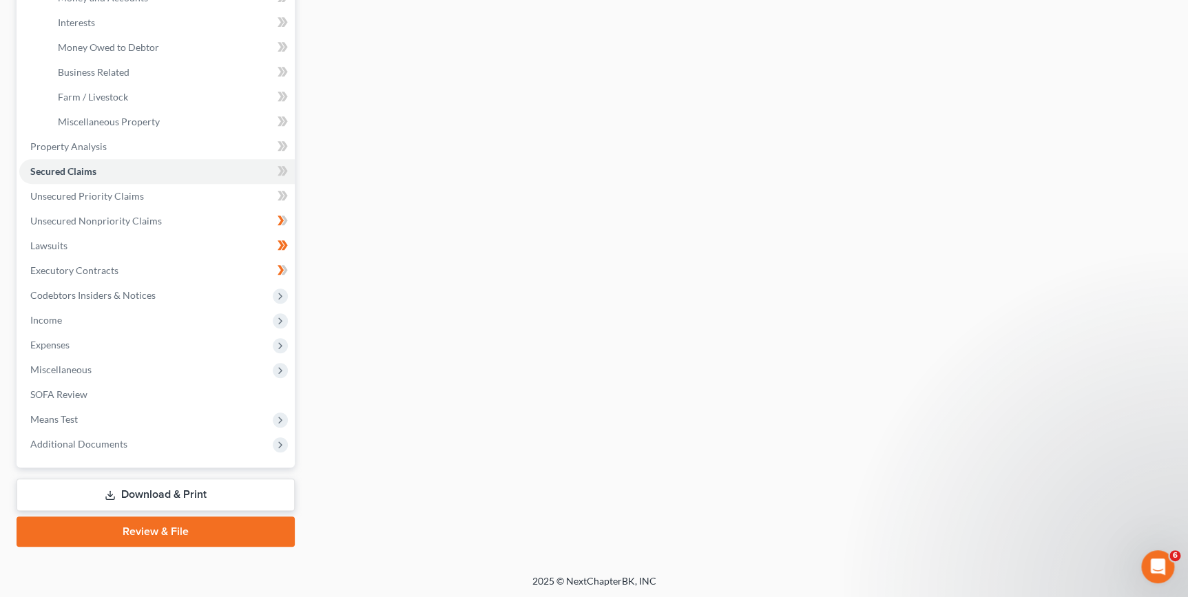
click at [234, 486] on link "Download & Print" at bounding box center [156, 495] width 278 height 32
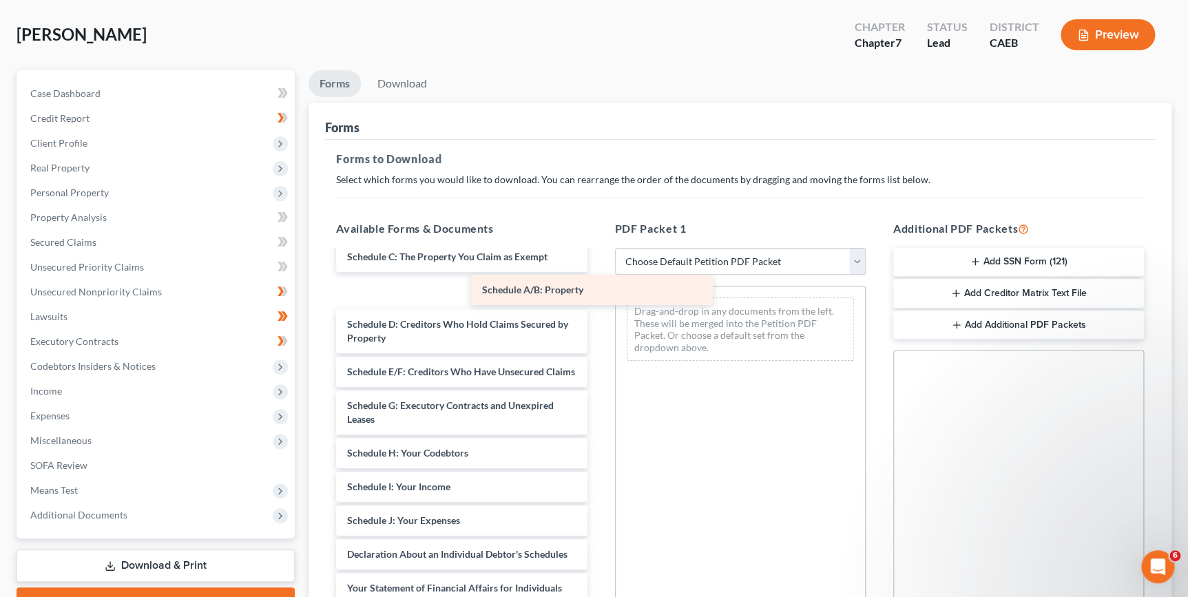
scroll to position [91, 0]
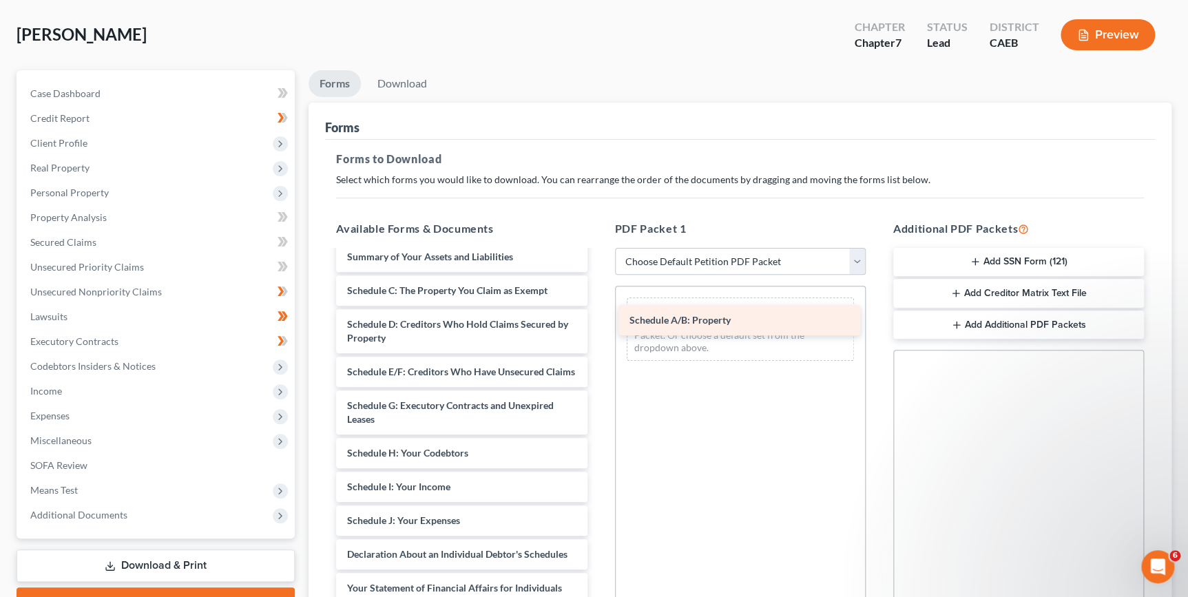
drag, startPoint x: 402, startPoint y: 255, endPoint x: 696, endPoint y: 318, distance: 300.0
click at [598, 318] on div "Schedule A/B: Property [DATE]-CERT-pdf Voluntary Petition for Individuals Filin…" at bounding box center [461, 510] width 273 height 700
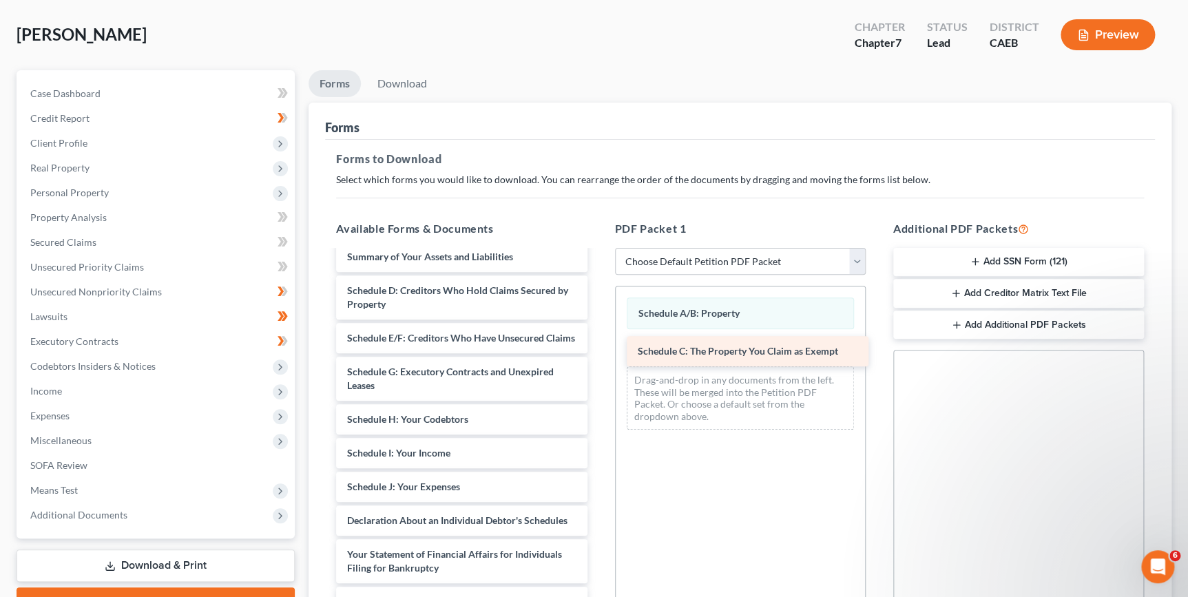
drag, startPoint x: 505, startPoint y: 282, endPoint x: 793, endPoint y: 340, distance: 293.7
click at [598, 340] on div "Schedule C: The Property You Claim as Exempt [DATE]-CERT-pdf Voluntary Petition…" at bounding box center [461, 493] width 273 height 667
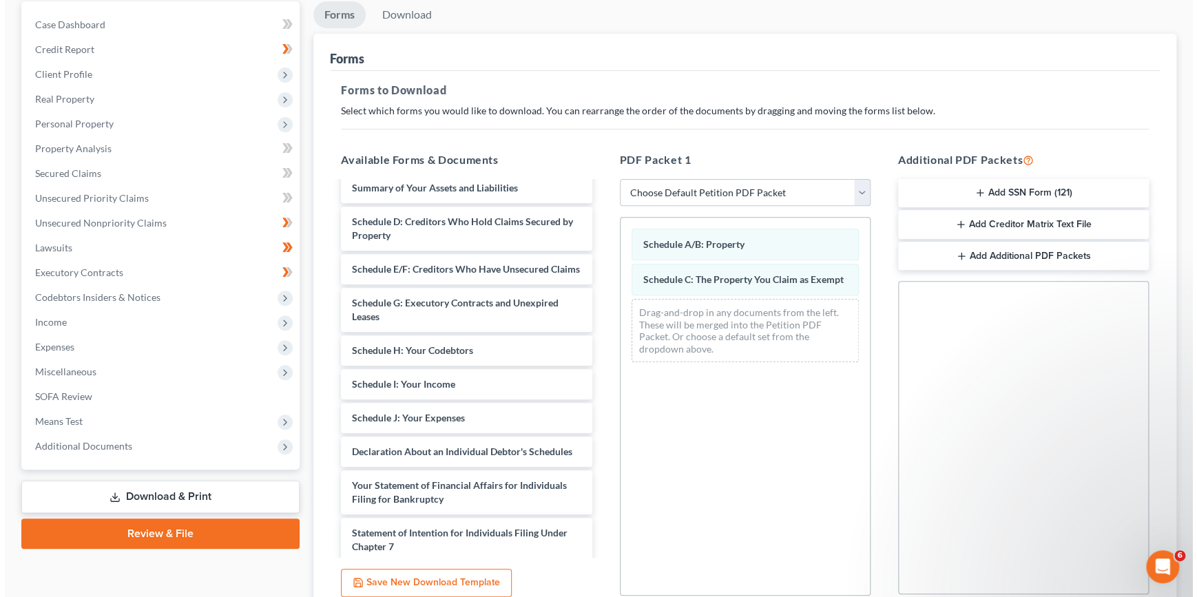
scroll to position [1, 0]
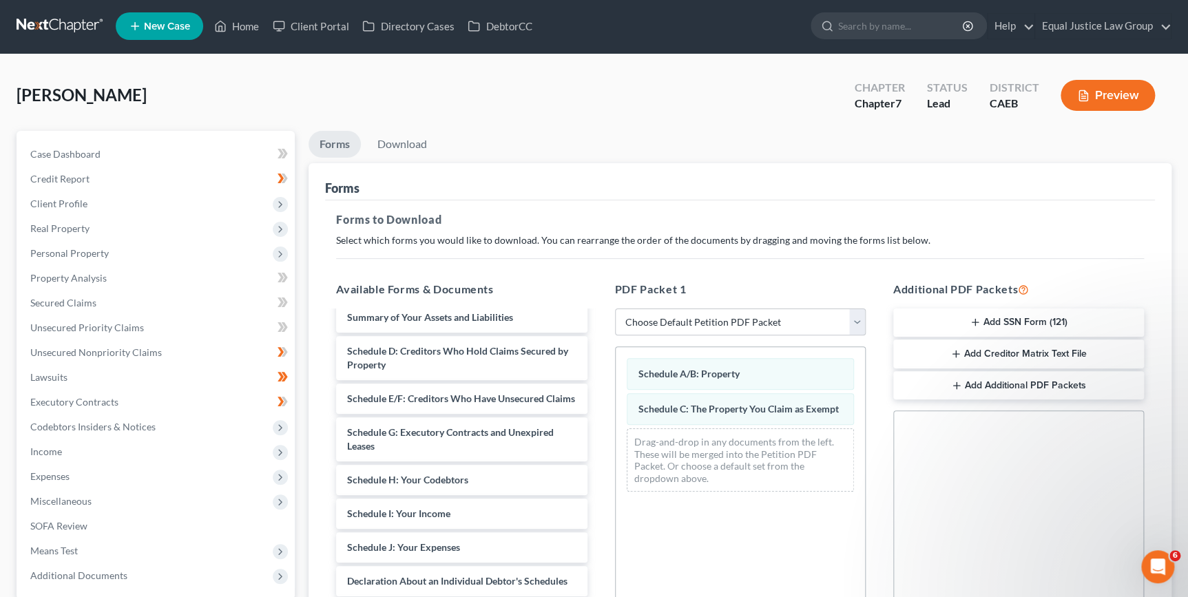
click at [1105, 96] on button "Preview" at bounding box center [1108, 95] width 94 height 31
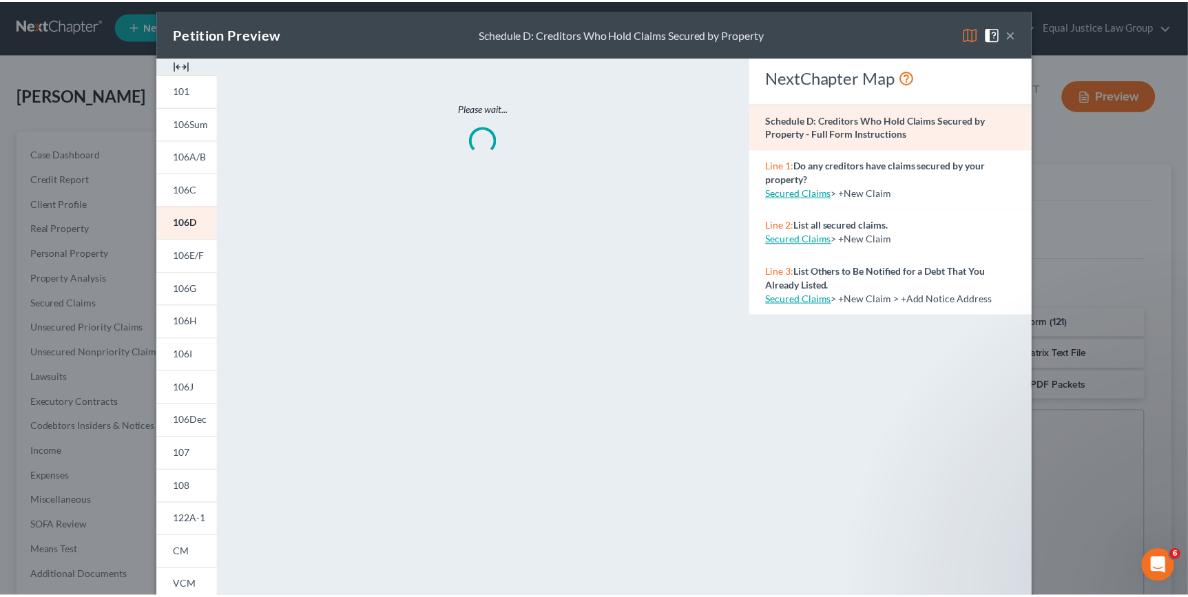
scroll to position [0, 0]
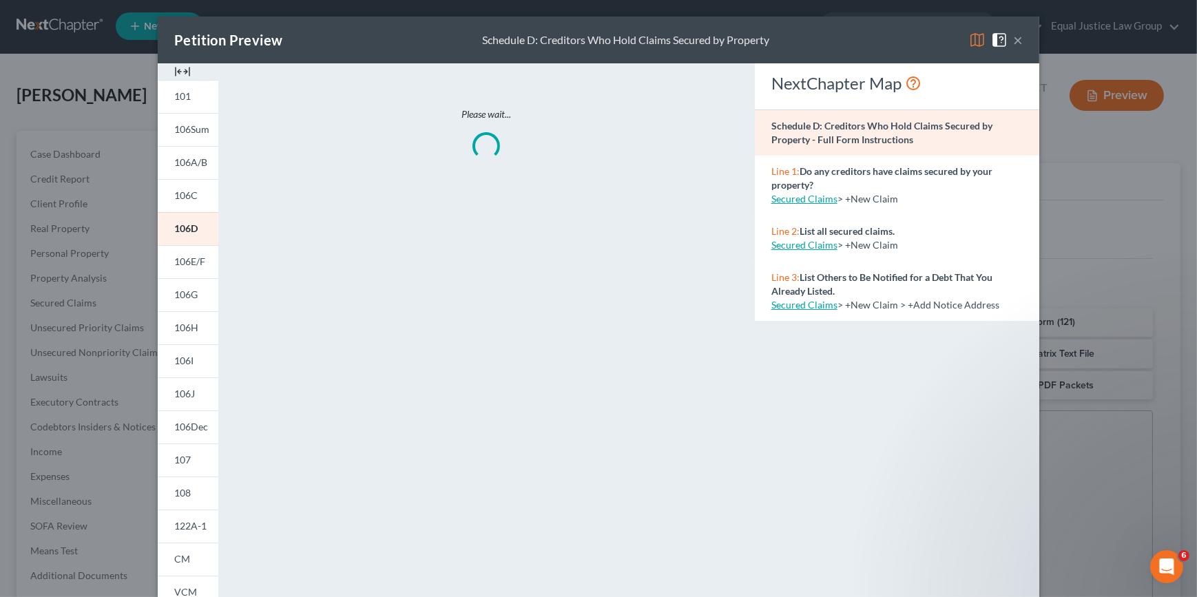
click at [1013, 41] on button "×" at bounding box center [1018, 40] width 10 height 17
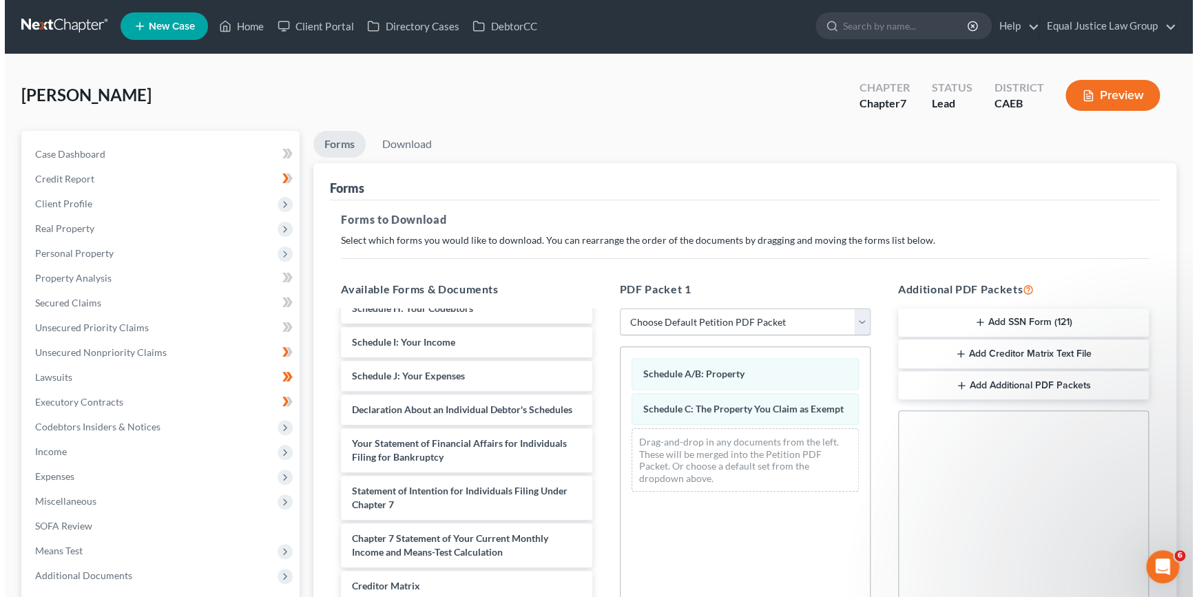
scroll to position [322, 0]
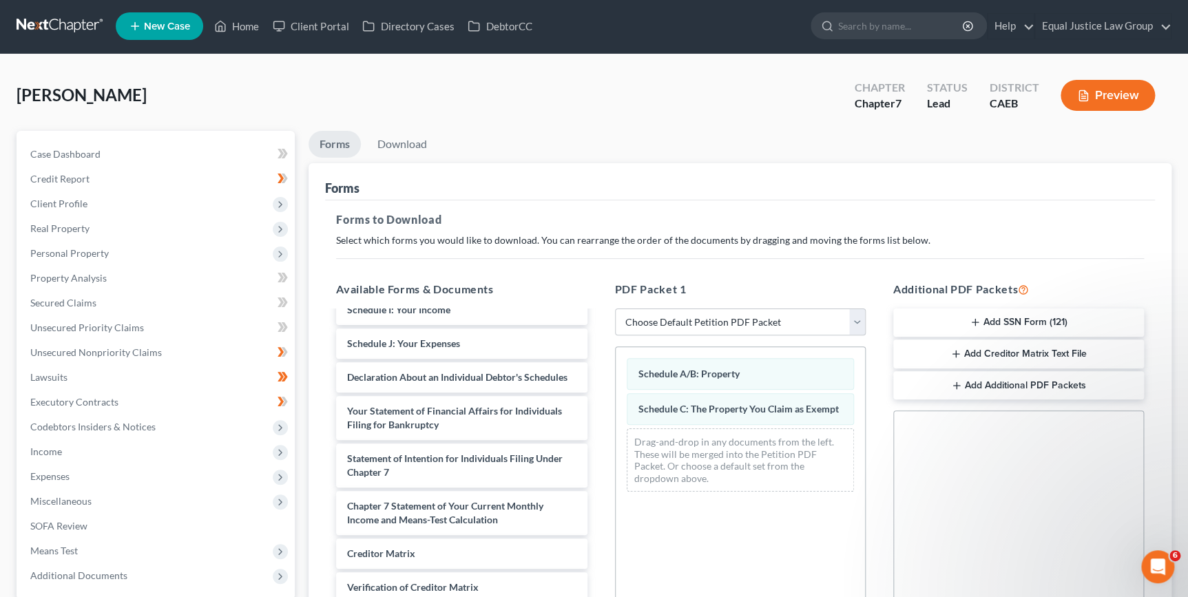
click at [1116, 91] on button "Preview" at bounding box center [1108, 95] width 94 height 31
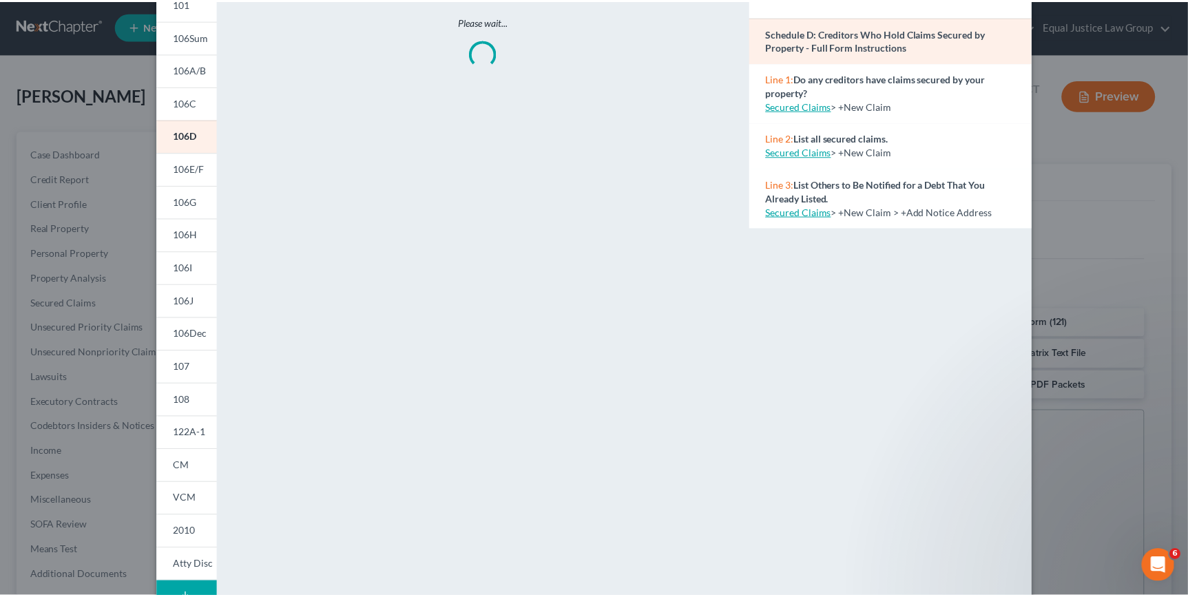
scroll to position [0, 0]
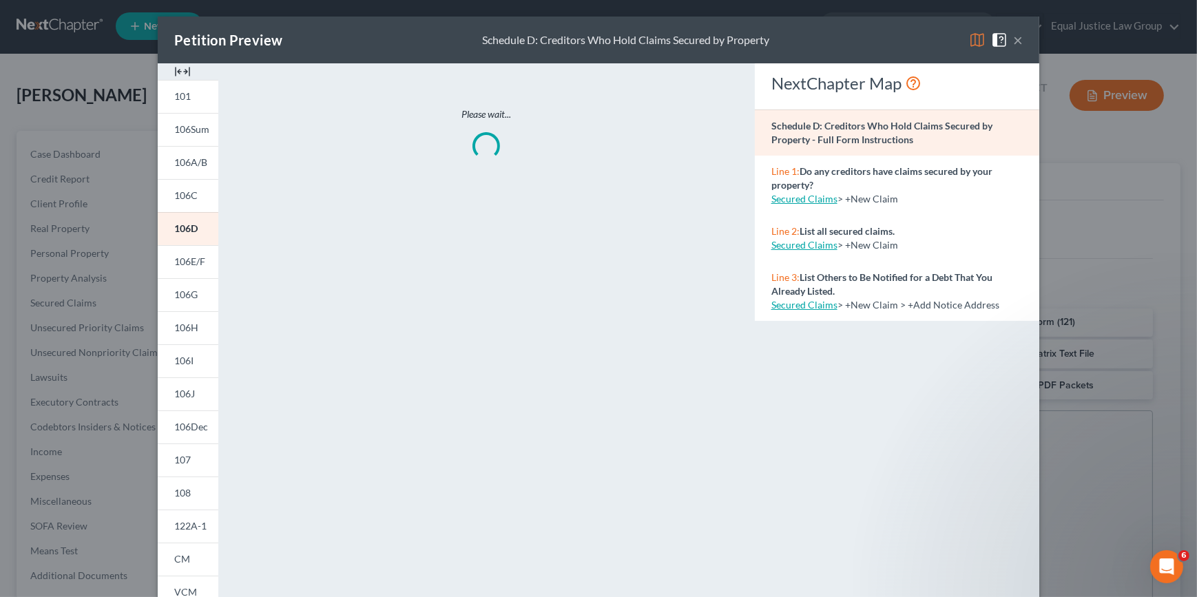
click at [1014, 41] on button "×" at bounding box center [1018, 40] width 10 height 17
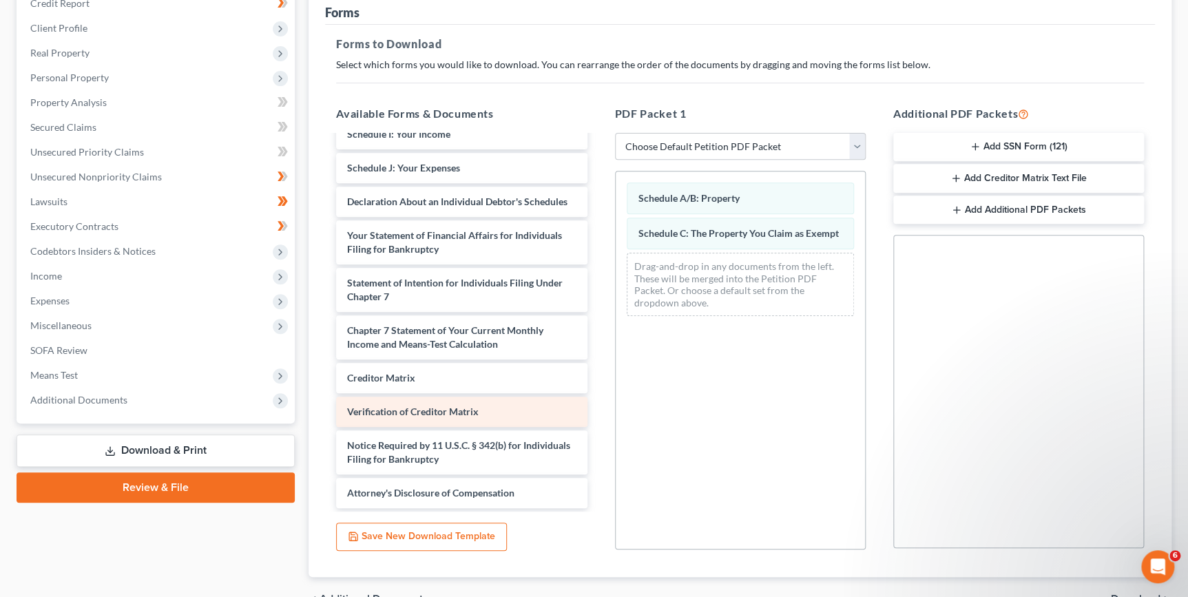
scroll to position [189, 0]
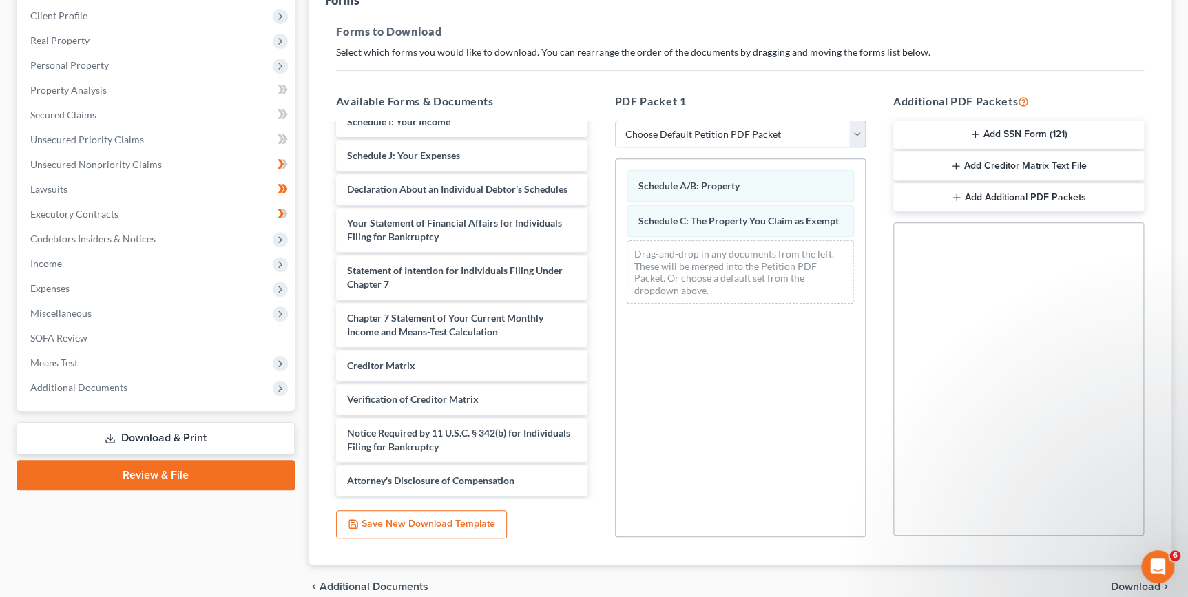
click at [209, 436] on link "Download & Print" at bounding box center [156, 438] width 278 height 32
click at [169, 433] on link "Download & Print" at bounding box center [156, 438] width 278 height 32
click at [177, 439] on link "Download & Print" at bounding box center [156, 438] width 278 height 32
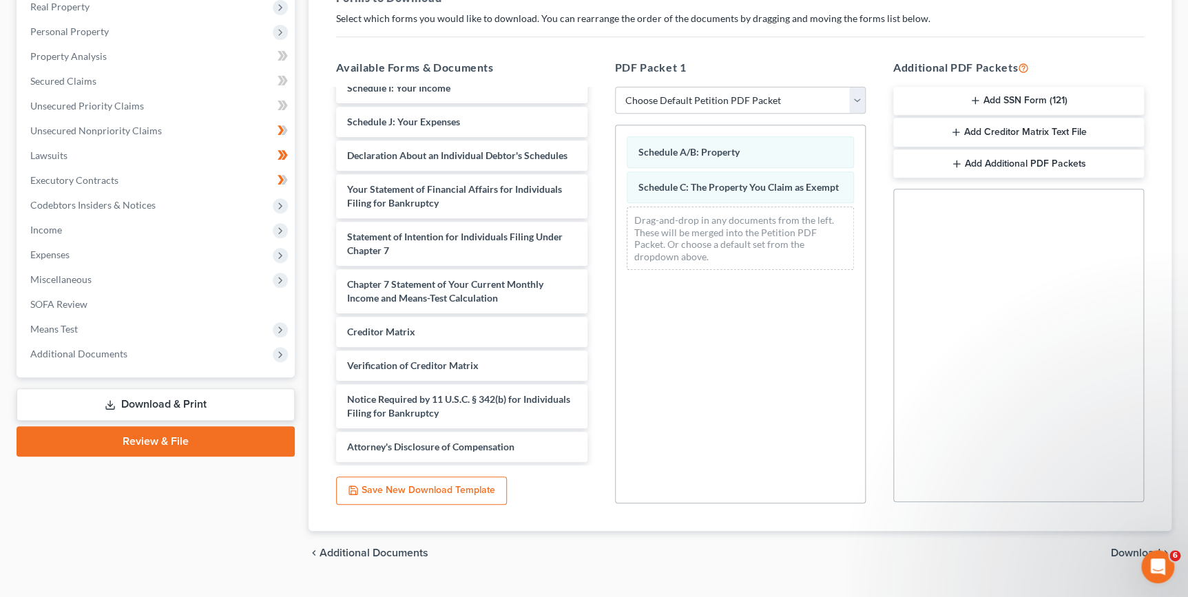
scroll to position [252, 0]
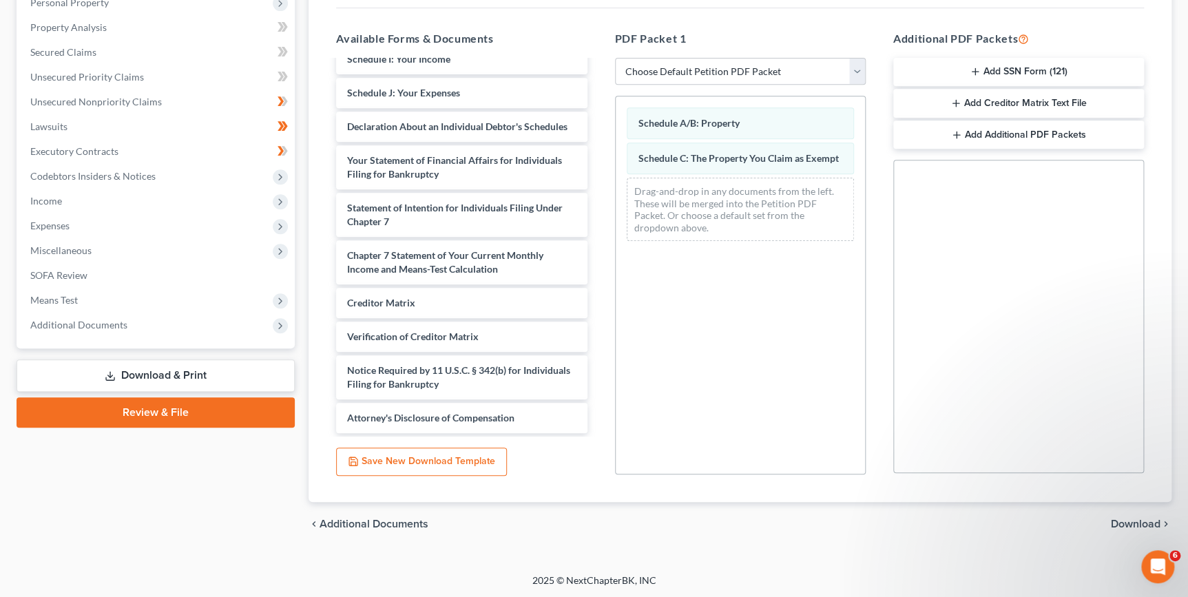
click at [1130, 519] on span "Download" at bounding box center [1136, 524] width 50 height 11
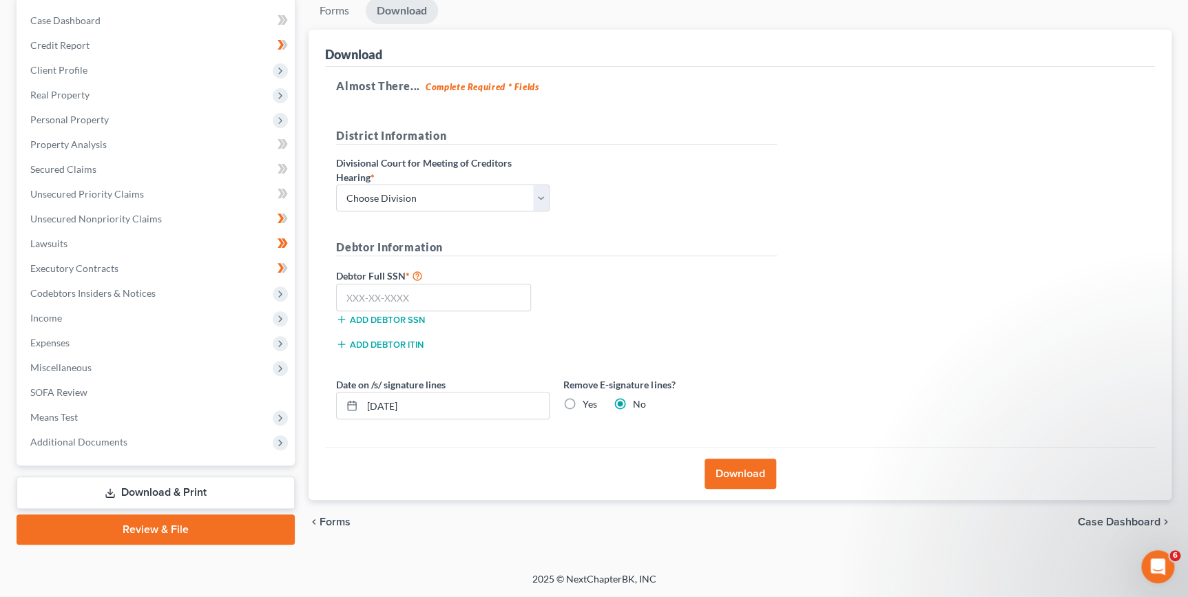
scroll to position [133, 0]
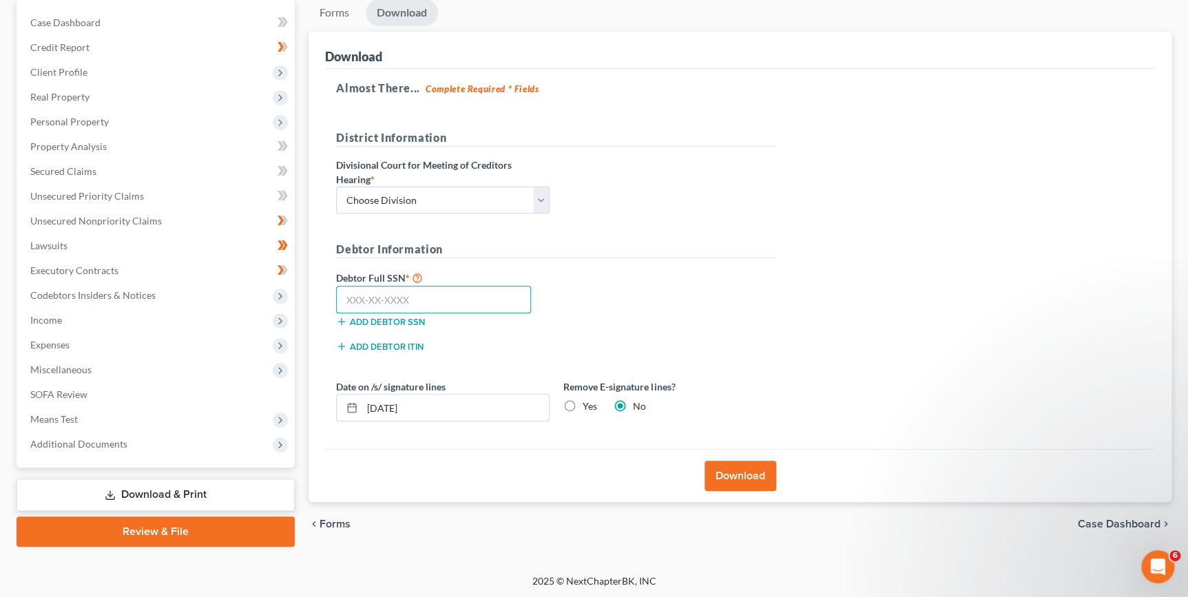
click at [357, 298] on input "text" at bounding box center [433, 300] width 195 height 28
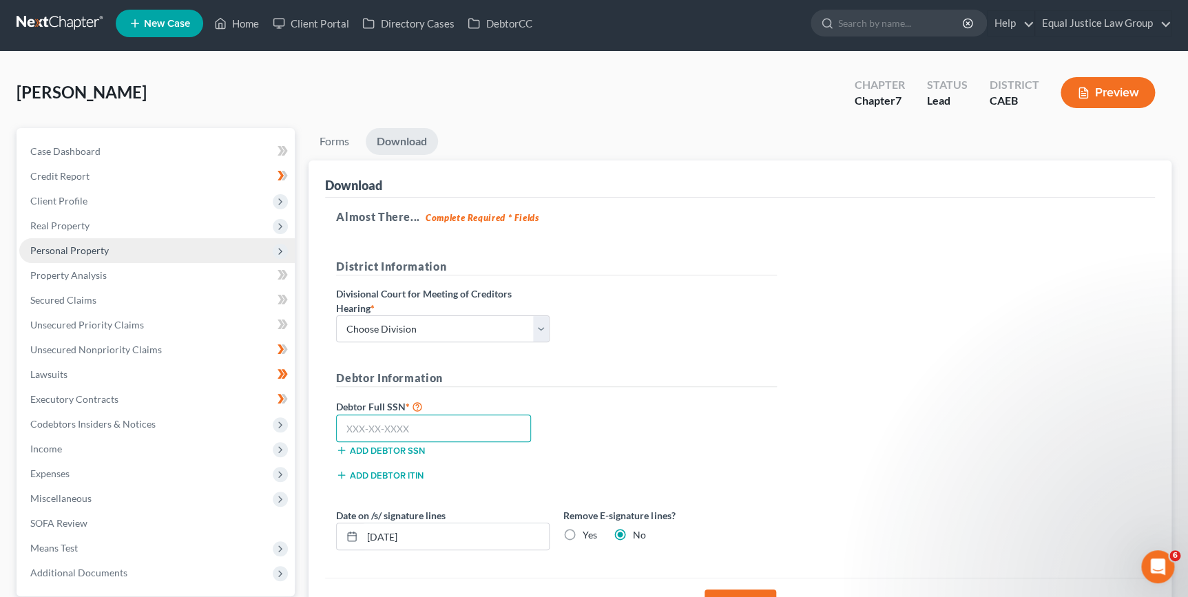
scroll to position [0, 0]
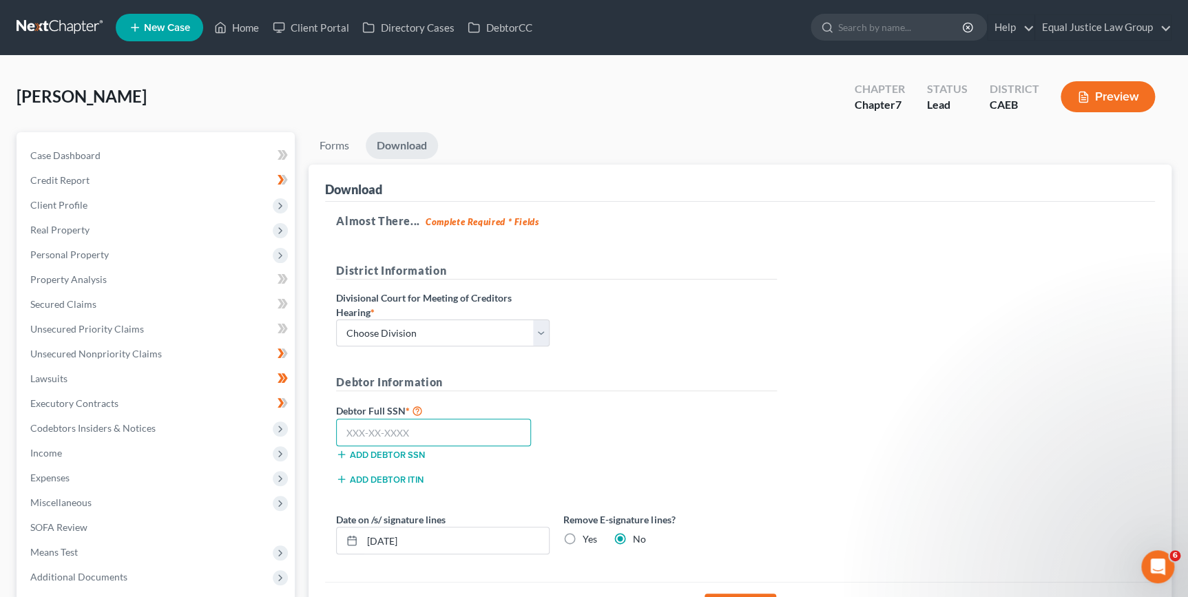
click at [347, 428] on input "text" at bounding box center [433, 433] width 195 height 28
paste input "547-89-1827"
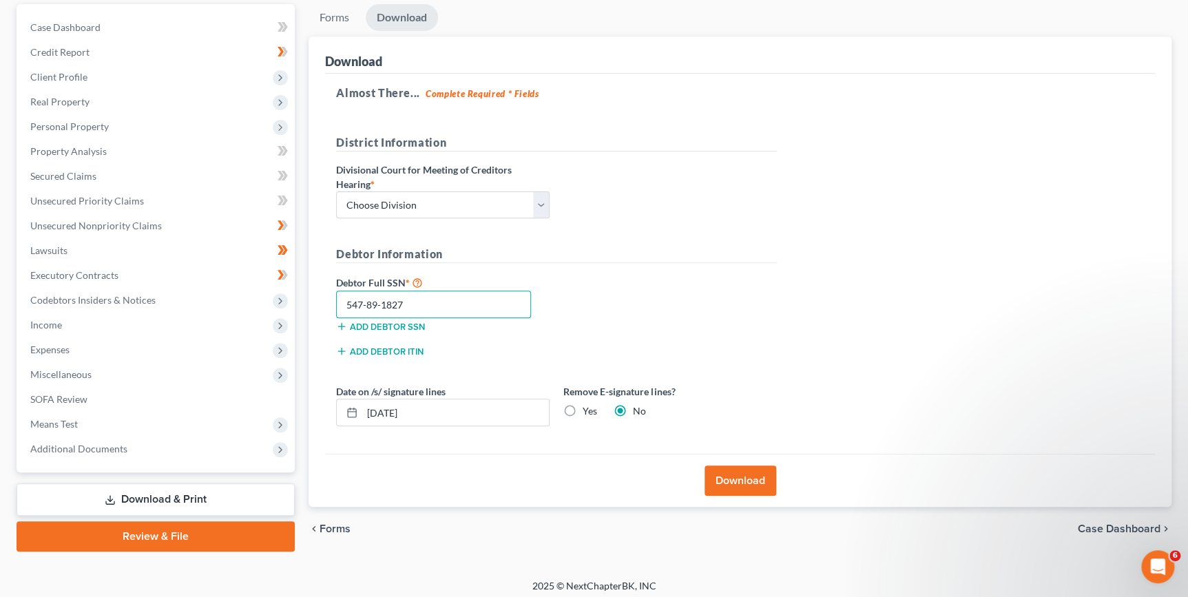
scroll to position [133, 0]
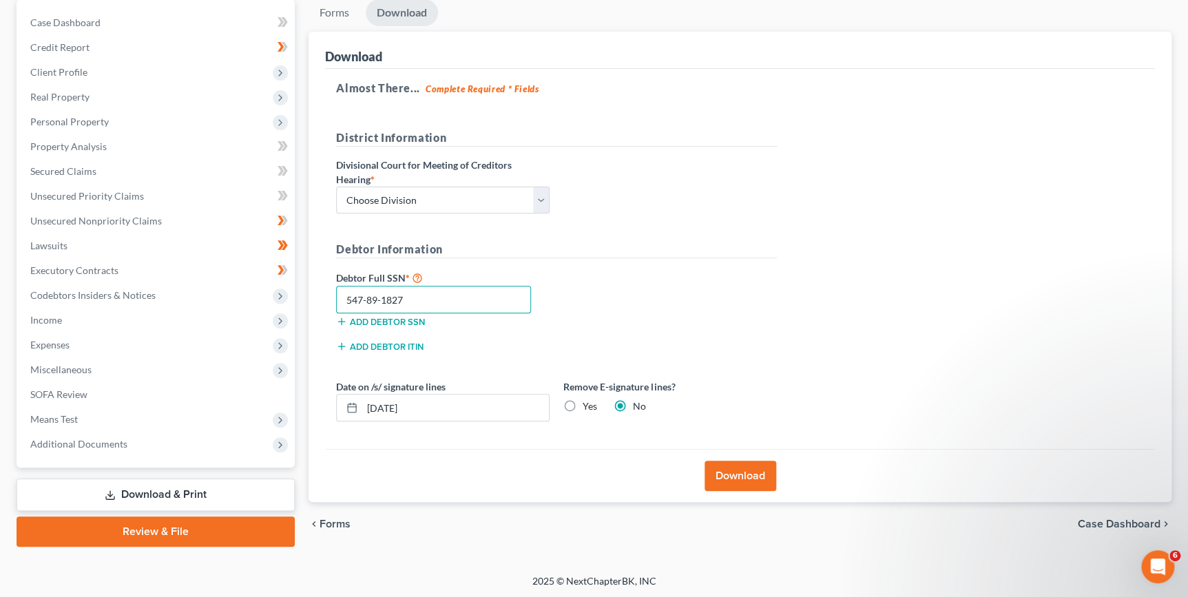
type input "547-89-1827"
click at [734, 482] on button "Download" at bounding box center [741, 476] width 72 height 30
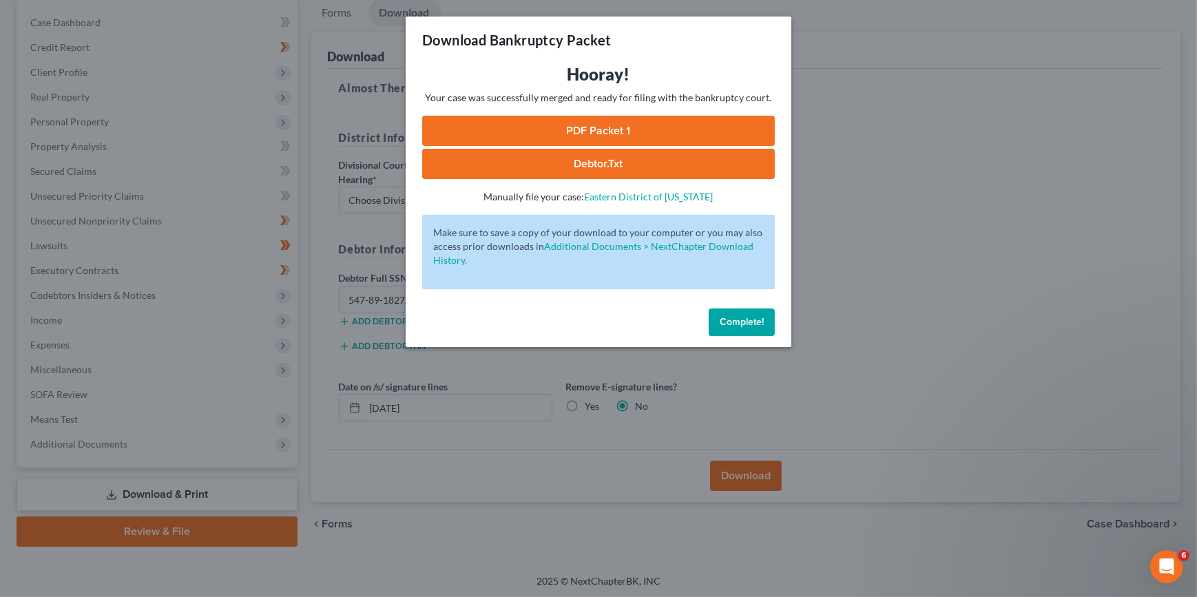
click at [630, 129] on link "PDF Packet 1" at bounding box center [598, 131] width 353 height 30
click at [763, 323] on span "Complete!" at bounding box center [742, 322] width 44 height 12
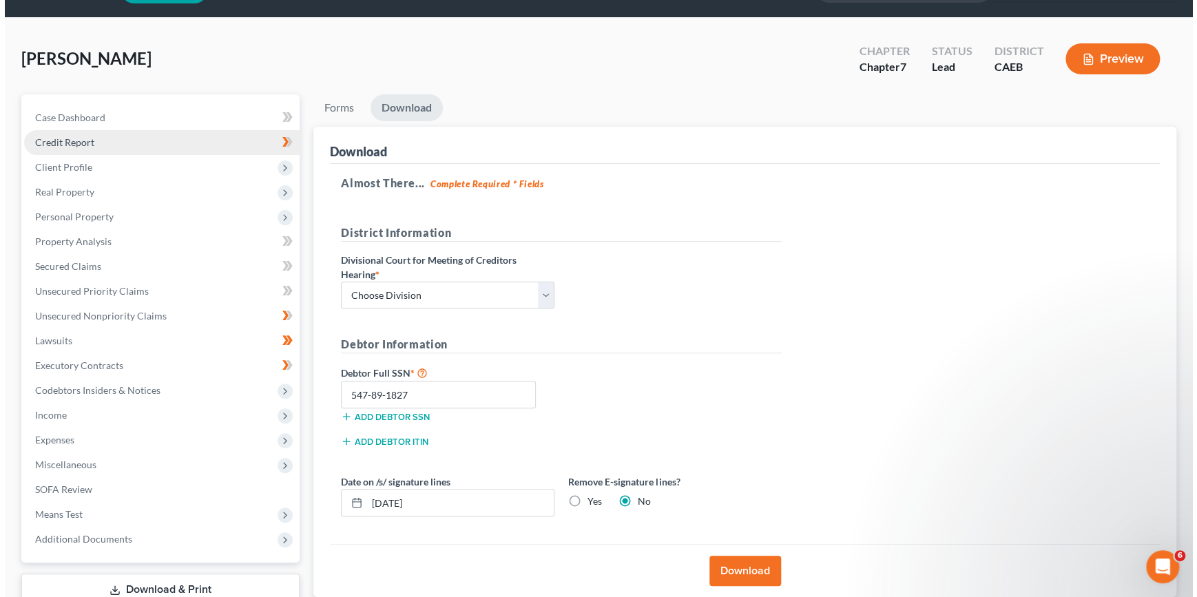
scroll to position [0, 0]
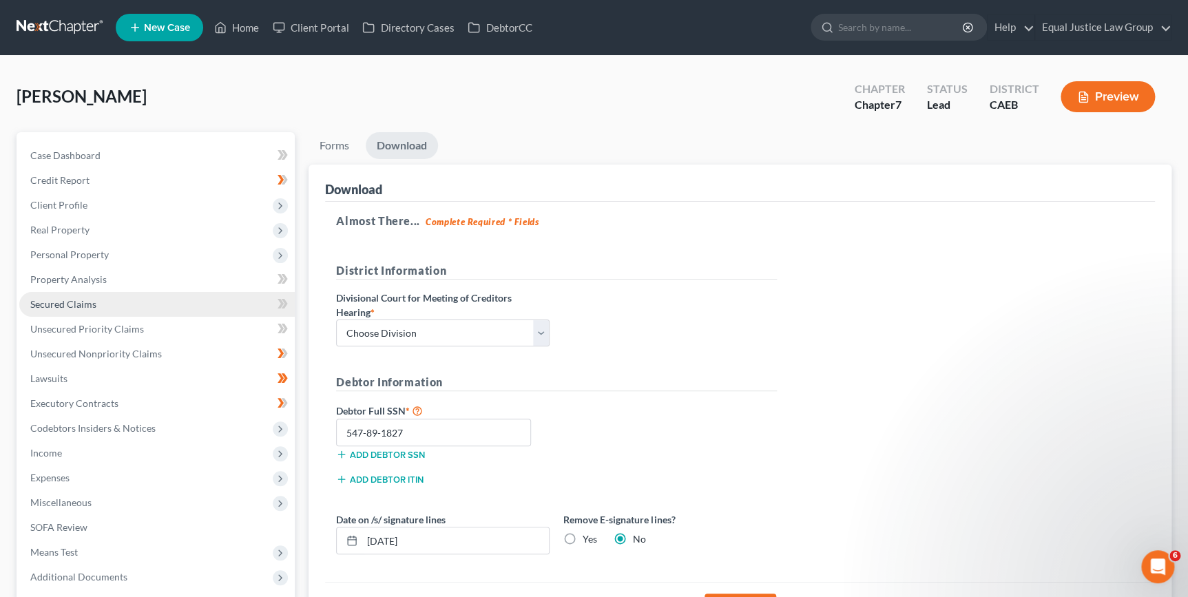
click at [88, 302] on span "Secured Claims" at bounding box center [63, 304] width 66 height 12
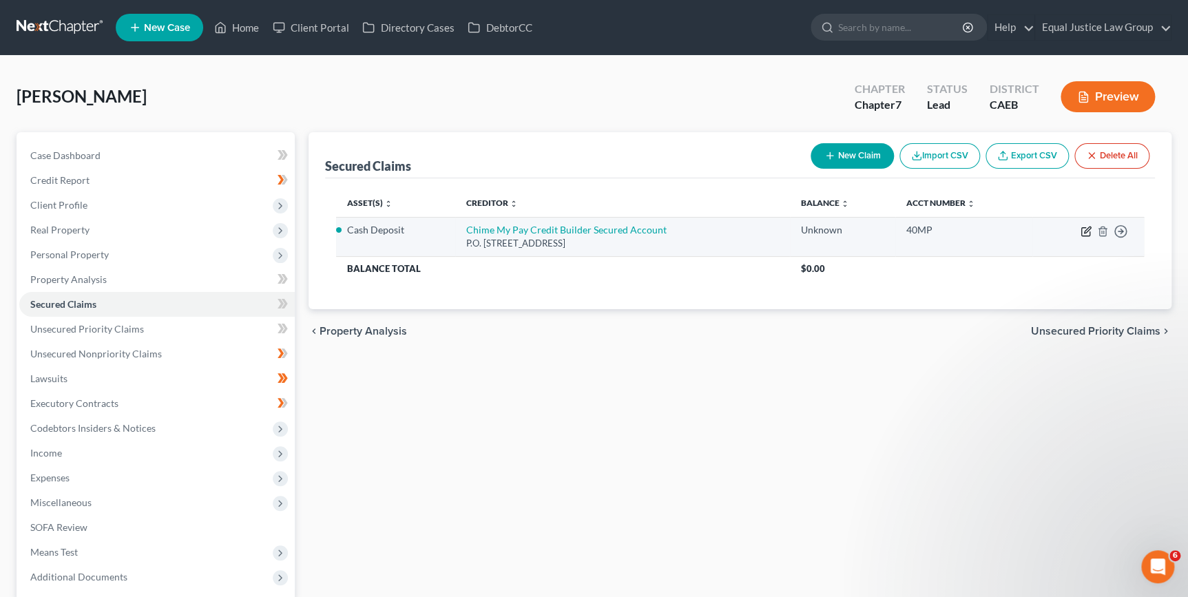
click at [1081, 231] on icon "button" at bounding box center [1086, 231] width 11 height 11
select select "4"
select select "0"
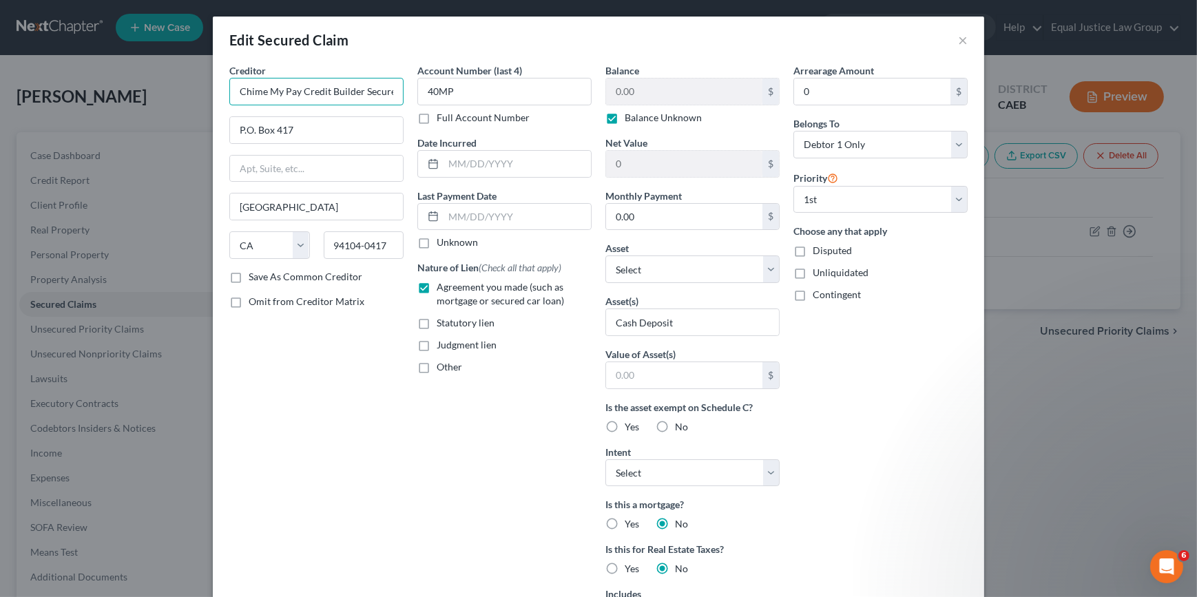
drag, startPoint x: 388, startPoint y: 92, endPoint x: 227, endPoint y: 85, distance: 161.3
click at [229, 85] on input "Chime My Pay Credit Builder Secured Account" at bounding box center [316, 92] width 174 height 28
type input "t"
type input "Coastal Community Bank Credit Builder"
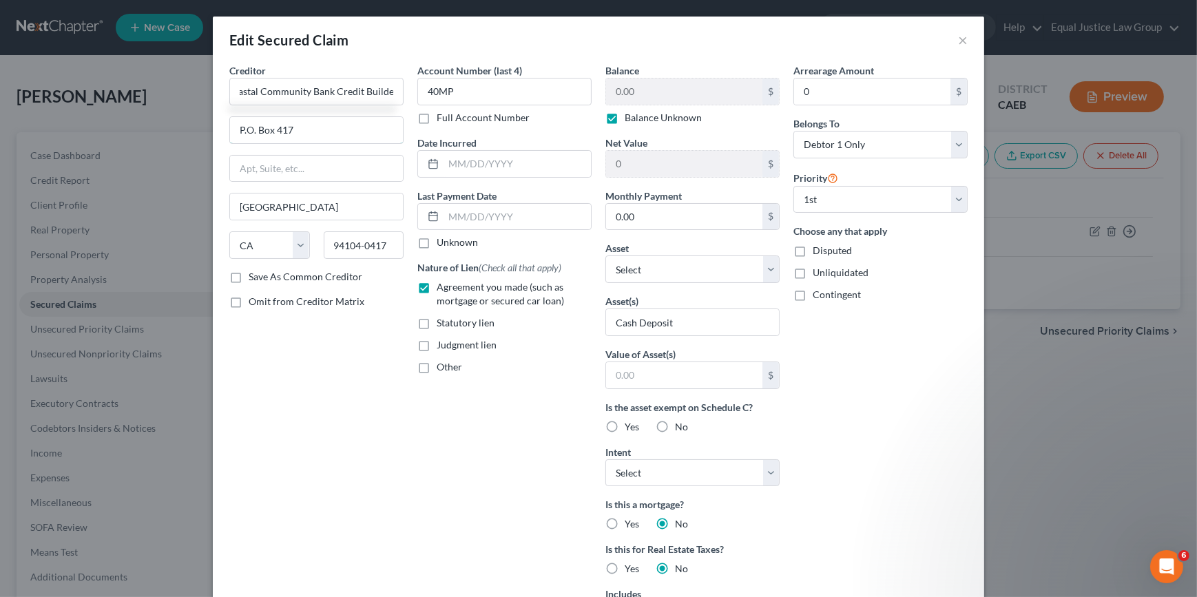
scroll to position [0, 0]
drag, startPoint x: 117, startPoint y: 116, endPoint x: 101, endPoint y: 114, distance: 16.8
click at [101, 114] on div "Edit Secured Claim × Creditor * Coastal Community Bank Credit Builder P.O. [GEO…" at bounding box center [598, 298] width 1197 height 597
drag, startPoint x: 454, startPoint y: 90, endPoint x: 367, endPoint y: 82, distance: 87.1
click at [367, 82] on div "Creditor * Coastal Community Bank Credit Builder [GEOGRAPHIC_DATA] [US_STATE] A…" at bounding box center [598, 392] width 752 height 659
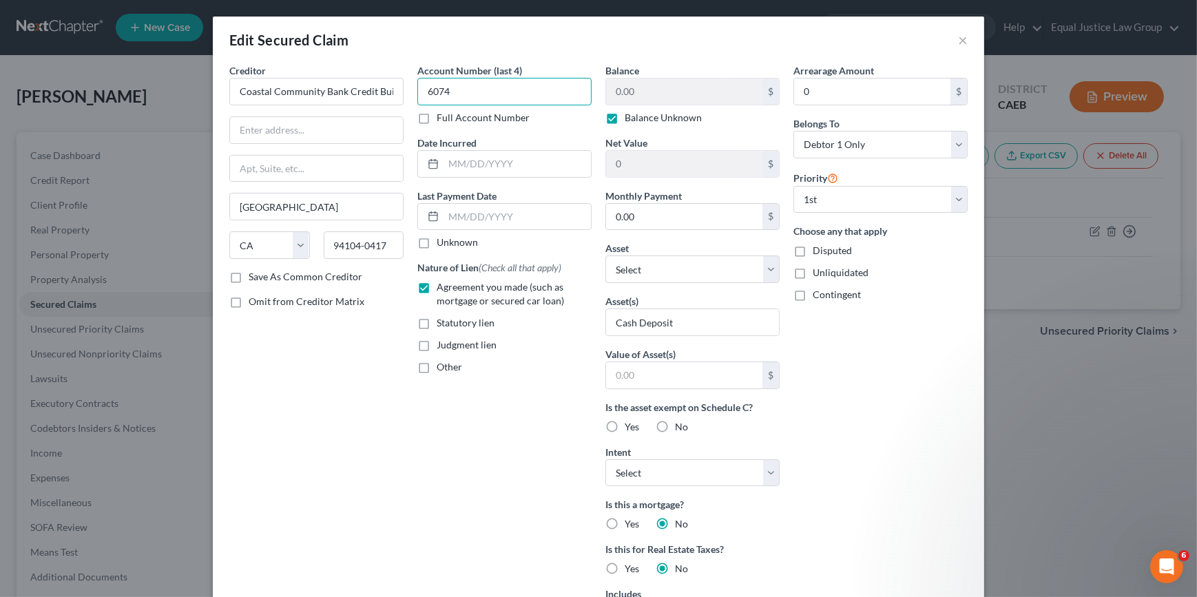
type input "6074"
click at [403, 127] on div "Creditor * Coastal Community Bank Credit Builder [GEOGRAPHIC_DATA] [US_STATE] A…" at bounding box center [316, 392] width 188 height 659
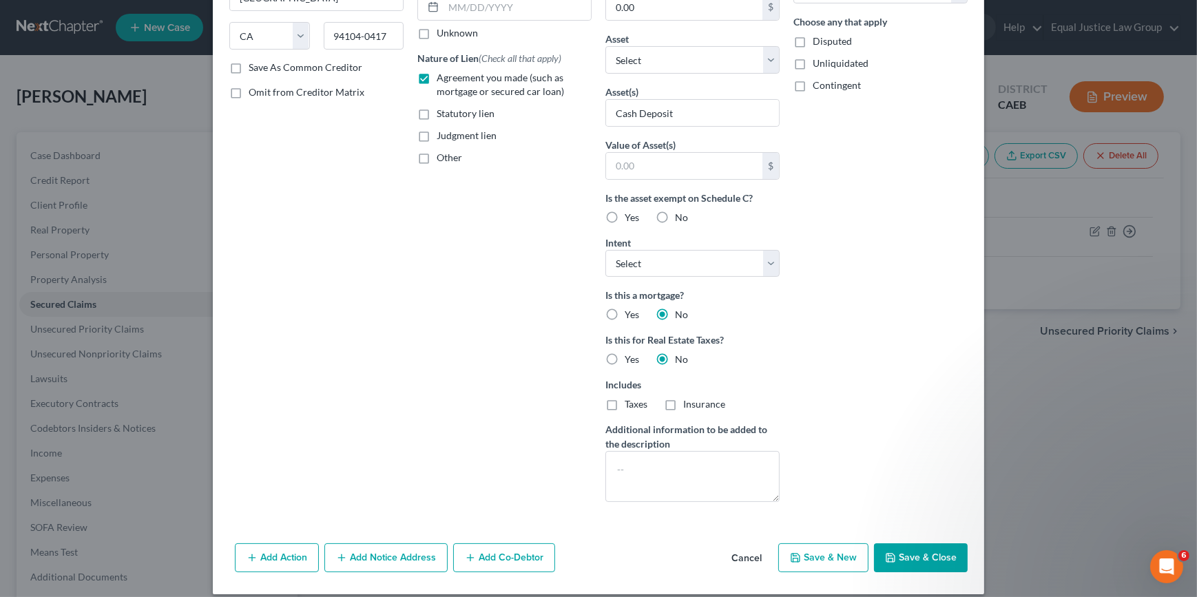
scroll to position [221, 0]
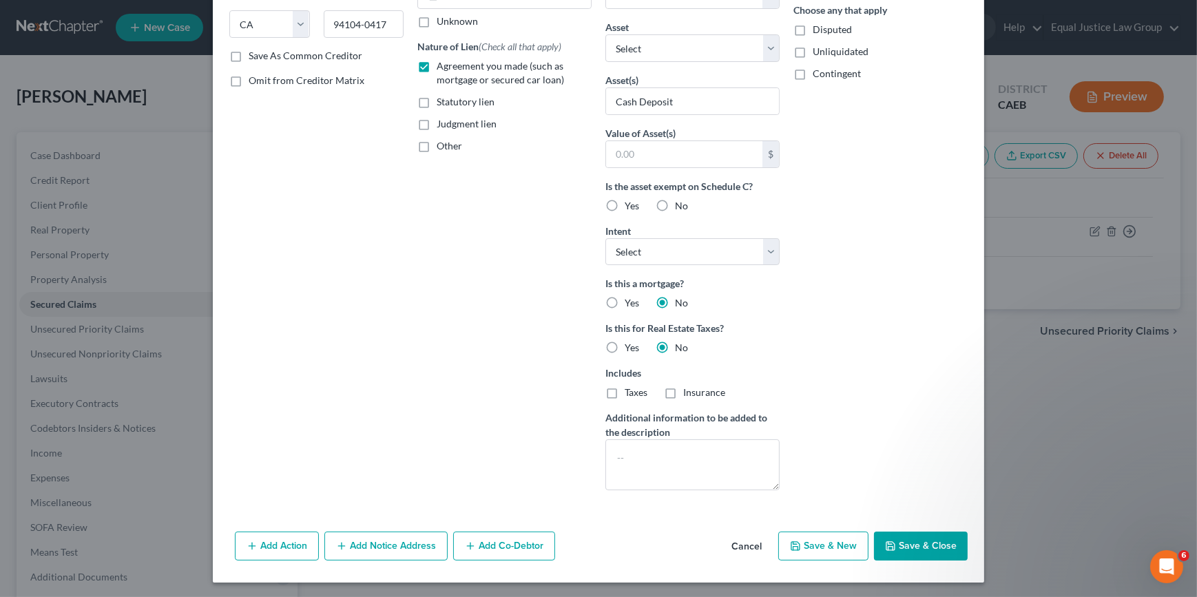
click at [947, 548] on button "Save & Close" at bounding box center [921, 546] width 94 height 29
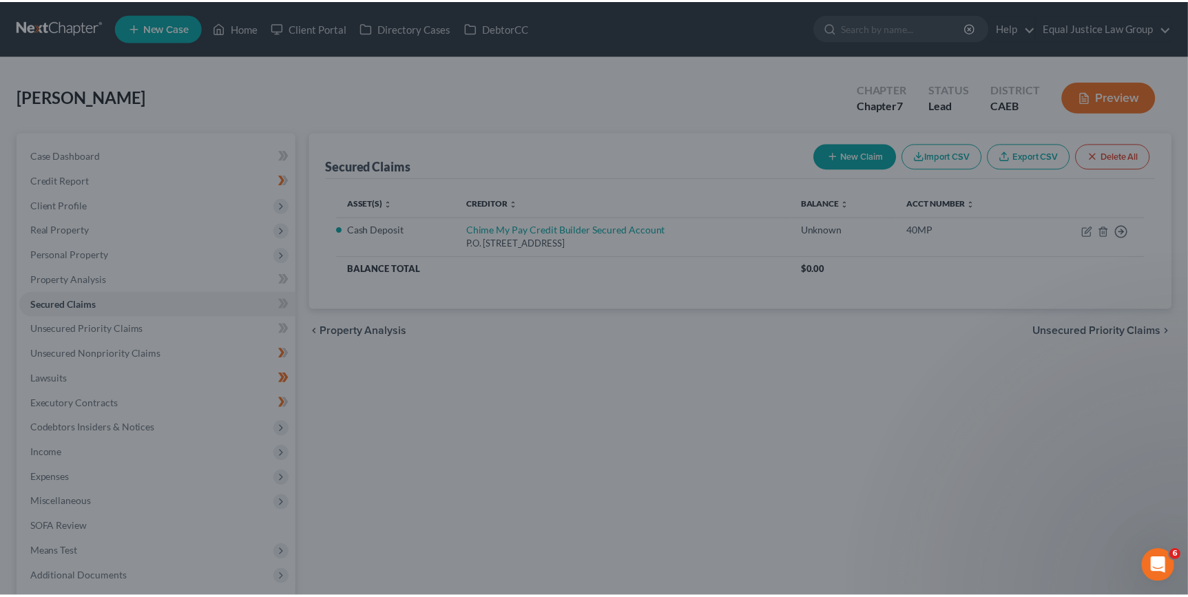
scroll to position [71, 0]
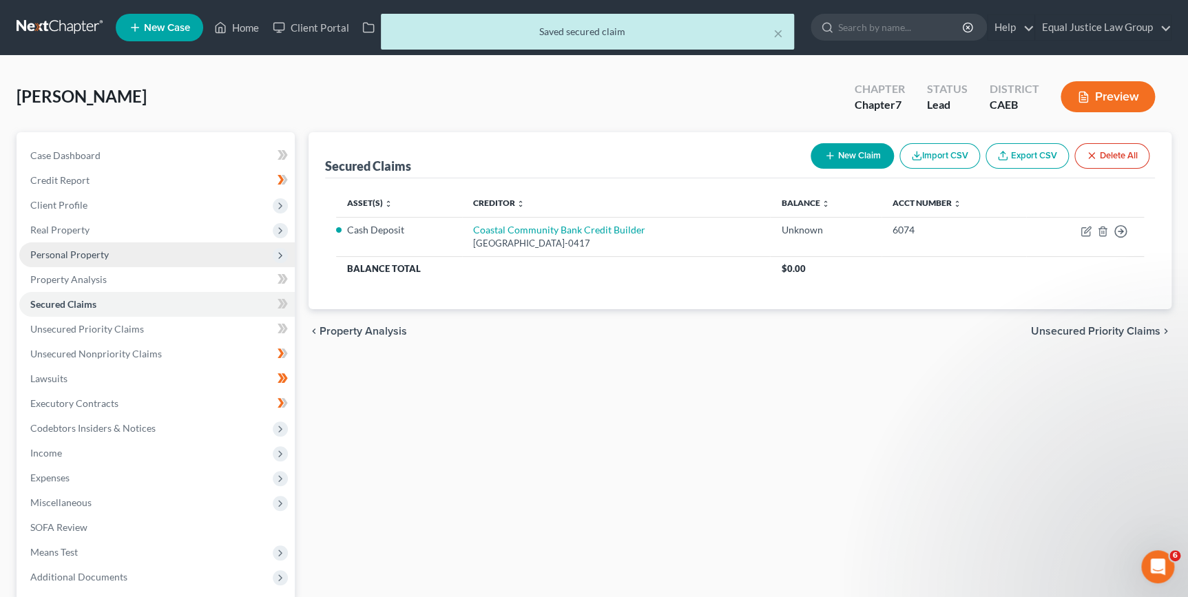
click at [55, 252] on span "Personal Property" at bounding box center [69, 255] width 79 height 12
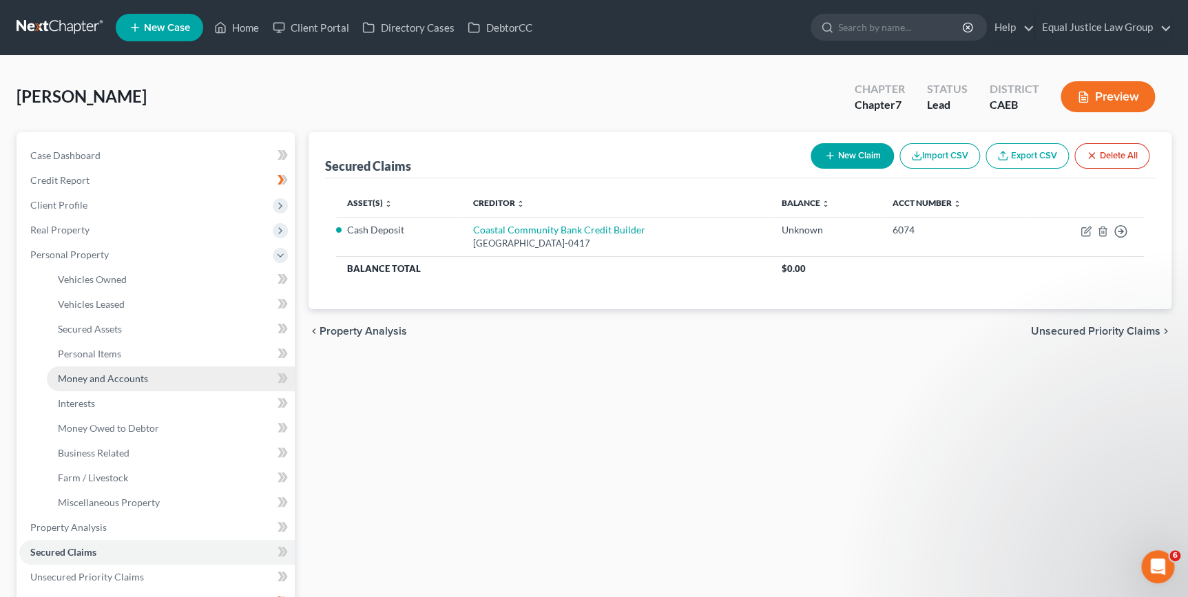
click at [121, 376] on span "Money and Accounts" at bounding box center [103, 379] width 90 height 12
